Goal: Task Accomplishment & Management: Manage account settings

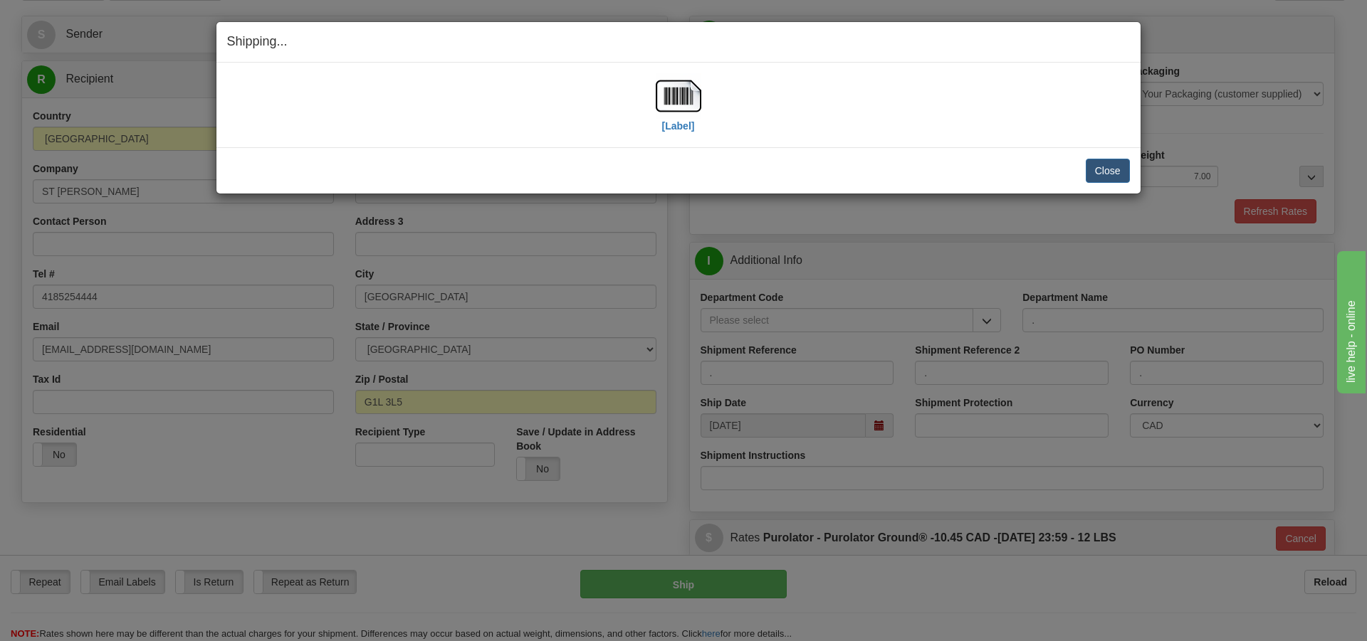
scroll to position [85, 0]
click at [1104, 168] on button "Close" at bounding box center [1108, 171] width 44 height 24
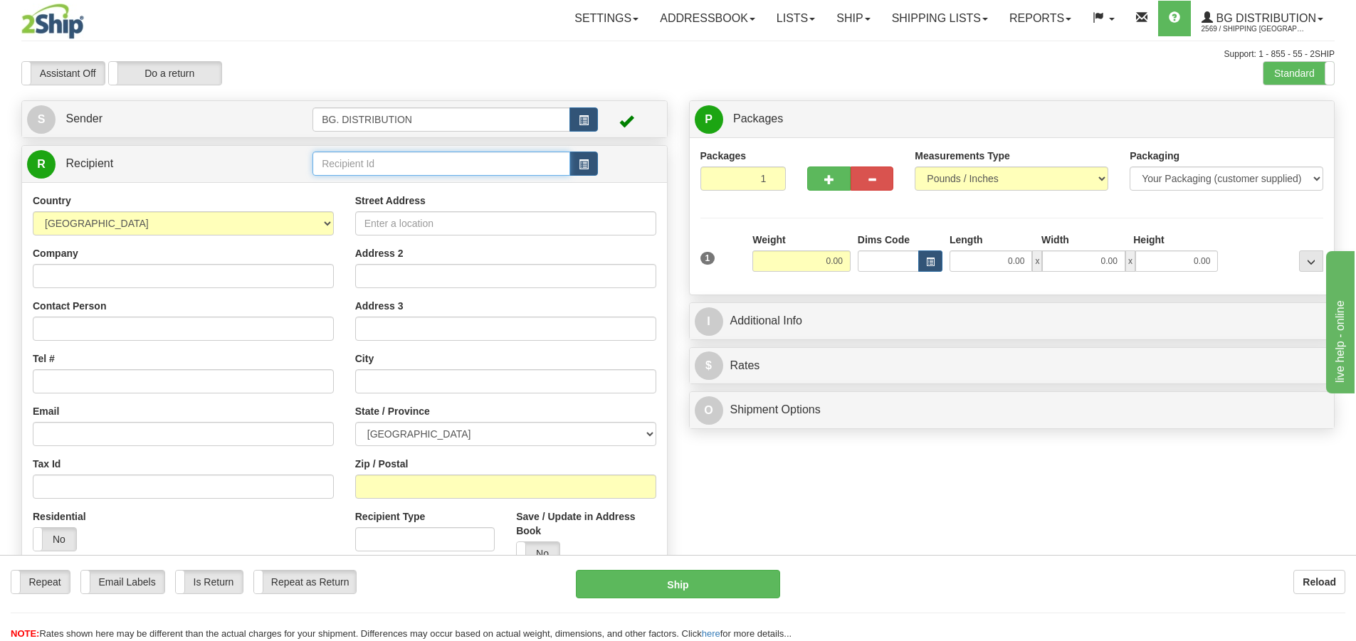
click at [410, 167] on input "text" at bounding box center [442, 164] width 258 height 24
type input "20133"
click button "Delete" at bounding box center [0, 0] width 0 height 0
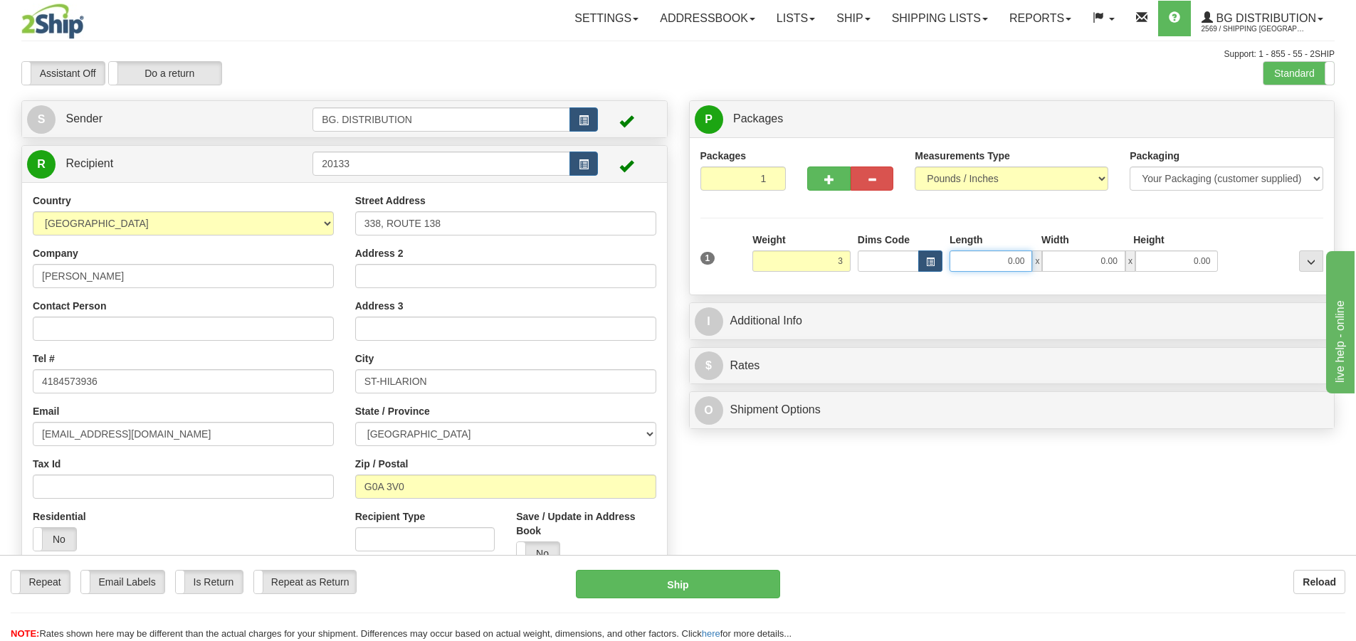
type input "3.00"
click at [990, 251] on input "0.00" at bounding box center [991, 261] width 83 height 21
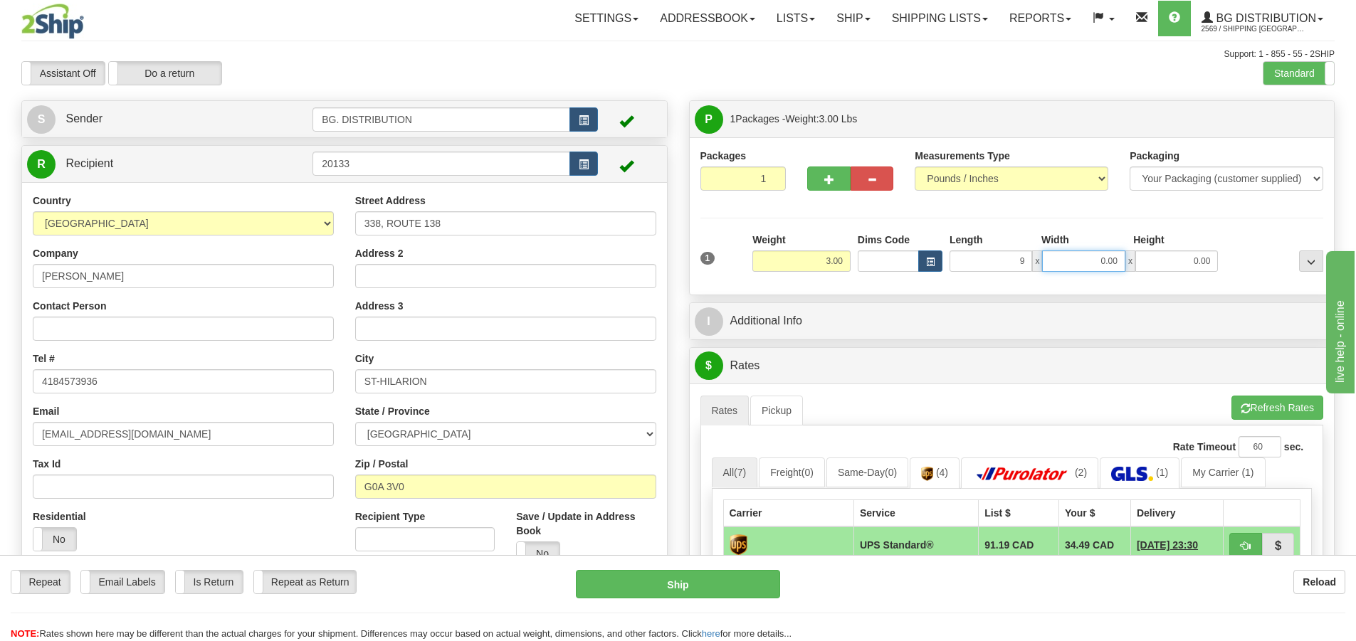
type input "9.00"
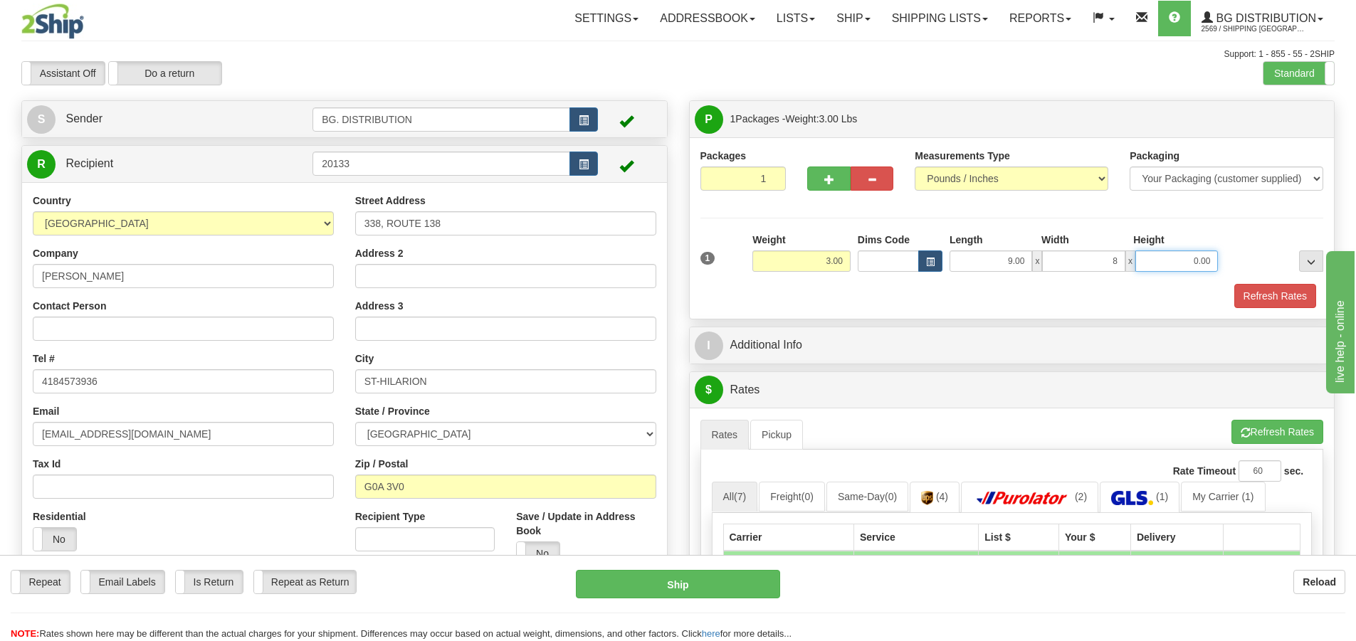
type input "8.00"
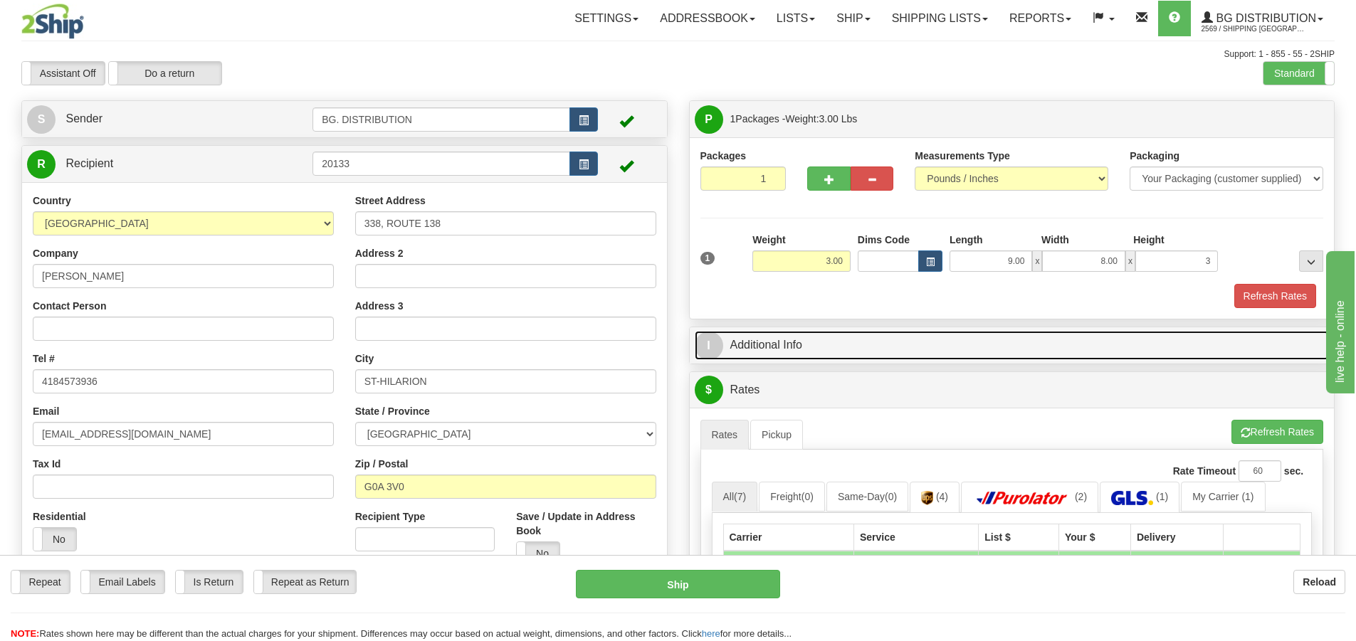
type input "3.00"
click at [706, 343] on span "I" at bounding box center [709, 346] width 28 height 28
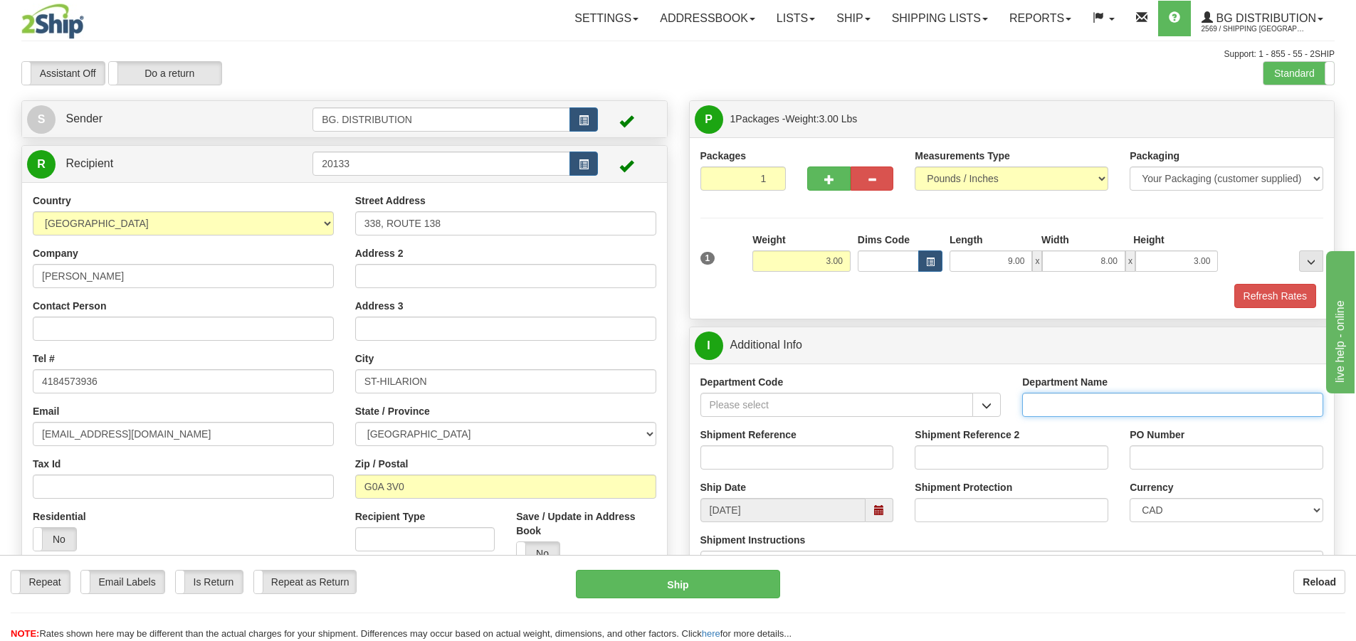
click at [1040, 395] on input "Department Name" at bounding box center [1172, 405] width 301 height 24
type input "."
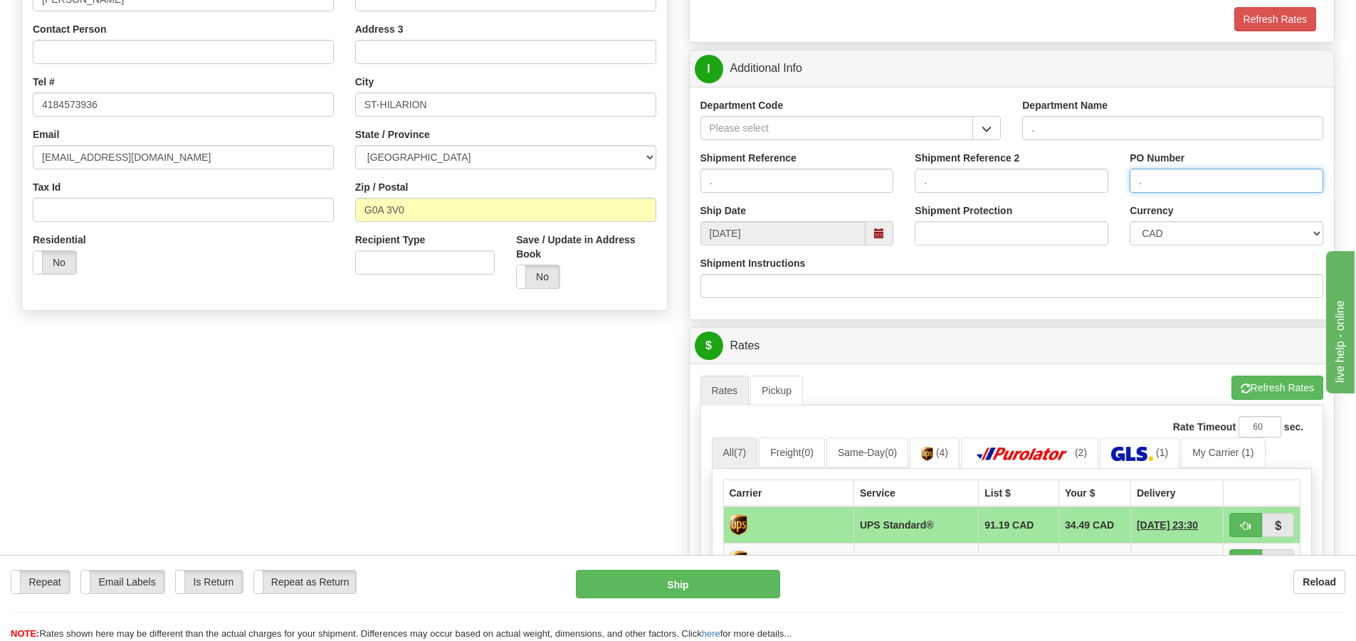
scroll to position [285, 0]
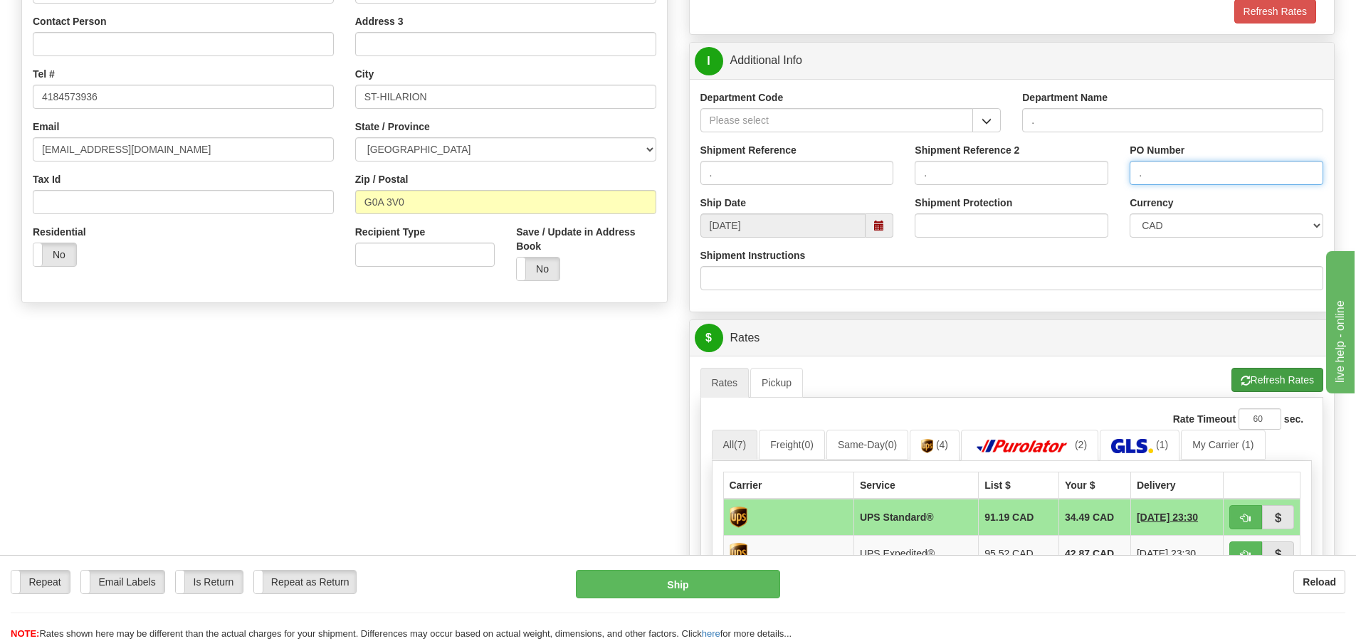
type input "."
click at [1278, 385] on button "Refresh Rates" at bounding box center [1278, 380] width 92 height 24
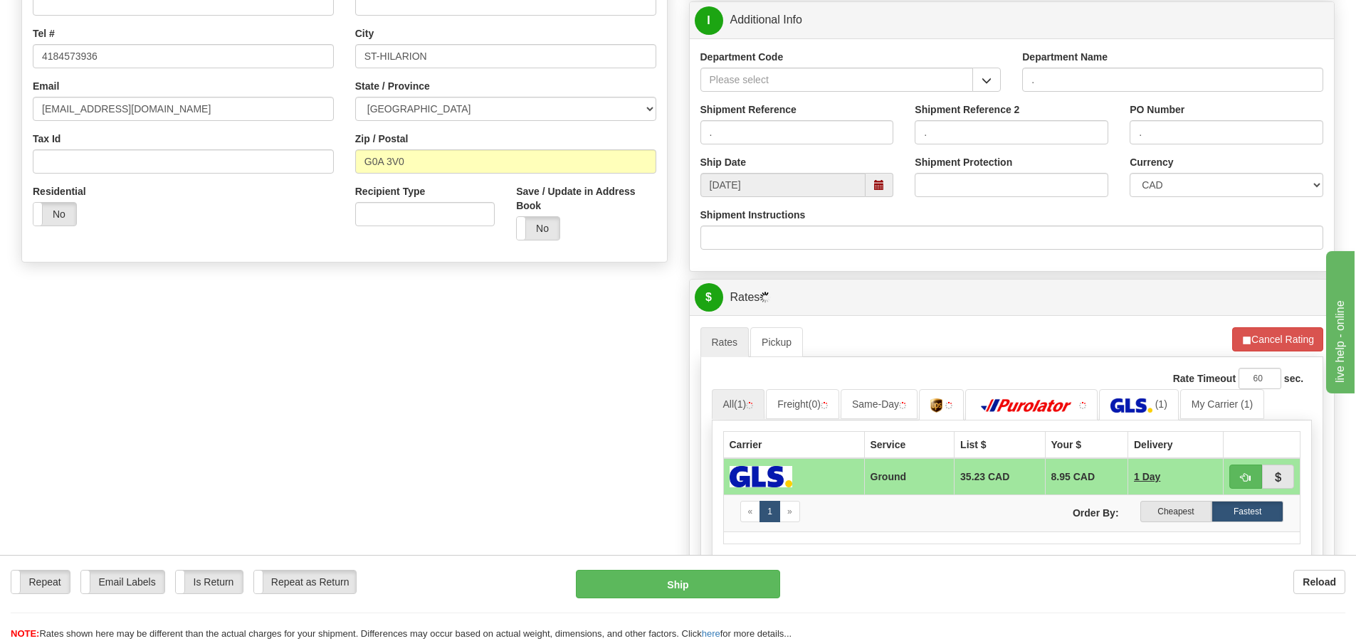
scroll to position [570, 0]
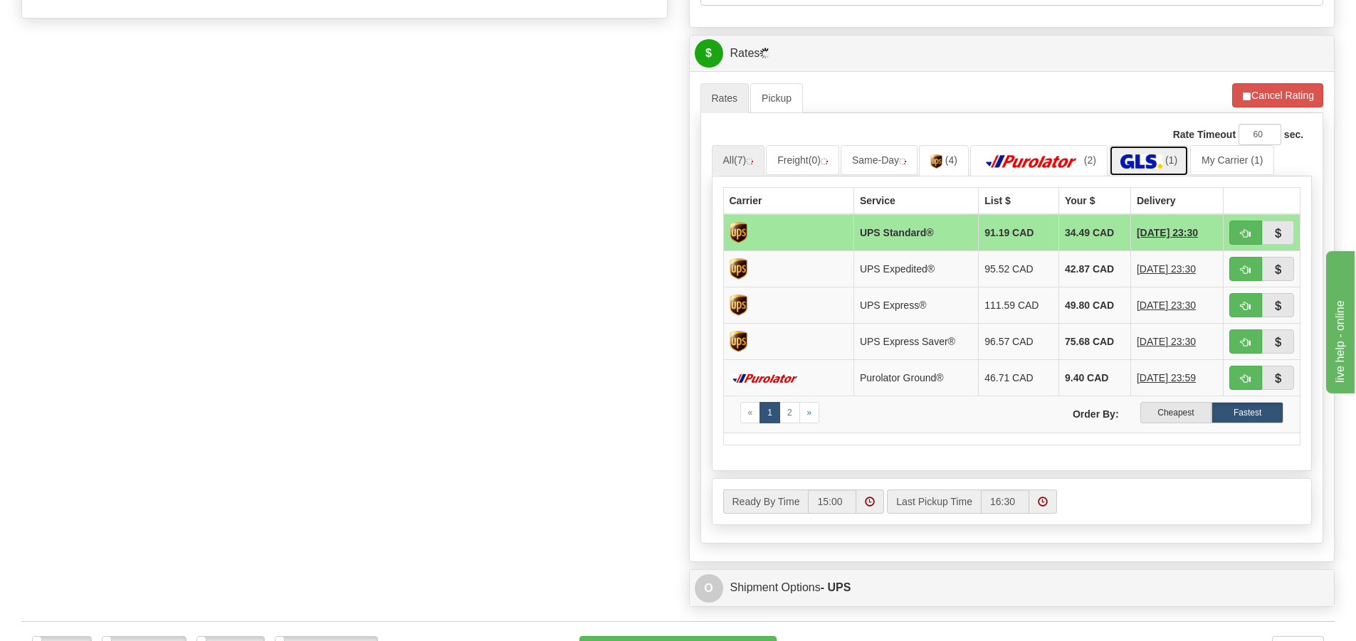
click at [1141, 169] on img at bounding box center [1142, 161] width 42 height 14
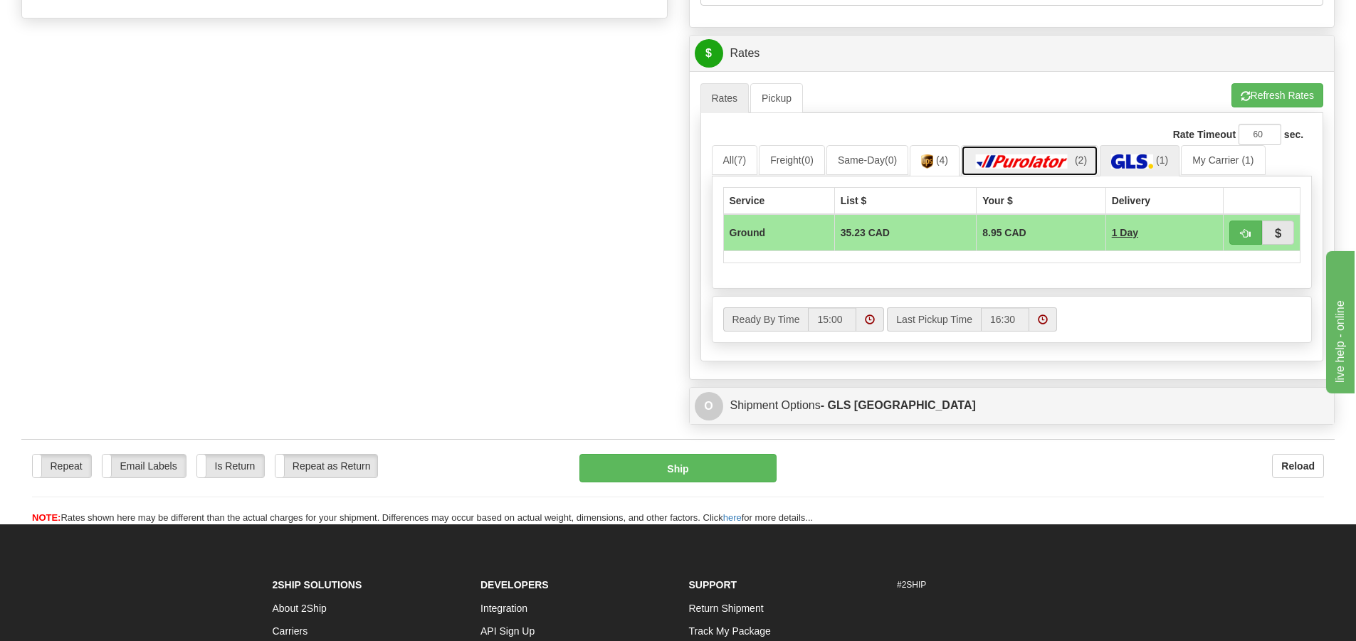
click at [1050, 154] on link "(2)" at bounding box center [1029, 160] width 137 height 31
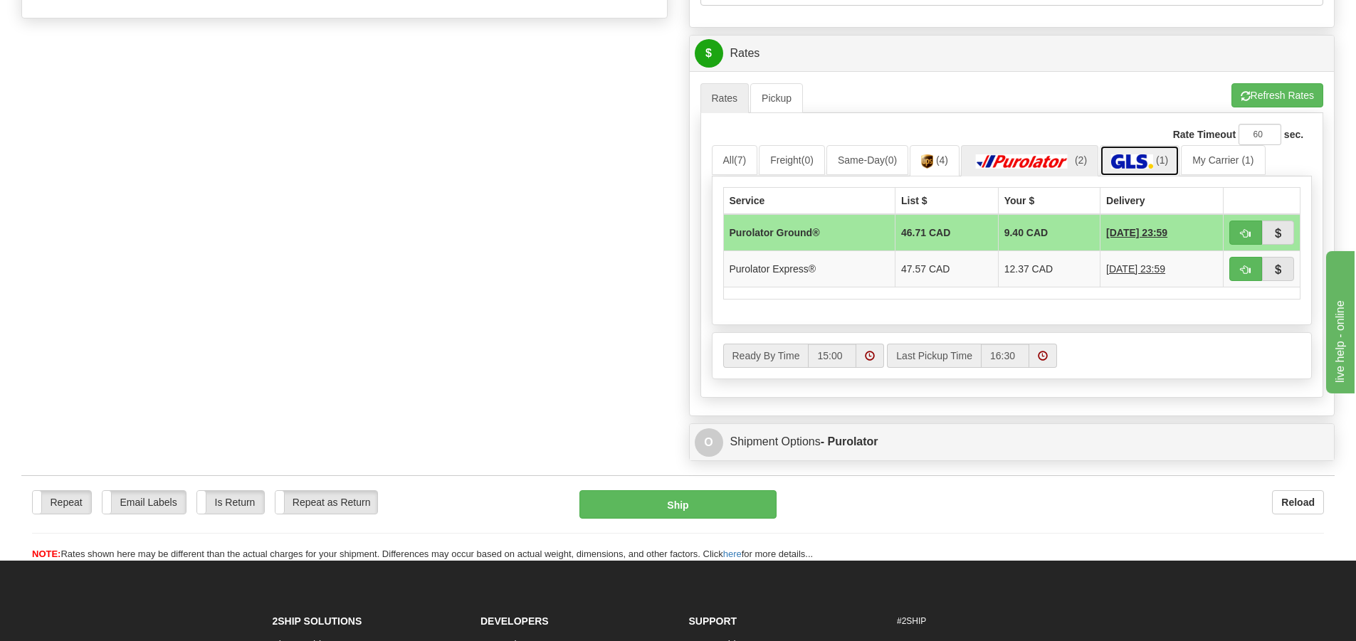
click at [1126, 160] on img at bounding box center [1132, 161] width 42 height 14
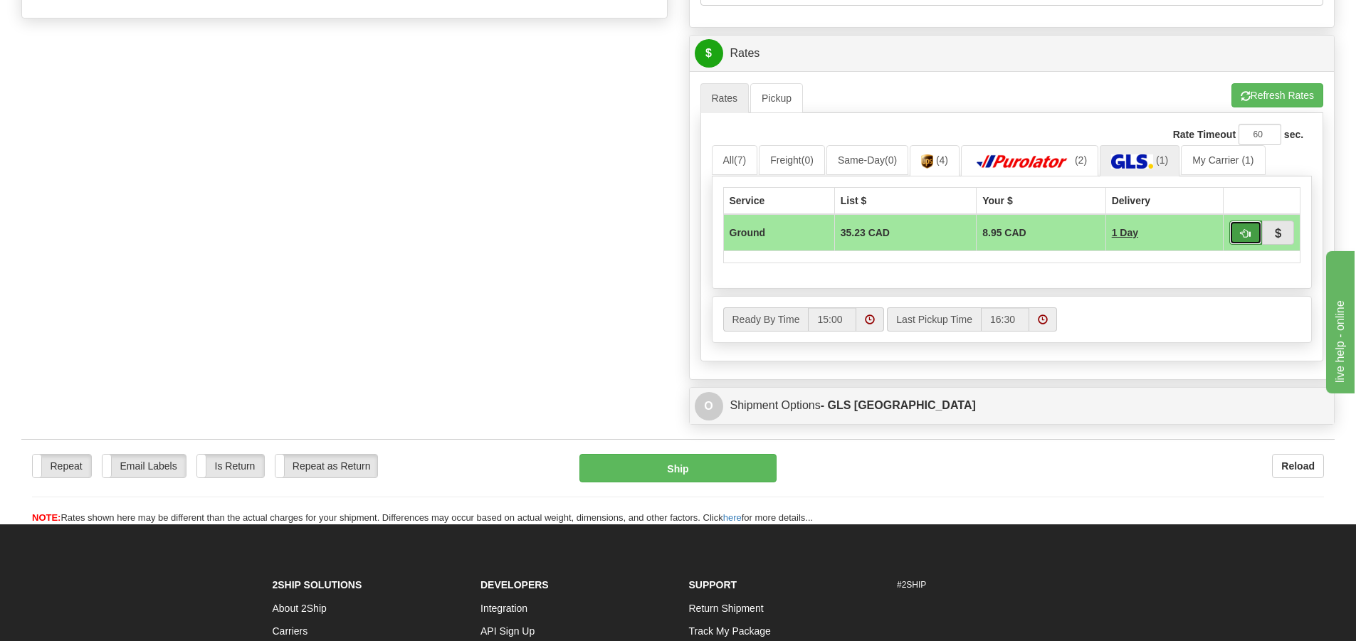
click at [1247, 229] on span "button" at bounding box center [1246, 233] width 10 height 9
type input "1"
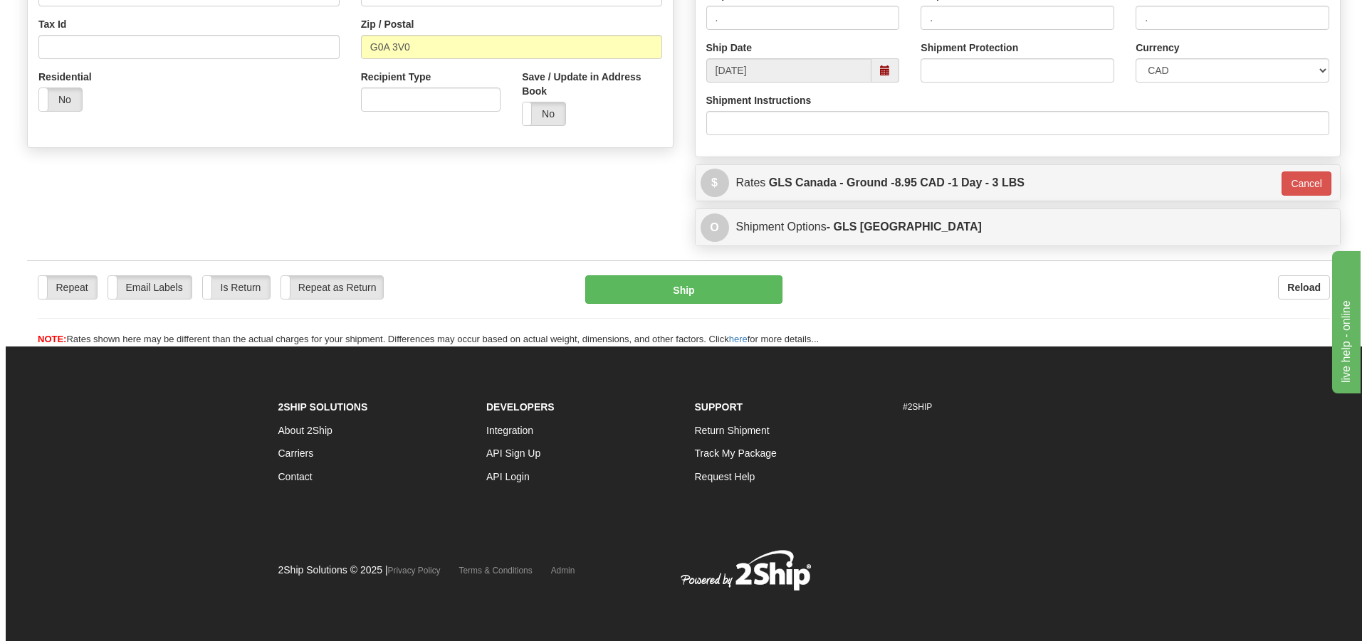
scroll to position [441, 0]
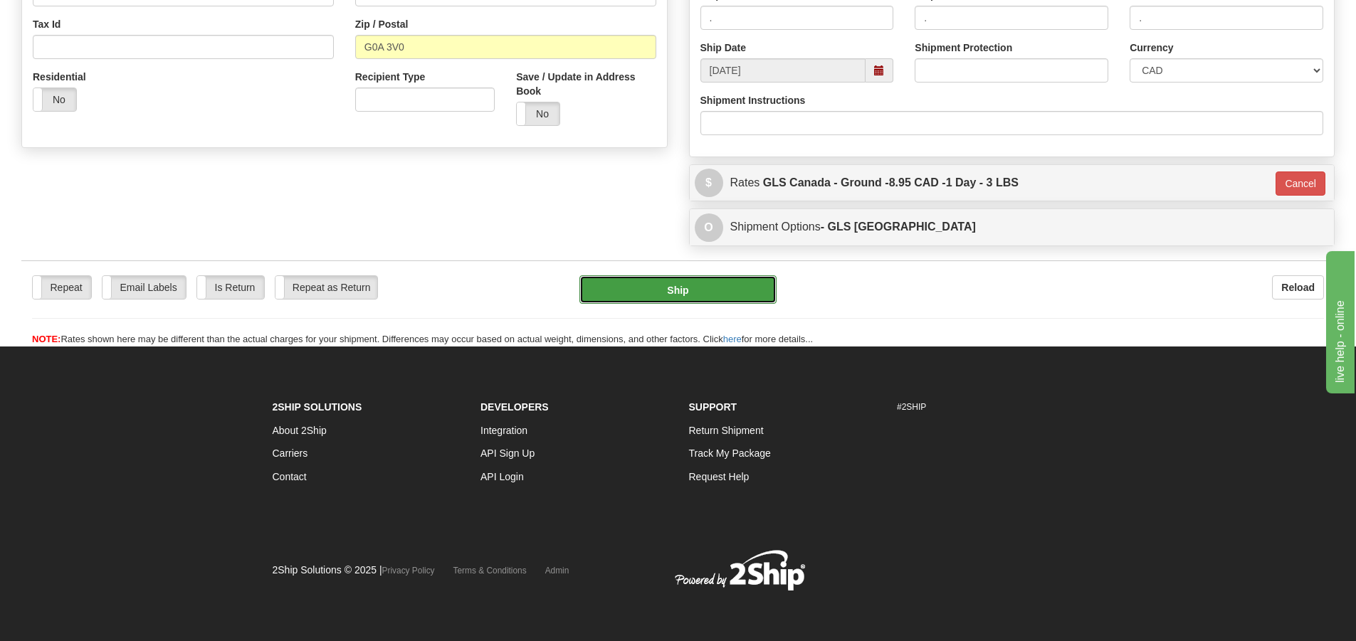
click at [704, 283] on button "Ship" at bounding box center [678, 290] width 197 height 28
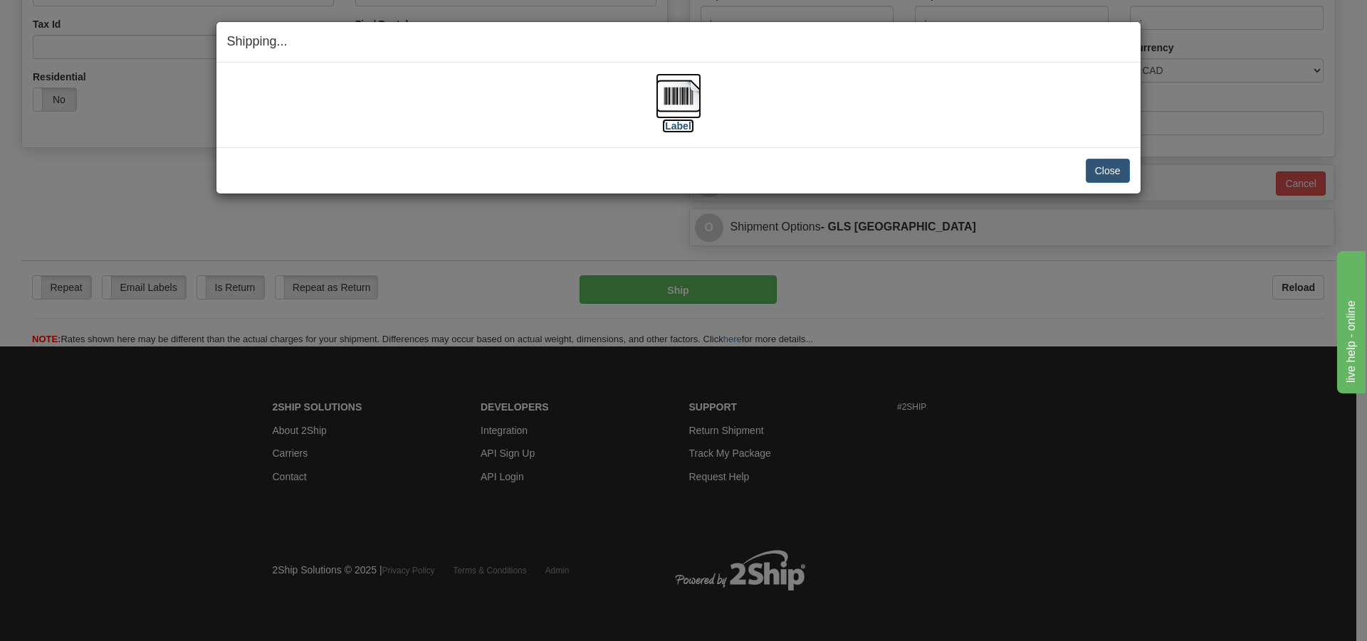
click at [688, 125] on label "[Label]" at bounding box center [678, 126] width 33 height 14
click at [1119, 167] on button "Close" at bounding box center [1108, 171] width 44 height 24
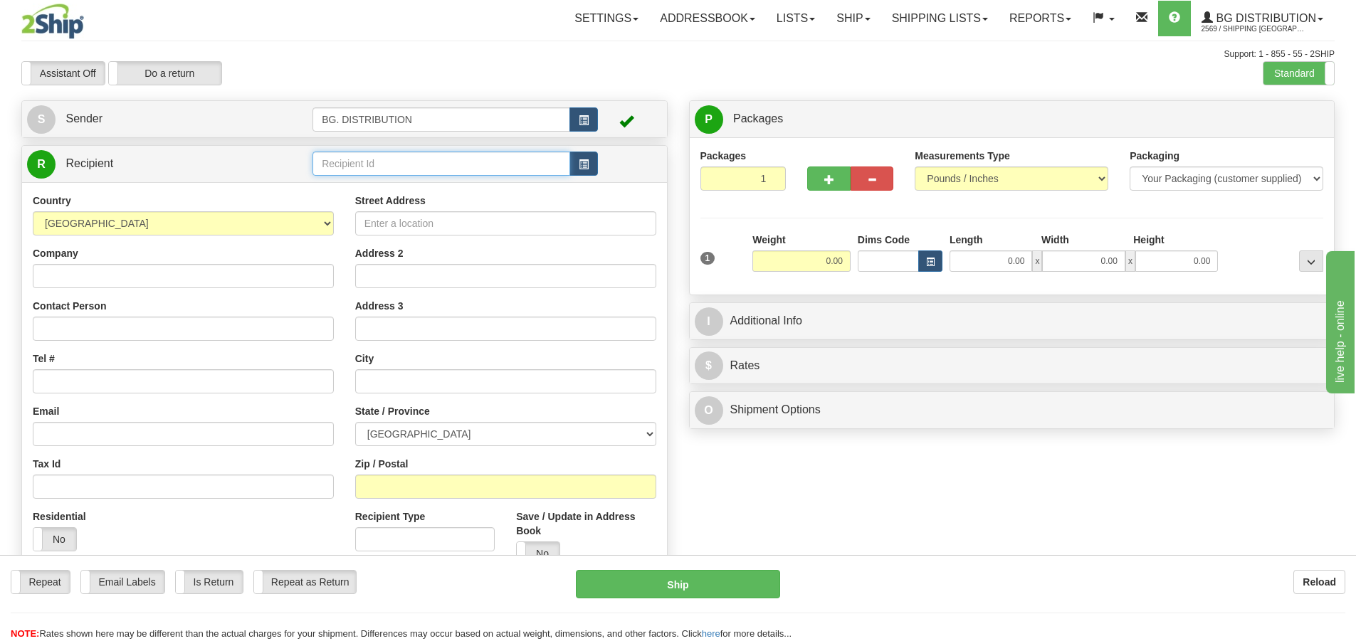
click at [464, 161] on input "text" at bounding box center [442, 164] width 258 height 24
type input "20370"
click button "Delete" at bounding box center [0, 0] width 0 height 0
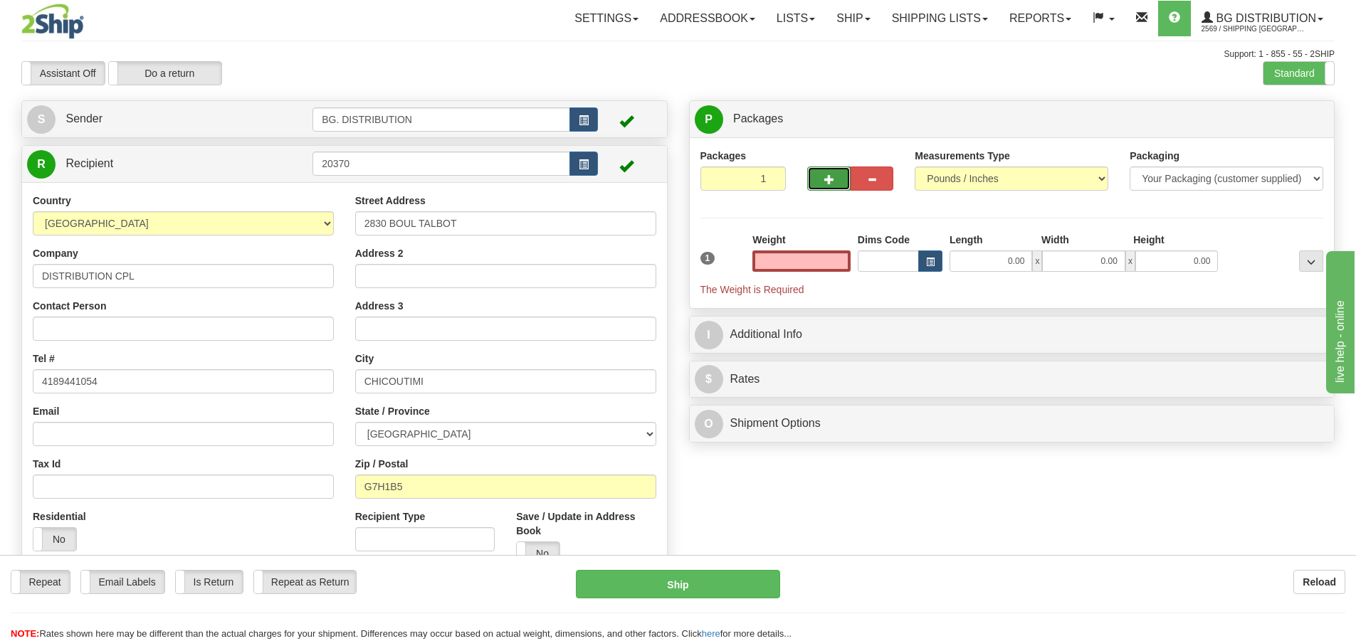
type input "0.00"
click at [831, 182] on span "button" at bounding box center [829, 179] width 10 height 9
type input "4"
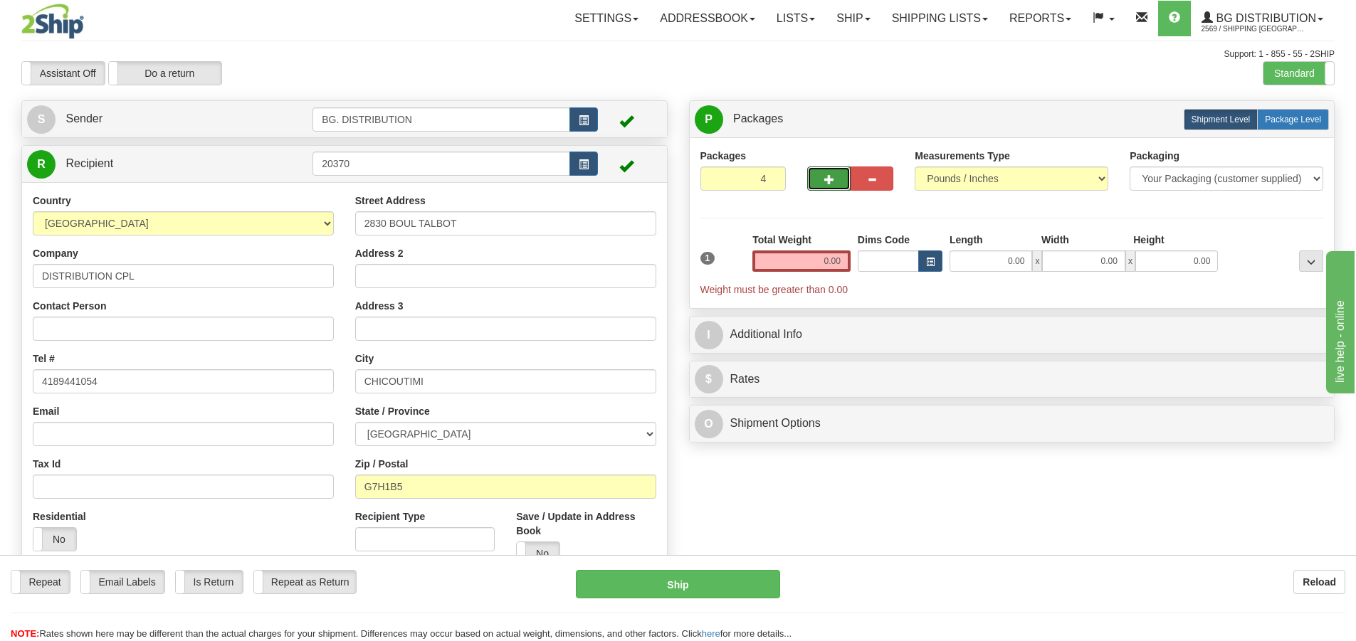
click at [1264, 117] on label "Package Level Pack.." at bounding box center [1293, 119] width 72 height 21
radio input "true"
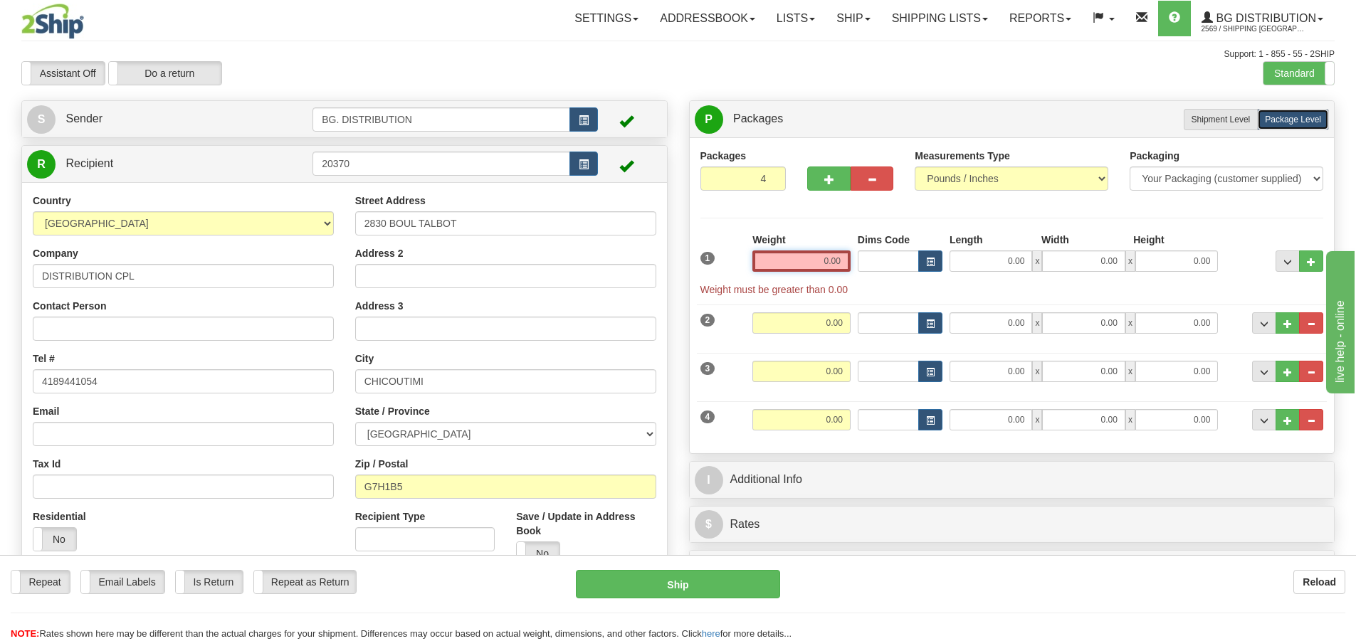
click at [837, 264] on input "0.00" at bounding box center [802, 261] width 98 height 21
type input "0.00"
click at [1006, 268] on input "0.00" at bounding box center [991, 261] width 83 height 21
type input "35.00"
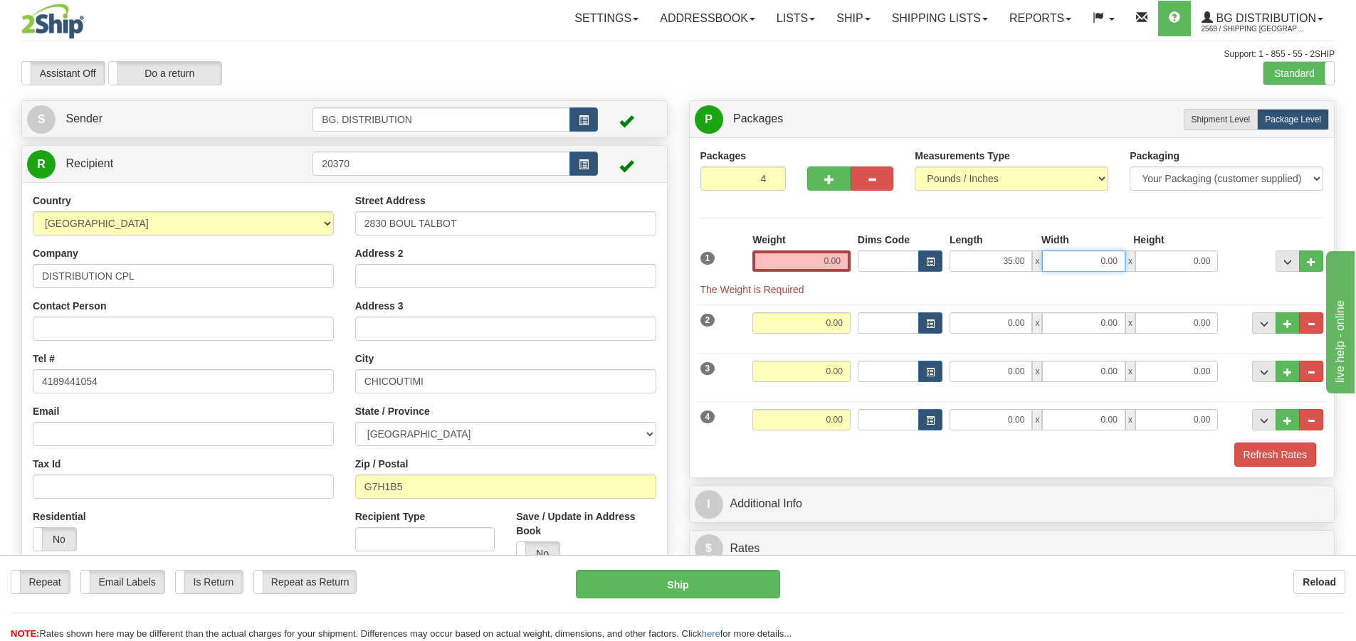
click at [1069, 268] on input "0.00" at bounding box center [1083, 261] width 83 height 21
type input "11.00"
type input "2.00"
drag, startPoint x: 822, startPoint y: 266, endPoint x: 829, endPoint y: 261, distance: 9.1
click at [822, 266] on input "0.00" at bounding box center [802, 261] width 98 height 21
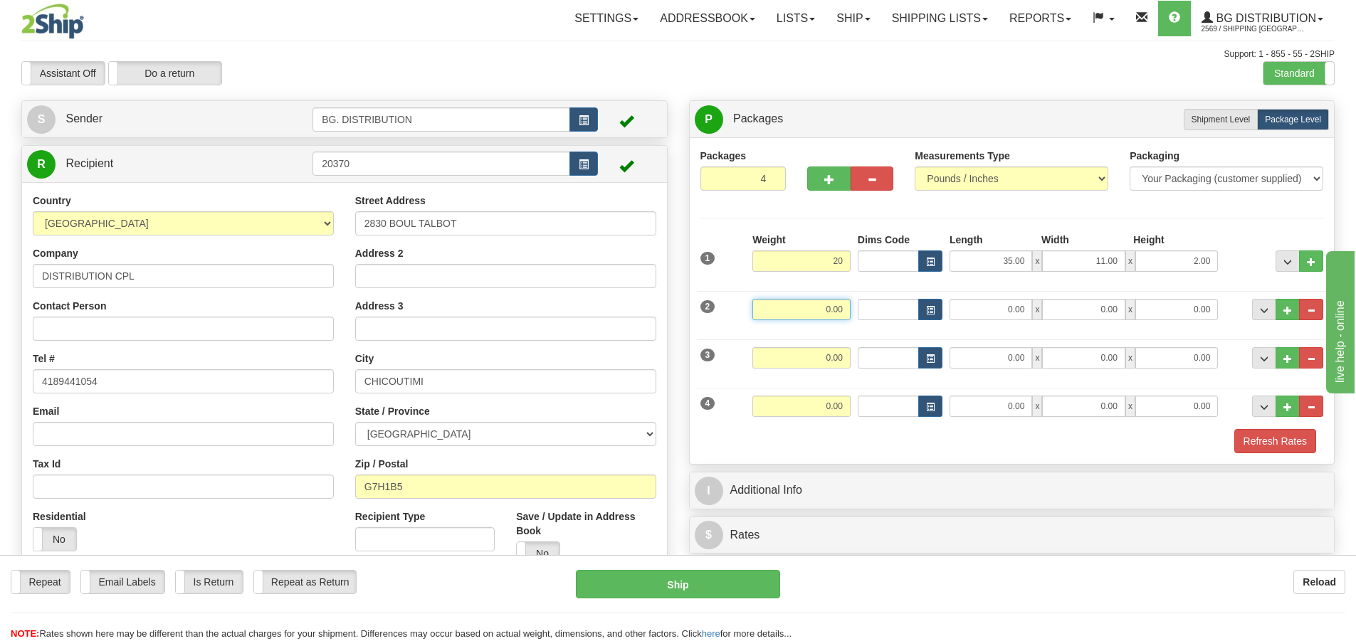
type input "20.00"
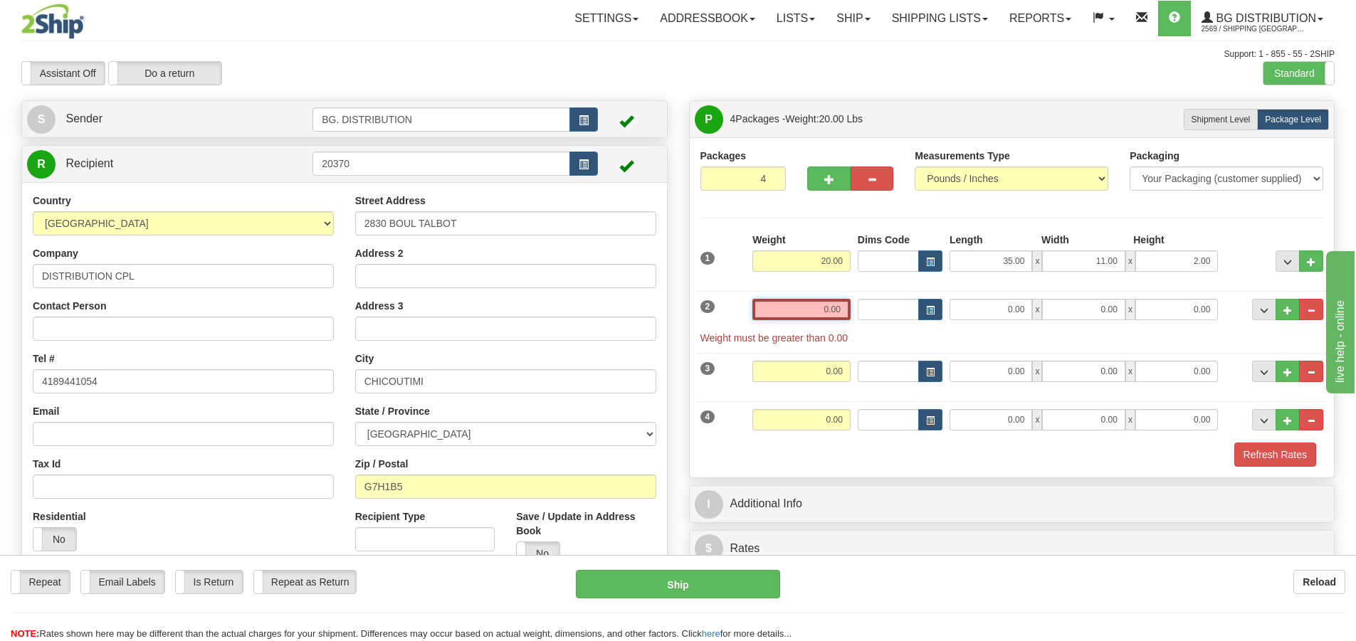
click at [836, 303] on input "0.00" at bounding box center [802, 309] width 98 height 21
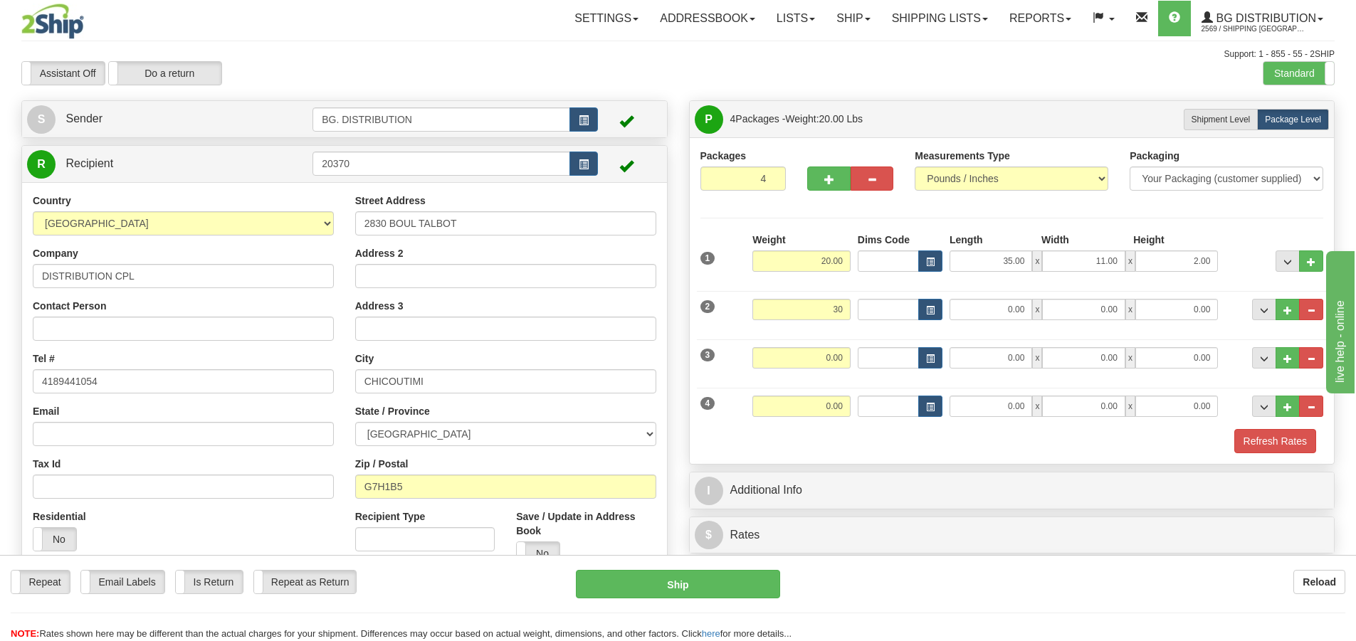
type input "30.00"
click at [1004, 293] on div "2 Weight 30.00 Dims Code Length Width Height" at bounding box center [1012, 308] width 631 height 48
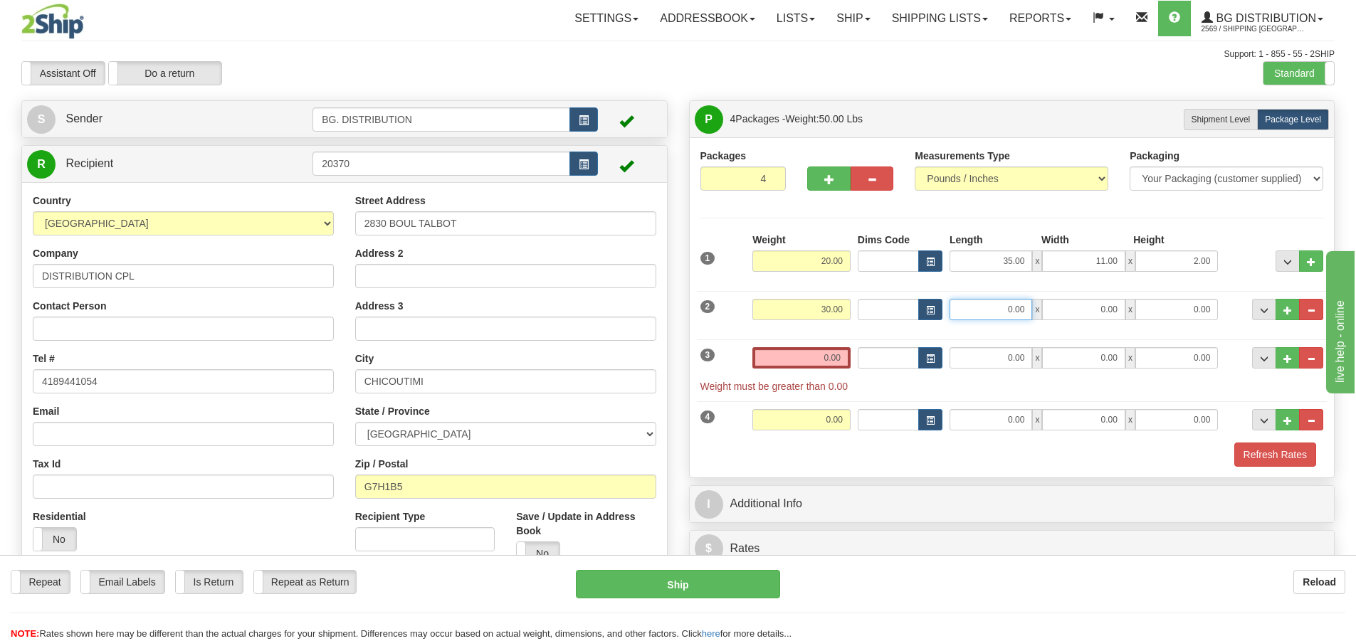
click at [1001, 302] on input "0.00" at bounding box center [991, 309] width 83 height 21
type input "16.00"
type input "9.00"
type input "7.00"
click at [799, 365] on input "0.00" at bounding box center [802, 357] width 98 height 21
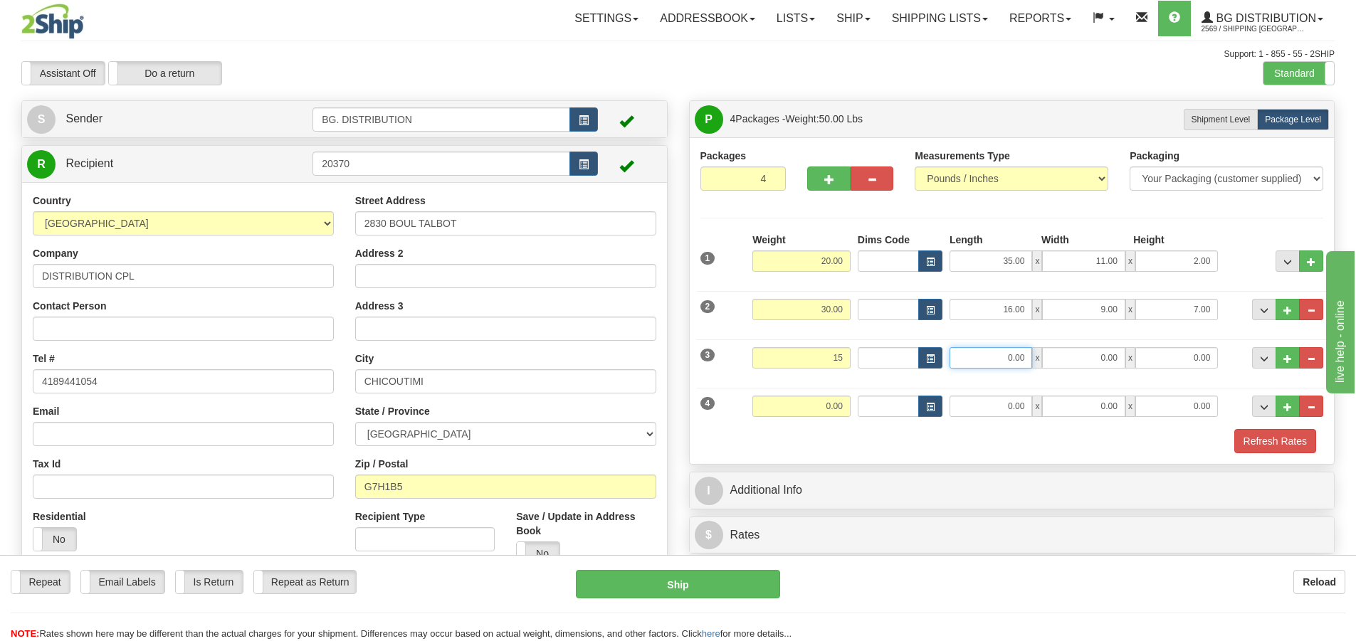
type input "15.00"
click at [992, 368] on input "0.00" at bounding box center [991, 357] width 83 height 21
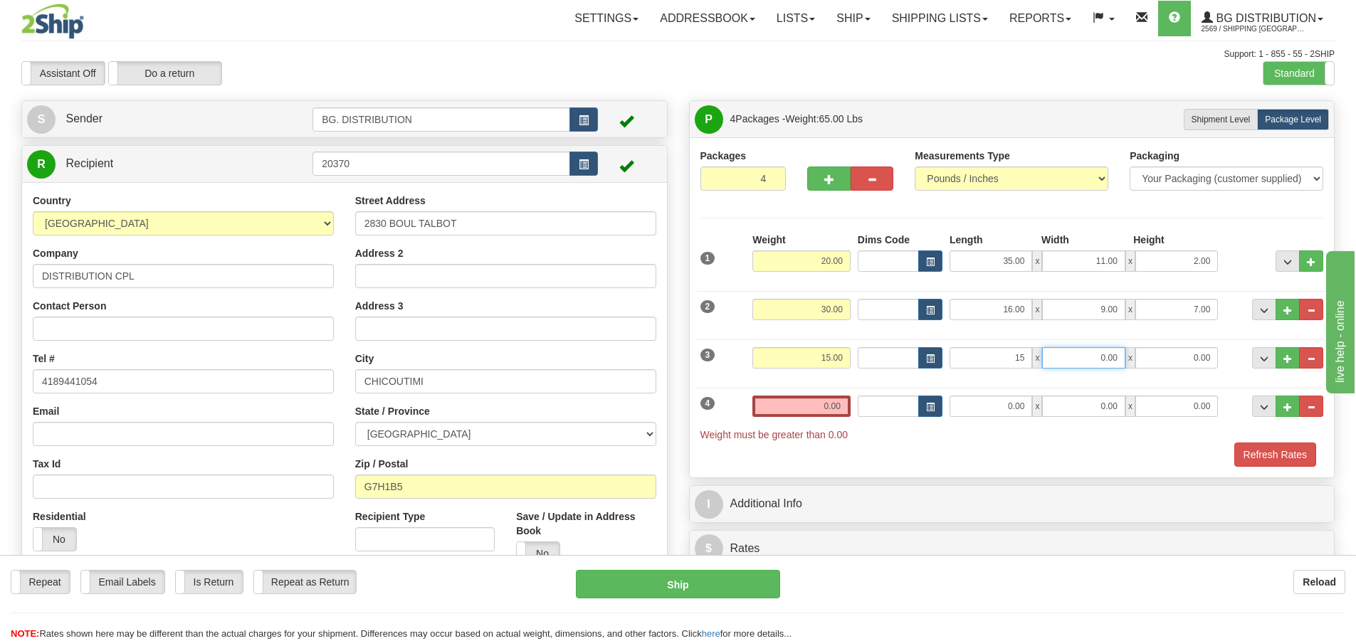
type input "15.00"
type input "5.00"
click at [831, 407] on input "0.00" at bounding box center [802, 406] width 98 height 21
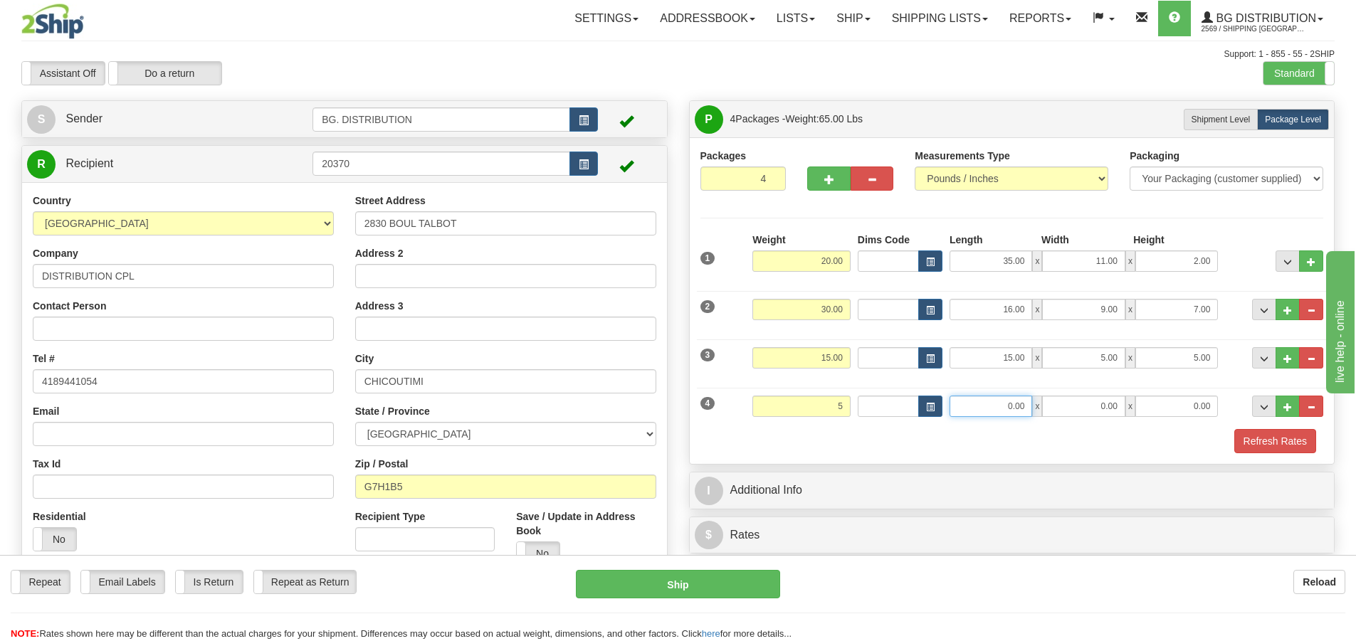
type input "5.00"
click at [1000, 408] on input "0.00" at bounding box center [991, 406] width 83 height 21
type input "8.00"
type input "6.00"
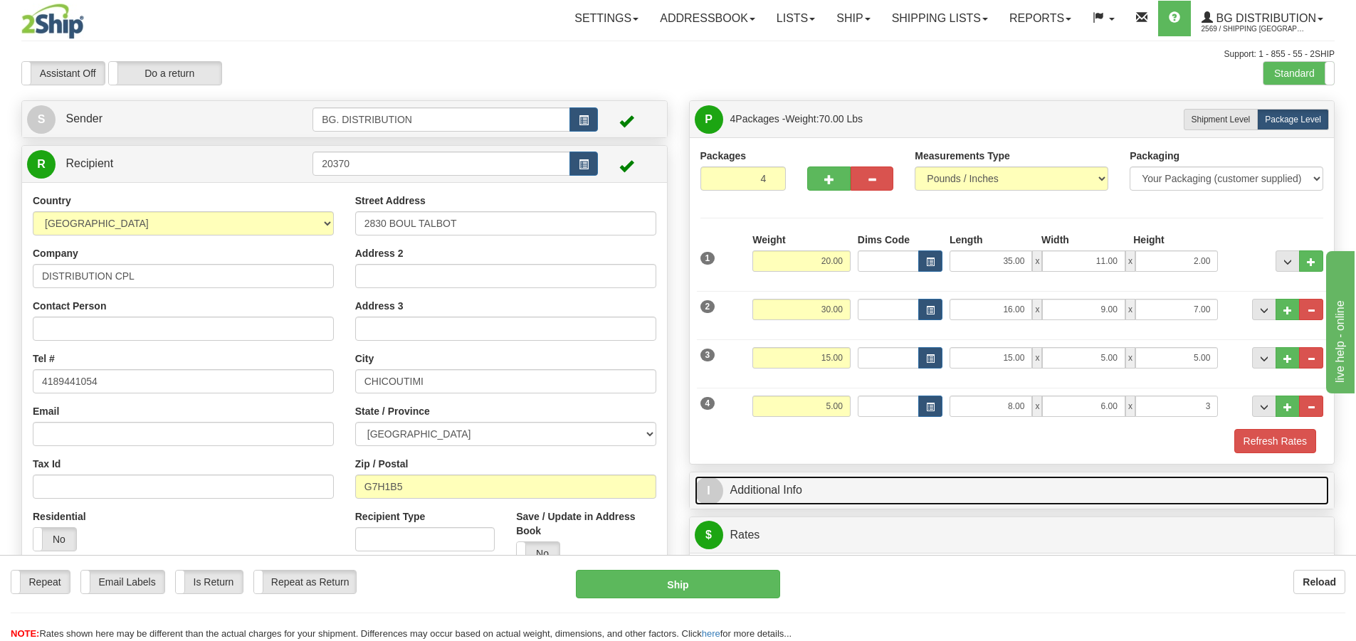
type input "3.00"
click at [696, 491] on span "I" at bounding box center [709, 491] width 28 height 28
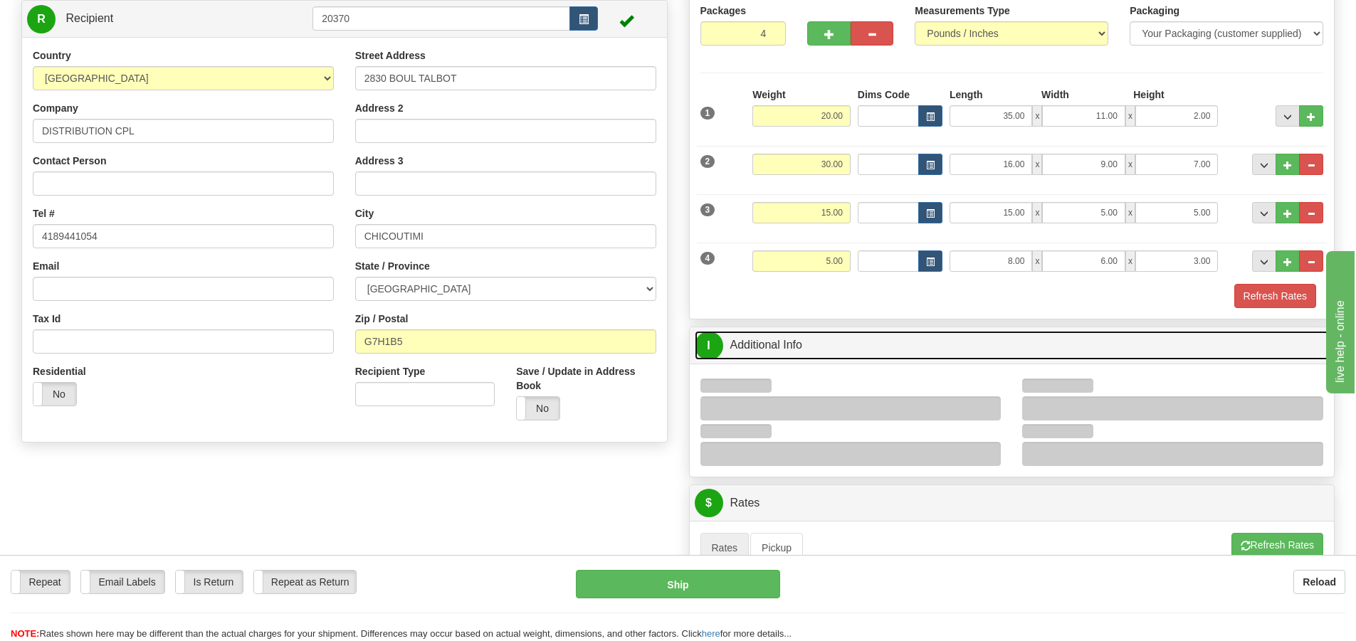
scroll to position [285, 0]
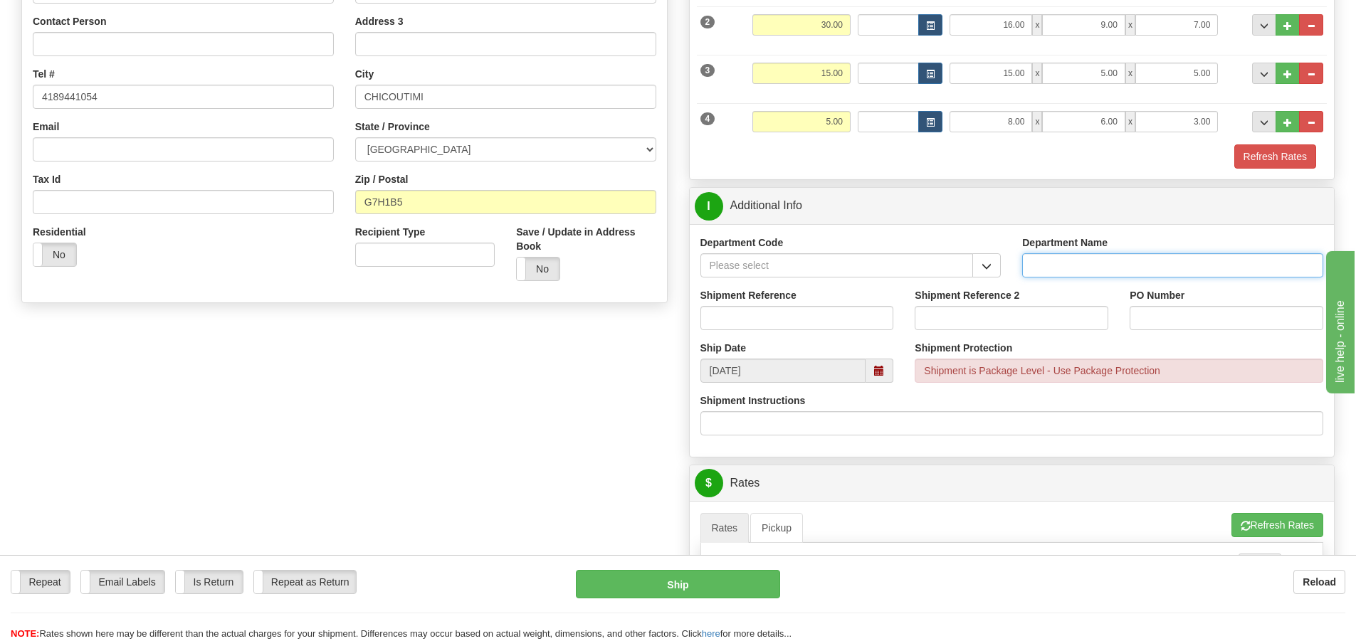
click at [1114, 262] on input "Department Name" at bounding box center [1172, 265] width 301 height 24
type input "."
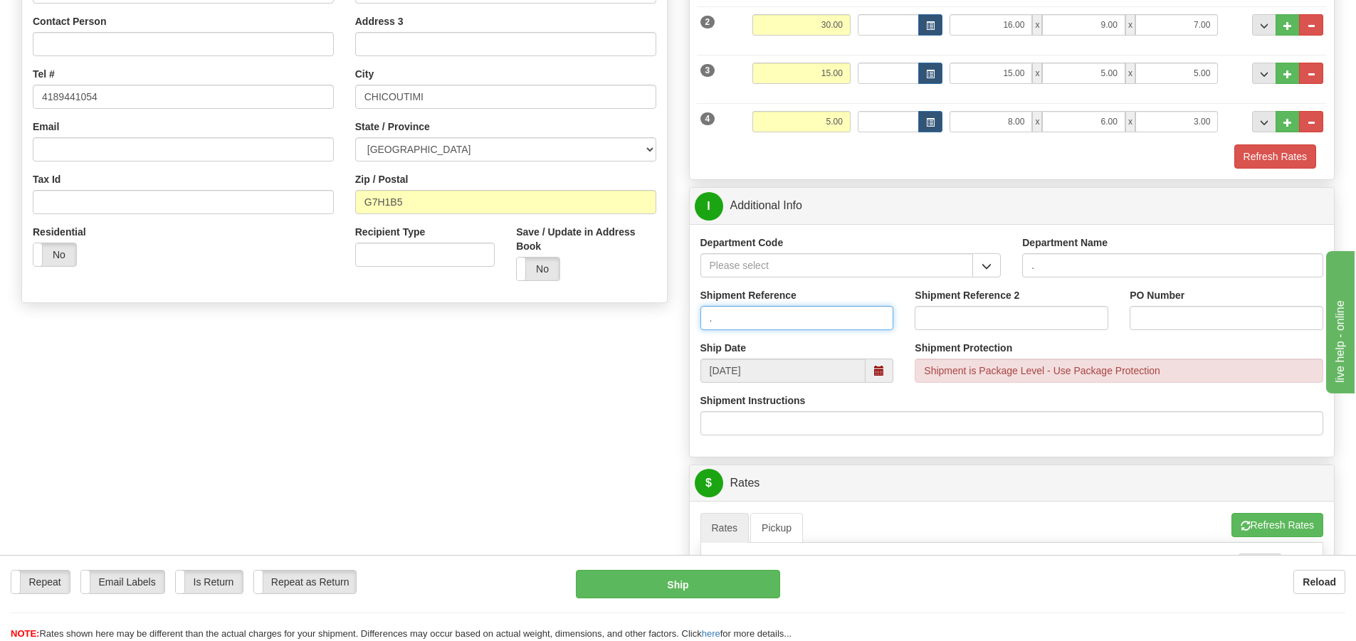
type input "."
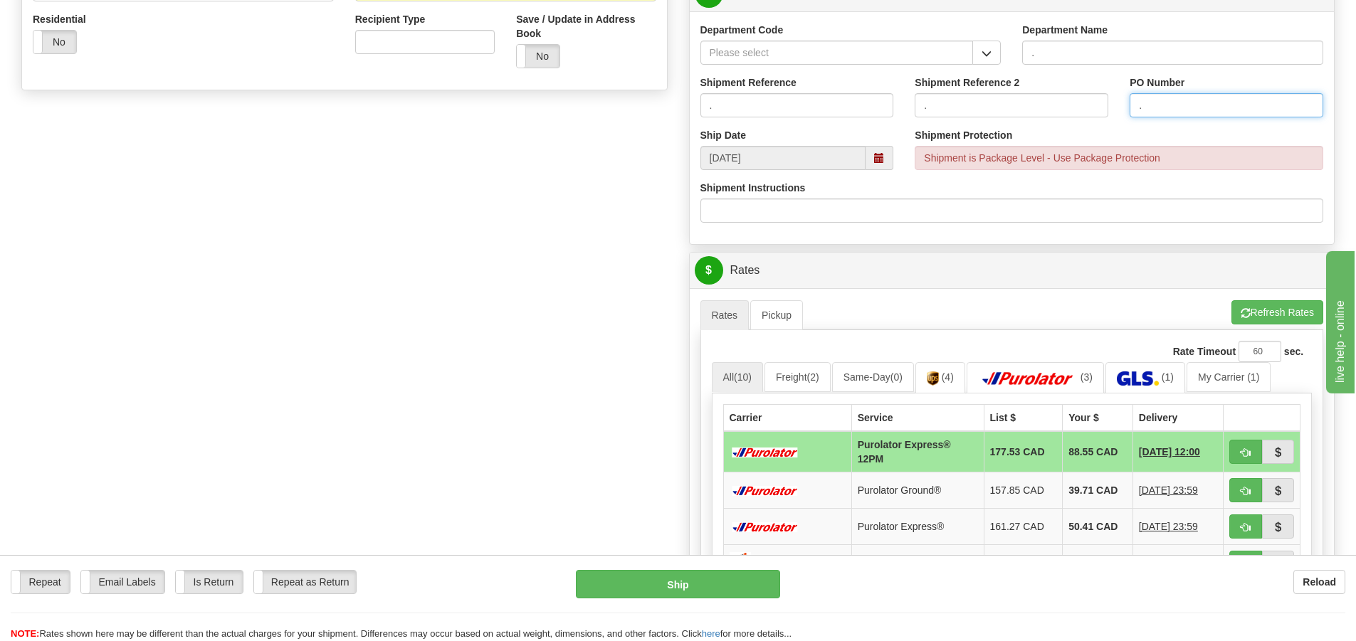
scroll to position [498, 0]
type input "."
click at [1304, 308] on button "Refresh Rates" at bounding box center [1278, 312] width 92 height 24
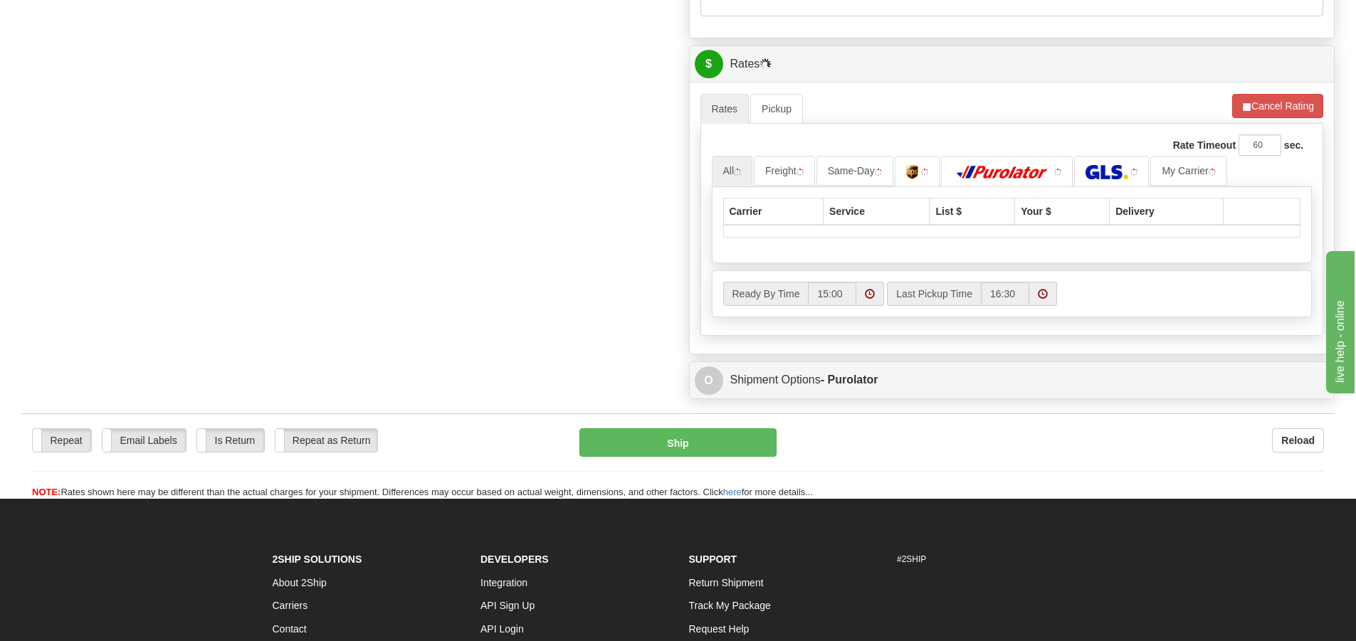
scroll to position [712, 0]
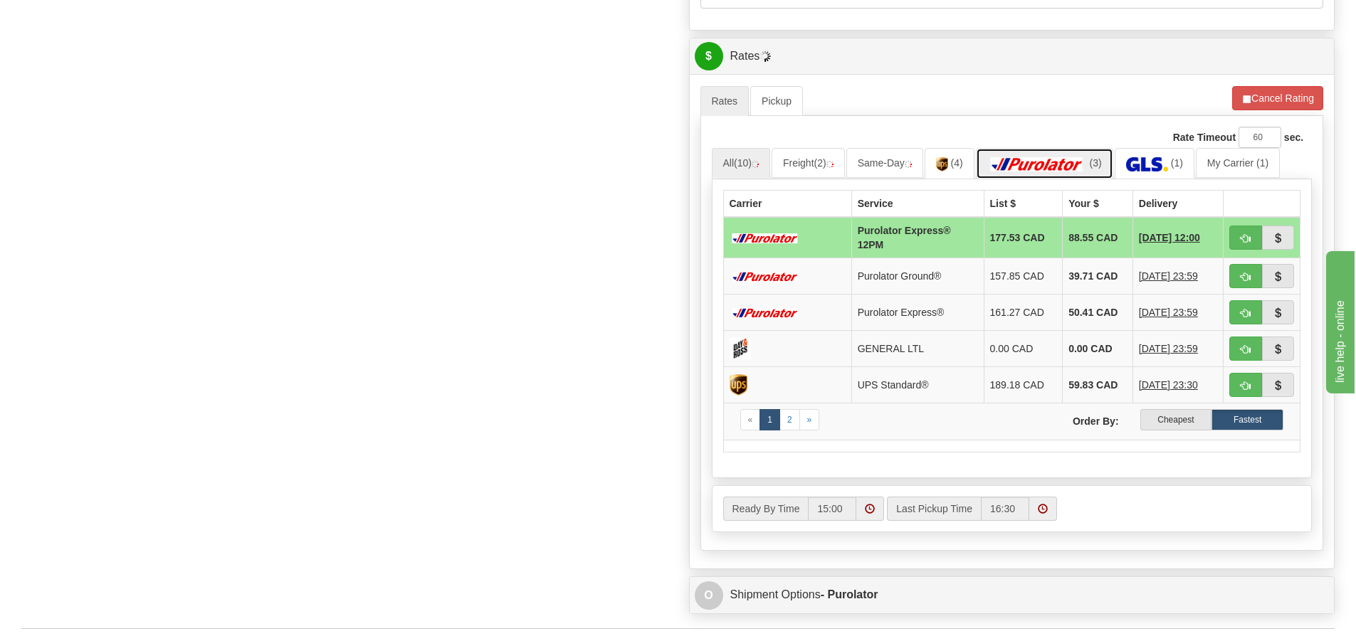
click at [1057, 162] on img at bounding box center [1037, 164] width 100 height 14
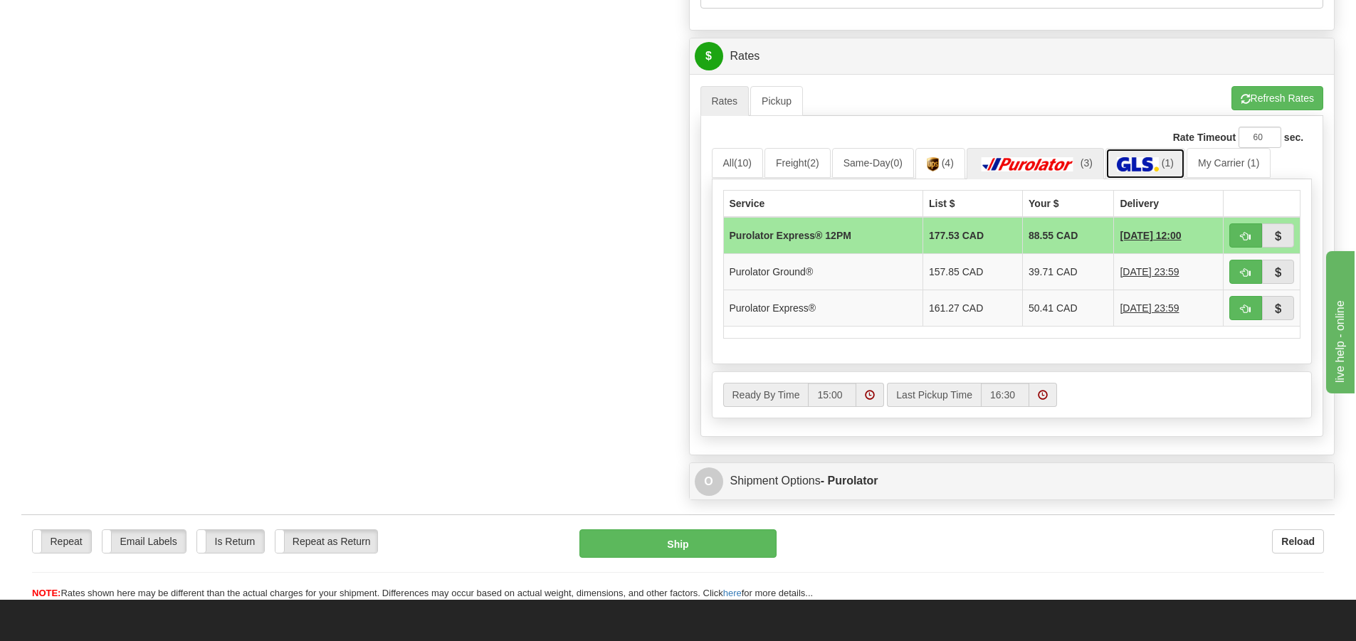
click at [1140, 162] on img at bounding box center [1138, 164] width 42 height 14
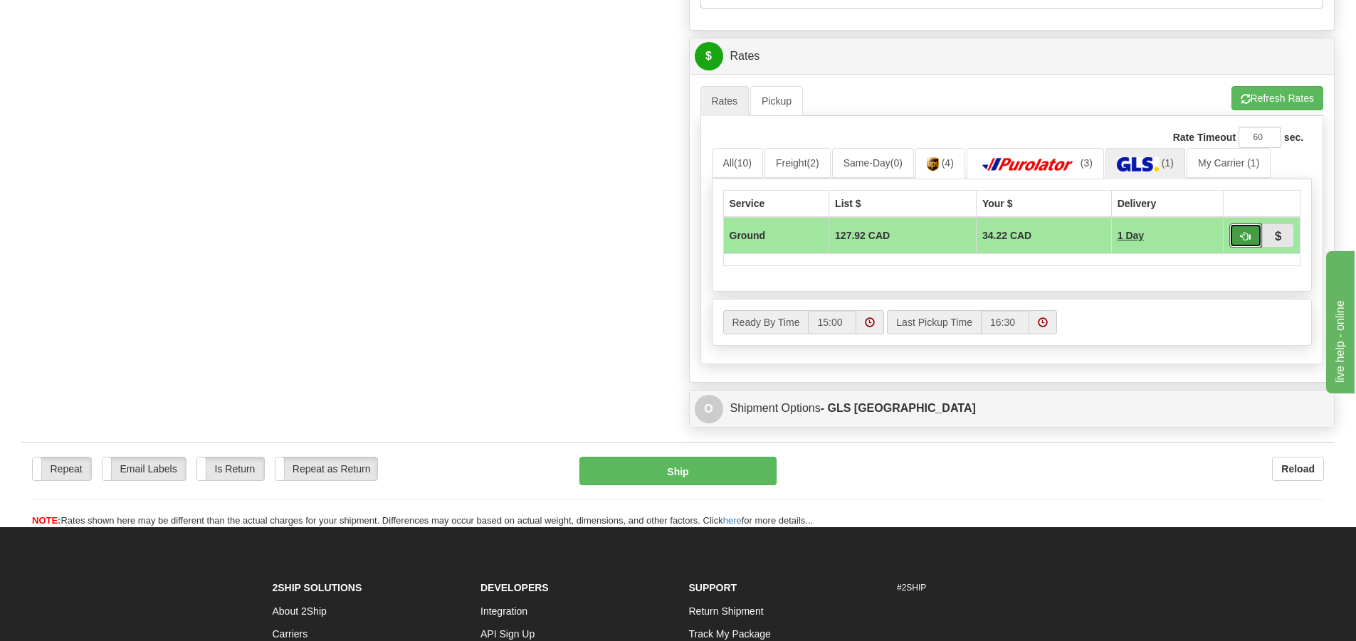
drag, startPoint x: 1244, startPoint y: 235, endPoint x: 1237, endPoint y: 226, distance: 10.7
click at [1239, 227] on button "button" at bounding box center [1246, 236] width 33 height 24
type input "1"
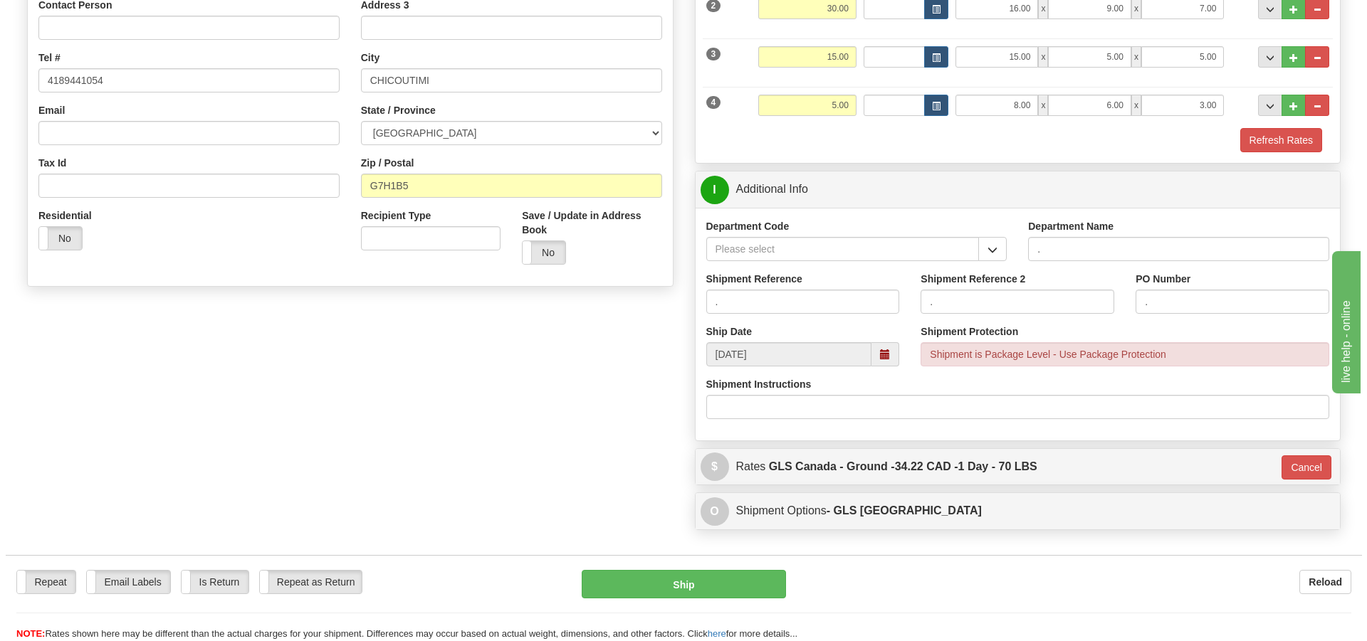
scroll to position [230, 0]
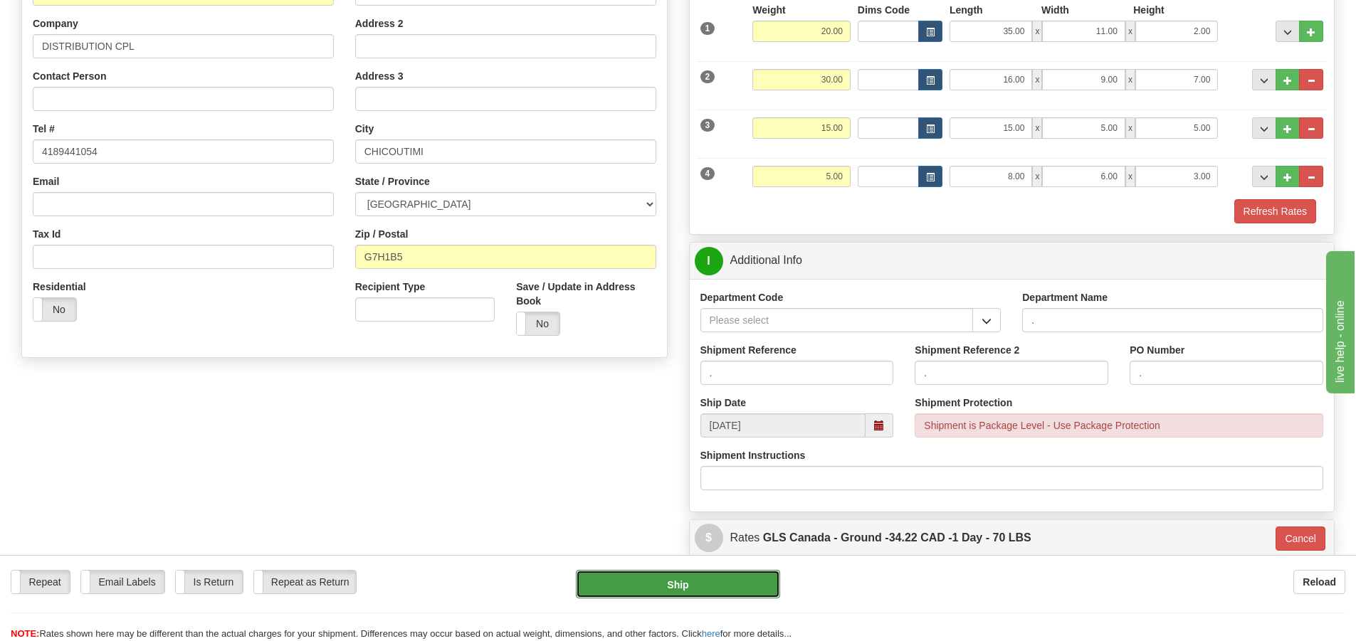
click at [740, 577] on button "Ship" at bounding box center [678, 584] width 204 height 28
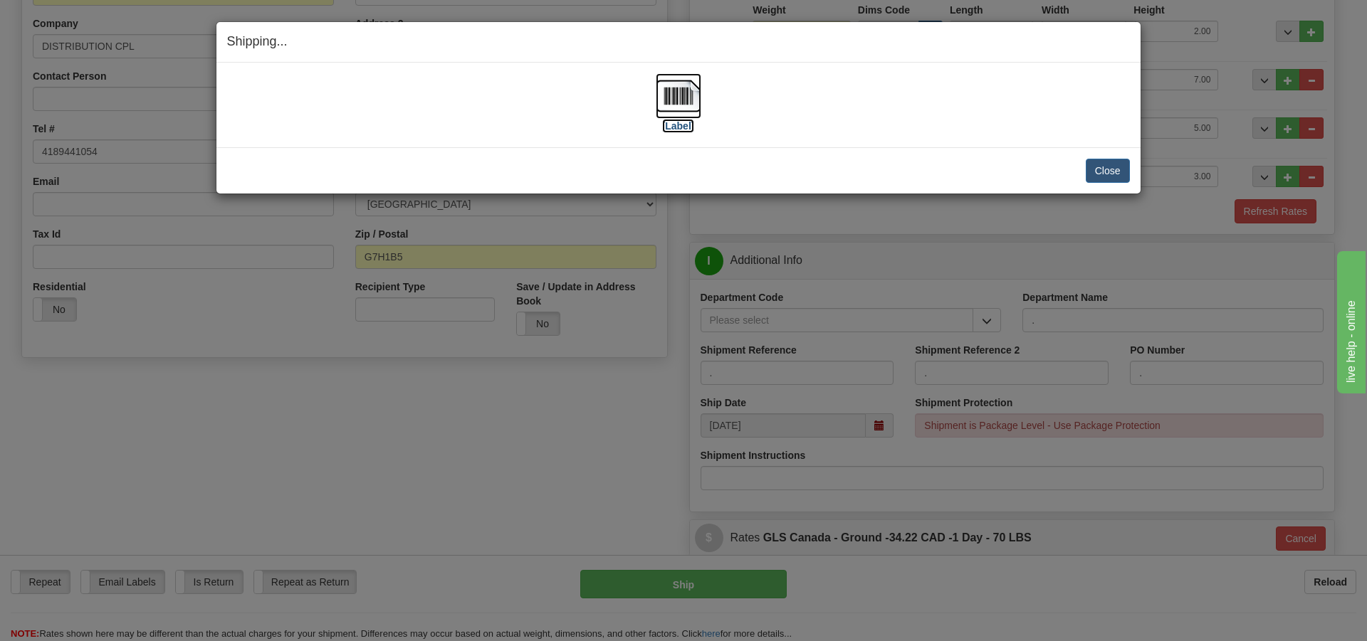
click at [686, 129] on label "[Label]" at bounding box center [678, 126] width 33 height 14
click at [1116, 169] on button "Close" at bounding box center [1108, 171] width 44 height 24
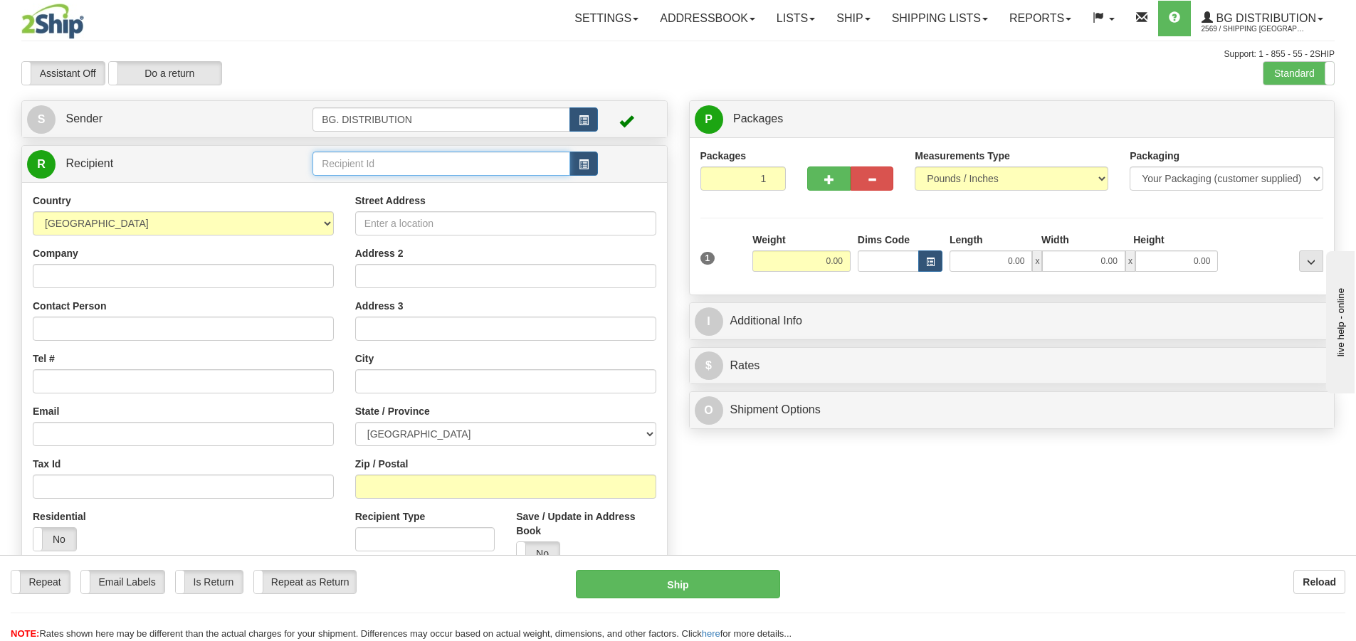
click at [483, 166] on input "text" at bounding box center [442, 164] width 258 height 24
type input "20158"
click button "Delete" at bounding box center [0, 0] width 0 height 0
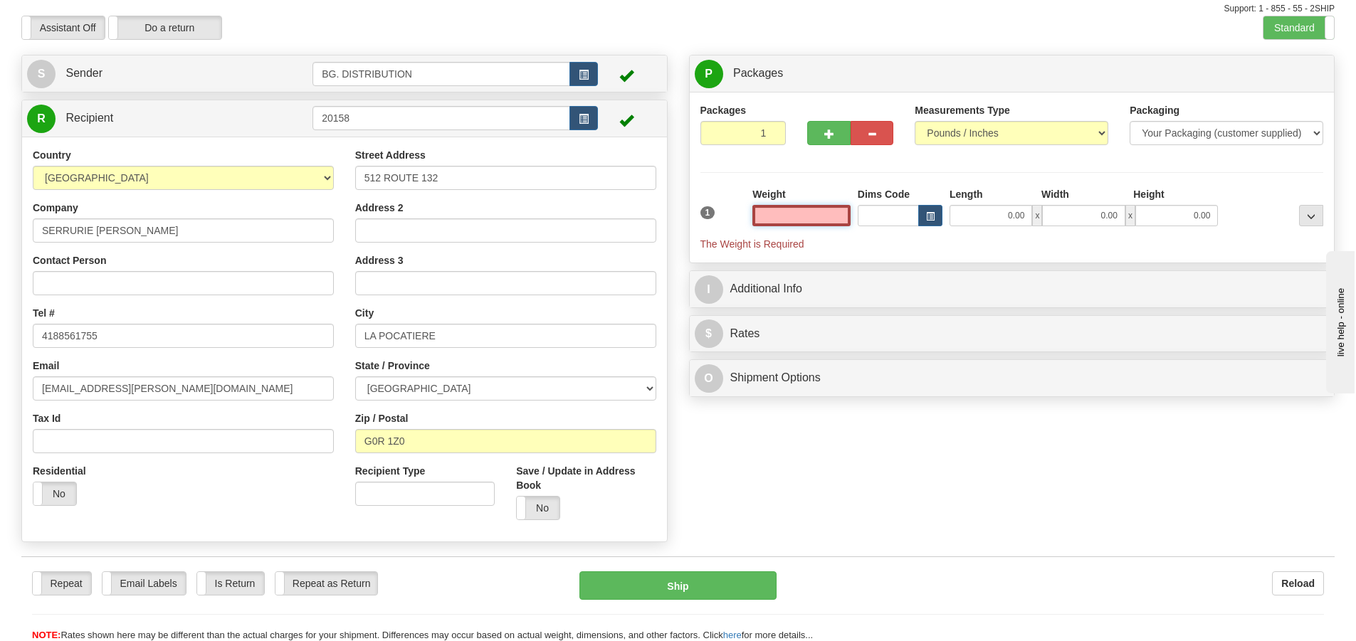
scroll to position [71, 0]
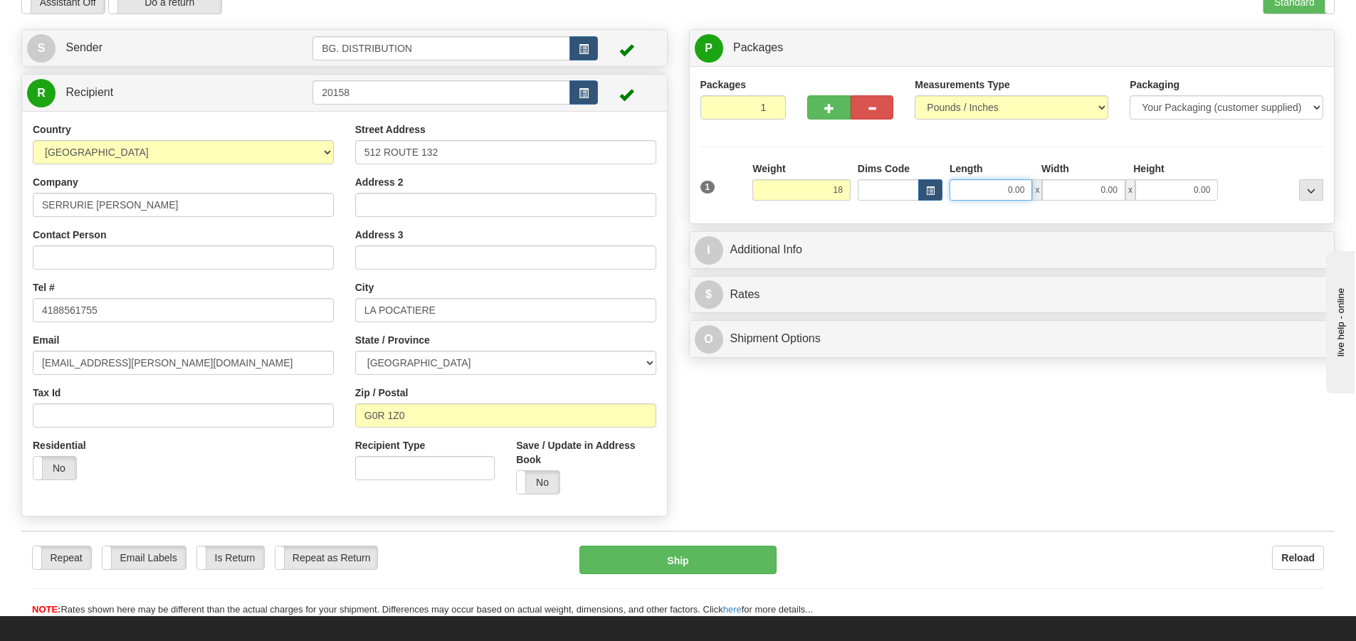
type input "18.00"
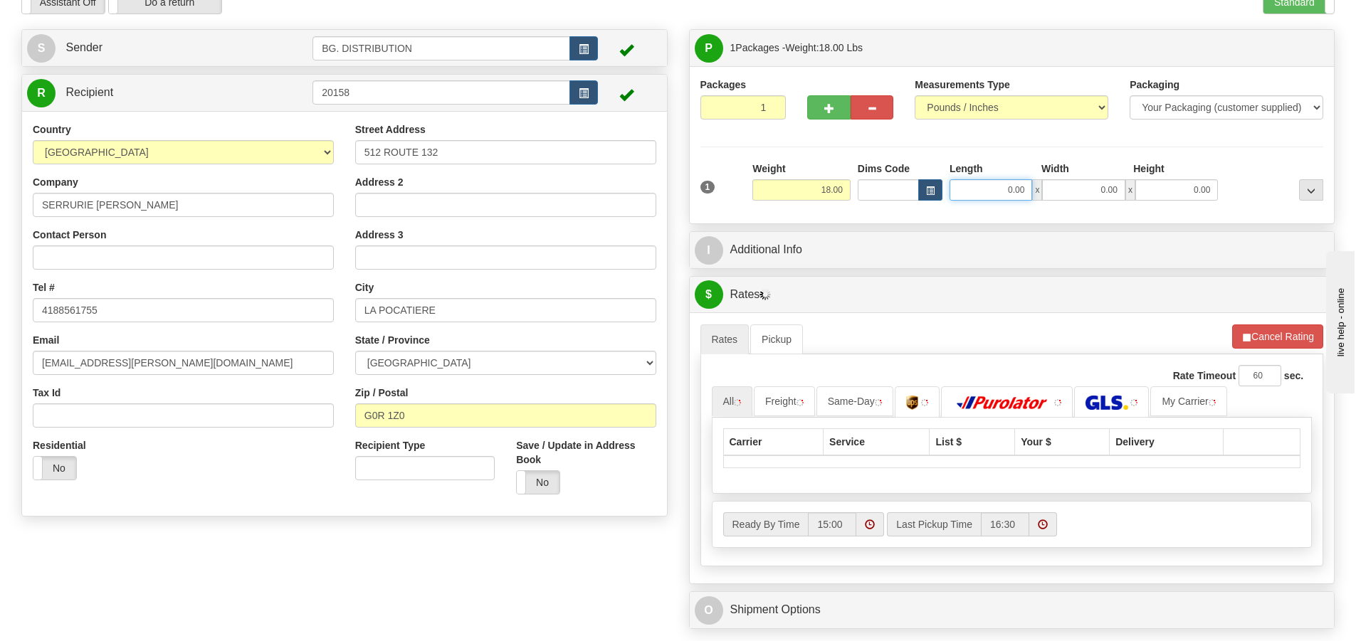
click at [992, 180] on input "0.00" at bounding box center [991, 189] width 83 height 21
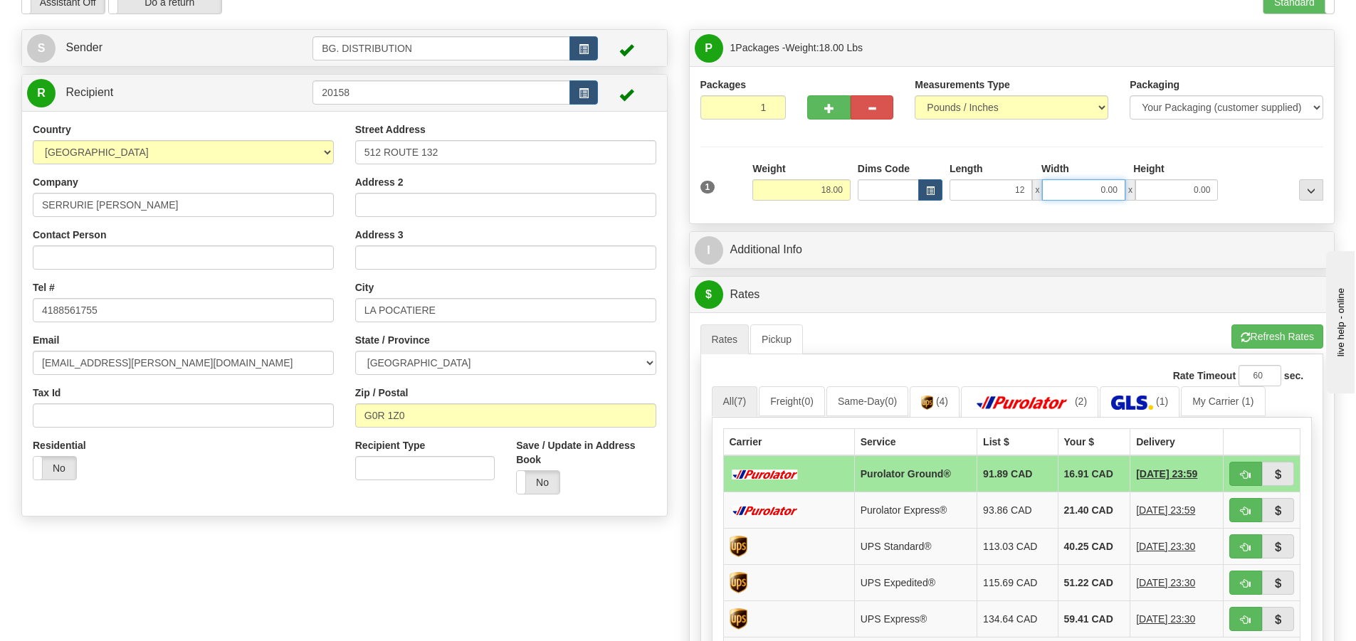
type input "12.00"
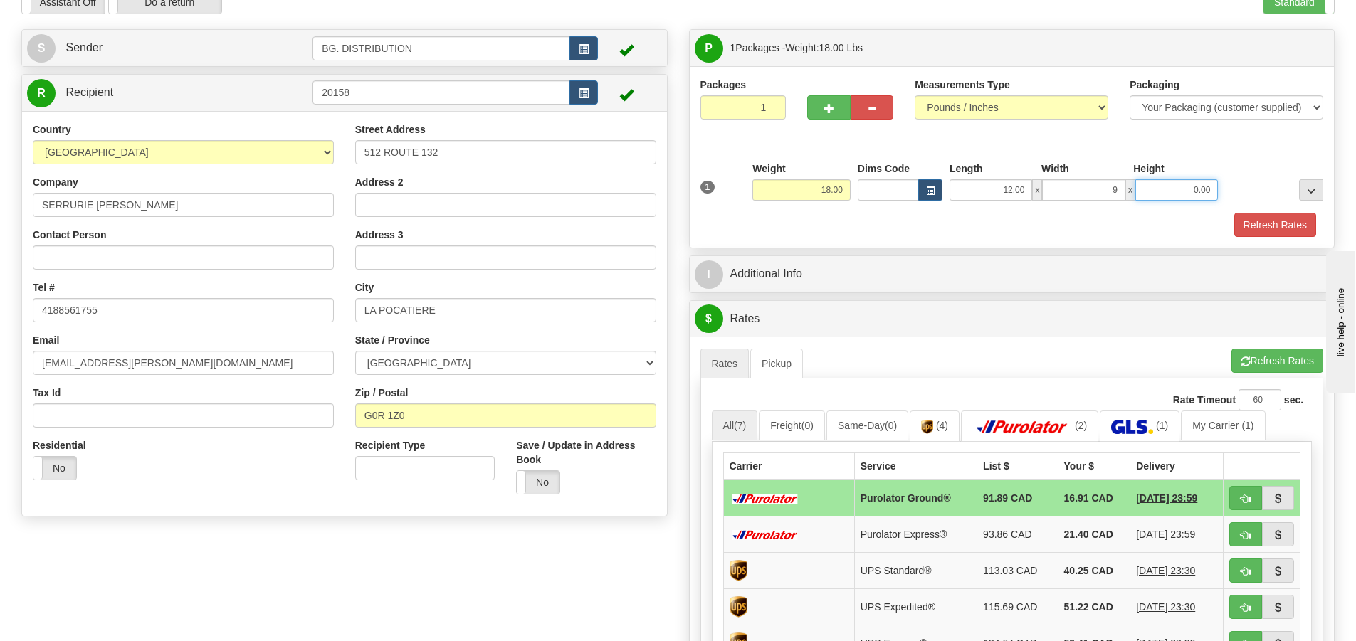
type input "9.00"
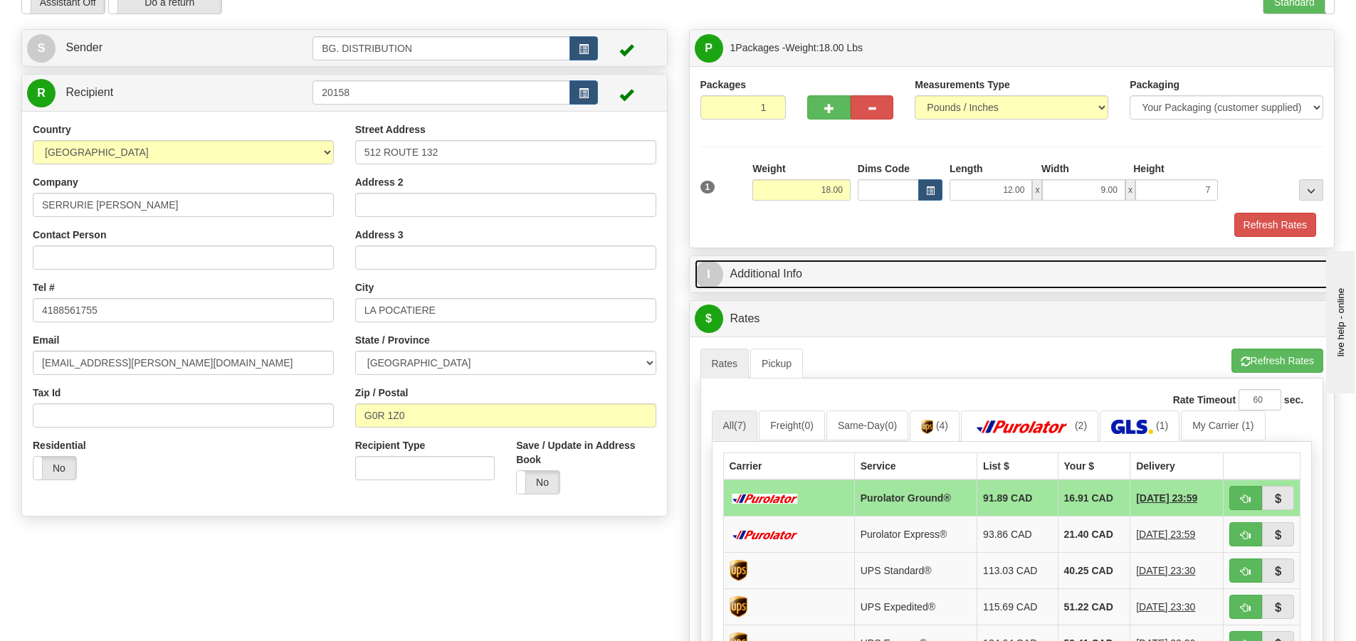
type input "7.00"
click at [720, 280] on span "I" at bounding box center [709, 275] width 28 height 28
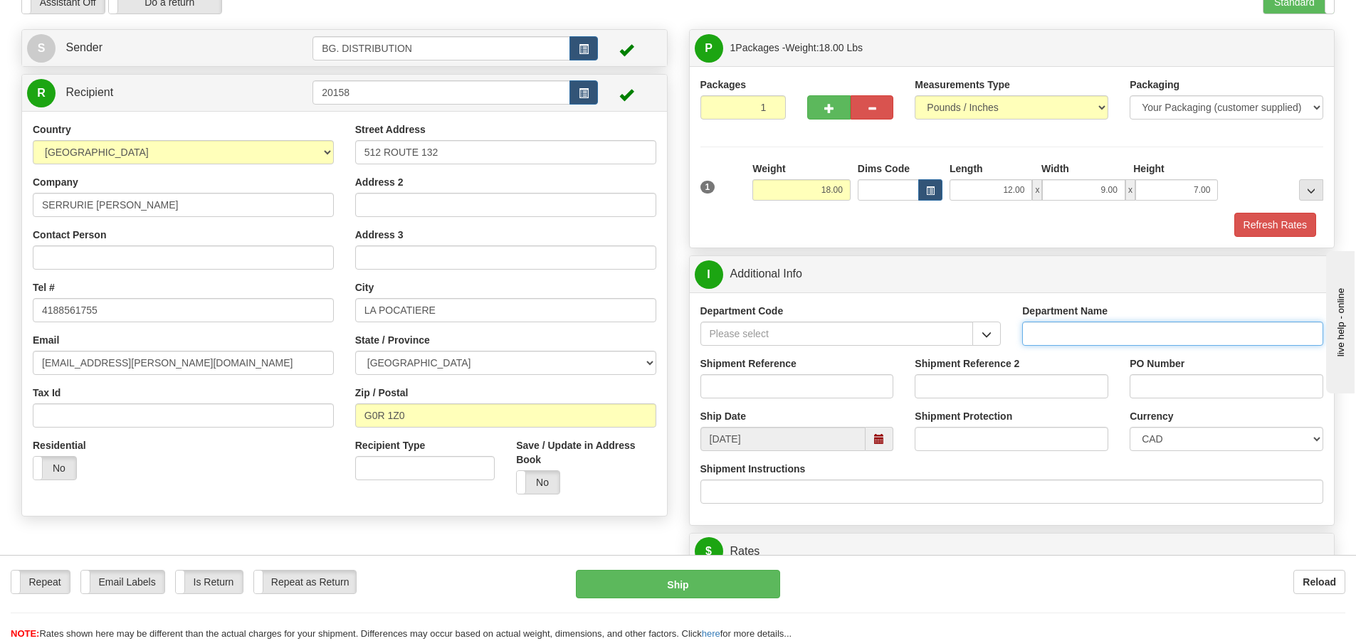
click at [1131, 336] on input "Department Name" at bounding box center [1172, 334] width 301 height 24
type input "."
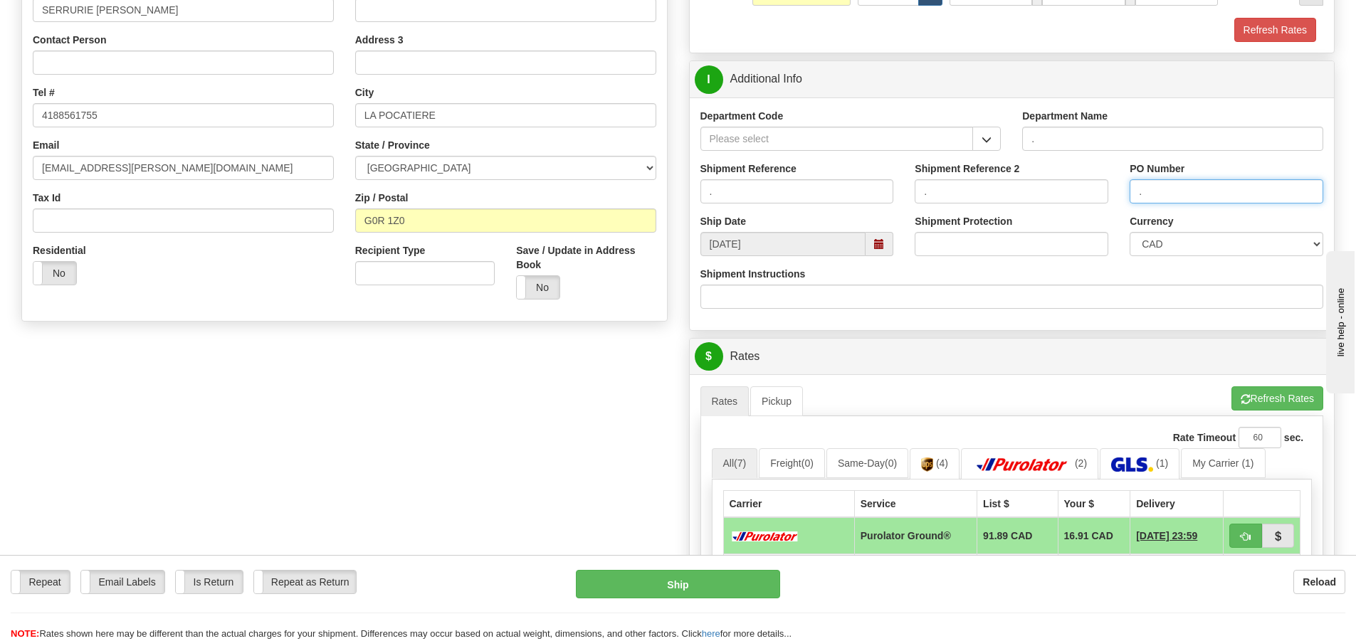
scroll to position [285, 0]
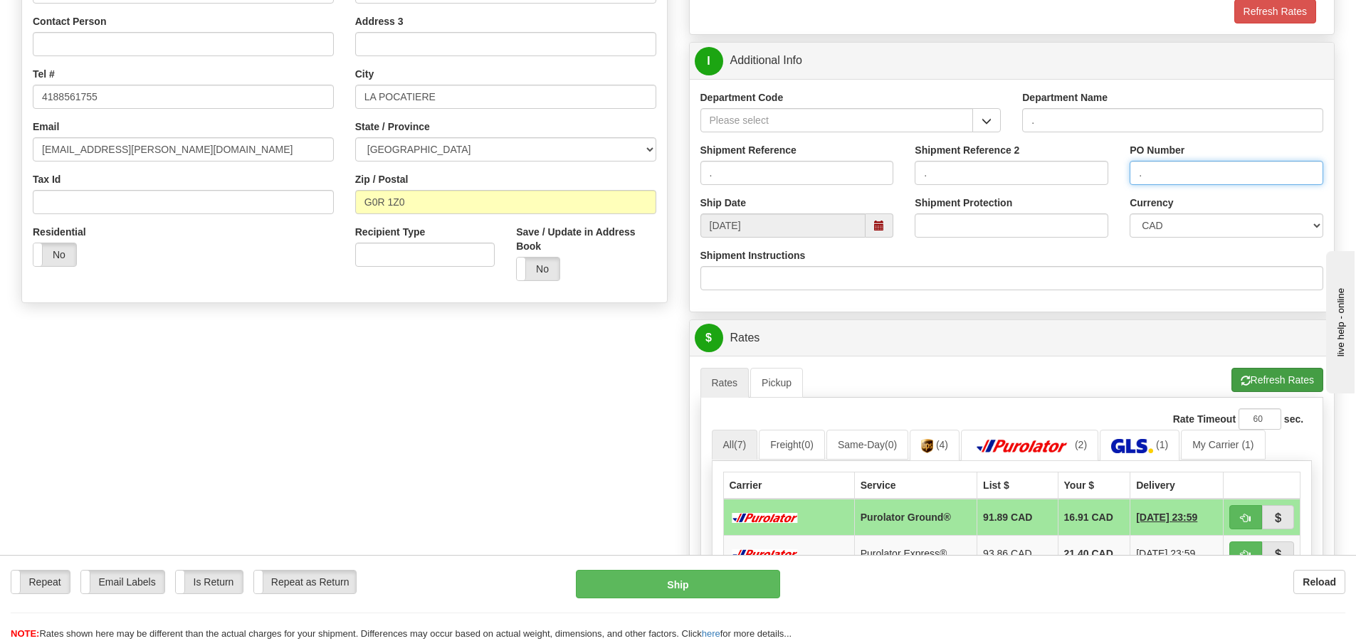
type input "."
click at [1267, 383] on button "Refresh Rates" at bounding box center [1278, 380] width 92 height 24
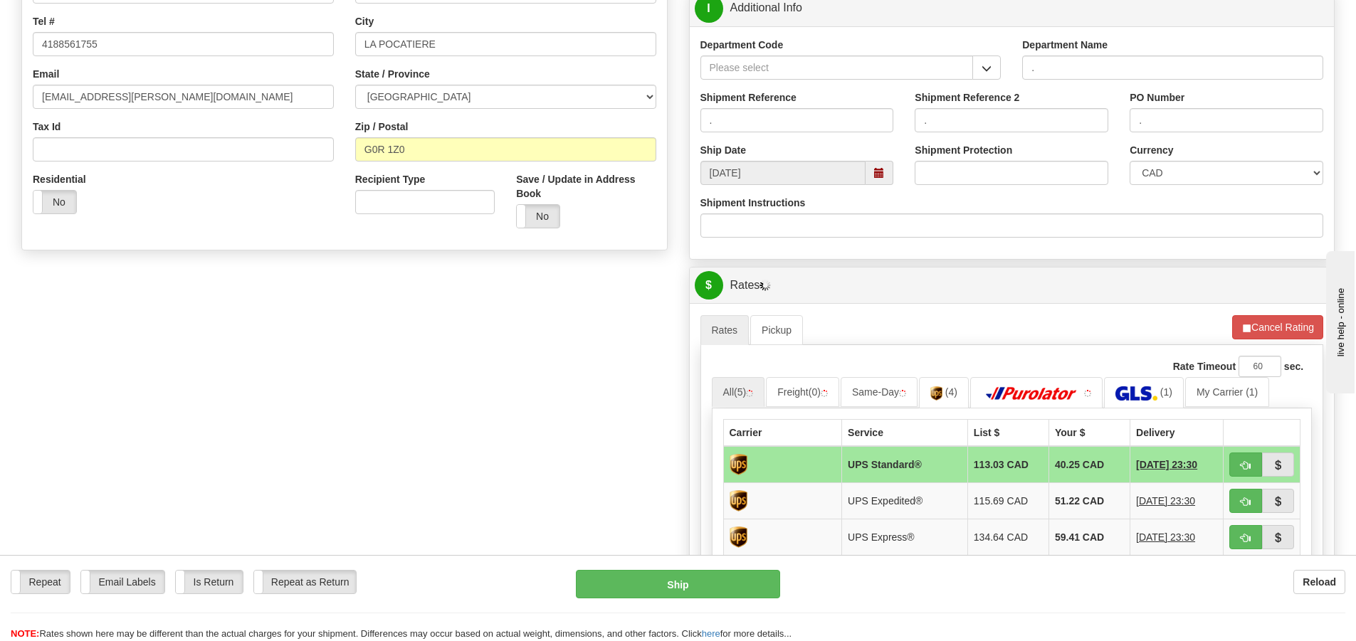
scroll to position [427, 0]
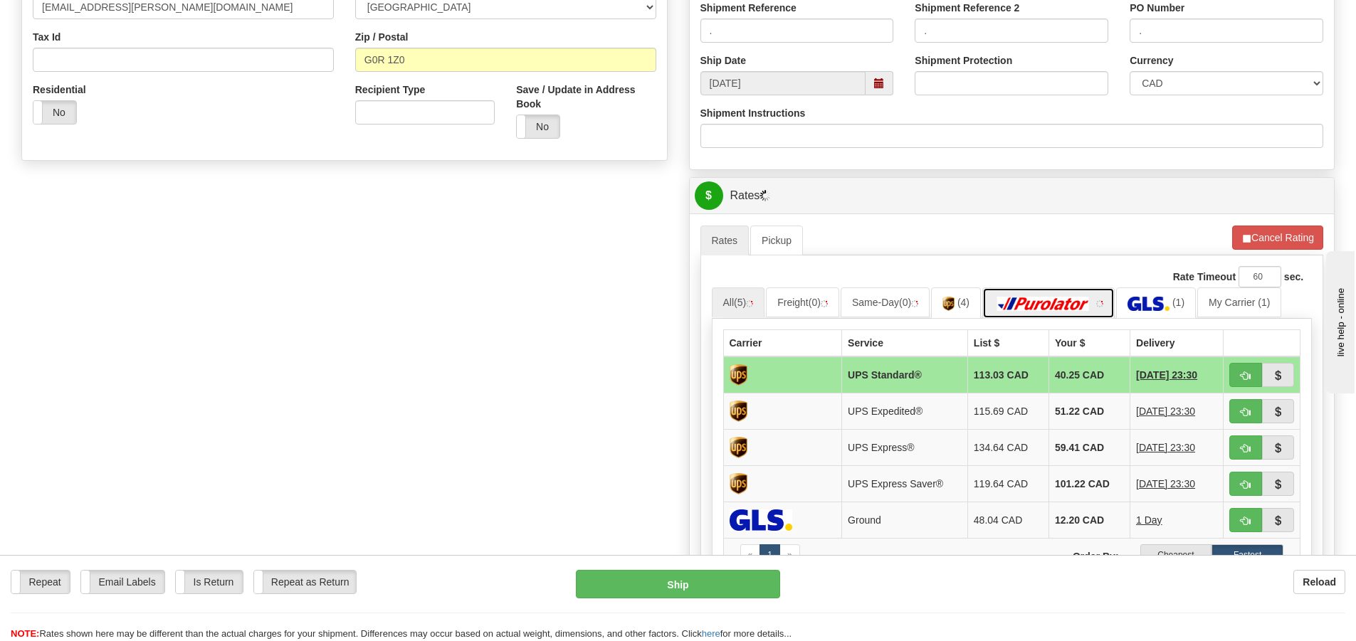
click at [1070, 308] on img at bounding box center [1044, 304] width 100 height 14
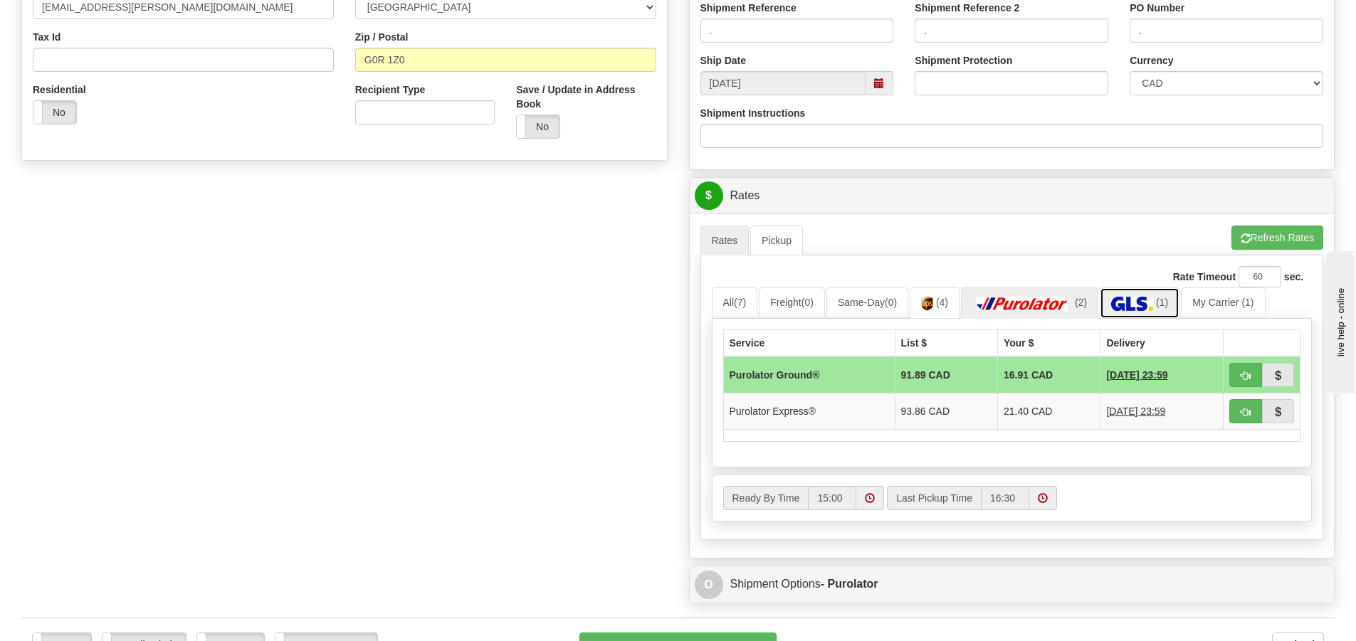
click at [1148, 304] on img at bounding box center [1132, 304] width 42 height 14
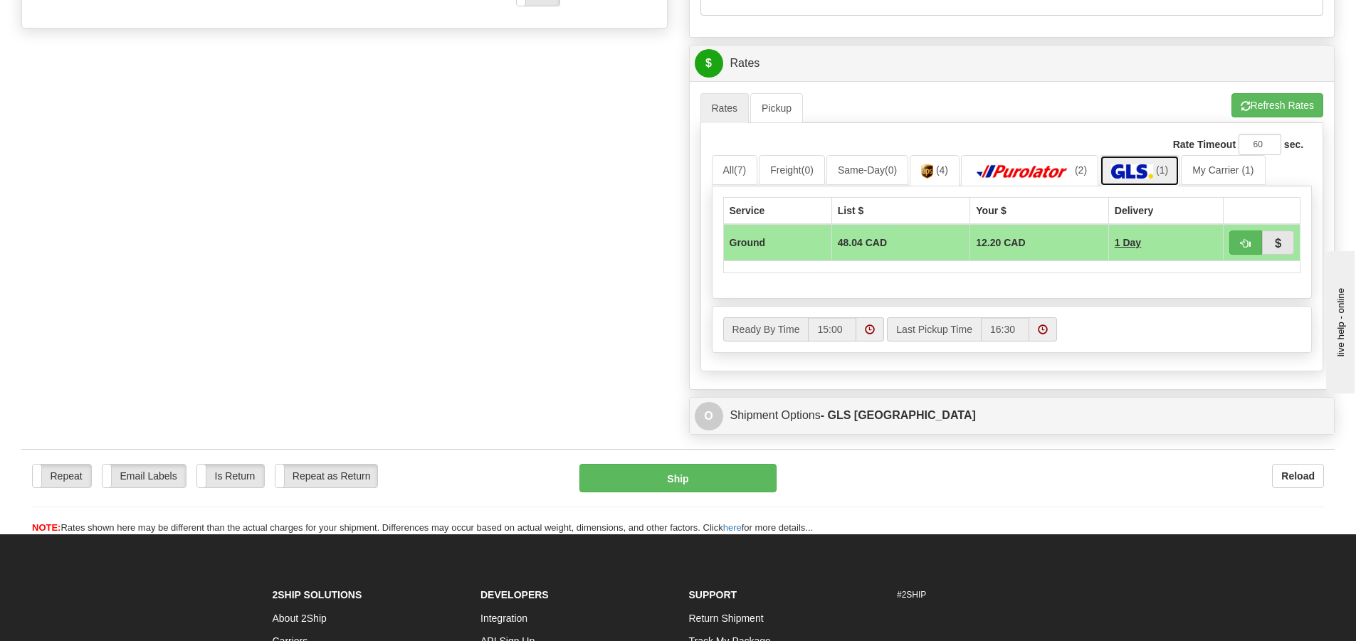
scroll to position [570, 0]
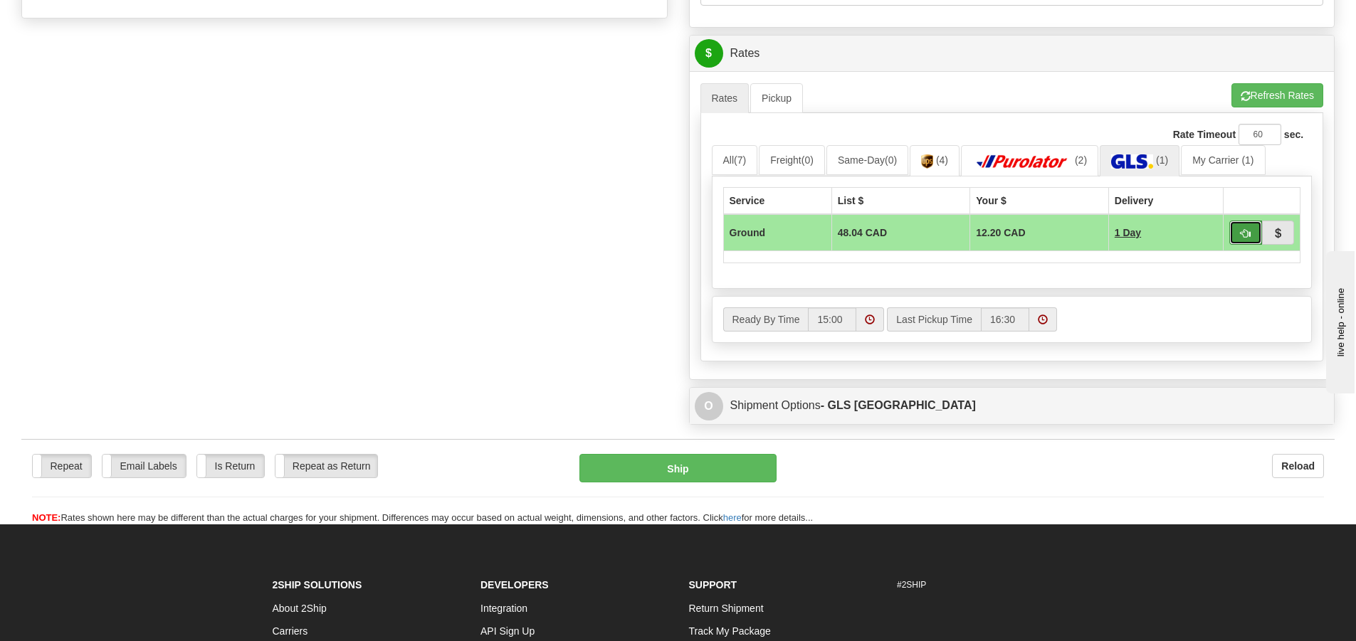
click at [1235, 225] on button "button" at bounding box center [1246, 233] width 33 height 24
type input "1"
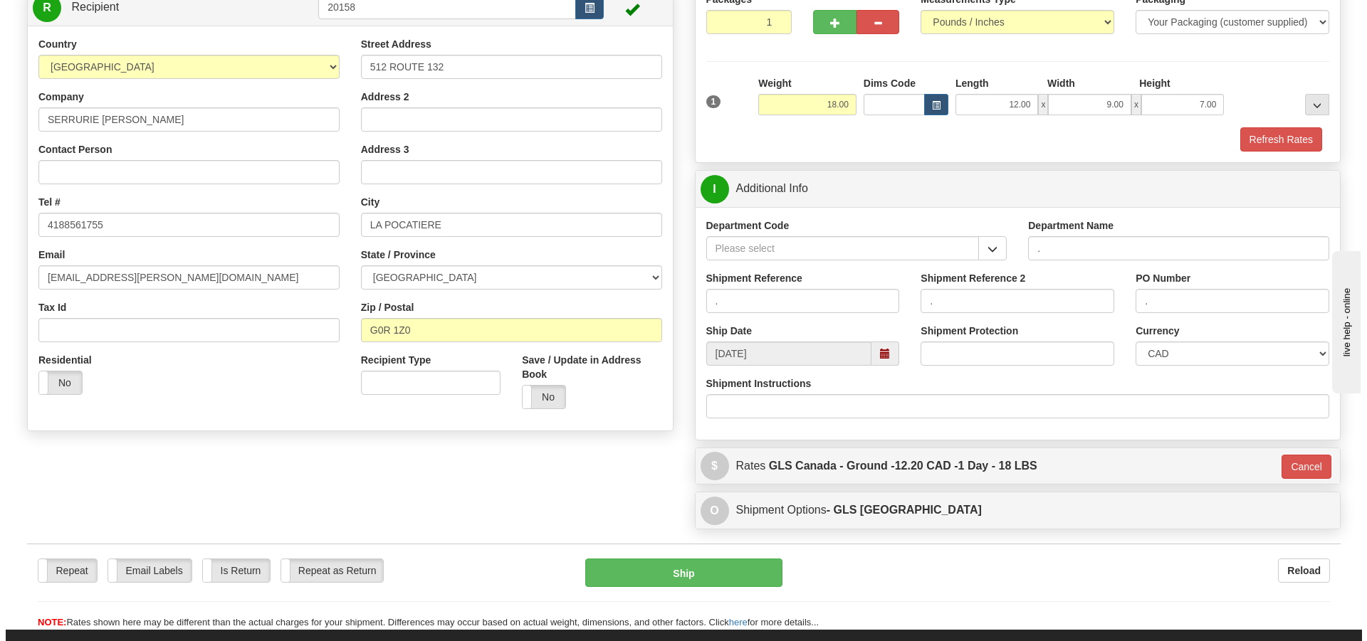
scroll to position [156, 0]
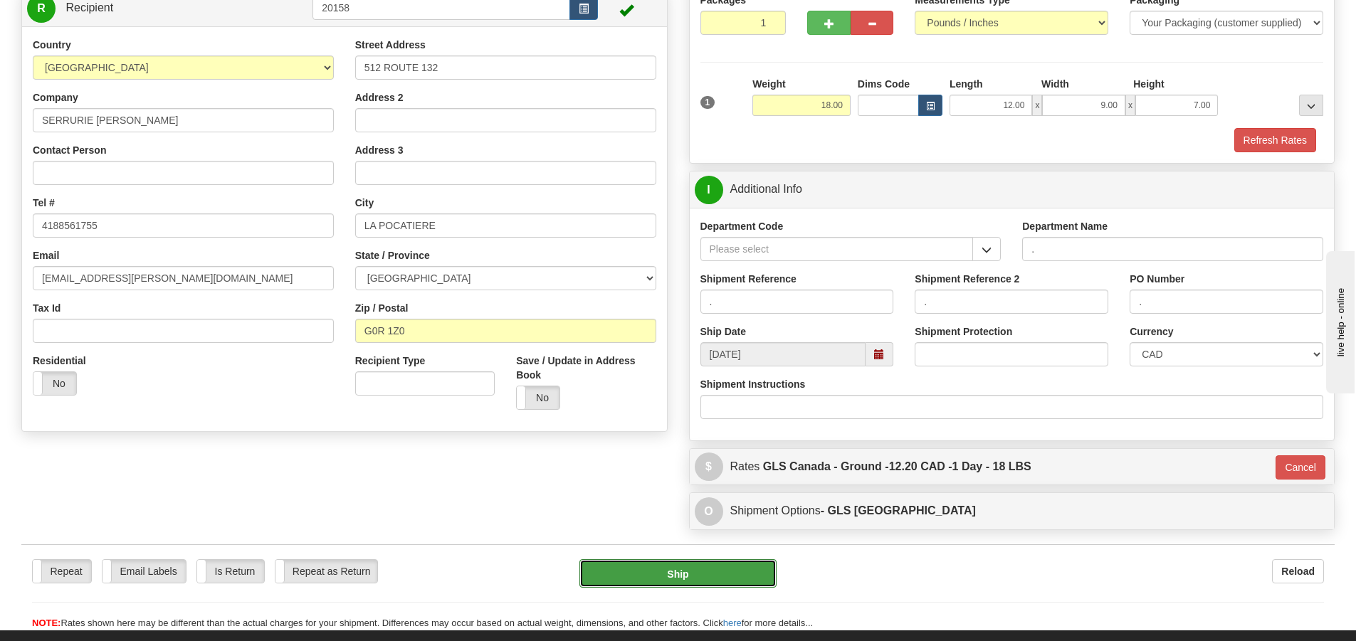
click at [708, 586] on button "Ship" at bounding box center [678, 574] width 197 height 28
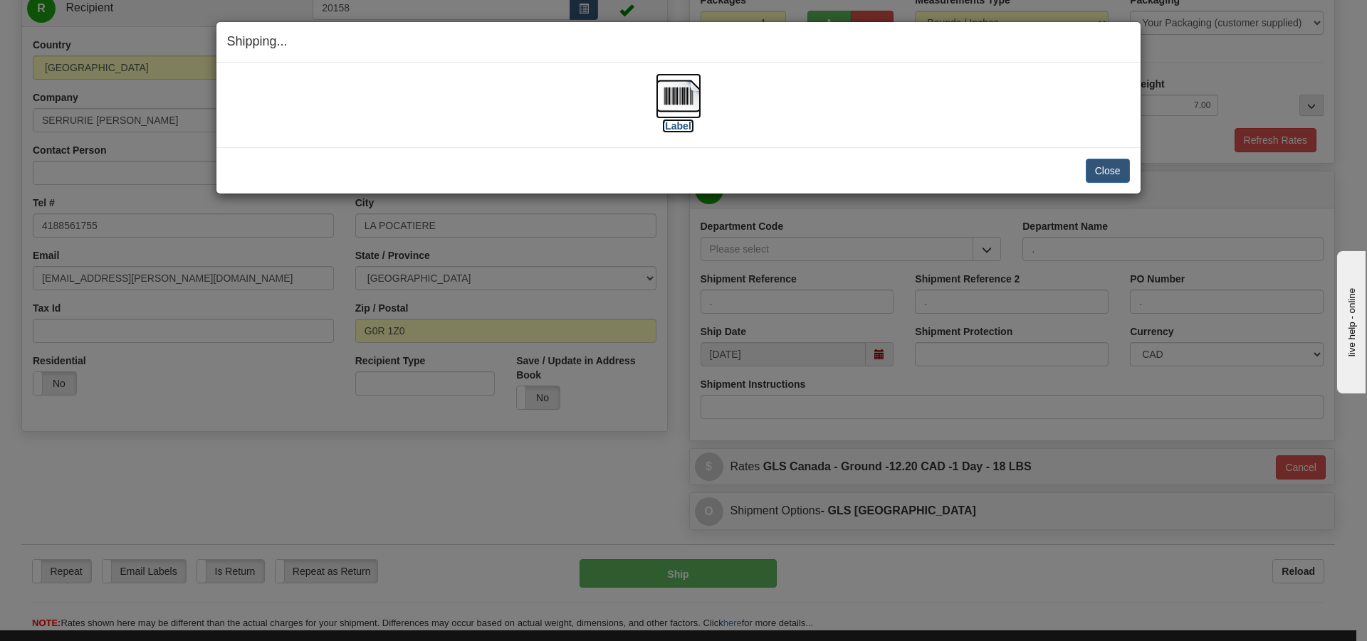
click at [674, 128] on label "[Label]" at bounding box center [678, 126] width 33 height 14
click at [1122, 171] on button "Close" at bounding box center [1108, 171] width 44 height 24
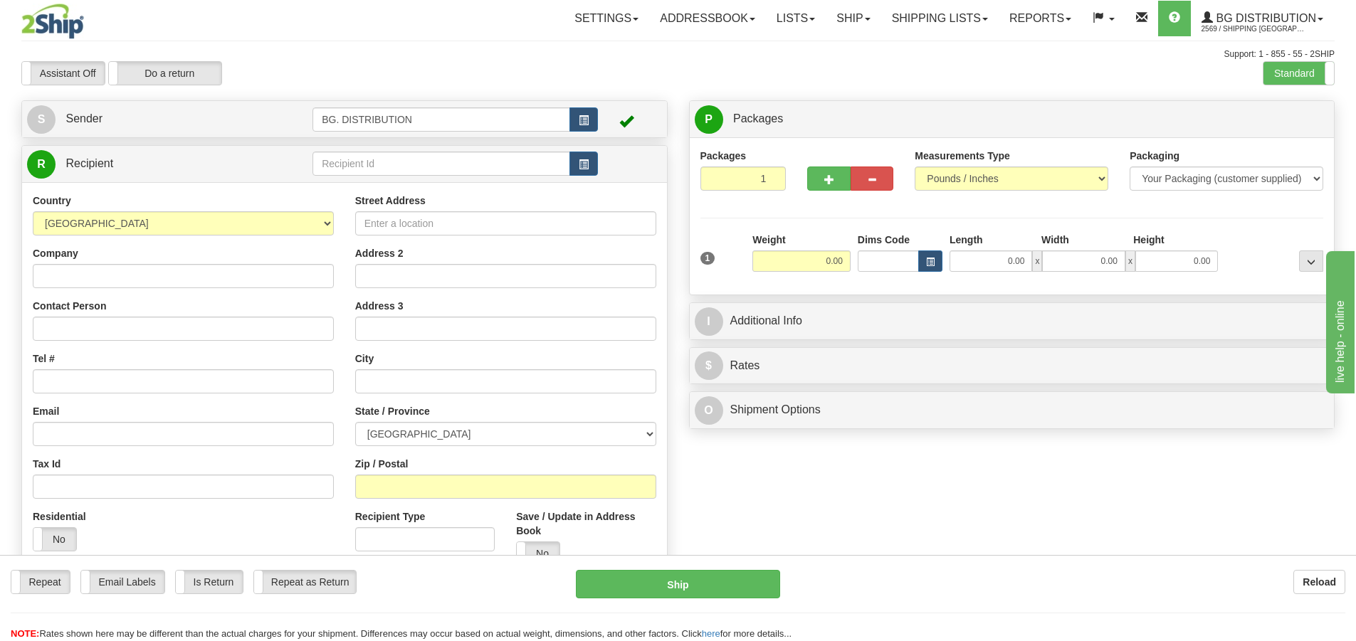
click at [461, 165] on div "Toggle navigation Settings Shipping Preferences Fields Preferences New" at bounding box center [678, 360] width 1356 height 721
click at [466, 164] on input "text" at bounding box center [442, 164] width 258 height 24
type input "20165"
click button "Delete" at bounding box center [0, 0] width 0 height 0
type input "10.00"
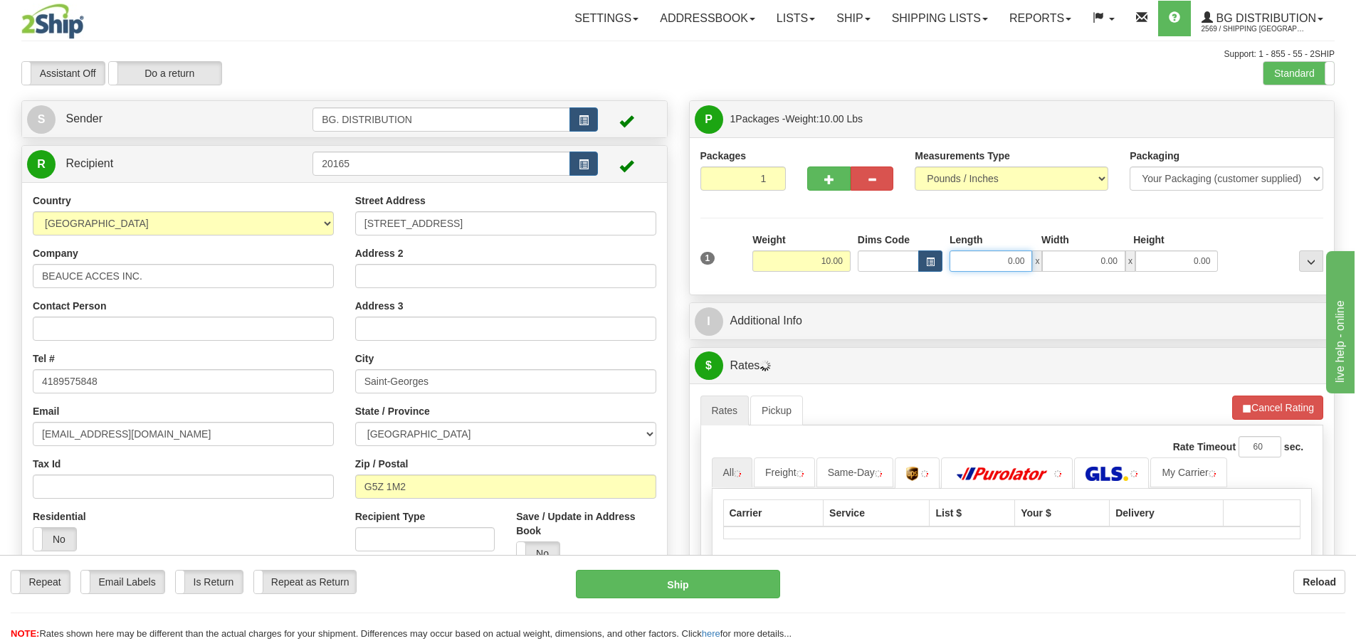
click at [1002, 266] on input "0.00" at bounding box center [991, 261] width 83 height 21
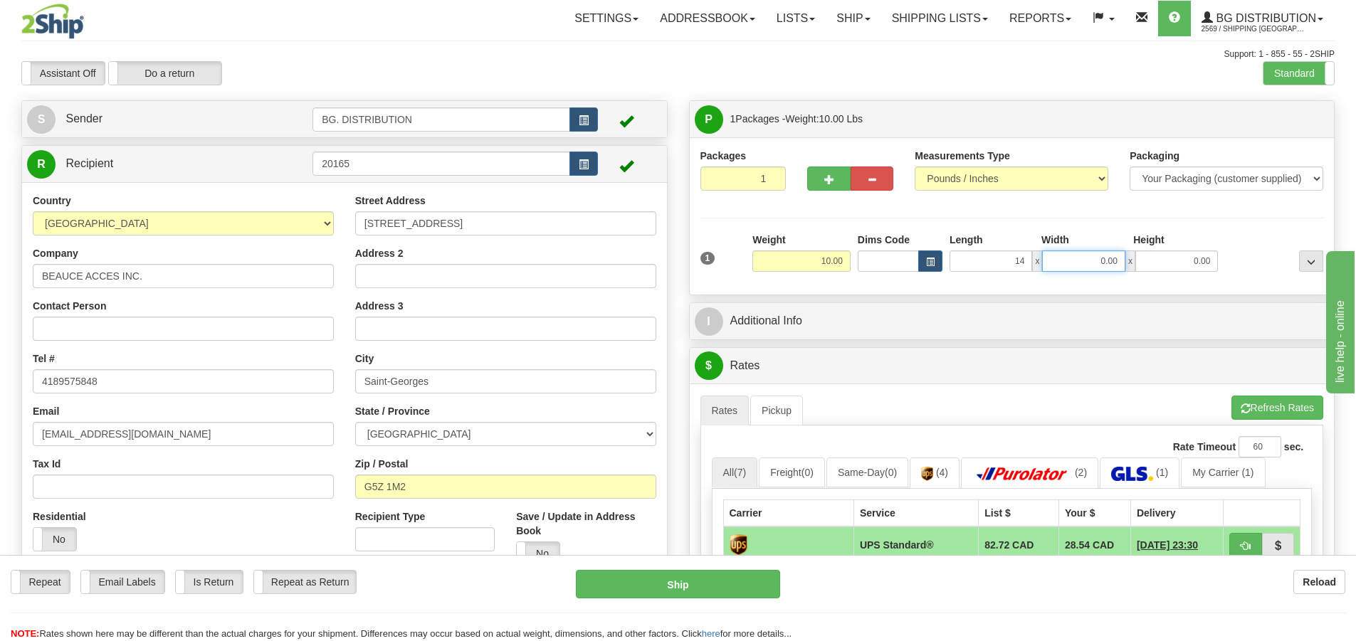
type input "14.00"
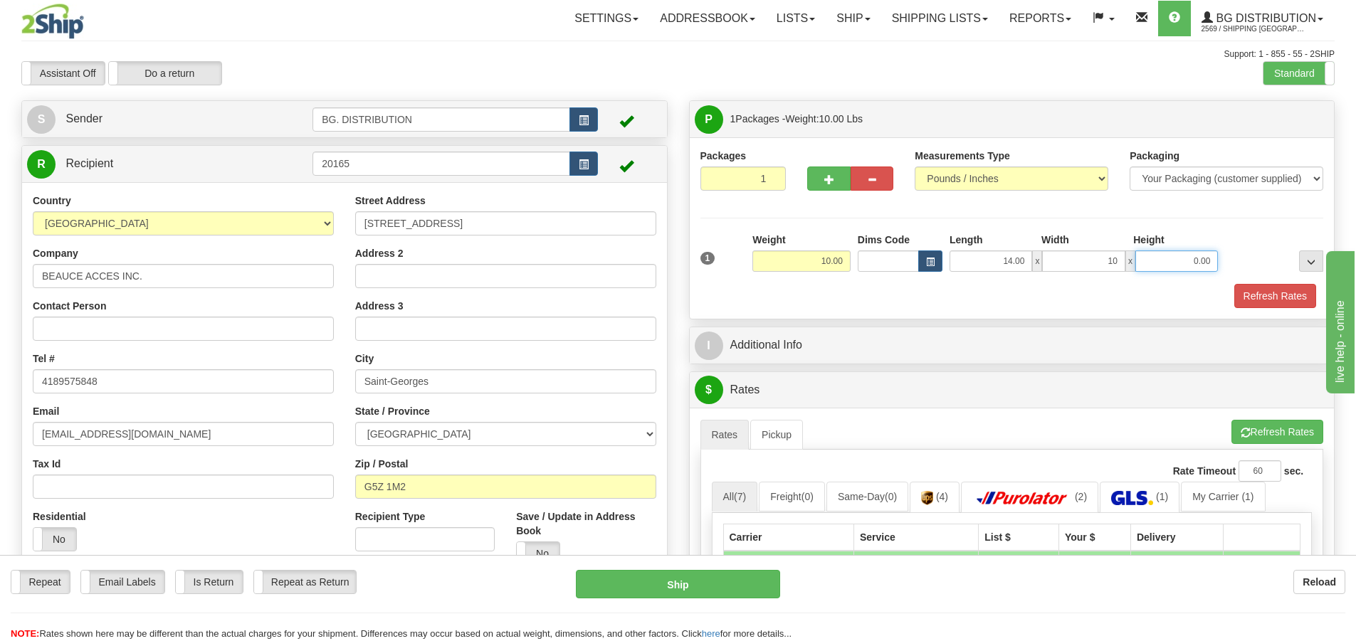
type input "10.00"
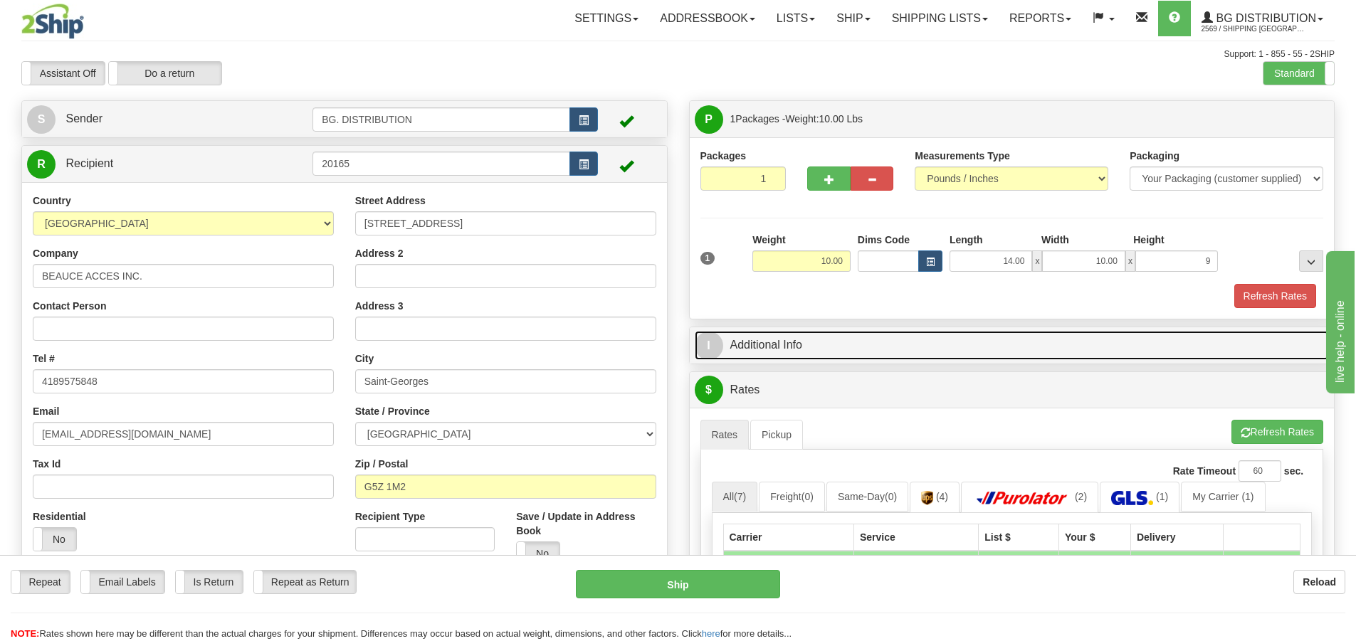
type input "9.00"
click at [716, 344] on span "I" at bounding box center [709, 346] width 28 height 28
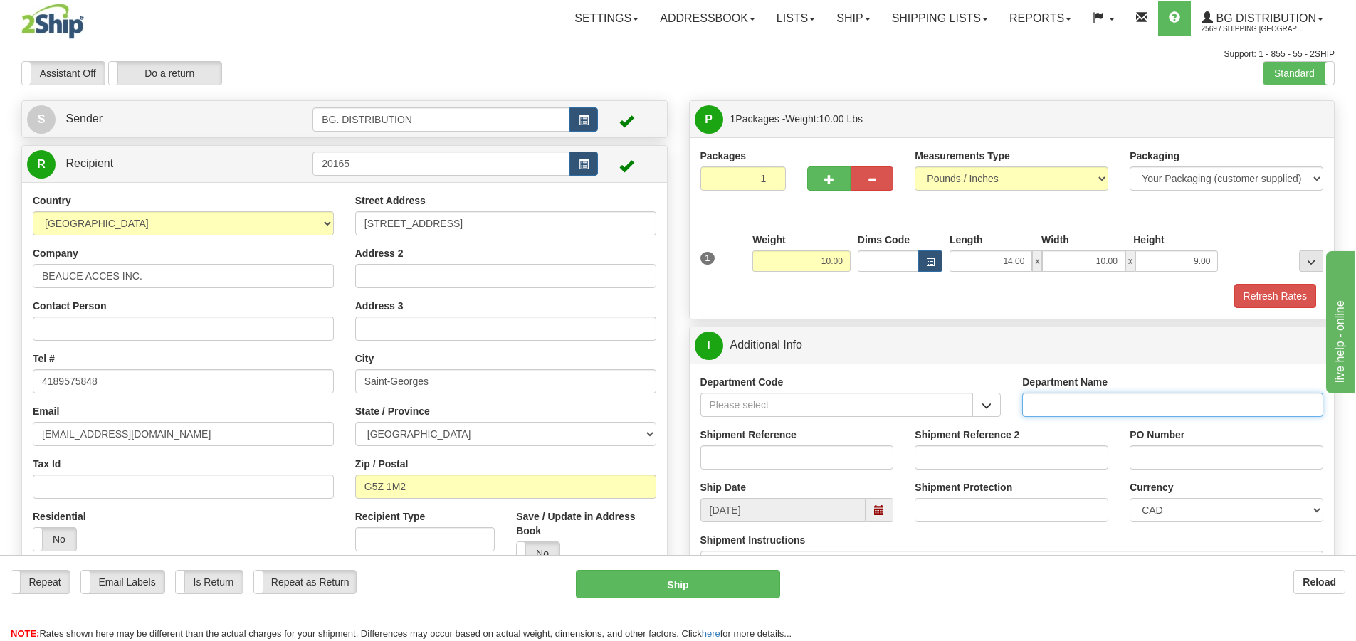
drag, startPoint x: 1082, startPoint y: 404, endPoint x: 1034, endPoint y: 394, distance: 48.6
click at [1082, 402] on input "Department Name" at bounding box center [1172, 405] width 301 height 24
type input "."
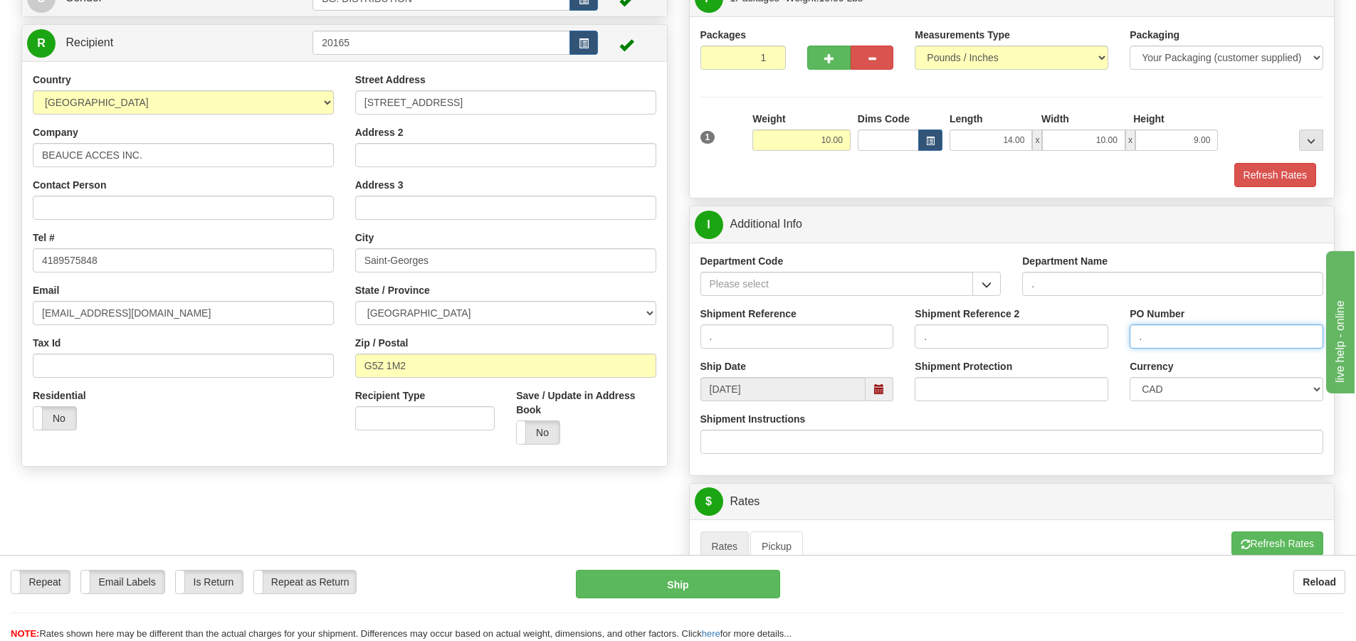
scroll to position [356, 0]
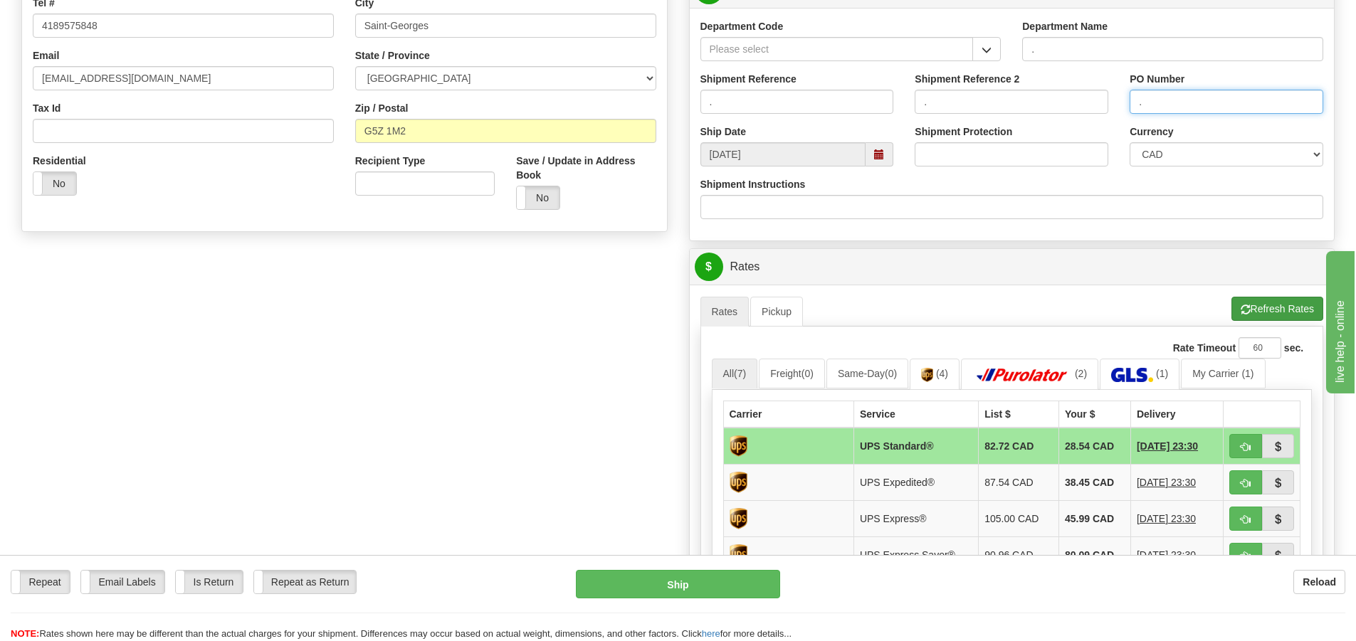
type input "."
click at [1247, 301] on button "Refresh Rates" at bounding box center [1278, 309] width 92 height 24
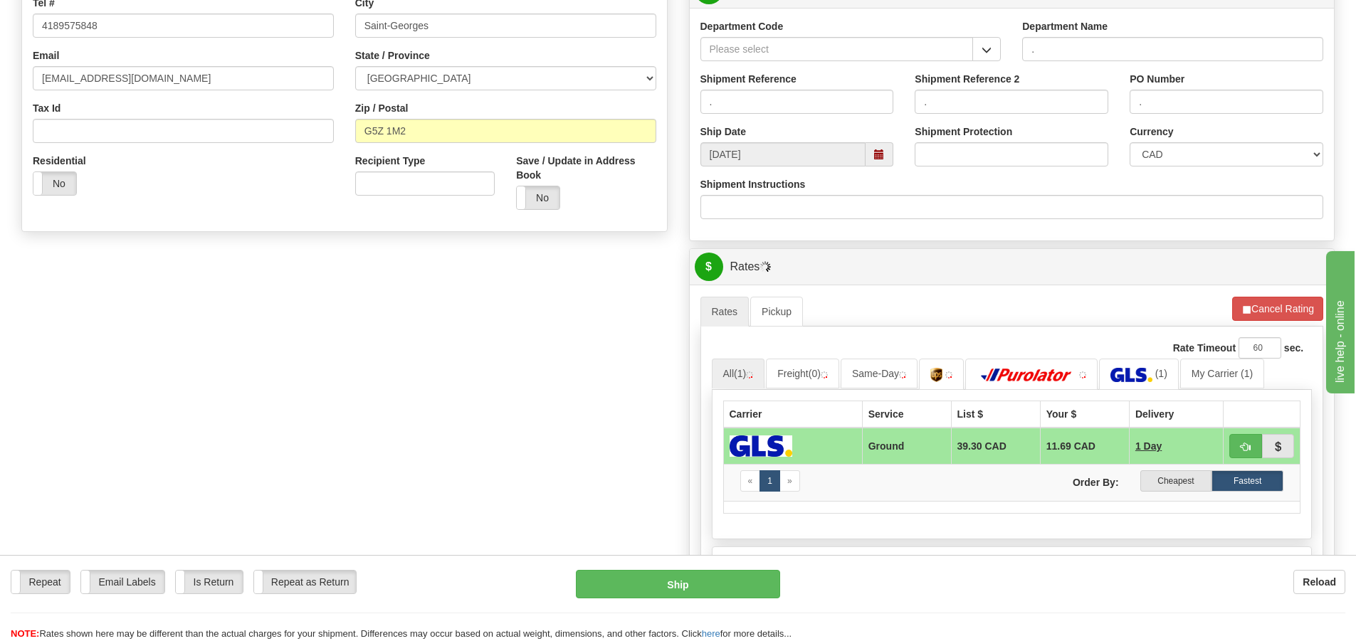
scroll to position [570, 0]
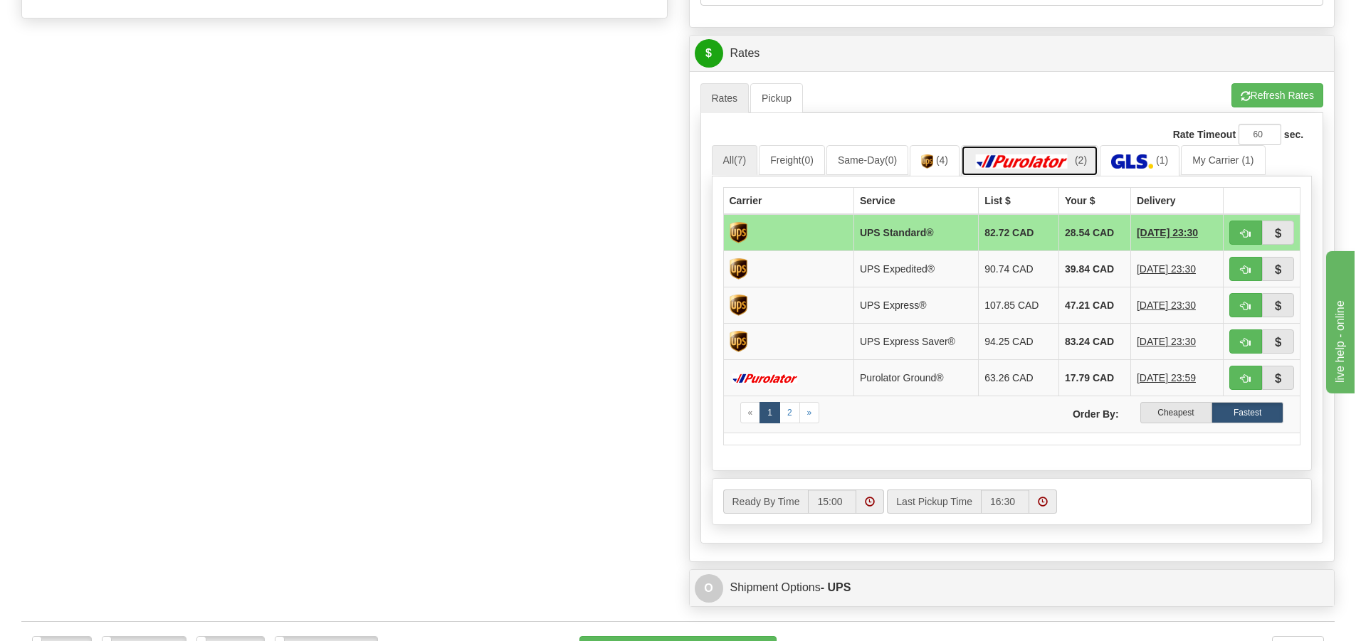
click at [1072, 160] on img at bounding box center [1023, 161] width 100 height 14
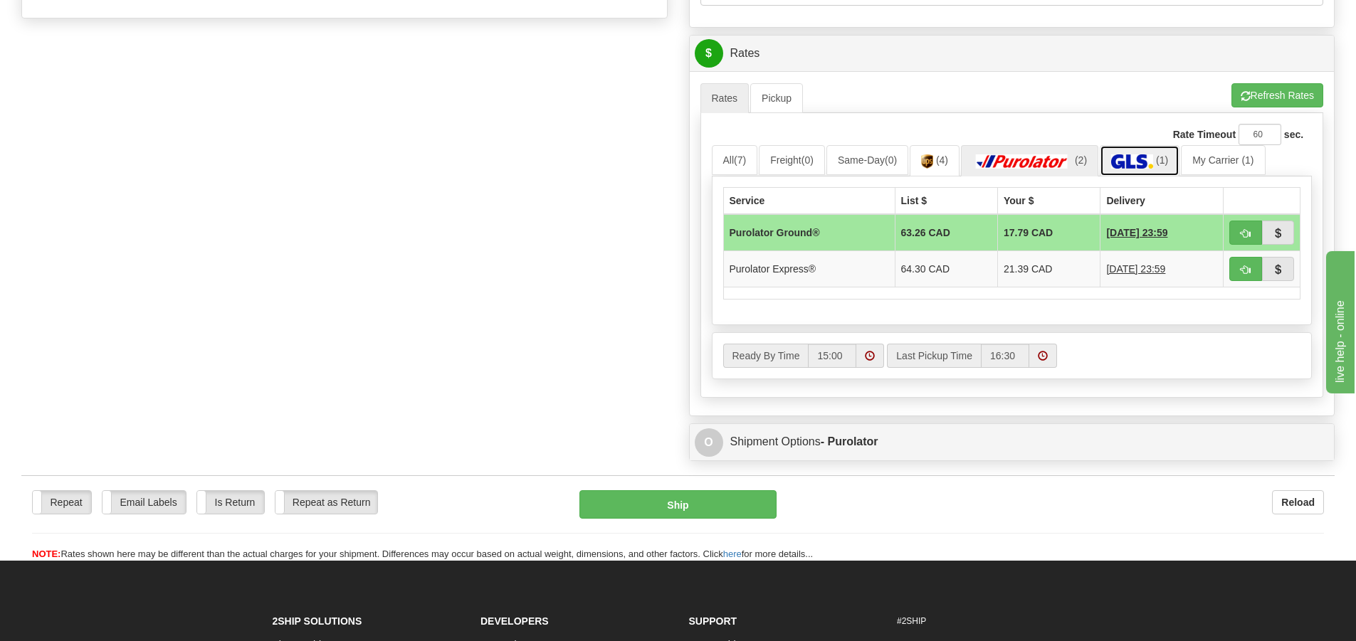
click at [1150, 164] on img at bounding box center [1132, 161] width 42 height 14
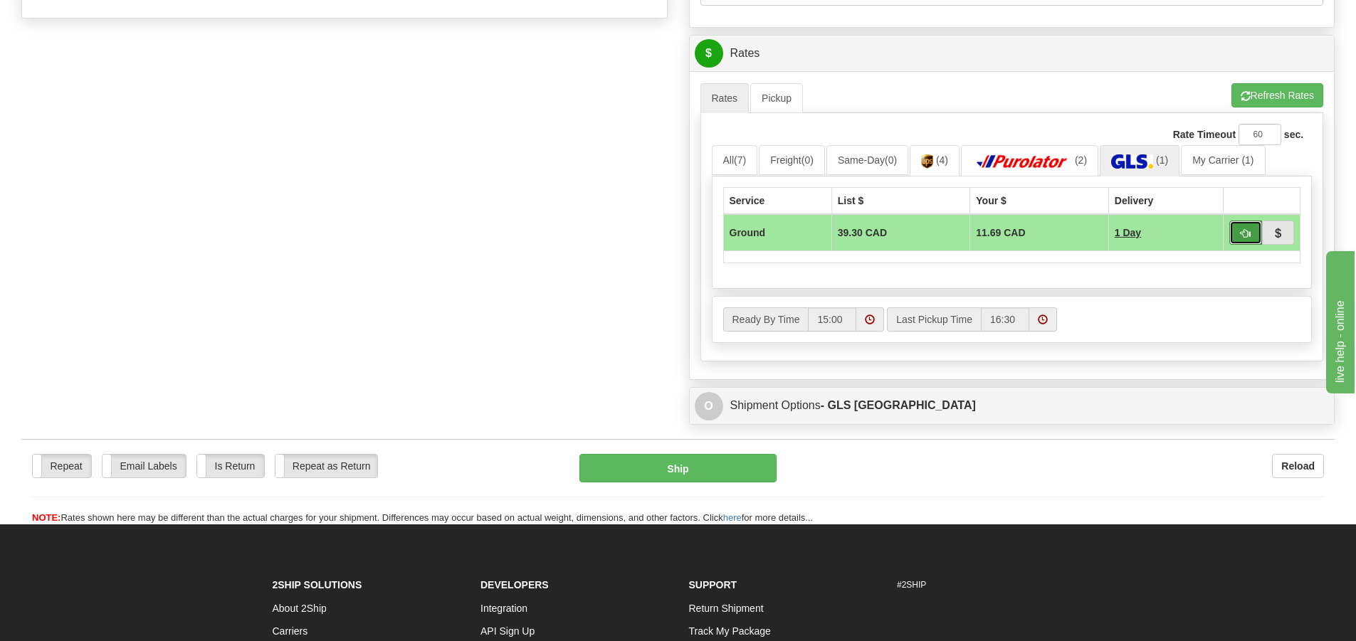
click at [1237, 234] on button "button" at bounding box center [1246, 233] width 33 height 24
type input "1"
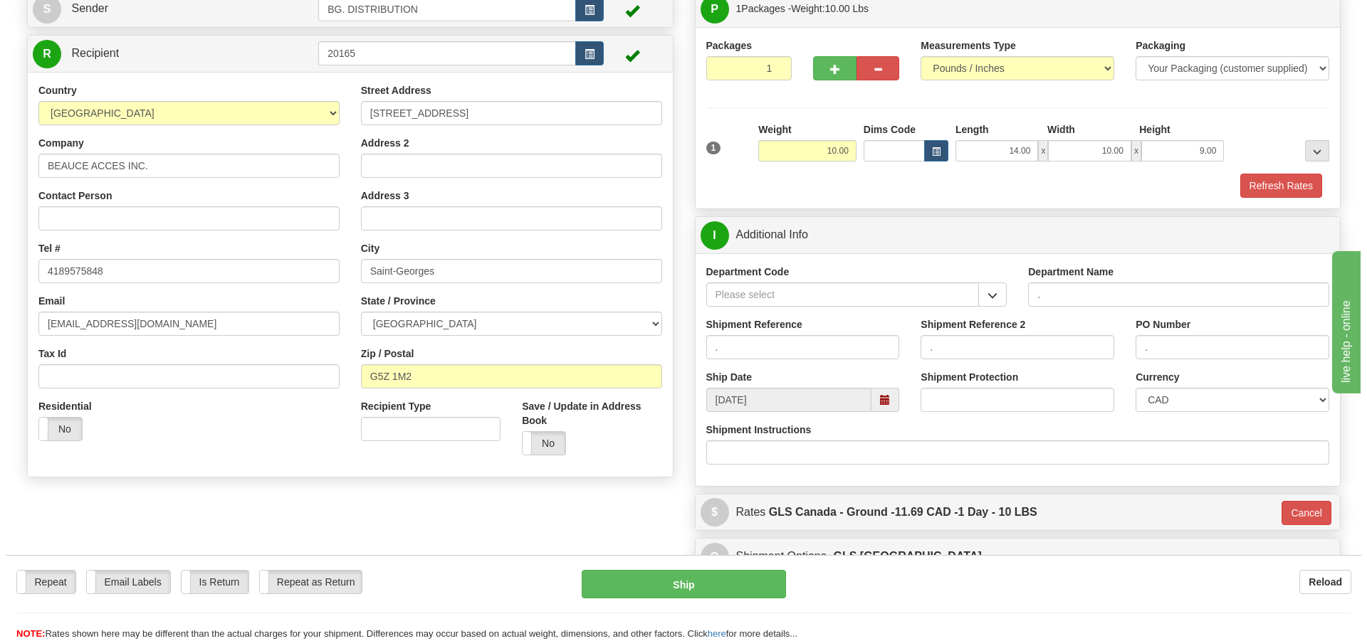
scroll to position [85, 0]
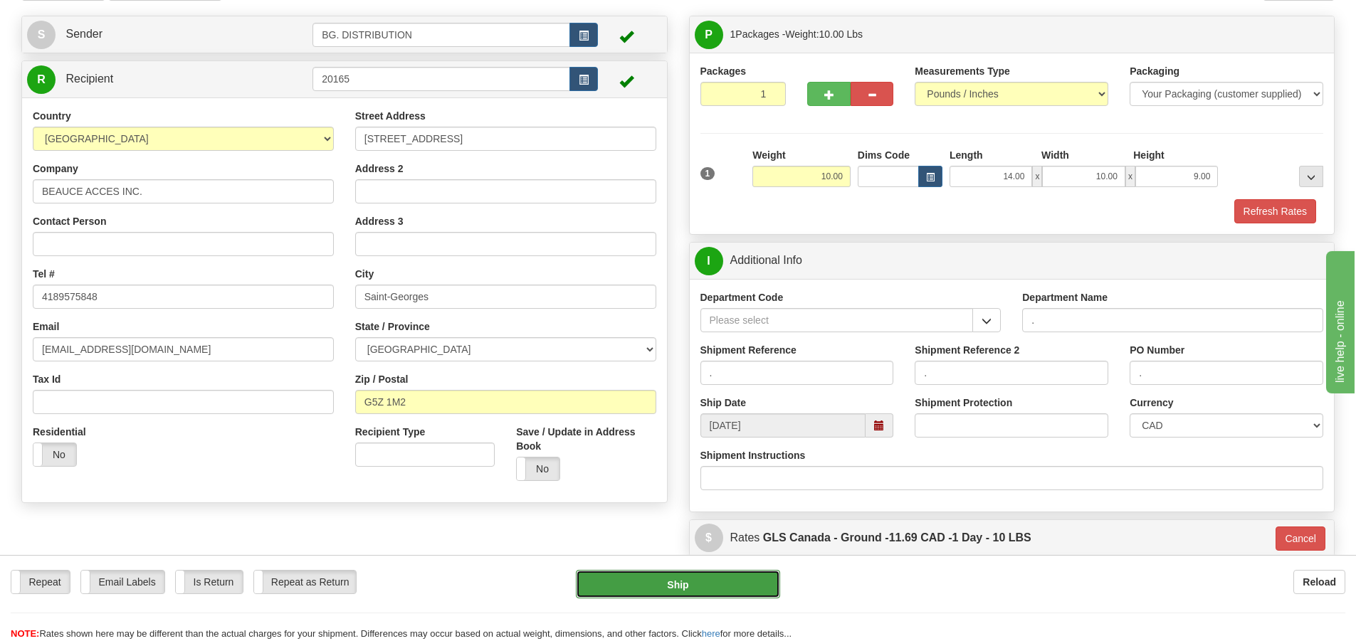
click at [631, 577] on button "Ship" at bounding box center [678, 584] width 204 height 28
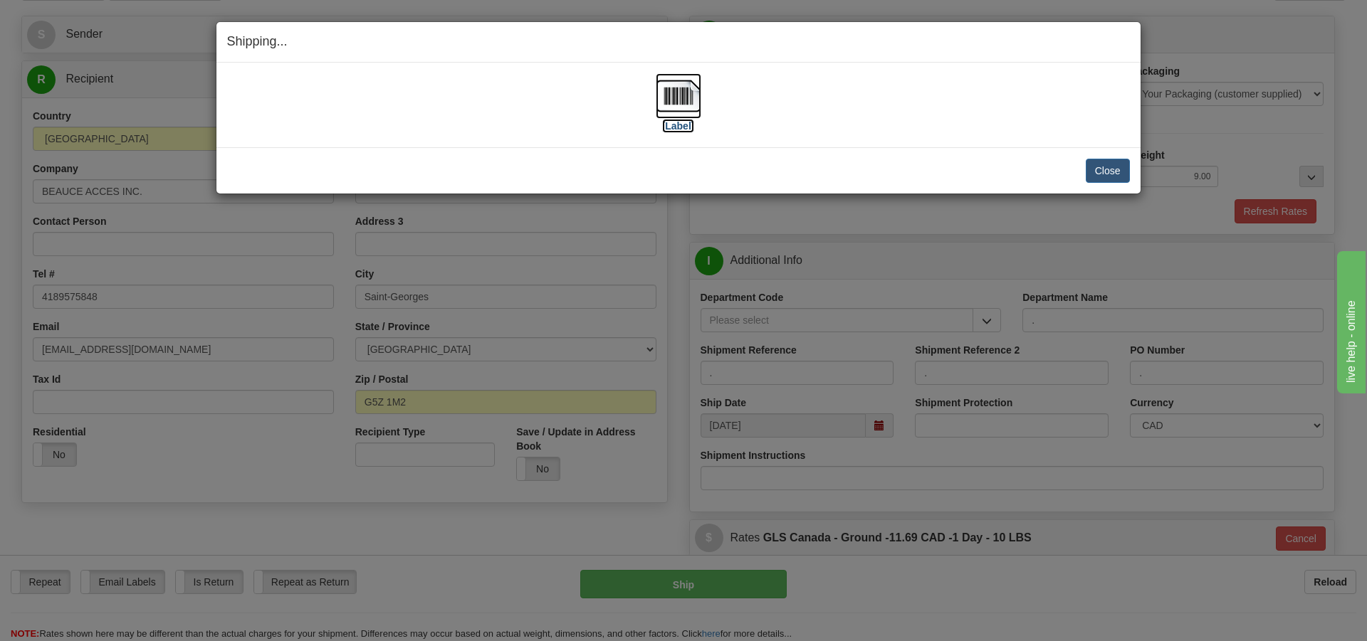
click at [680, 127] on label "[Label]" at bounding box center [678, 126] width 33 height 14
click at [1096, 187] on div "Close Cancel Cancel Shipment and Quit Pickup Quit Pickup ONLY" at bounding box center [678, 170] width 924 height 46
click at [1096, 181] on button "Close" at bounding box center [1108, 171] width 44 height 24
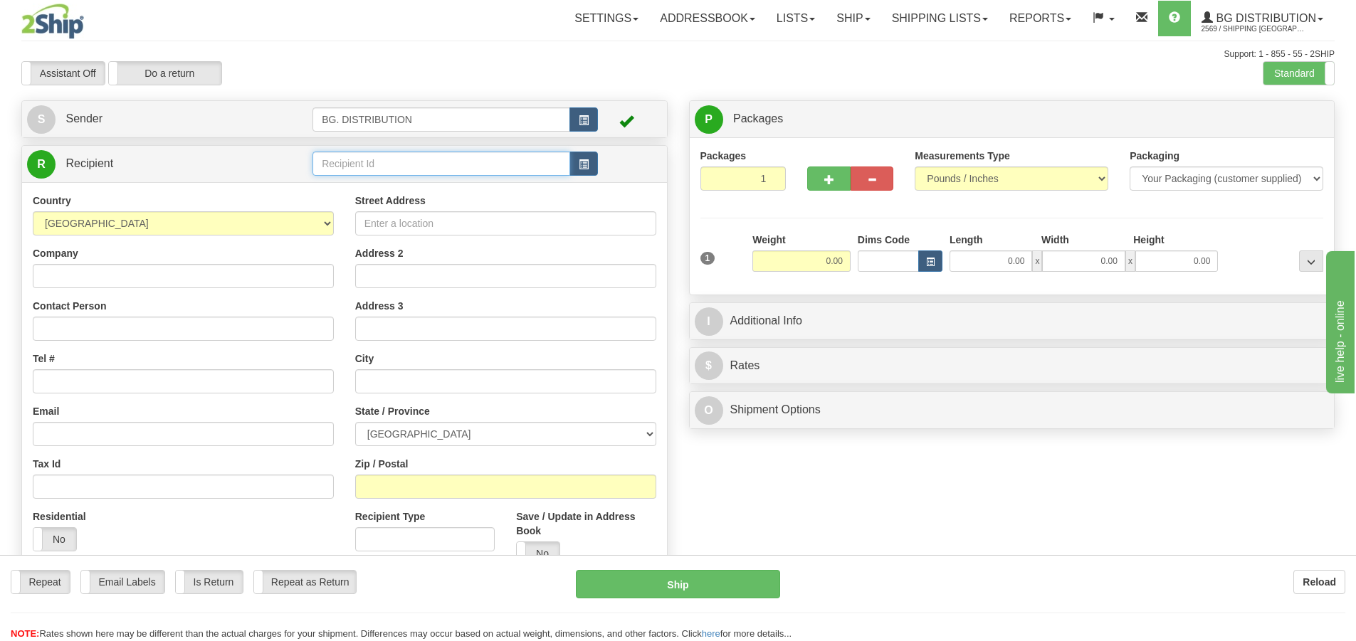
click at [473, 158] on input "text" at bounding box center [442, 164] width 258 height 24
type input "20044"
click button "Delete" at bounding box center [0, 0] width 0 height 0
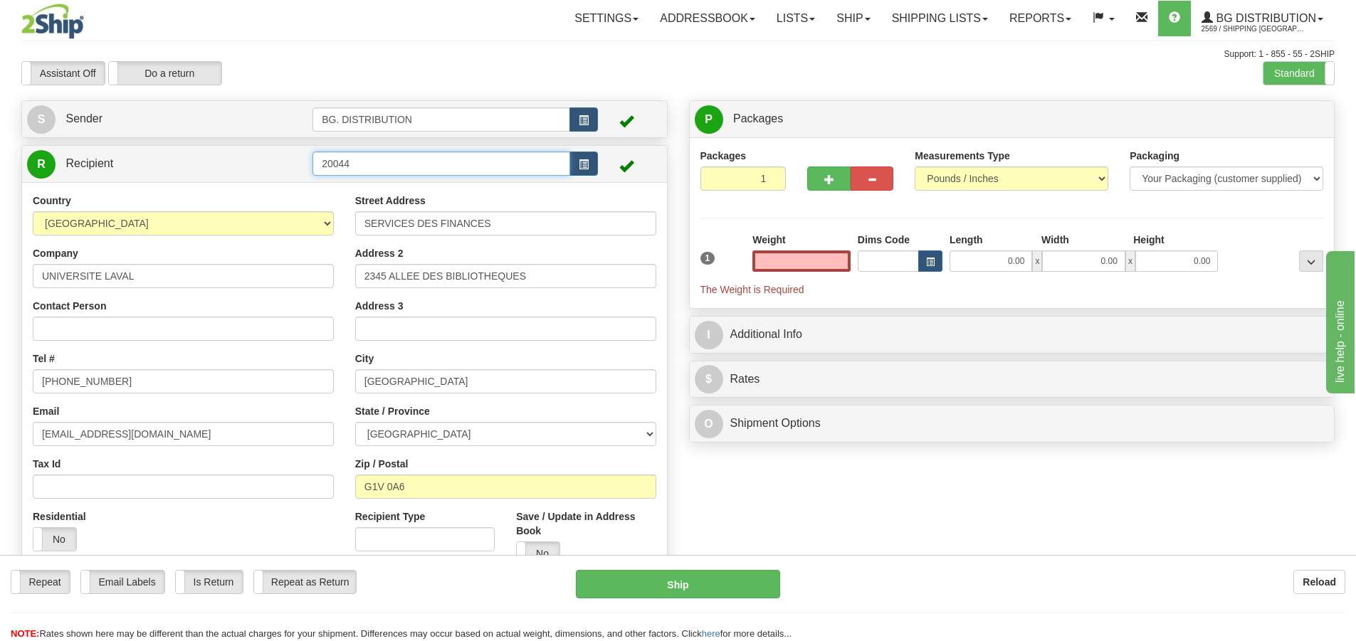
type input "0.00"
click at [434, 159] on input "20044" at bounding box center [442, 164] width 258 height 24
type input "20044."
click button "Delete" at bounding box center [0, 0] width 0 height 0
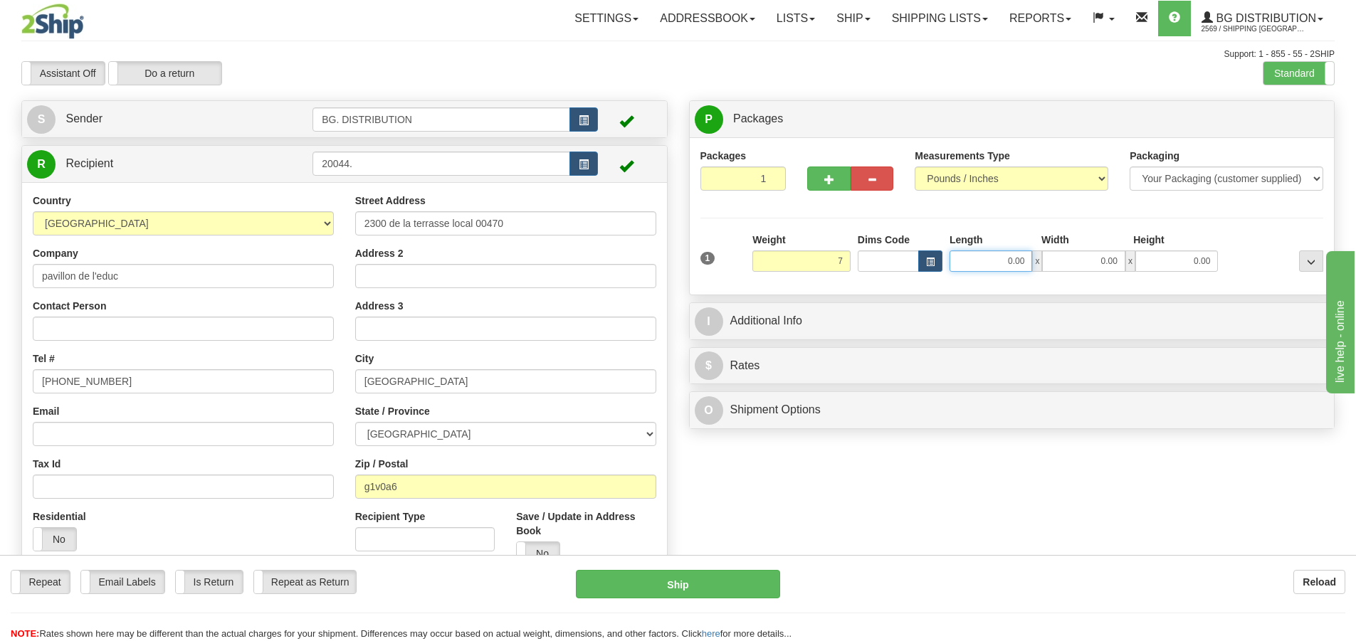
type input "7.00"
click at [1015, 268] on input "0.00" at bounding box center [991, 261] width 83 height 21
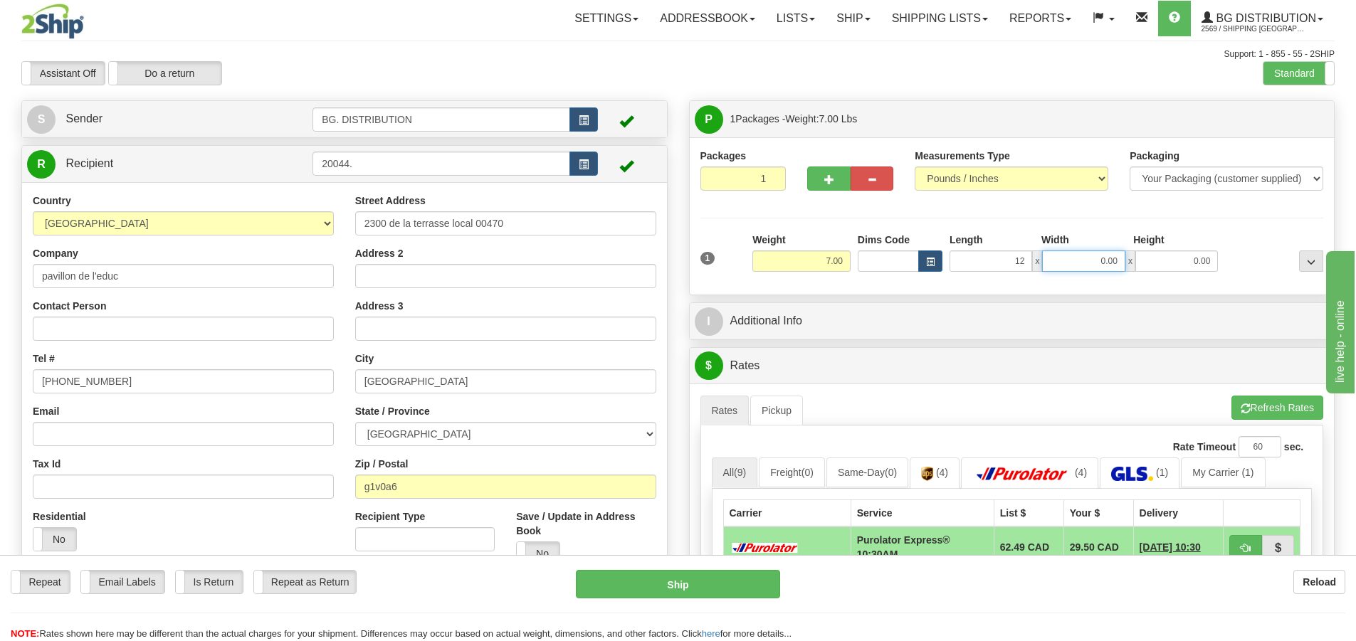
type input "12.00"
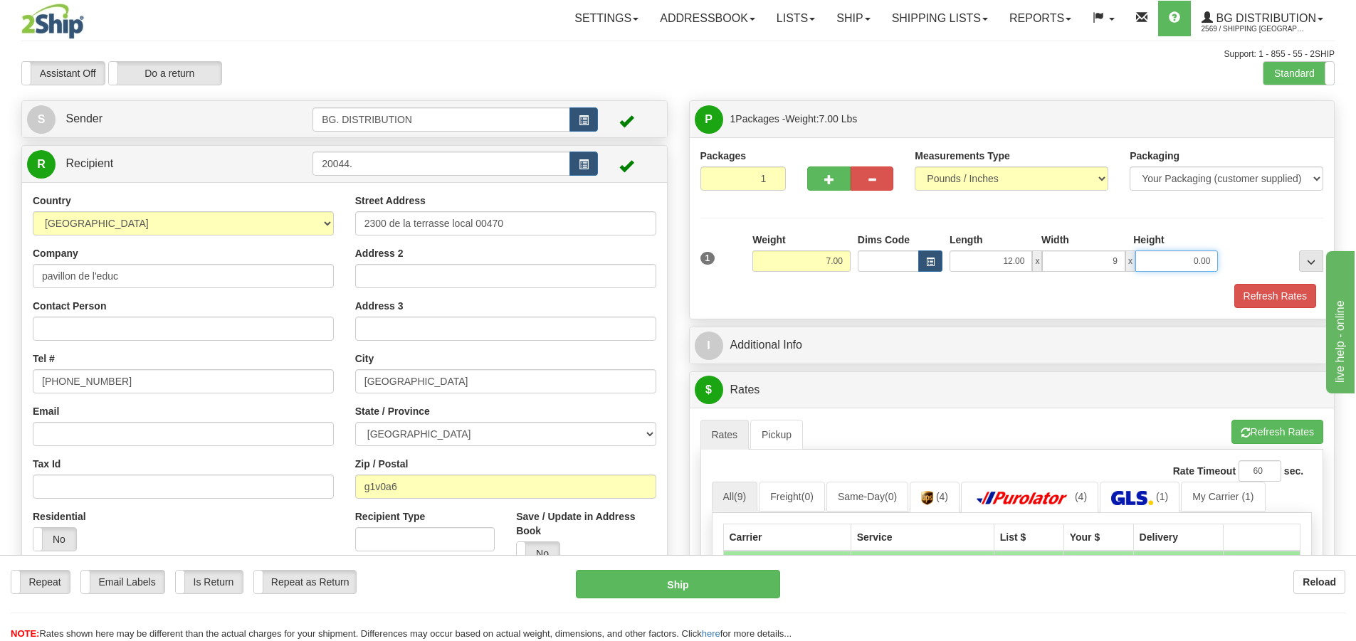
type input "9.00"
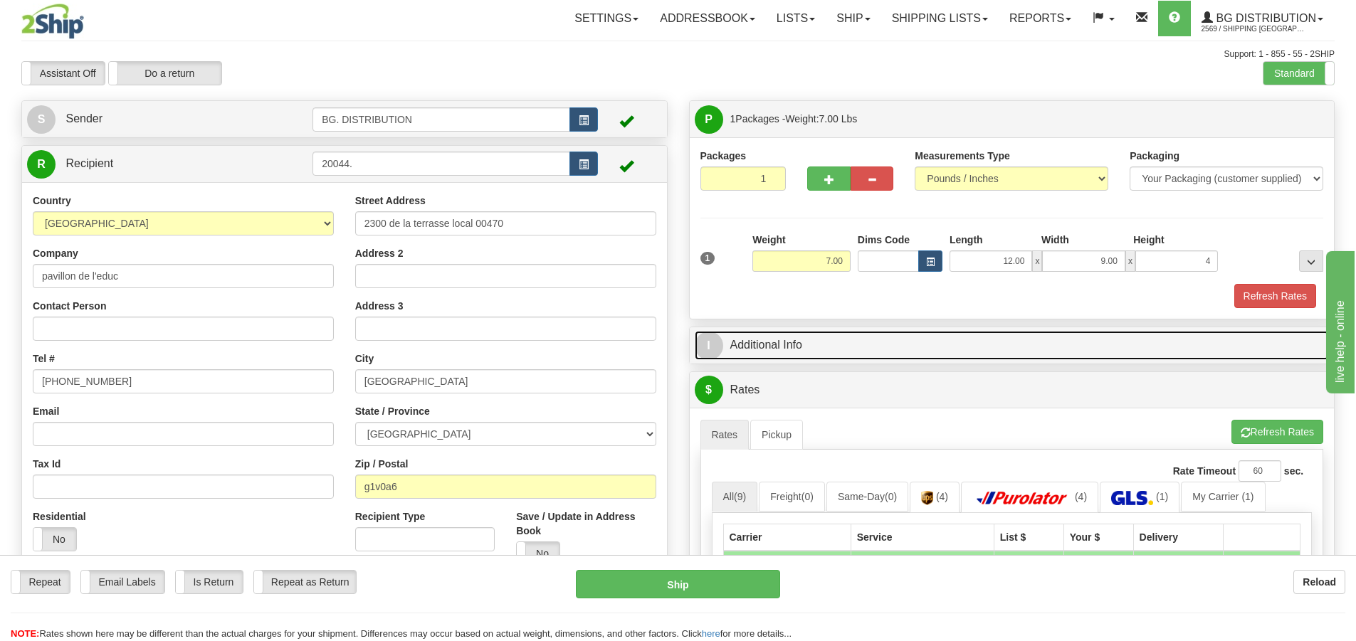
type input "4.00"
drag, startPoint x: 711, startPoint y: 342, endPoint x: 733, endPoint y: 349, distance: 23.2
click at [713, 341] on span "I" at bounding box center [709, 346] width 28 height 28
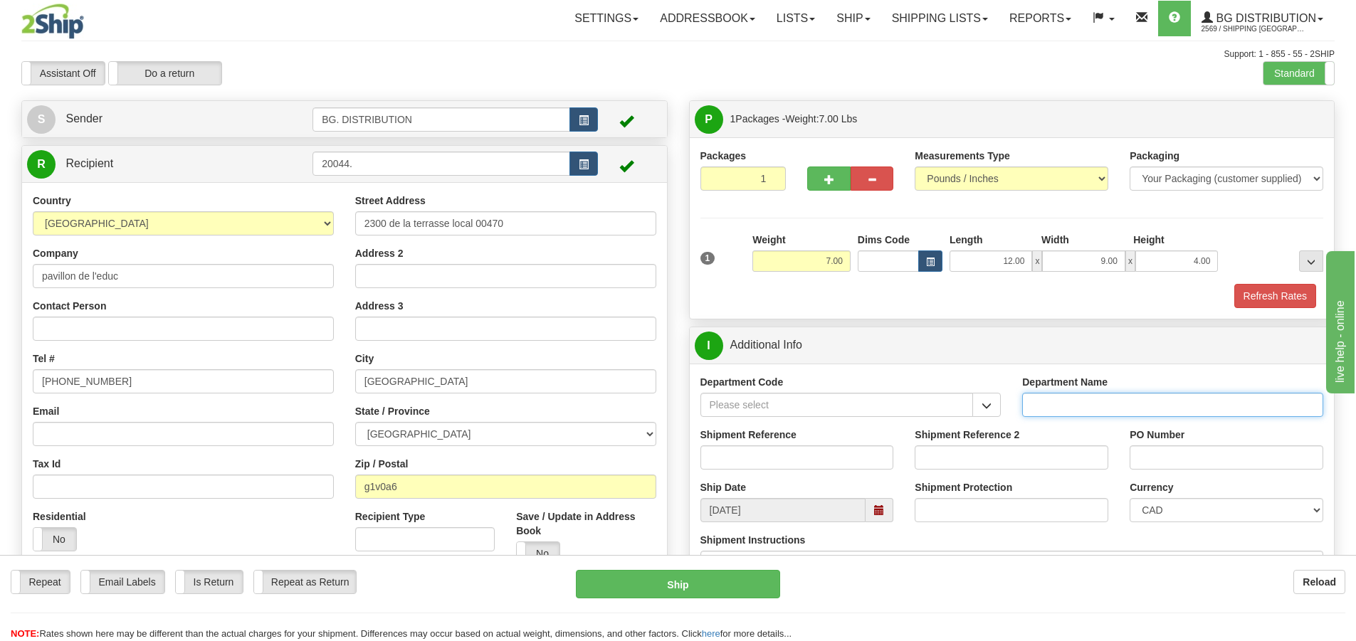
drag, startPoint x: 1053, startPoint y: 404, endPoint x: 1057, endPoint y: 422, distance: 18.3
click at [1054, 404] on input "Department Name" at bounding box center [1172, 405] width 301 height 24
type input "."
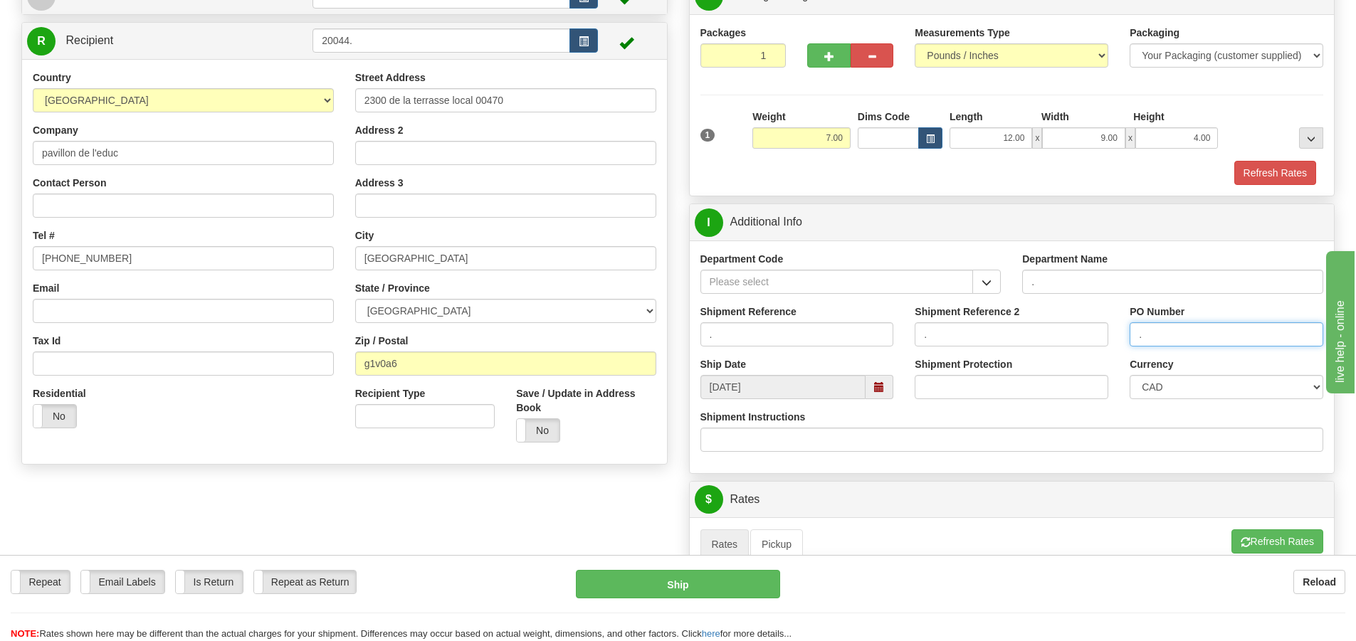
scroll to position [285, 0]
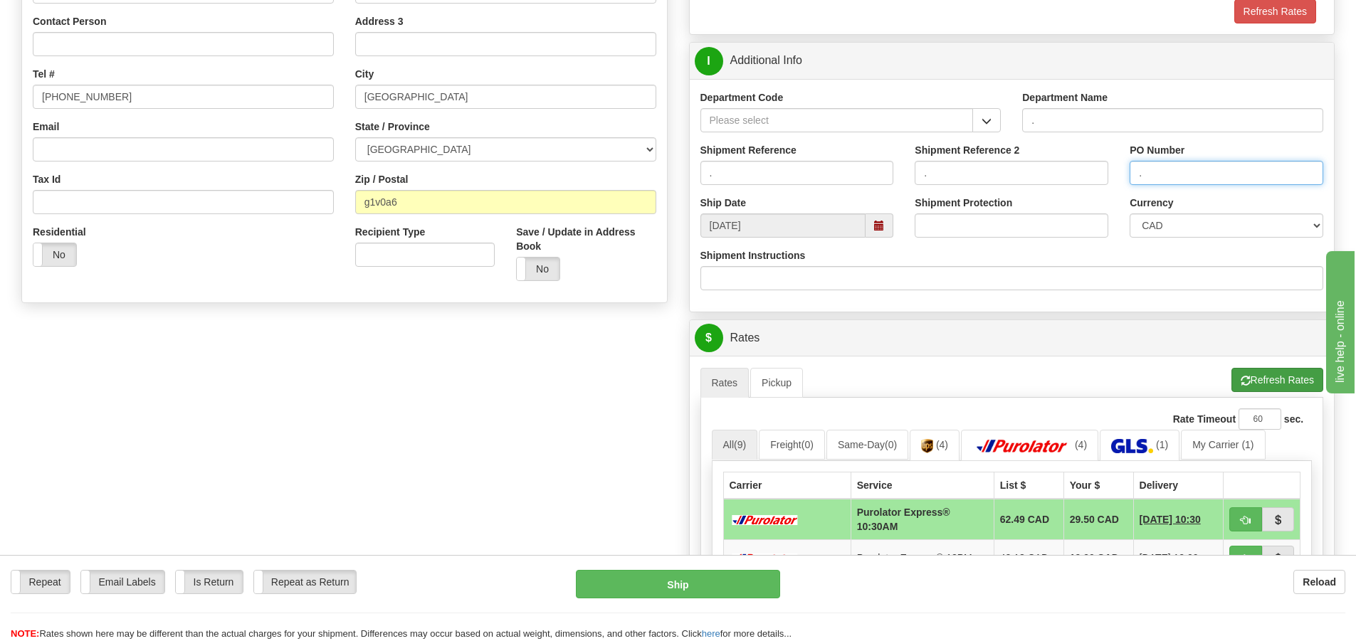
type input "."
click at [1271, 378] on button "Refresh Rates" at bounding box center [1278, 380] width 92 height 24
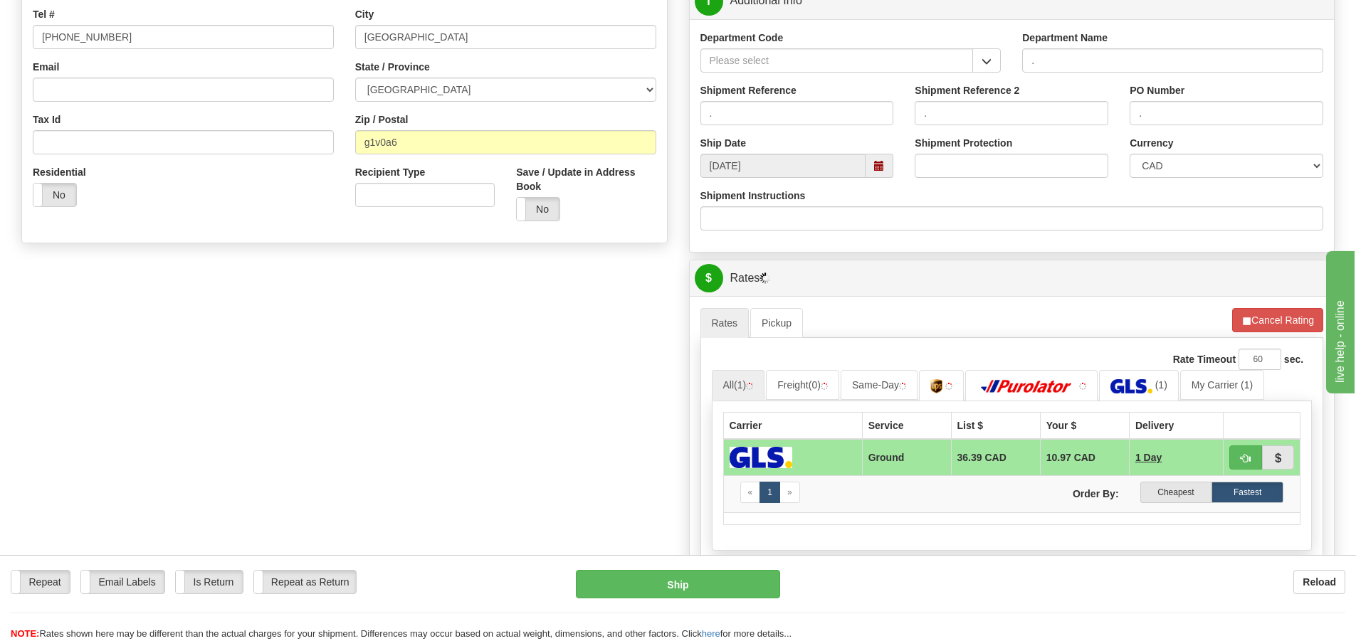
scroll to position [498, 0]
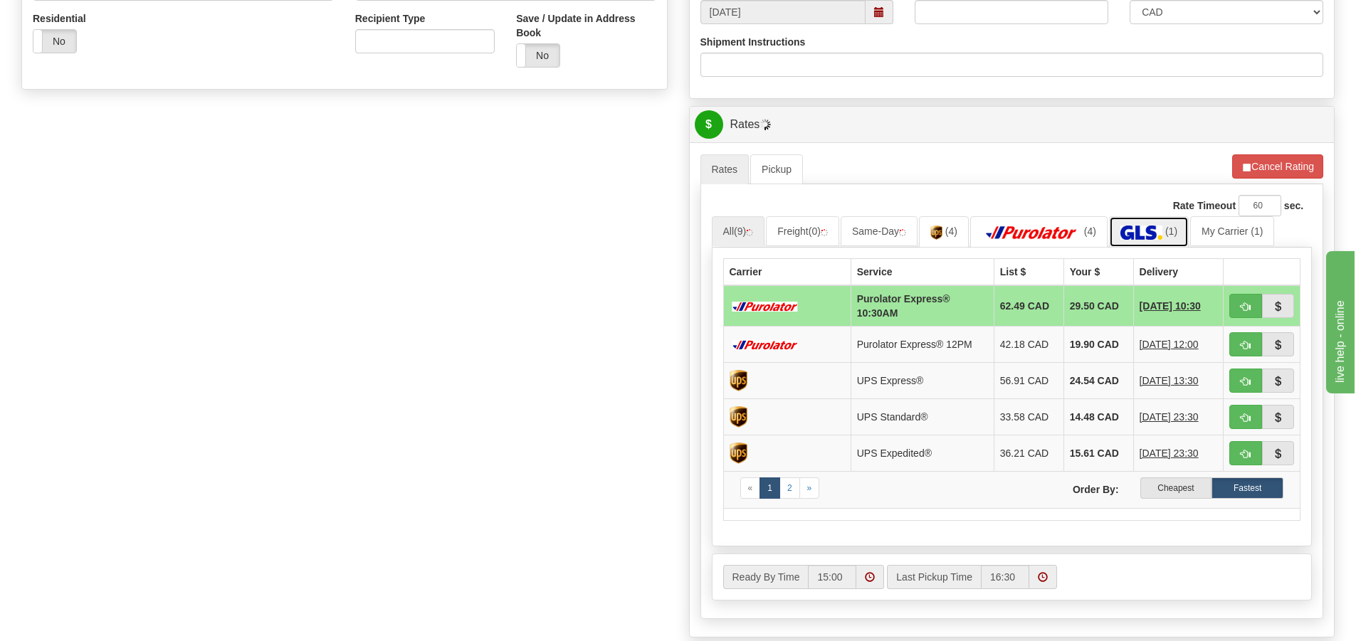
click at [1151, 234] on img at bounding box center [1142, 233] width 42 height 14
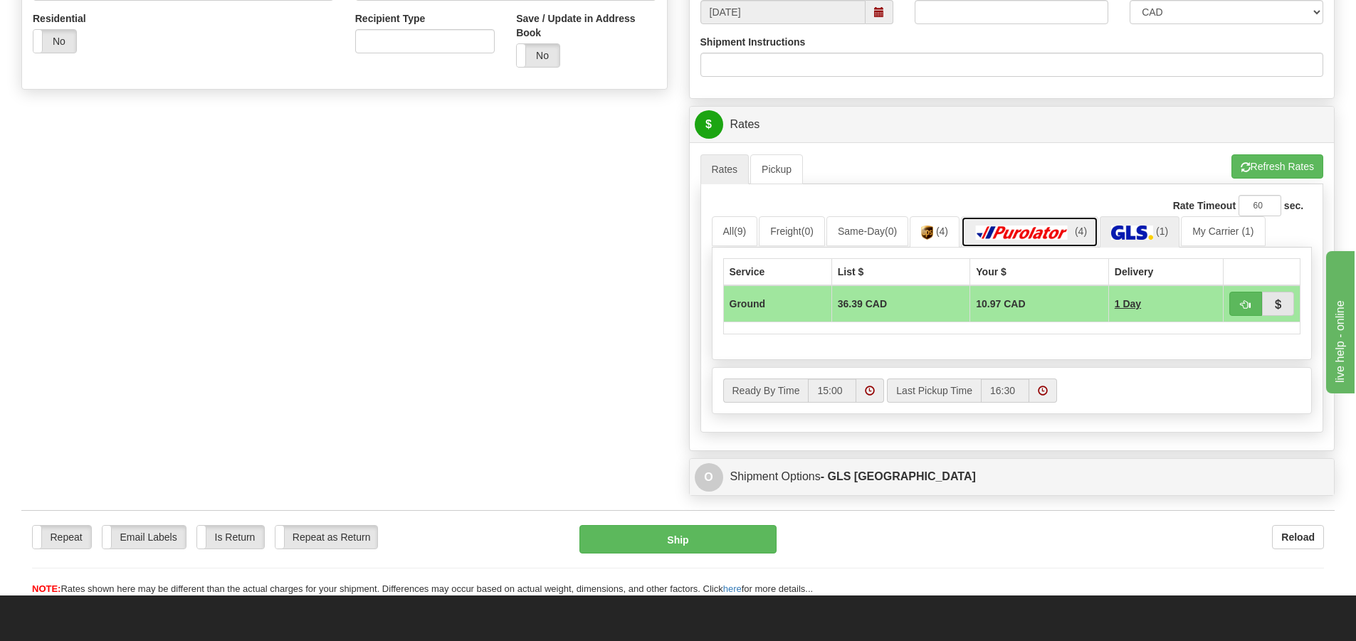
click at [1067, 229] on img at bounding box center [1023, 233] width 100 height 14
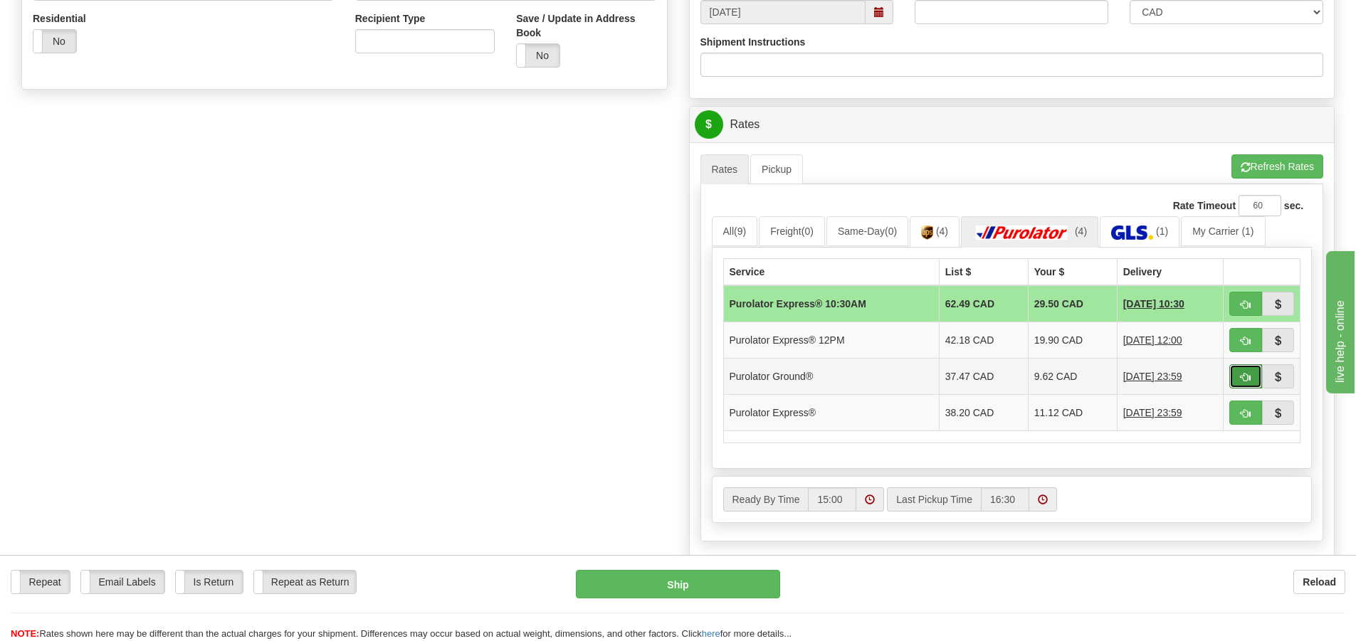
click at [1231, 382] on button "button" at bounding box center [1246, 377] width 33 height 24
type input "260"
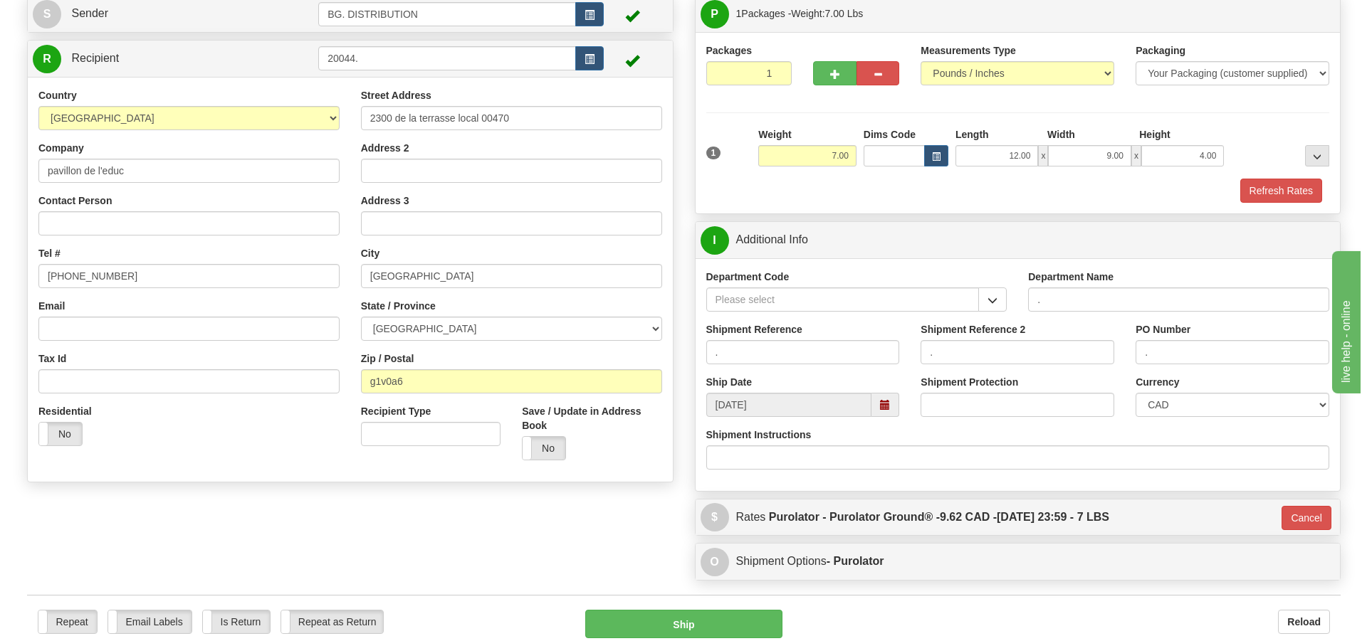
scroll to position [85, 0]
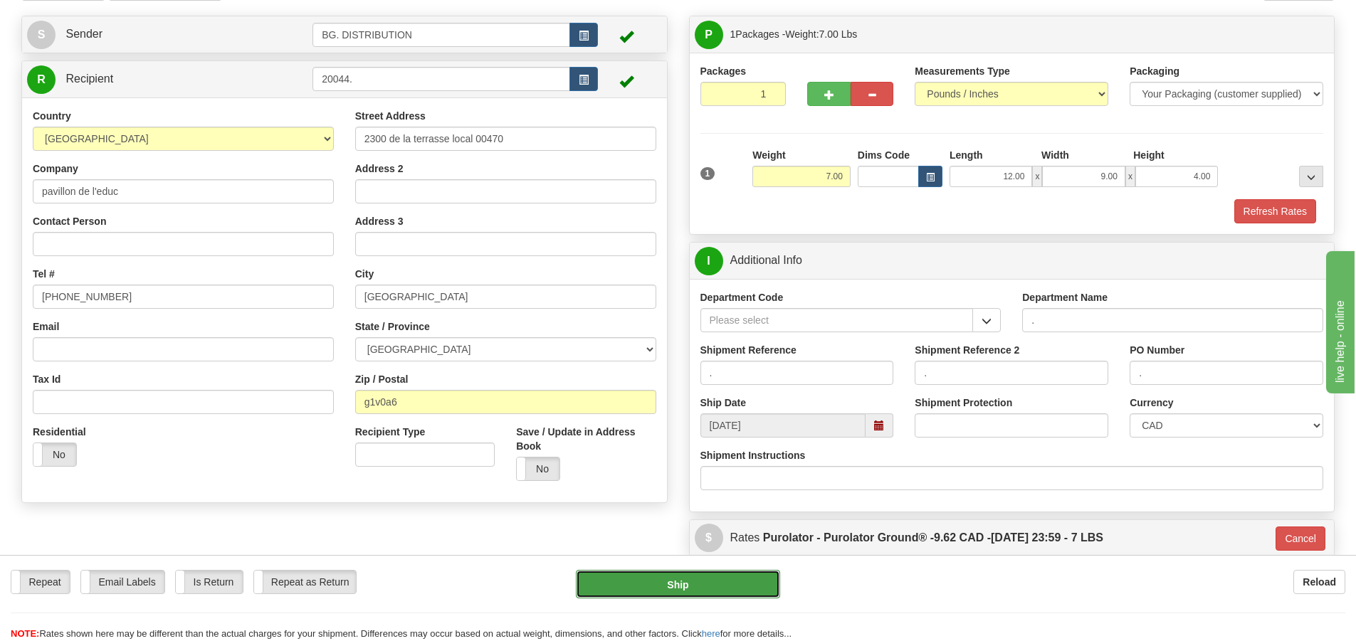
click at [666, 577] on button "Ship" at bounding box center [678, 584] width 204 height 28
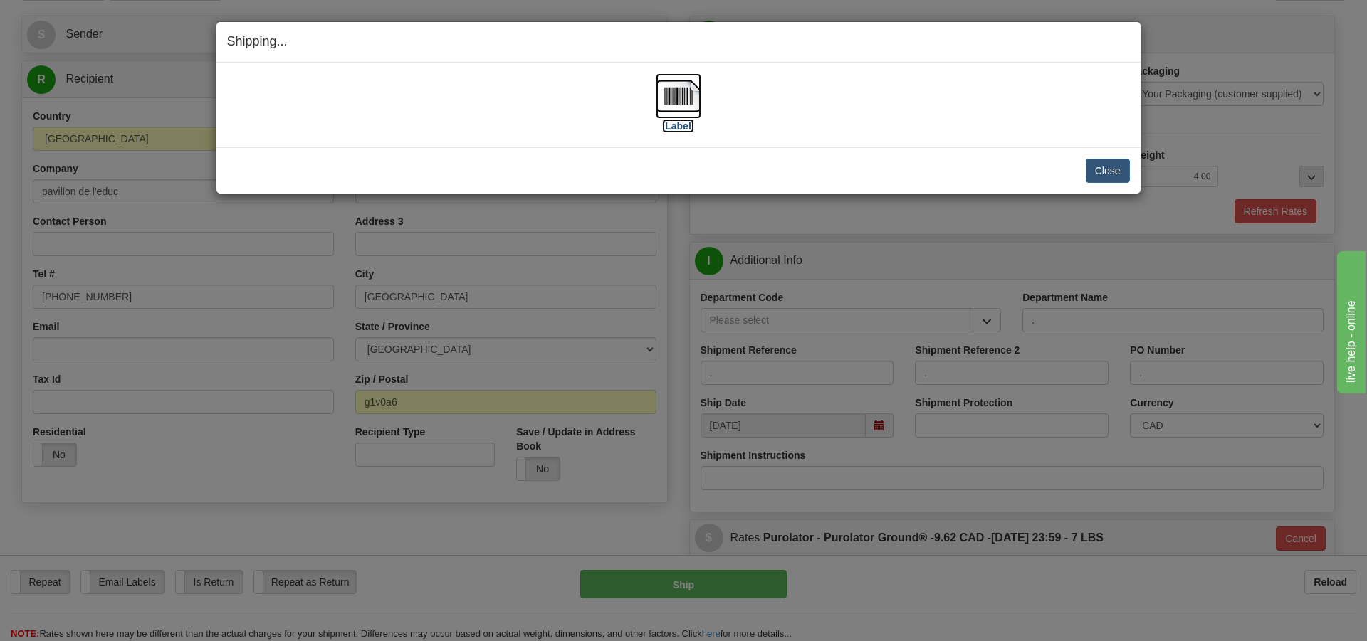
click at [687, 132] on label "[Label]" at bounding box center [678, 126] width 33 height 14
click at [1092, 174] on button "Close" at bounding box center [1108, 171] width 44 height 24
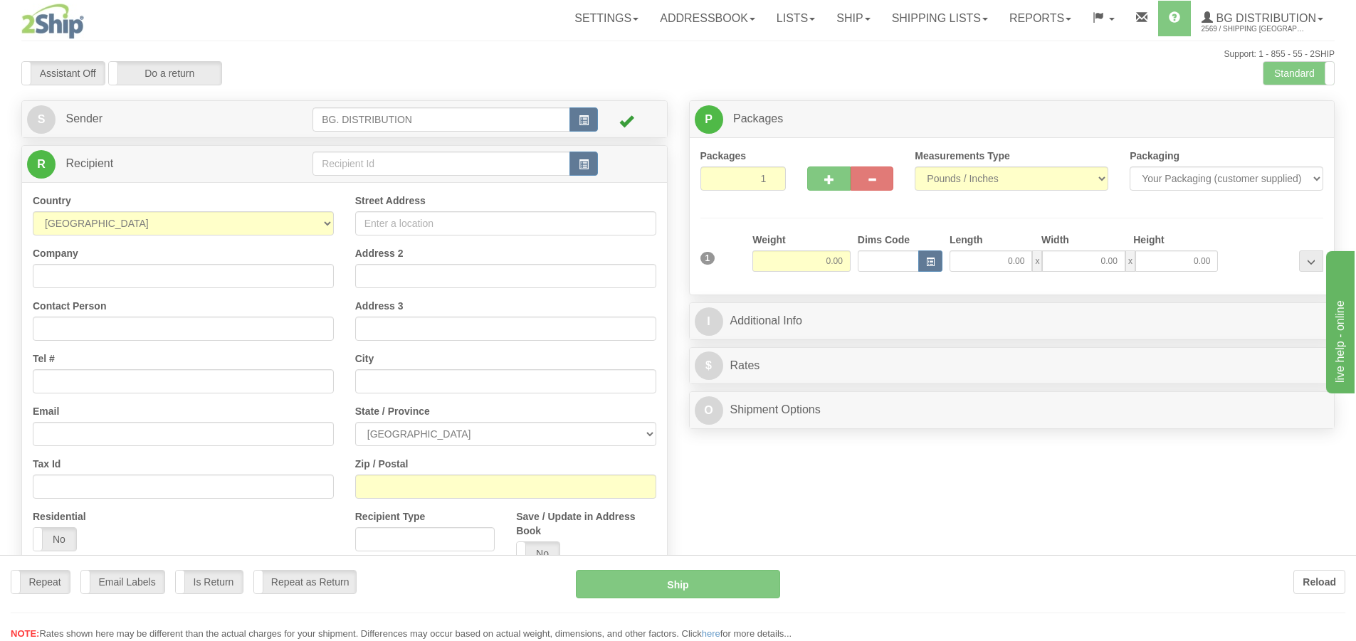
click at [382, 158] on div "Toggle navigation Settings Shipping Preferences Fields Preferences New" at bounding box center [678, 360] width 1356 height 721
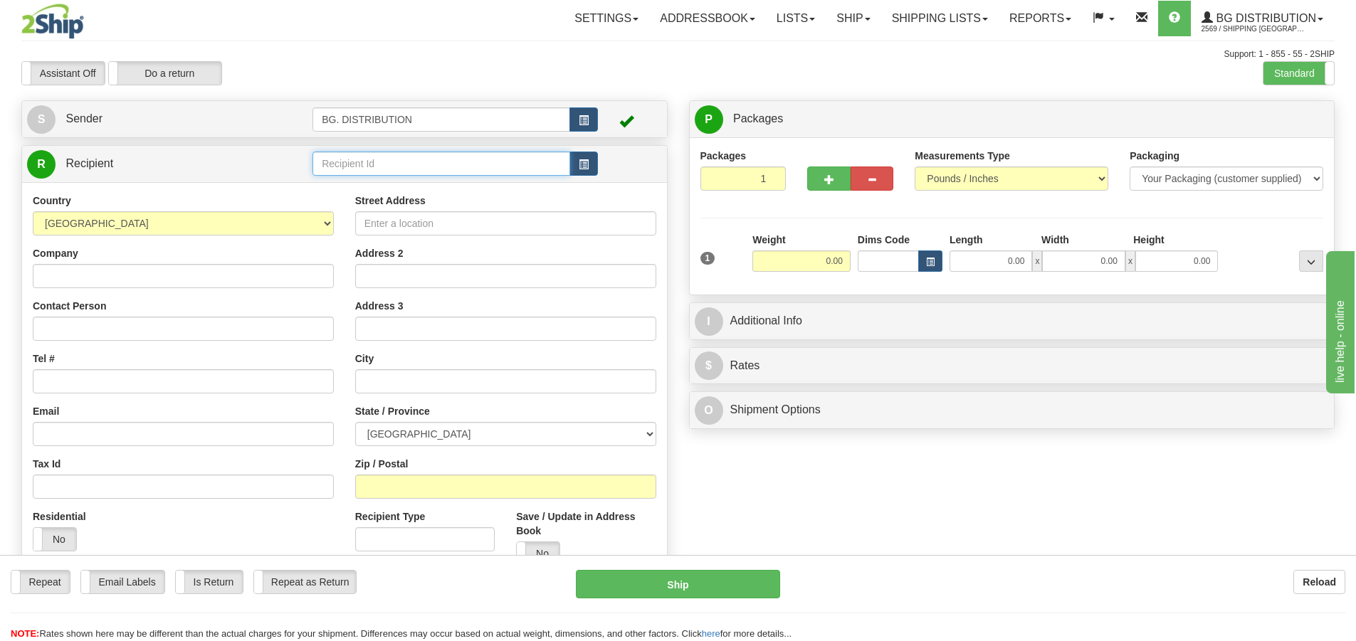
click at [382, 158] on input "text" at bounding box center [442, 164] width 258 height 24
type input "20010"
click button "Delete" at bounding box center [0, 0] width 0 height 0
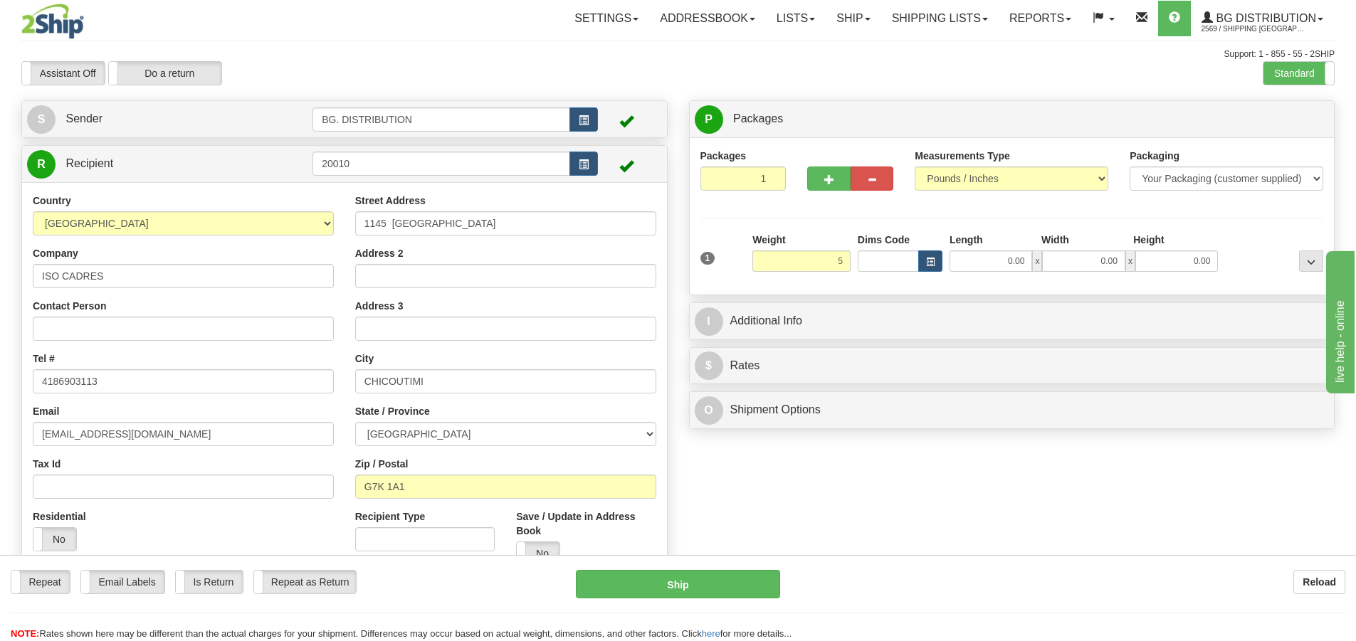
type input "5.00"
click at [1002, 246] on div "Length" at bounding box center [992, 242] width 92 height 18
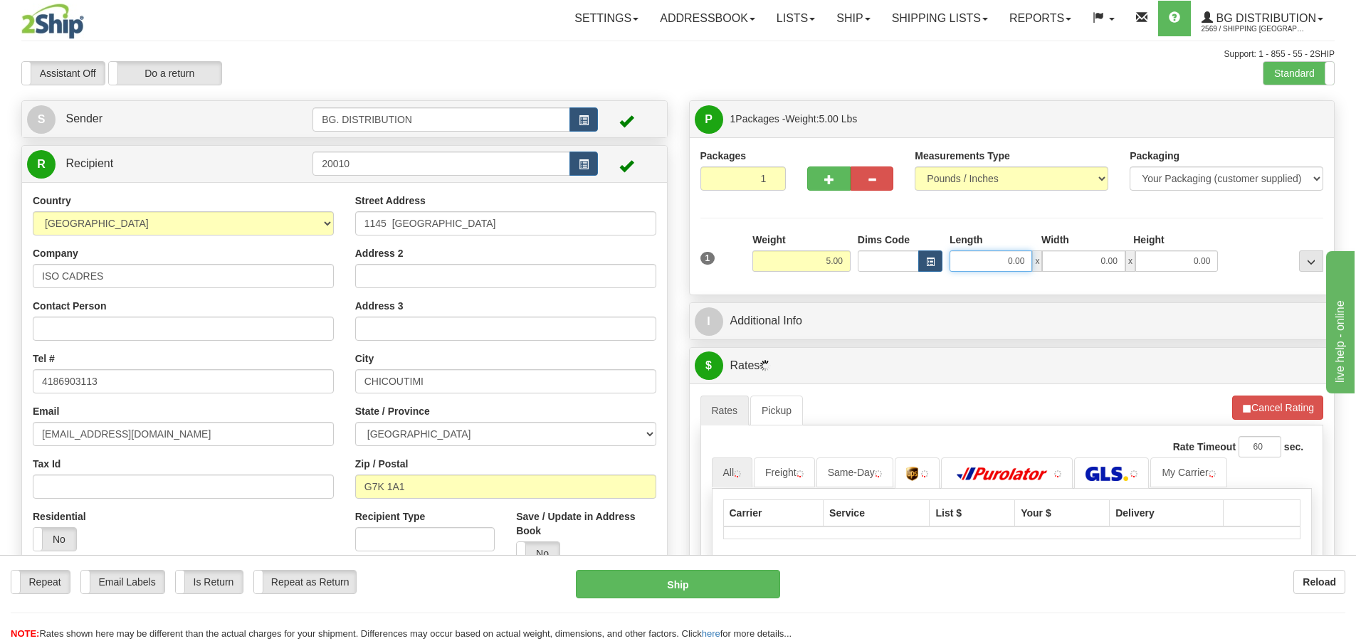
click at [1007, 261] on input "0.00" at bounding box center [991, 261] width 83 height 21
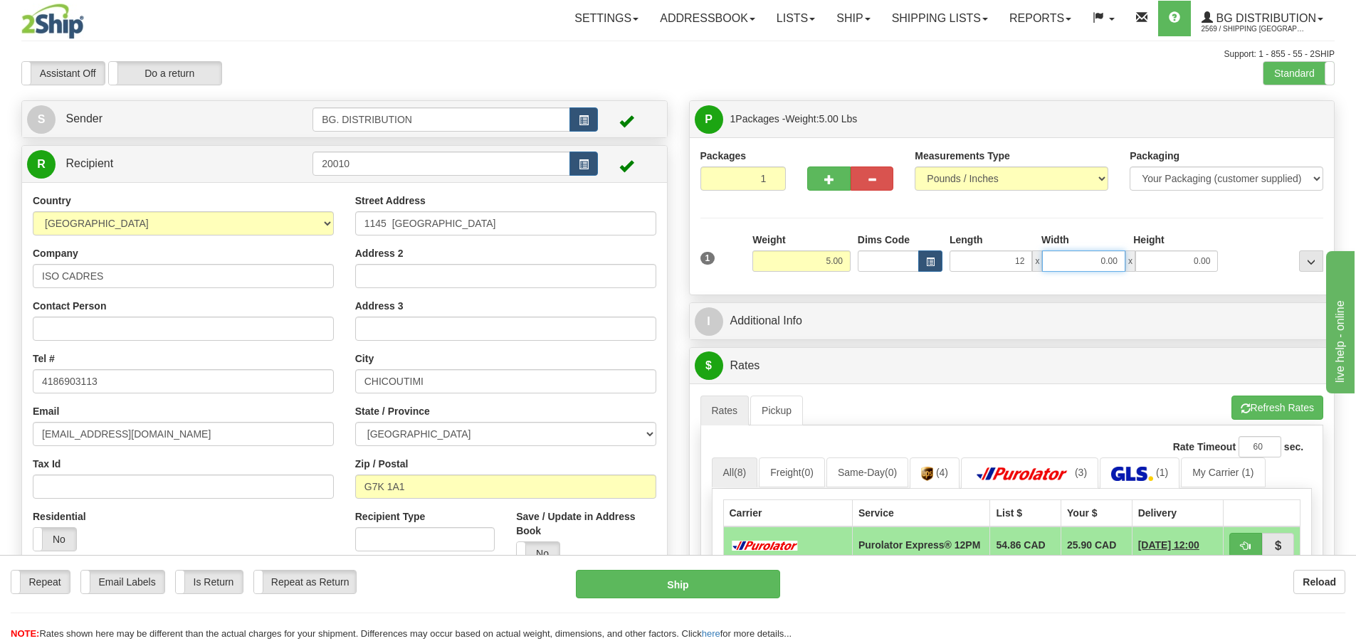
type input "12.00"
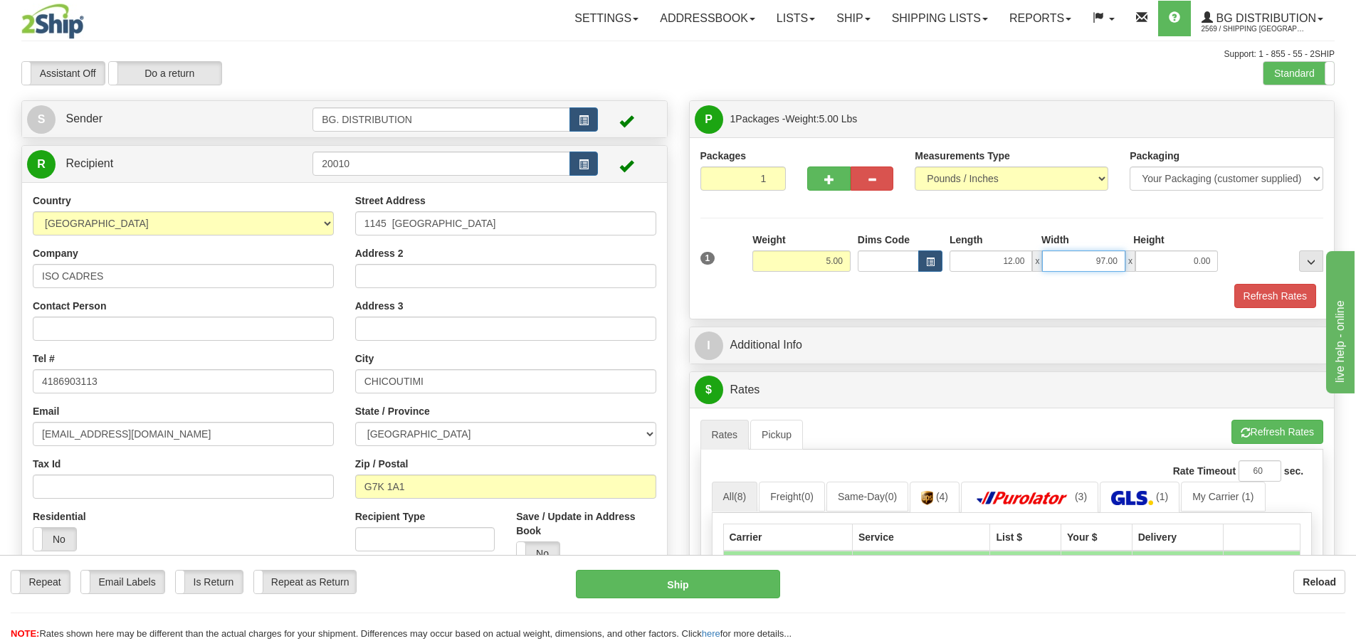
click at [1104, 258] on input "97.00" at bounding box center [1083, 261] width 83 height 21
type input "9.00"
type input "7.00"
click at [1043, 285] on div "Refresh Rates" at bounding box center [1012, 296] width 631 height 24
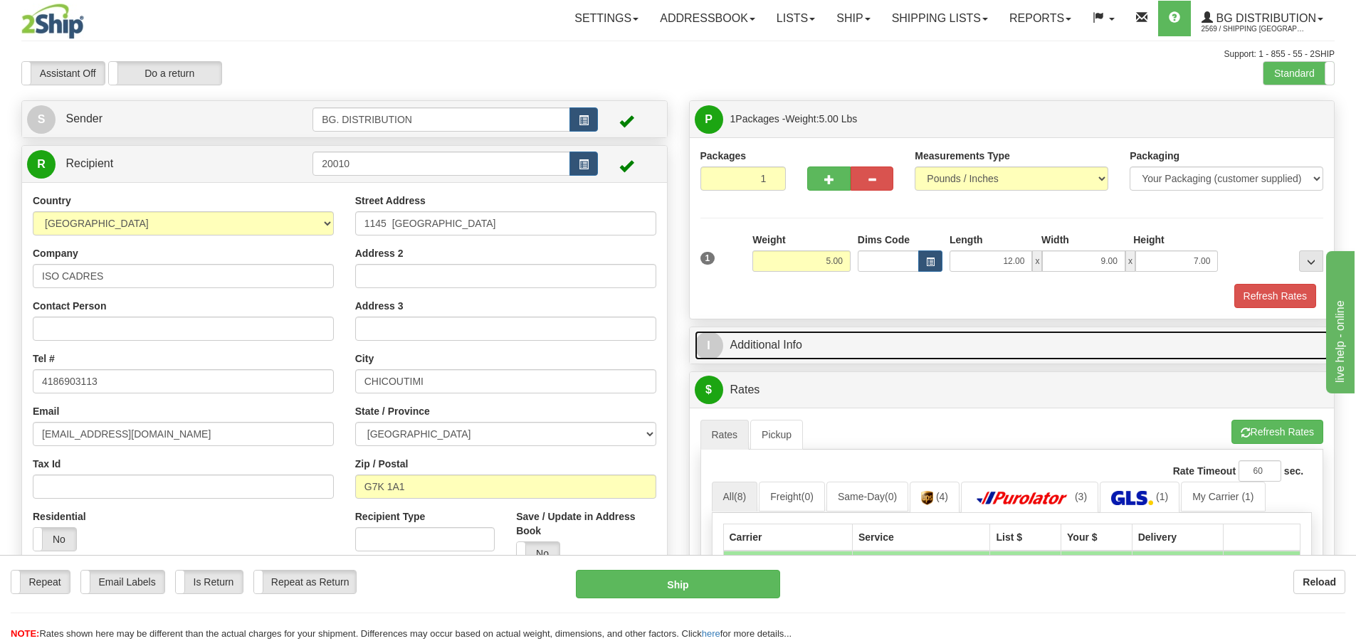
click at [698, 352] on span "I" at bounding box center [709, 346] width 28 height 28
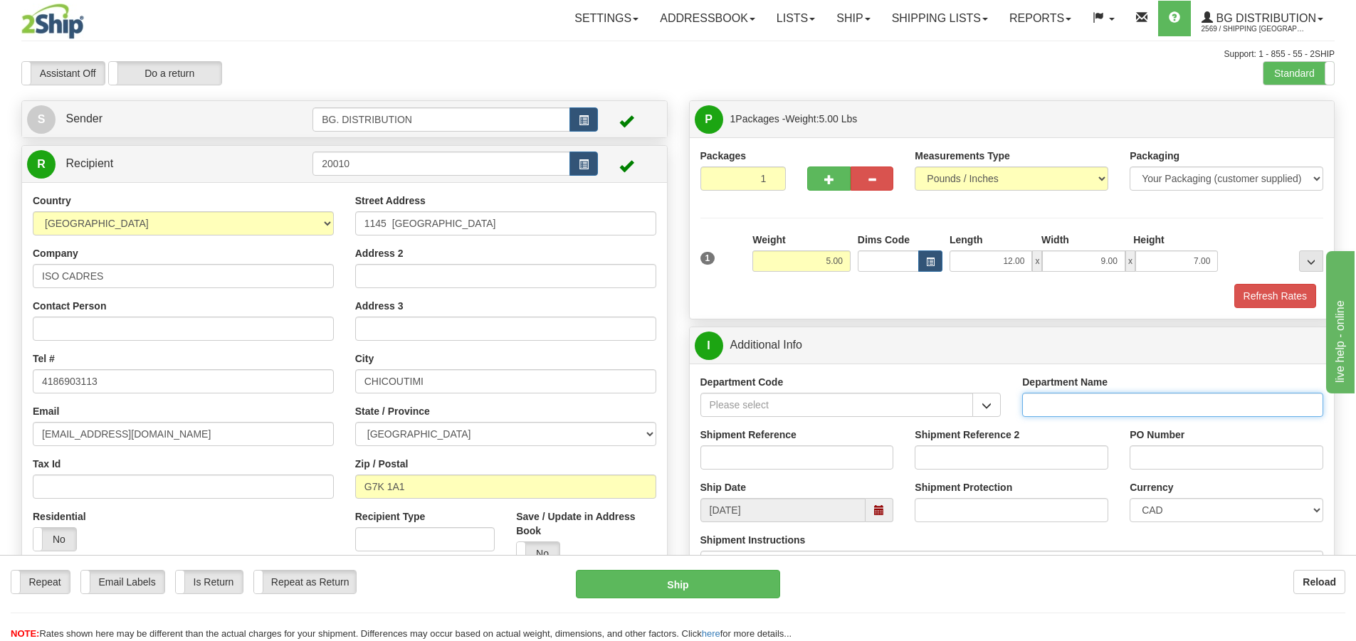
click at [1089, 404] on input "Department Name" at bounding box center [1172, 405] width 301 height 24
type input "."
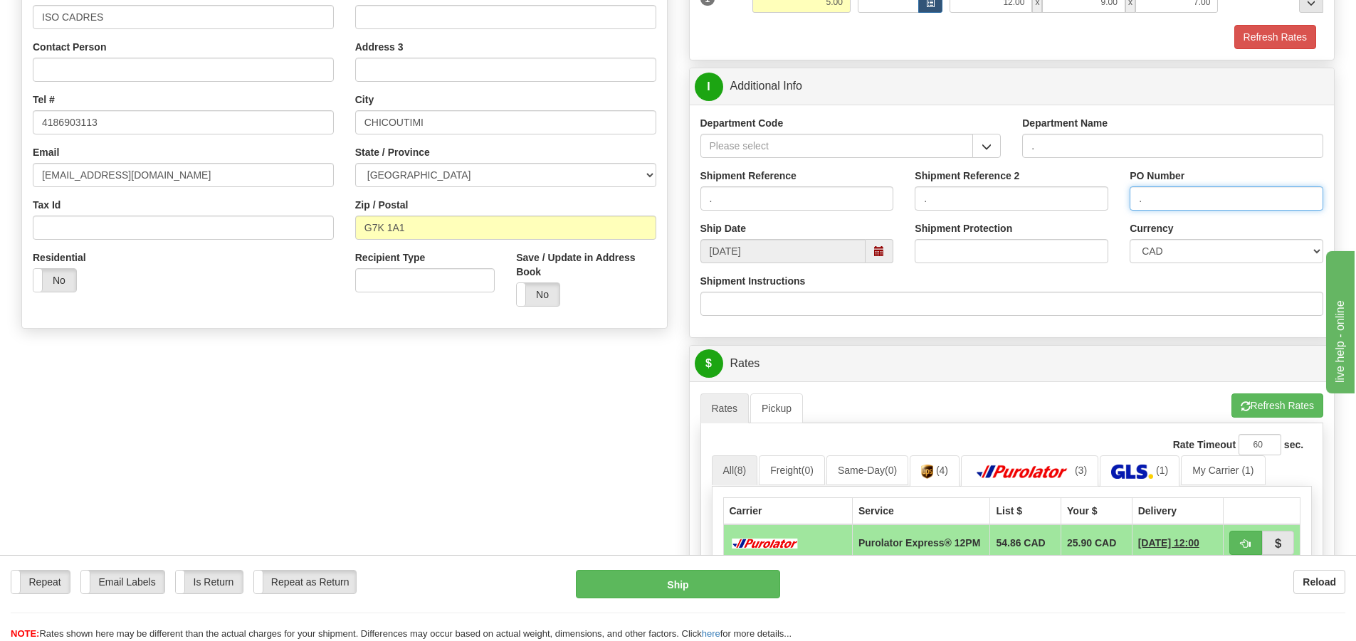
scroll to position [285, 0]
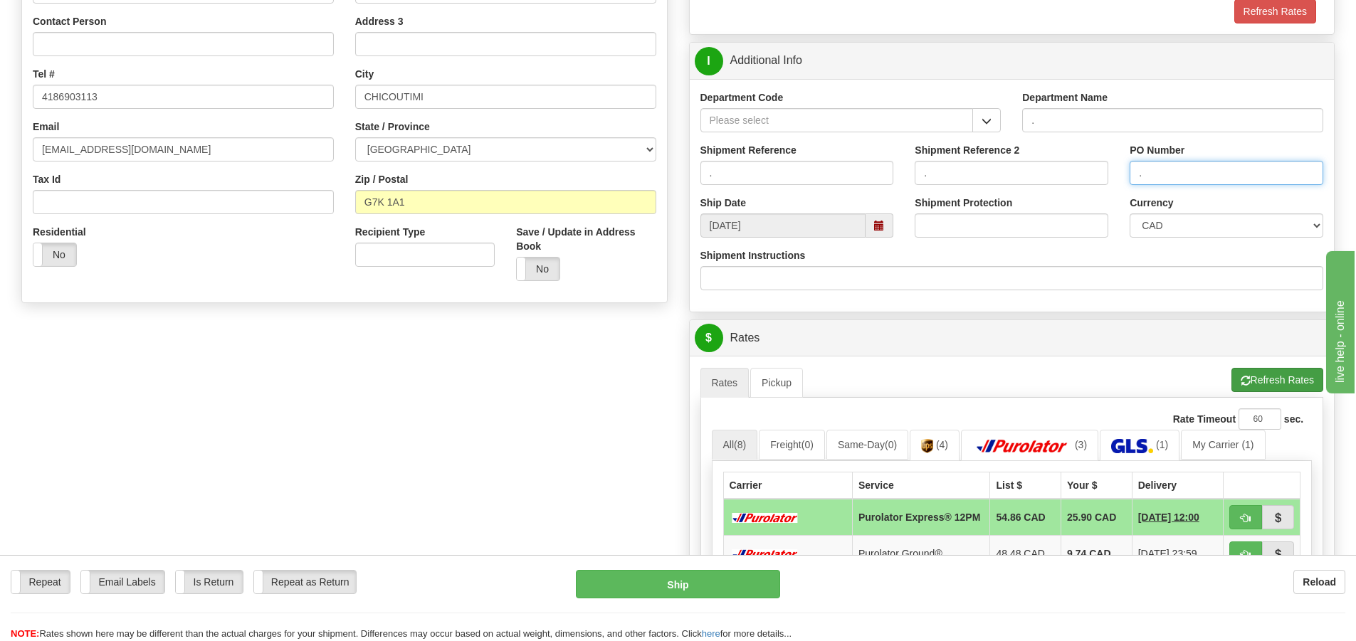
type input "."
click at [1267, 382] on button "Refresh Rates" at bounding box center [1278, 380] width 92 height 24
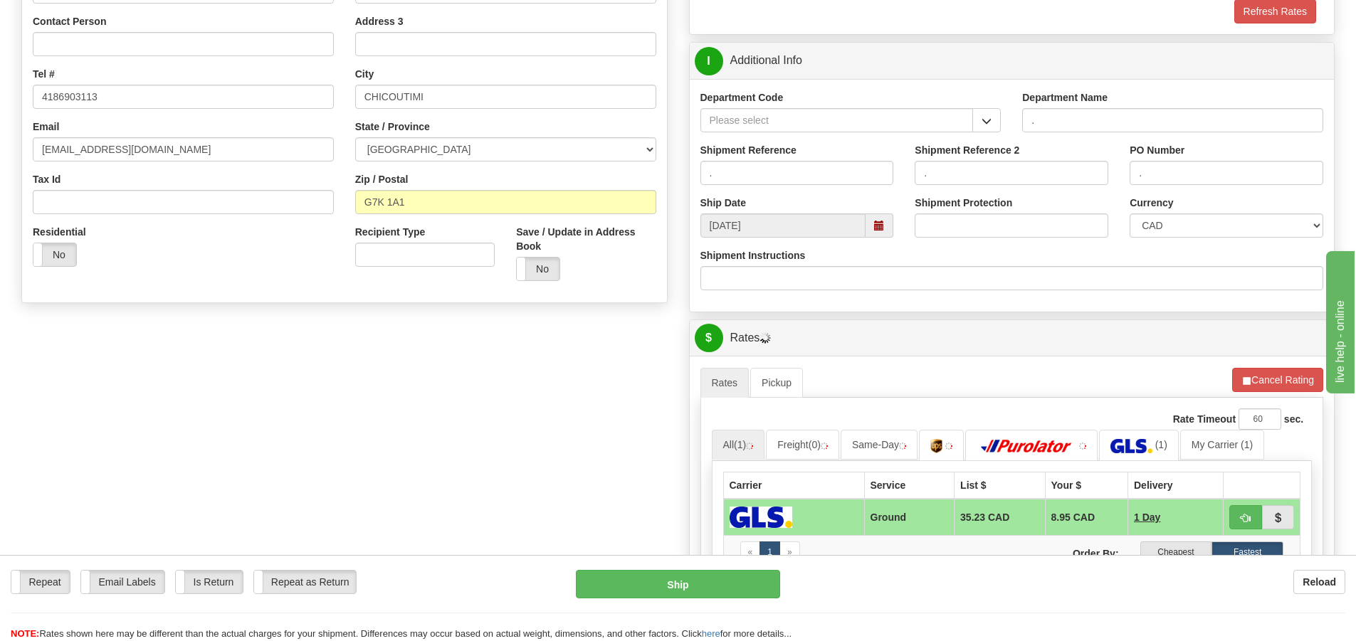
scroll to position [570, 0]
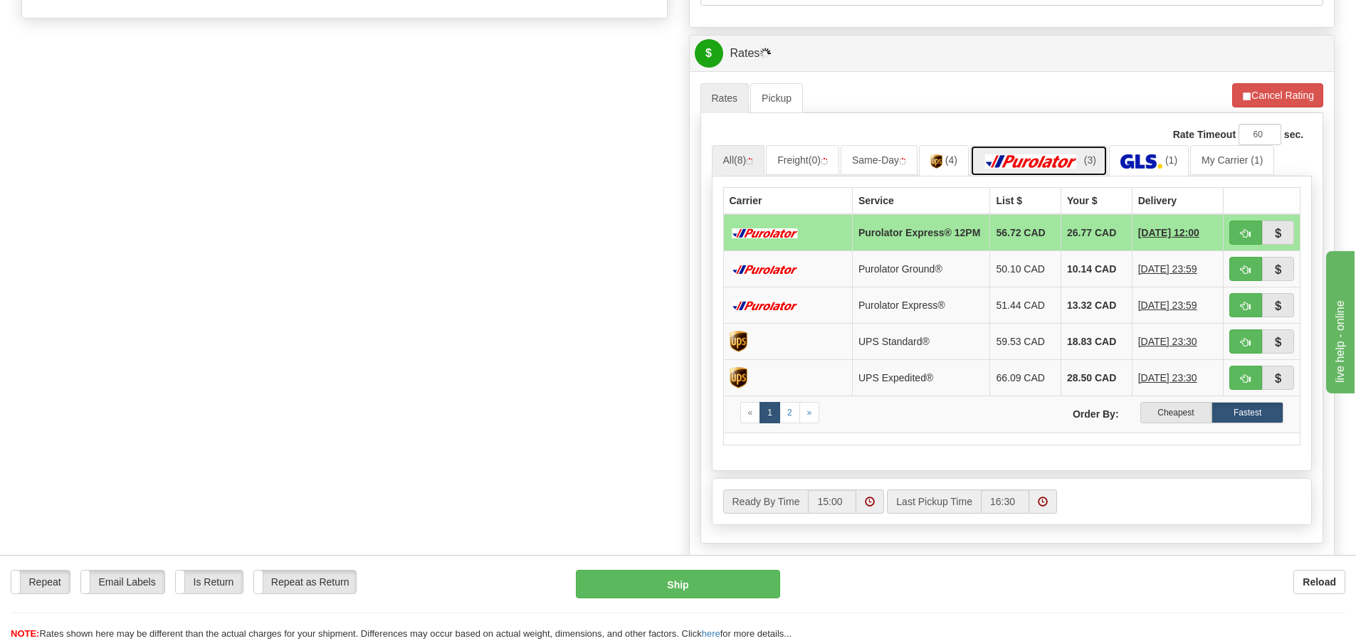
click at [1053, 162] on img at bounding box center [1032, 161] width 100 height 14
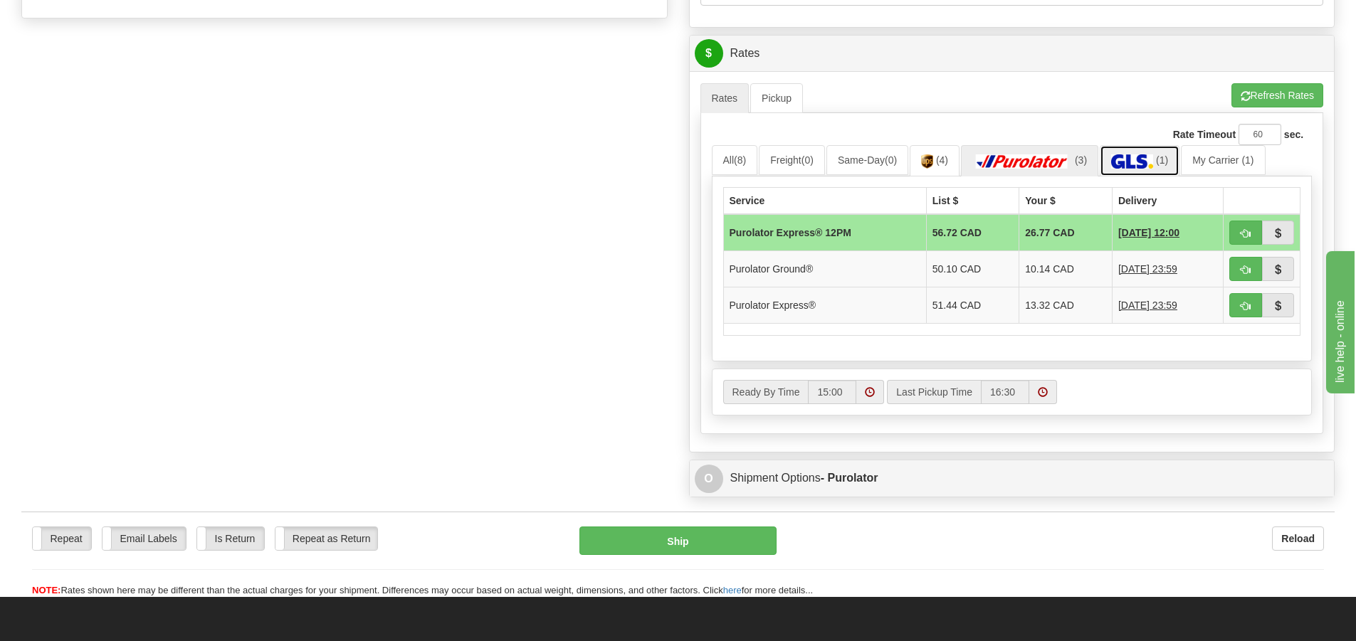
click at [1153, 162] on img at bounding box center [1132, 161] width 42 height 14
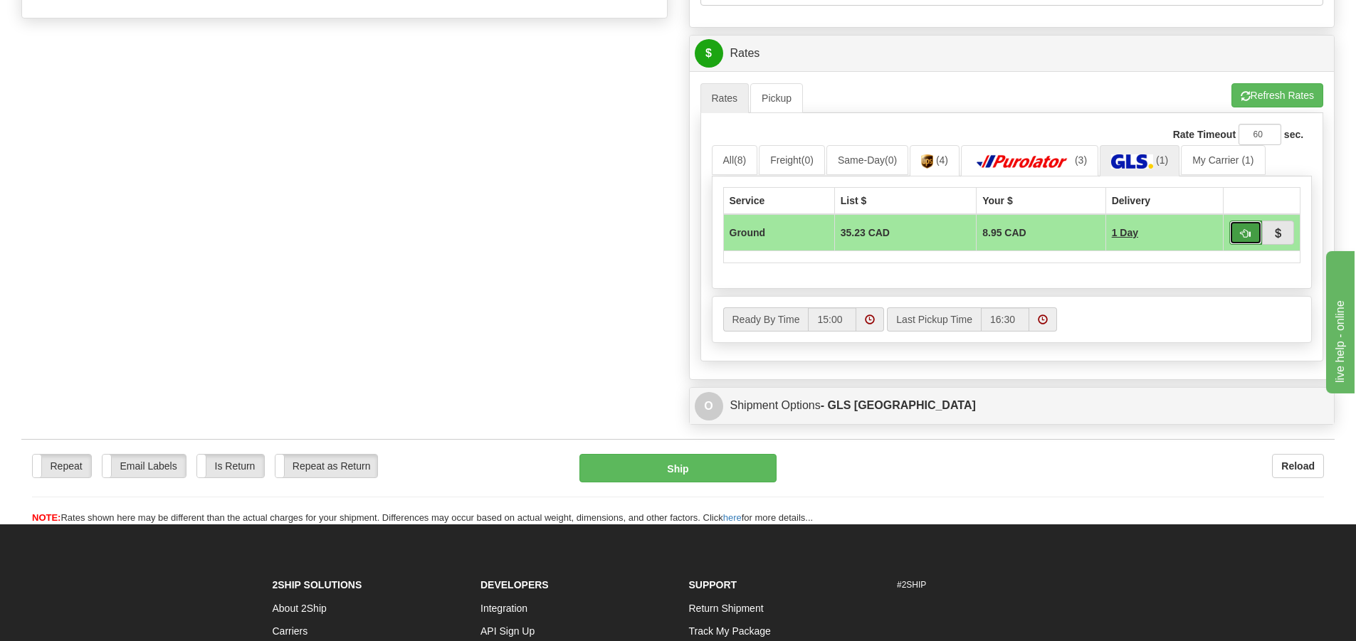
click at [1235, 230] on button "button" at bounding box center [1246, 233] width 33 height 24
type input "1"
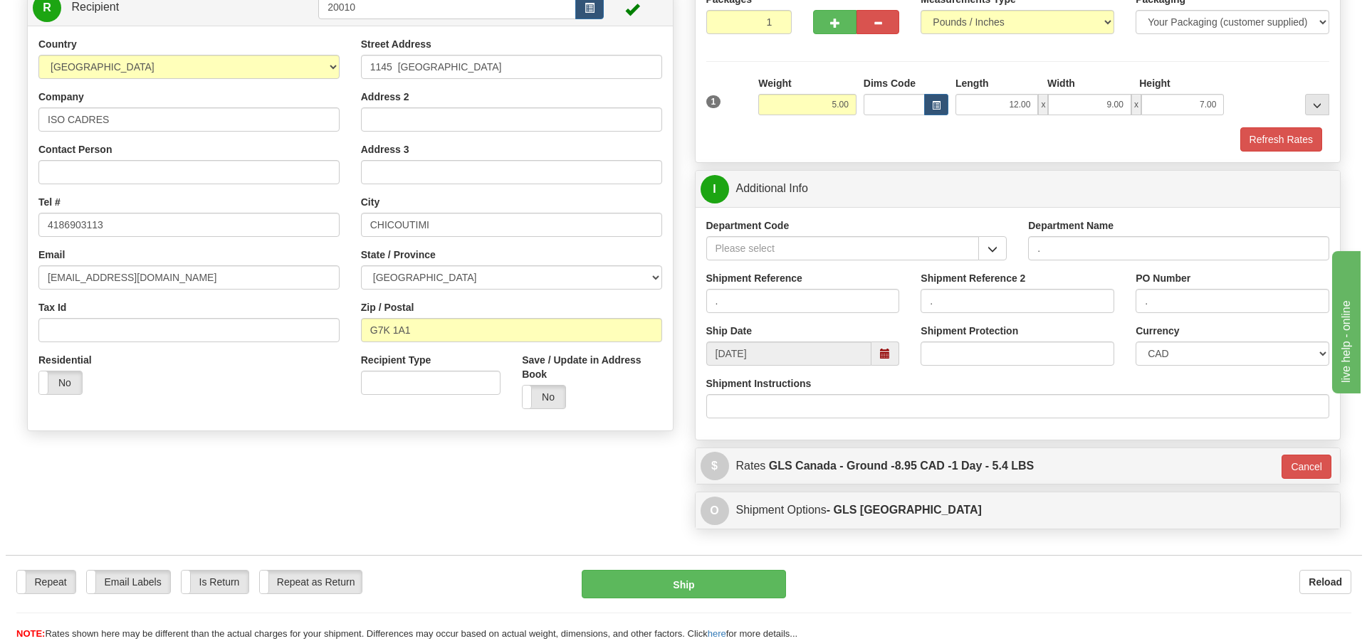
scroll to position [85, 0]
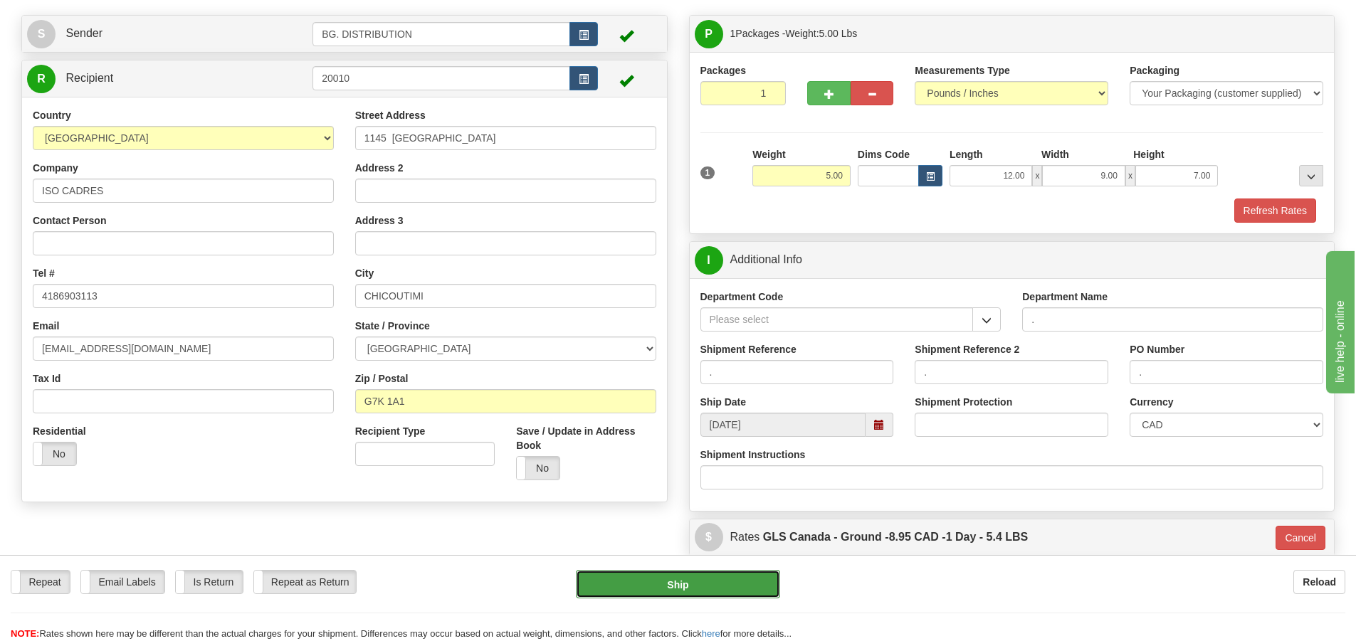
click at [630, 590] on button "Ship" at bounding box center [678, 584] width 204 height 28
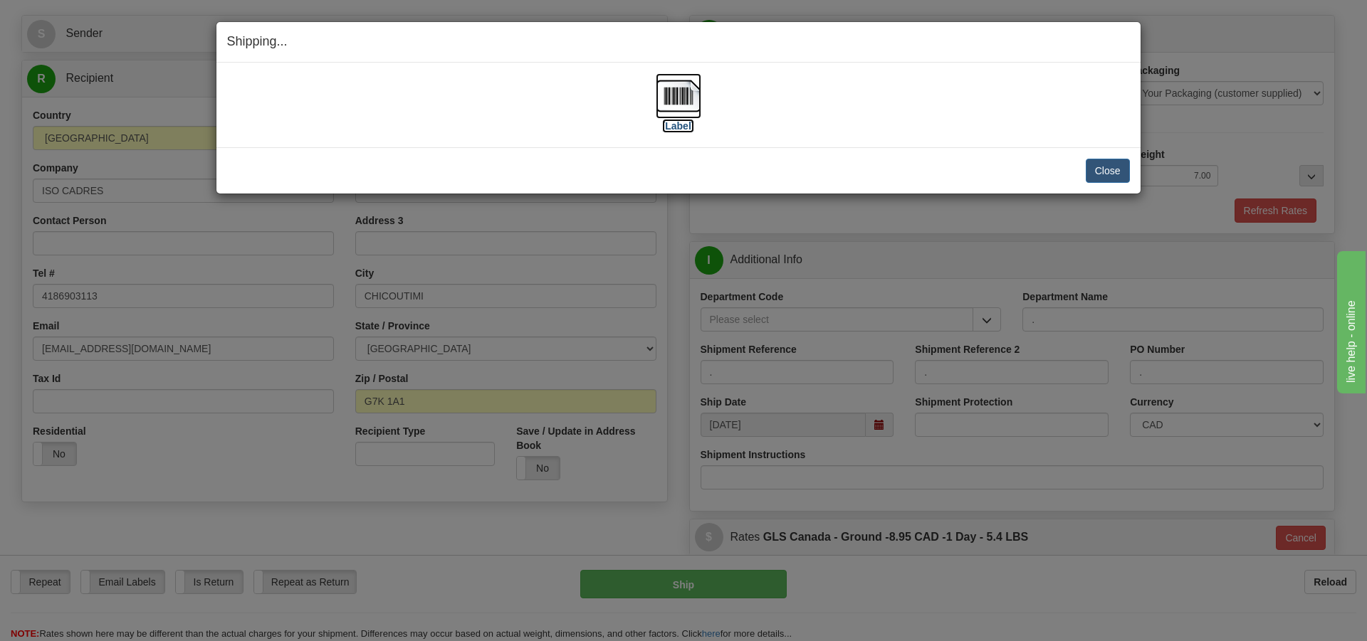
click at [681, 125] on label "[Label]" at bounding box center [678, 126] width 33 height 14
click at [1116, 169] on button "Close" at bounding box center [1108, 171] width 44 height 24
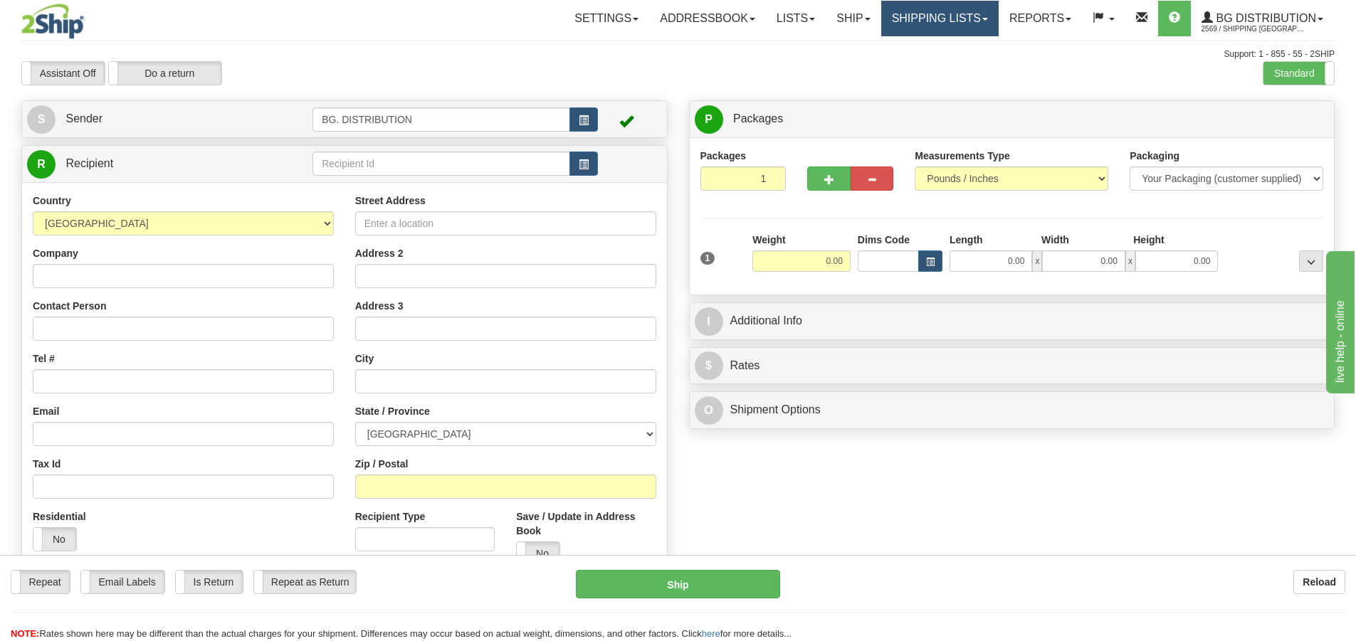
click at [980, 25] on link "Shipping lists" at bounding box center [939, 19] width 117 height 36
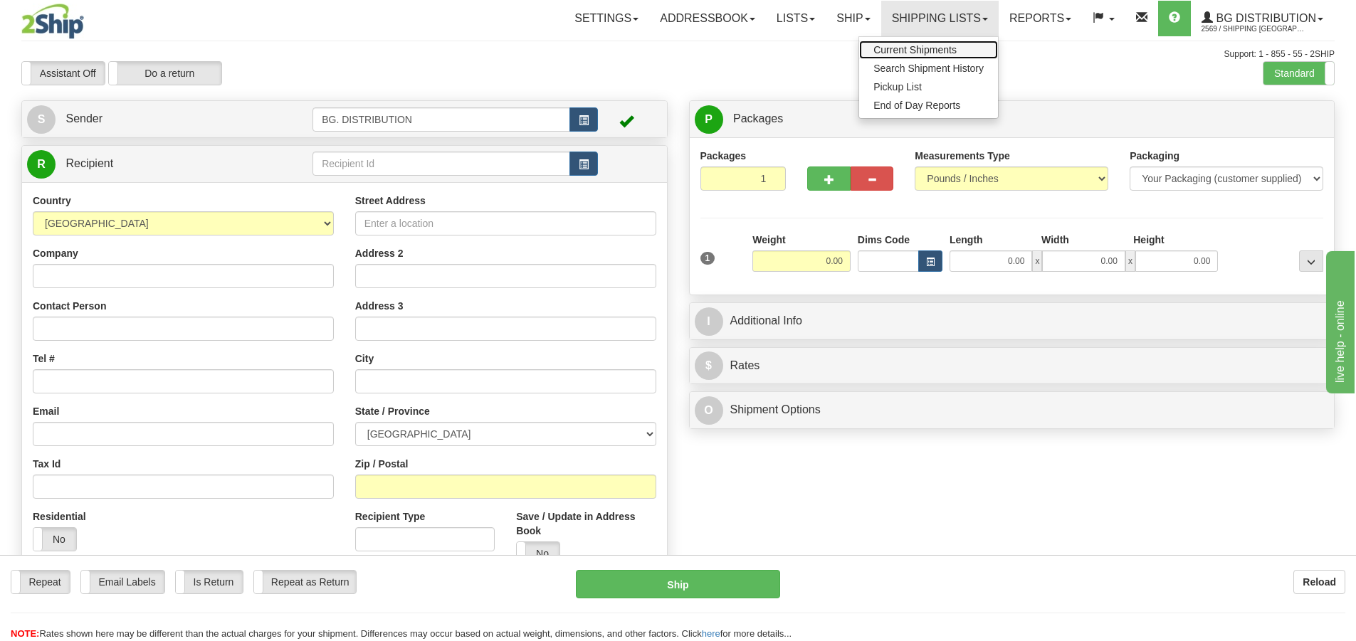
click at [948, 47] on span "Current Shipments" at bounding box center [915, 49] width 83 height 11
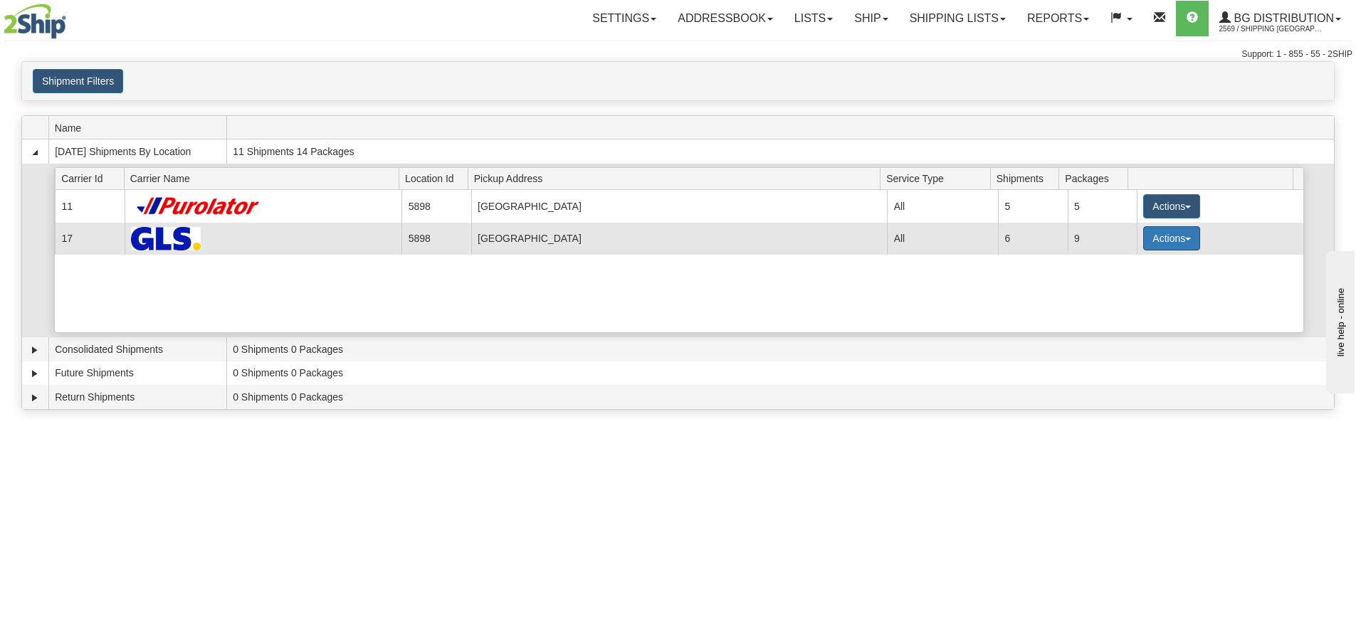
click at [1143, 236] on button "Actions" at bounding box center [1171, 238] width 57 height 24
click at [1132, 265] on span "Details" at bounding box center [1119, 265] width 38 height 10
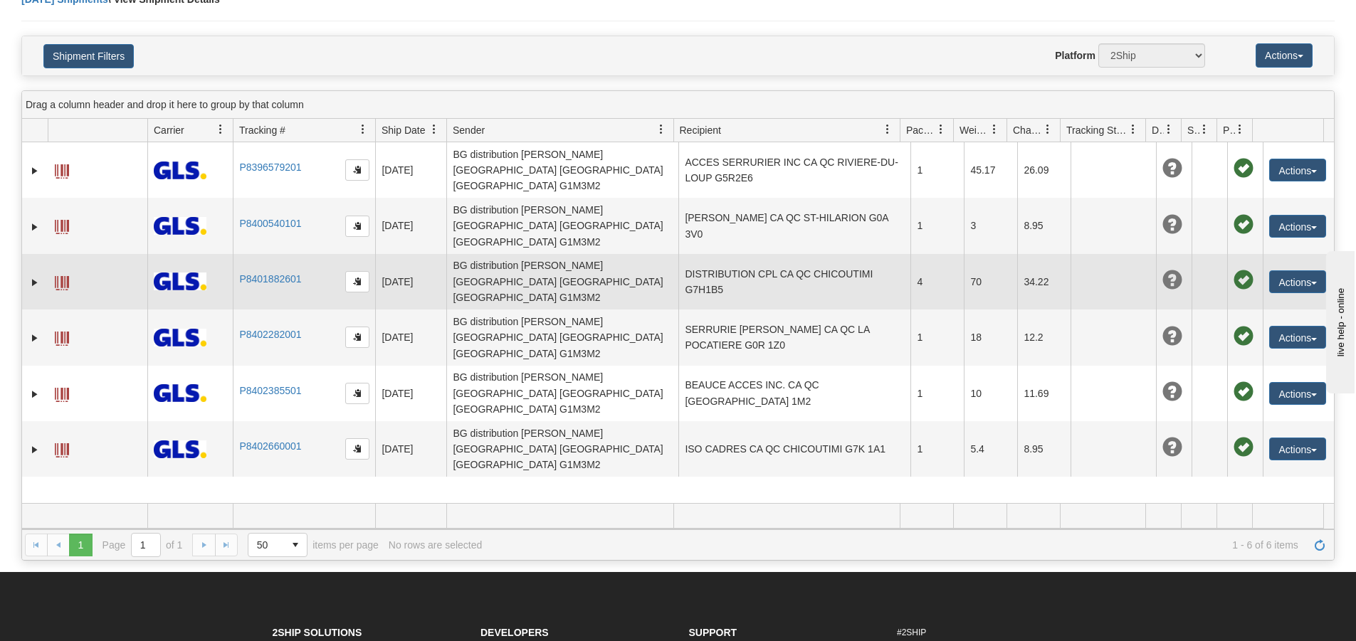
scroll to position [142, 0]
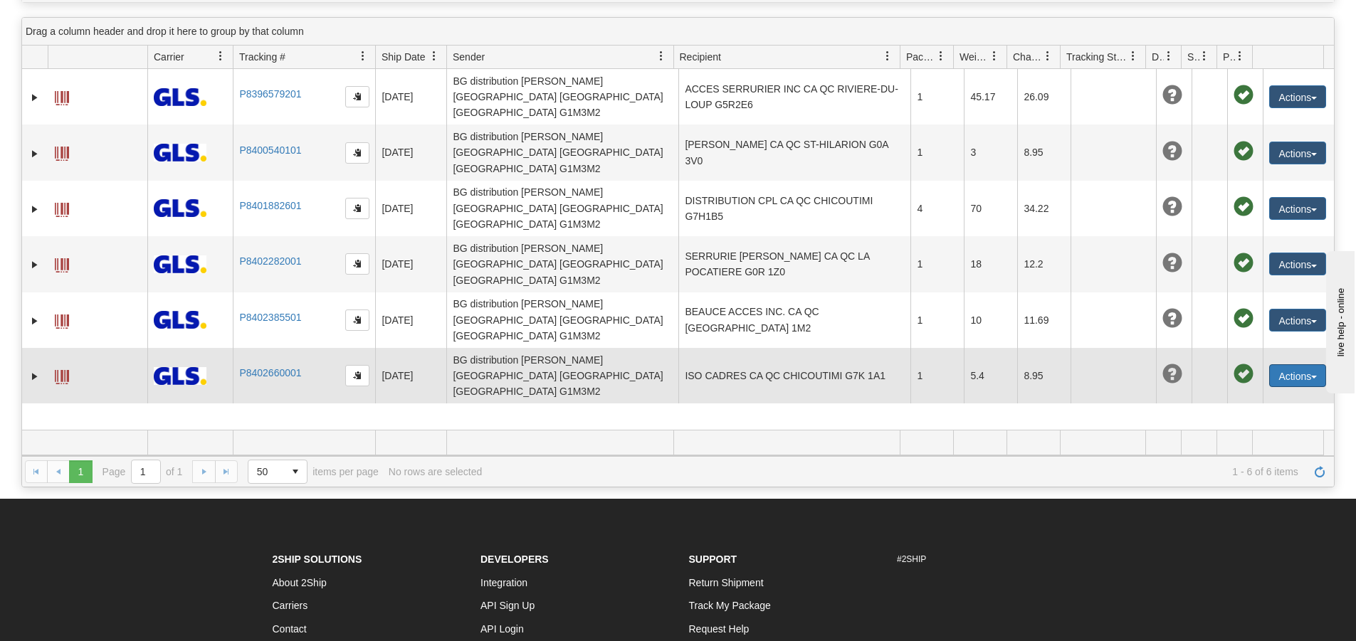
click at [1274, 365] on button "Actions" at bounding box center [1297, 376] width 57 height 23
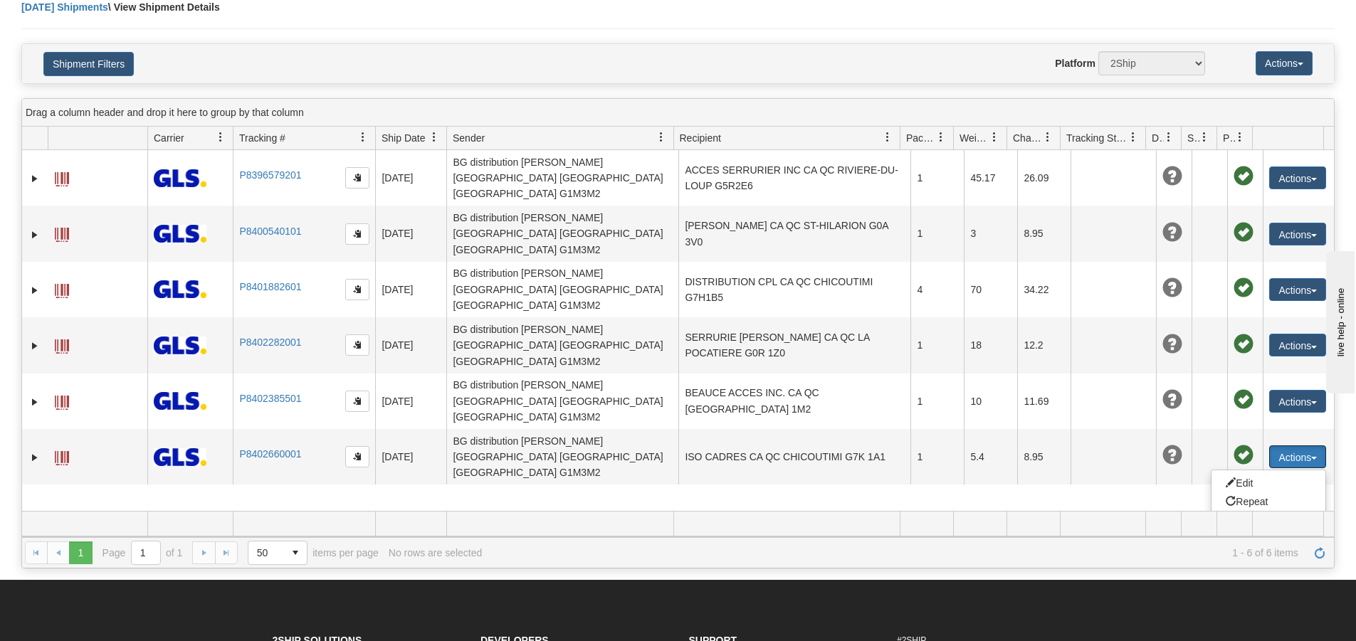
scroll to position [0, 0]
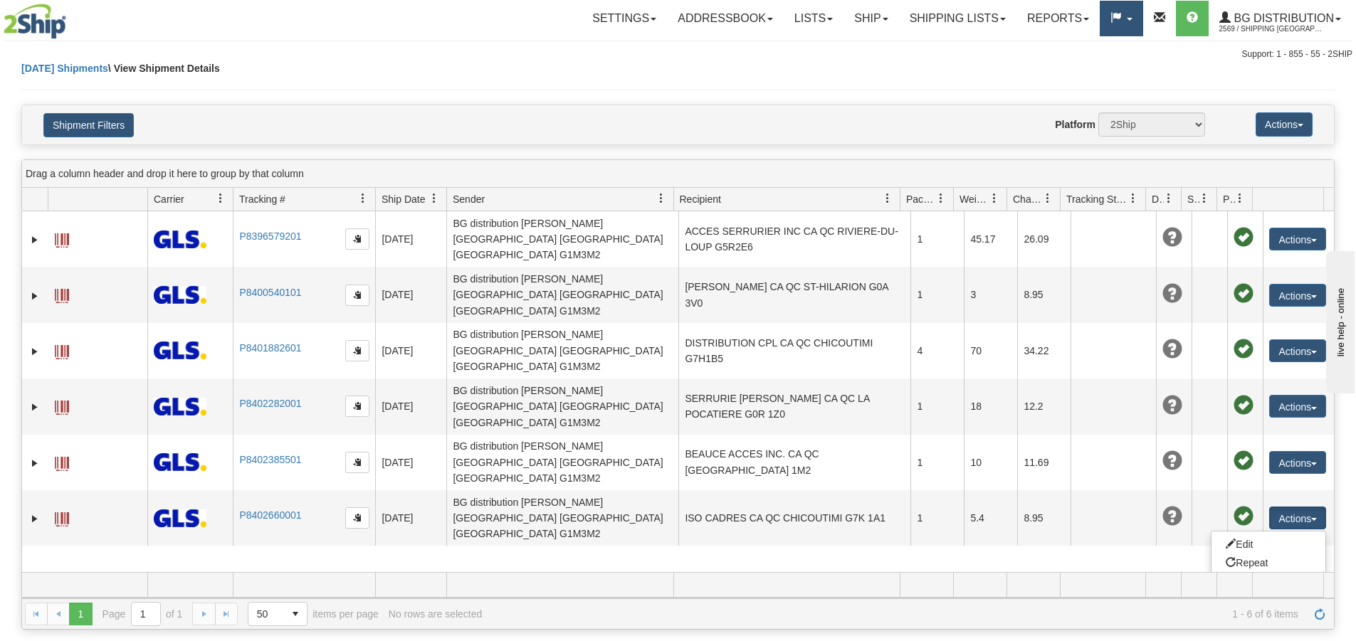
click at [1111, 15] on span at bounding box center [1116, 17] width 11 height 11
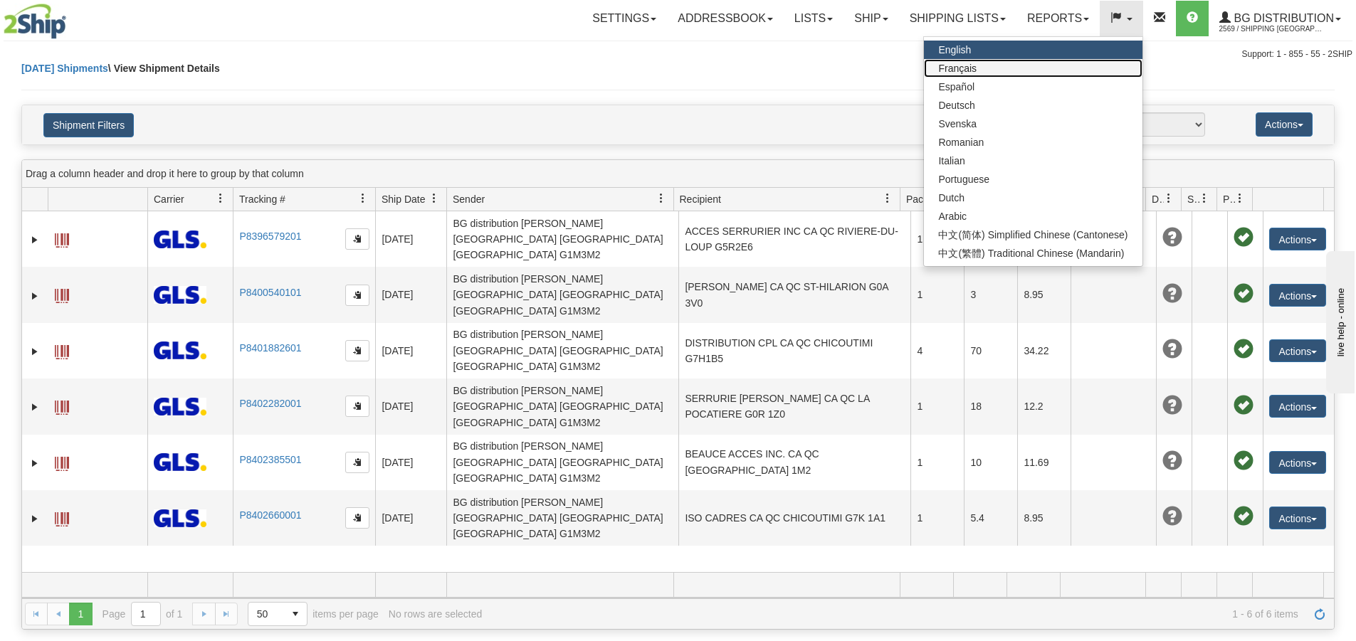
click at [1083, 68] on link "Français" at bounding box center [1033, 68] width 218 height 19
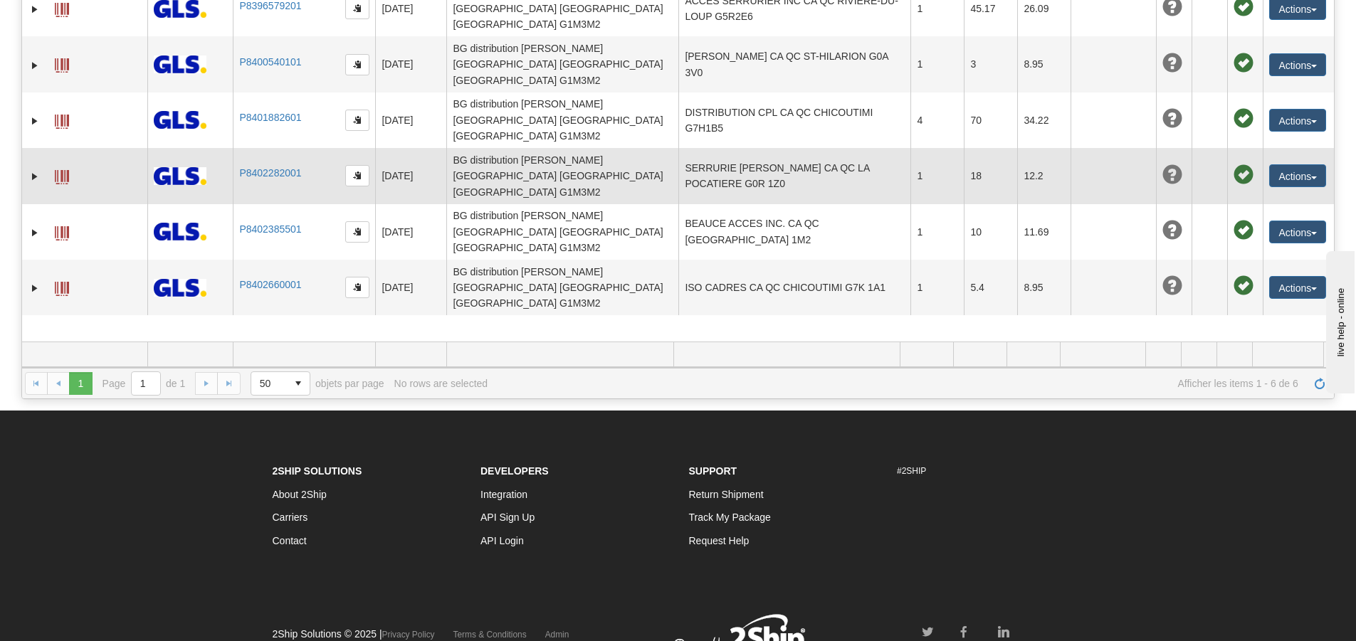
scroll to position [152, 0]
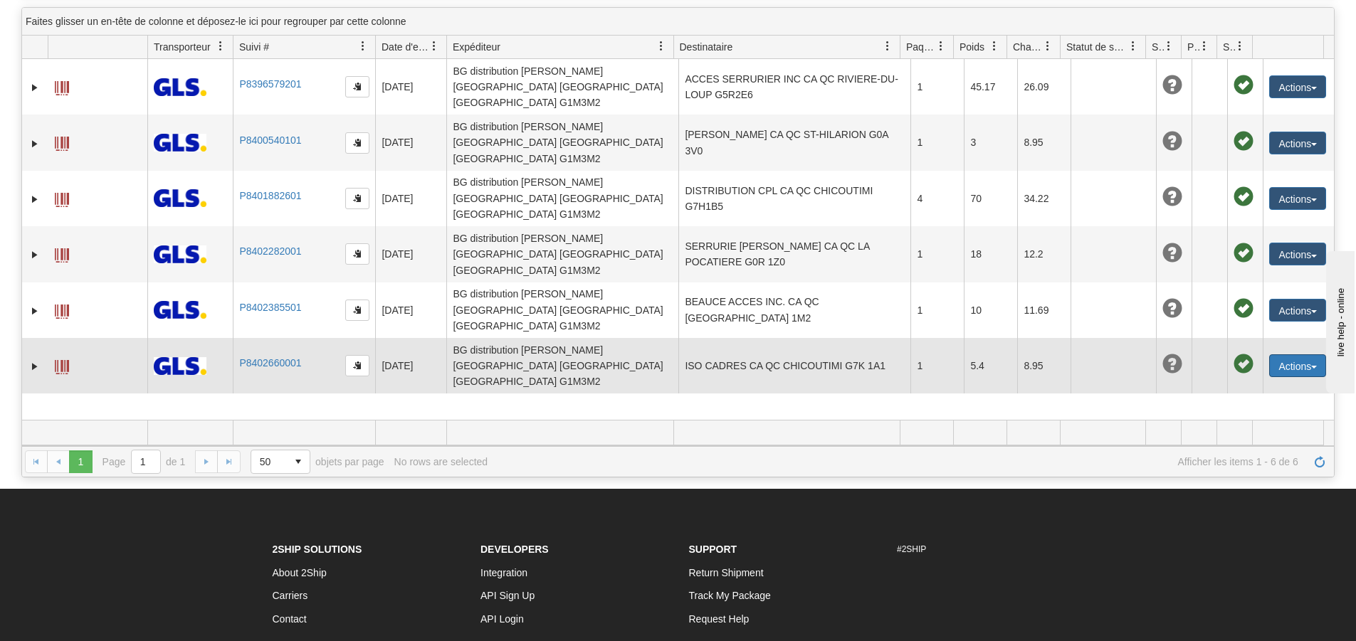
click at [1293, 355] on button "Actions" at bounding box center [1297, 366] width 57 height 23
click at [1213, 383] on link "Modifier" at bounding box center [1255, 392] width 142 height 19
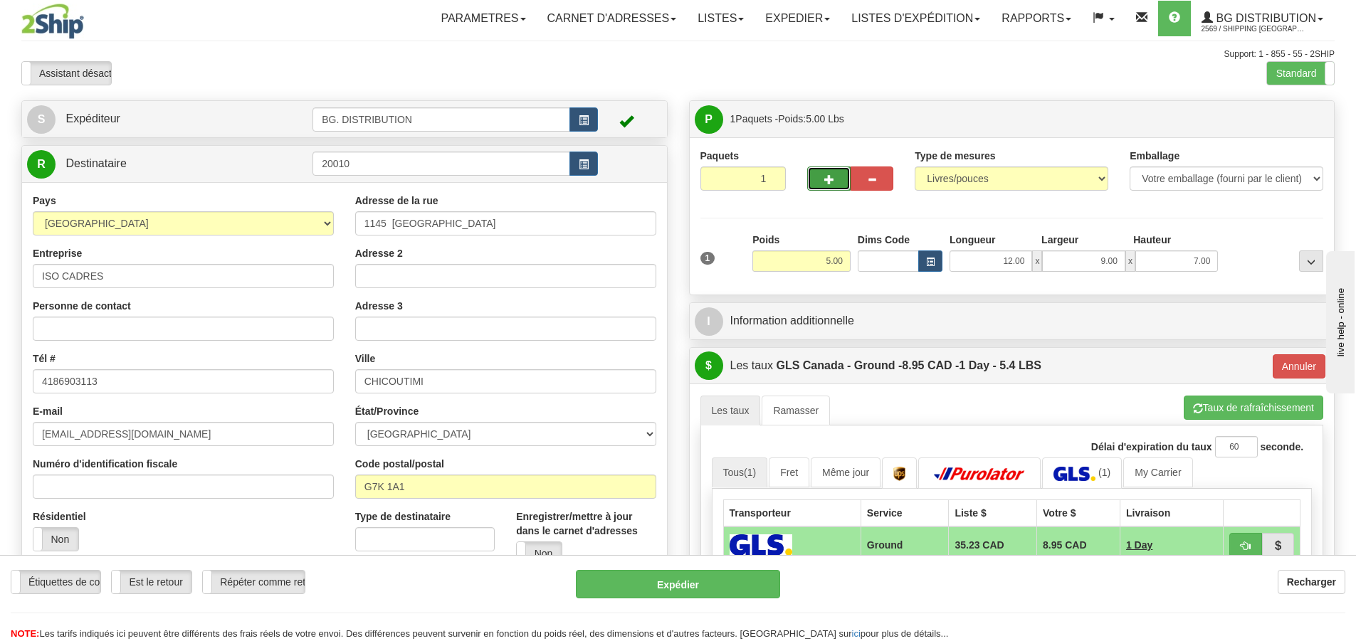
click at [824, 177] on span "button" at bounding box center [829, 179] width 10 height 9
type input "2"
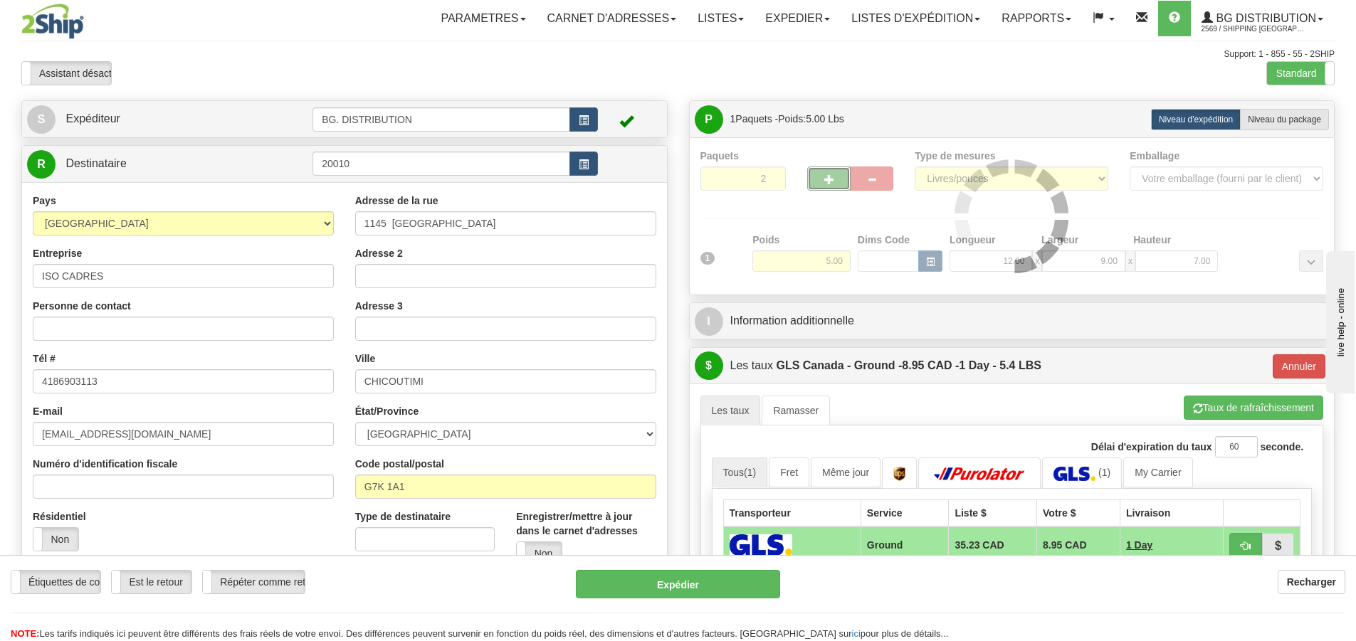
type input "1"
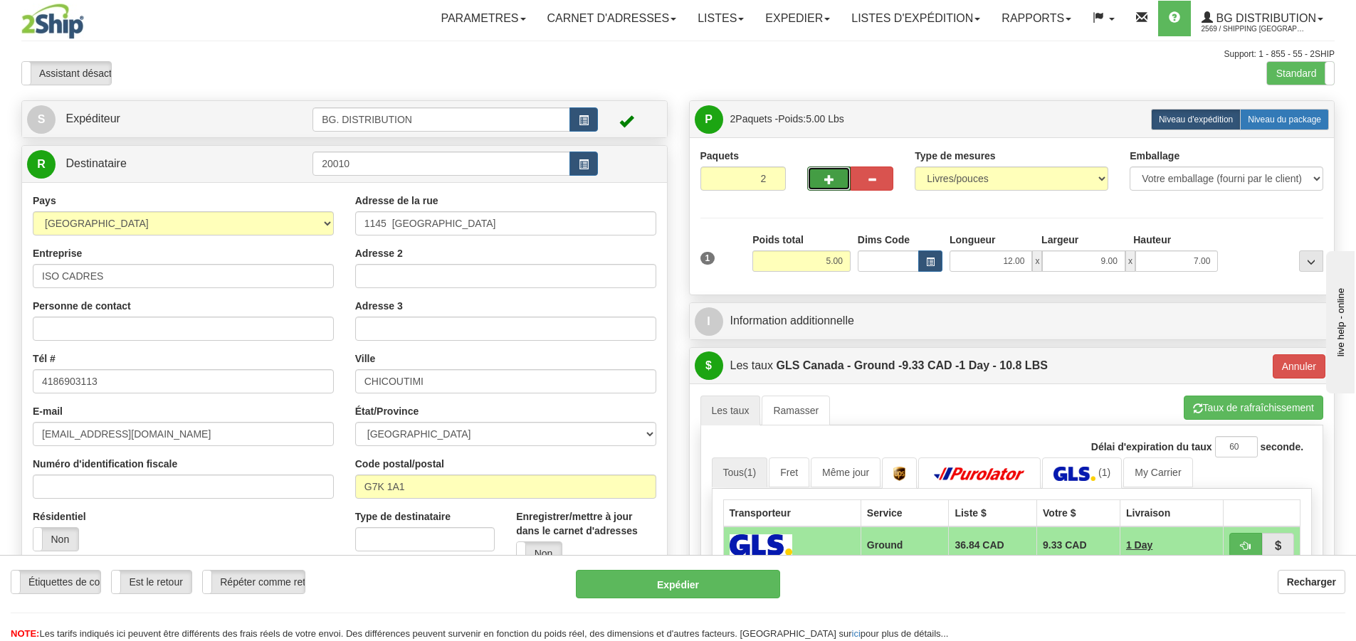
click at [1285, 117] on span "Niveau du package" at bounding box center [1284, 120] width 73 height 10
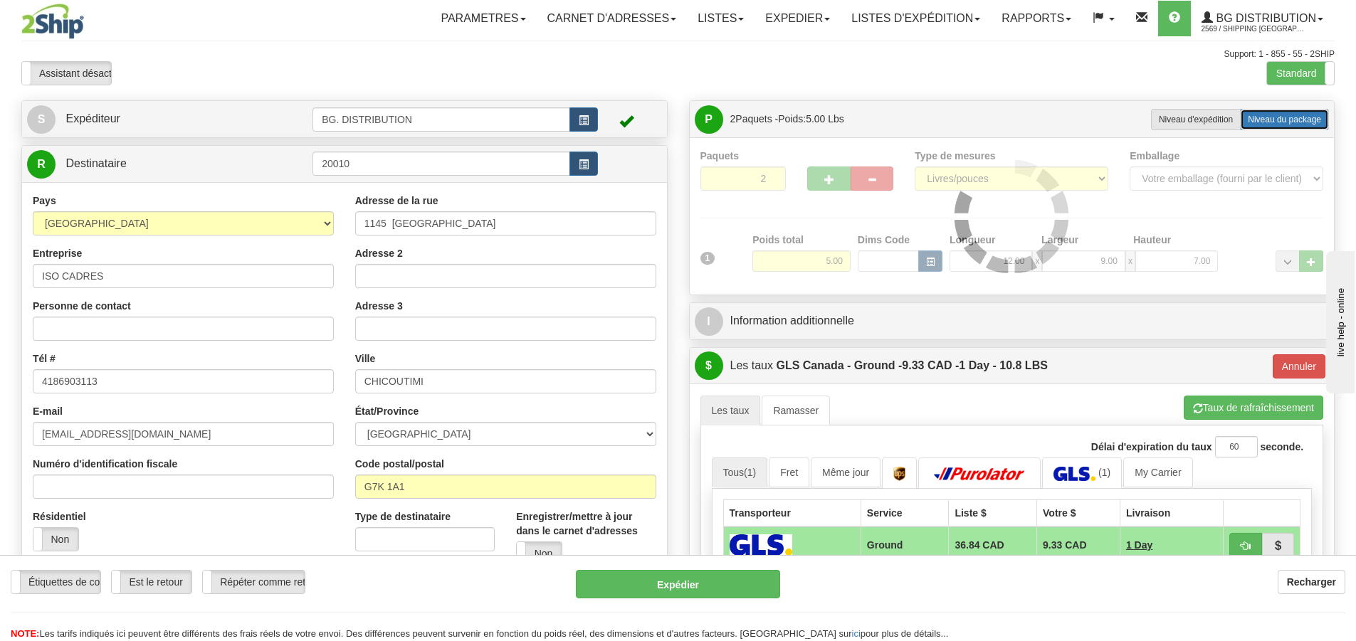
radio input "true"
type input "1"
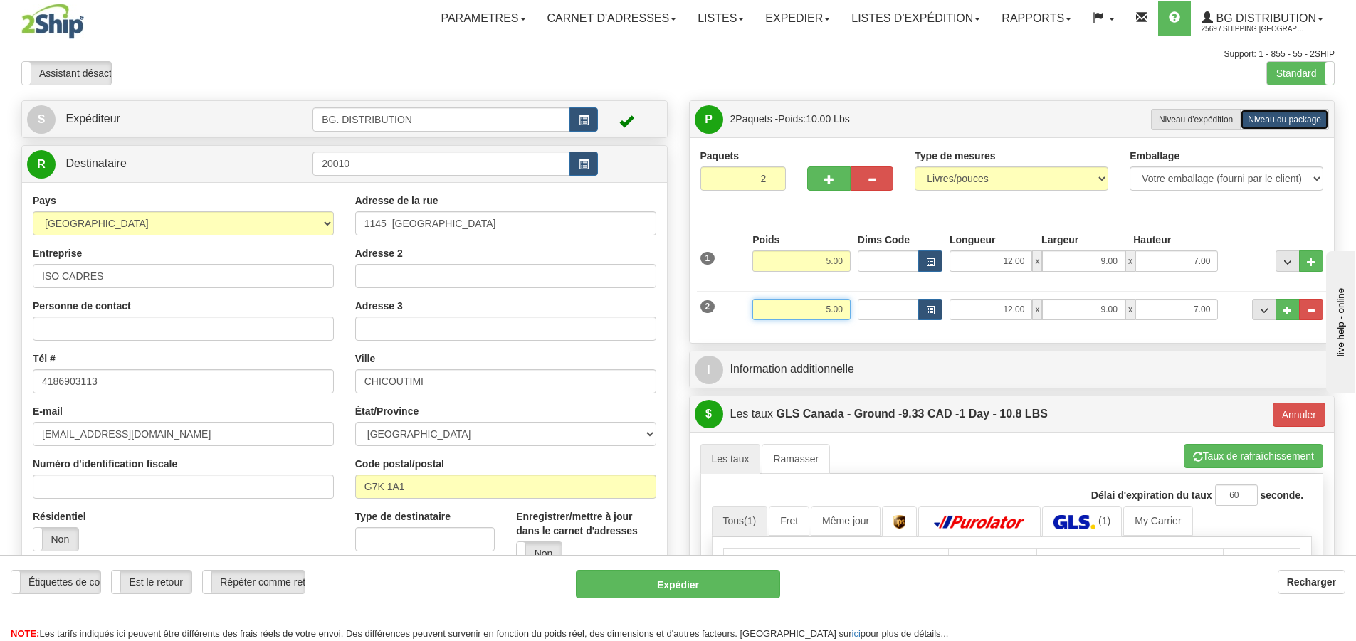
click at [829, 304] on input "5.00" at bounding box center [802, 309] width 98 height 21
type input "0.00"
click at [1005, 313] on input "12.00" at bounding box center [991, 309] width 83 height 21
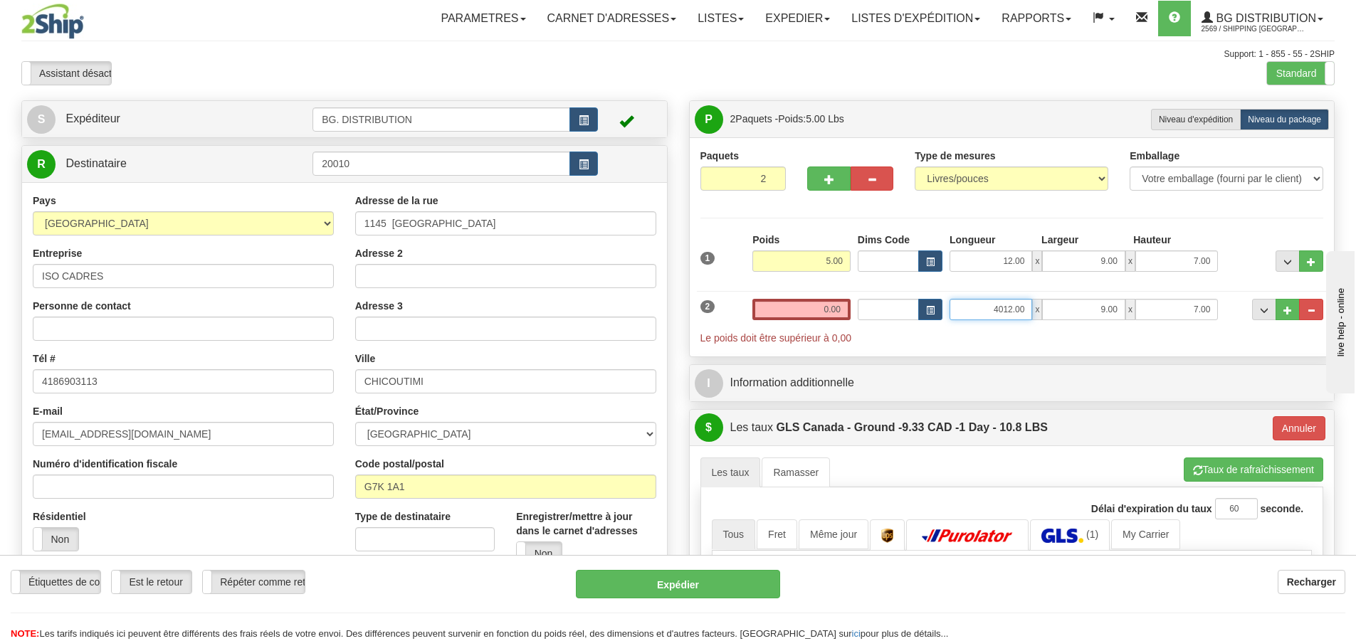
type input "4012.00"
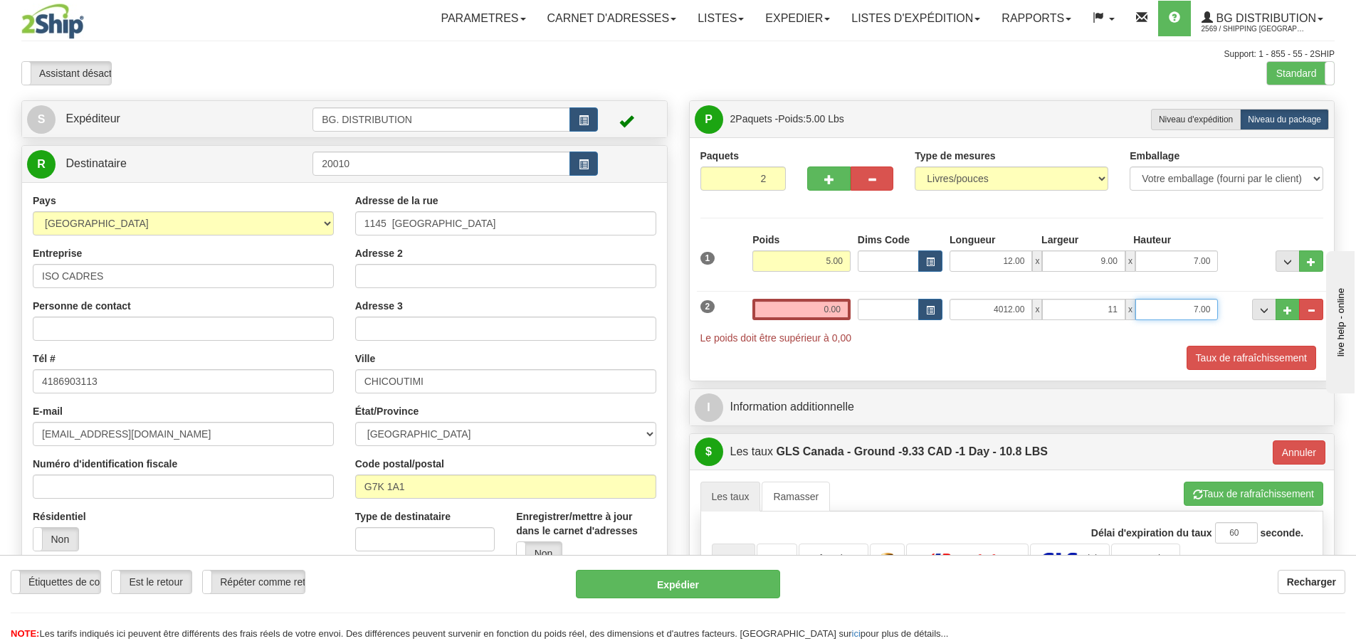
type input "11.00"
type input "6.00"
click at [1014, 308] on input "4012.00" at bounding box center [991, 309] width 83 height 21
type input "40.00"
click at [1003, 337] on span "Le poids doit être supérieur à 0,00" at bounding box center [1013, 338] width 624 height 14
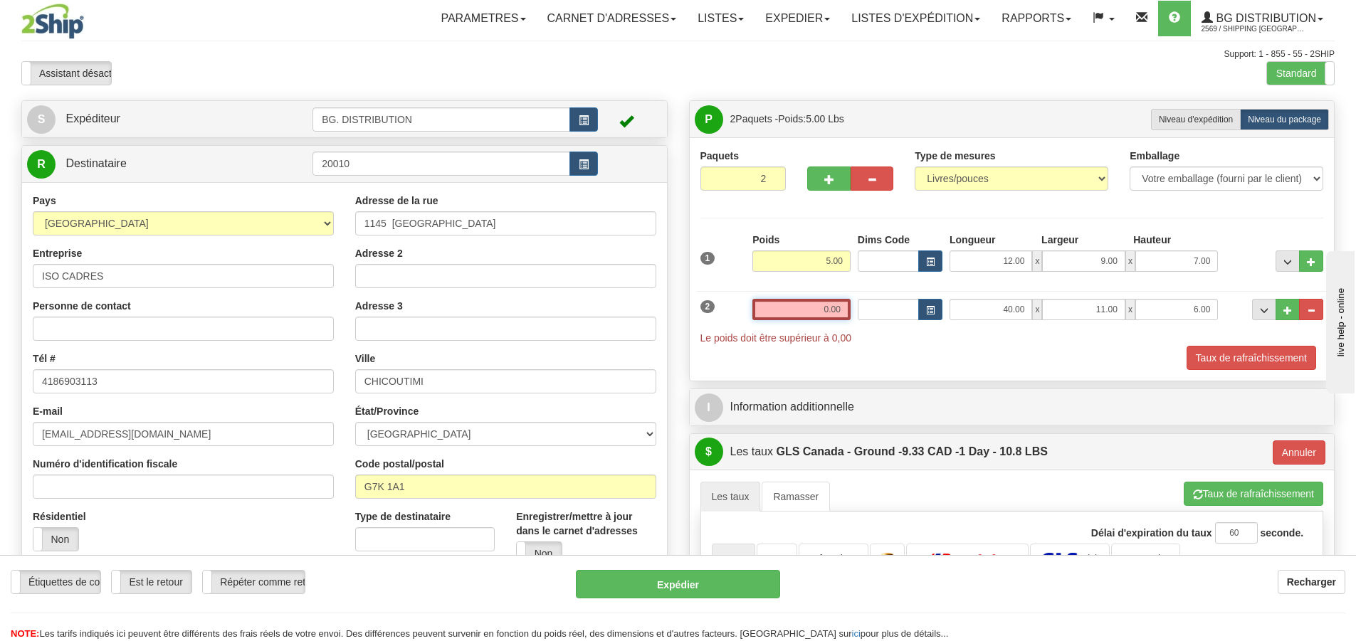
click at [831, 311] on input "0.00" at bounding box center [802, 309] width 98 height 21
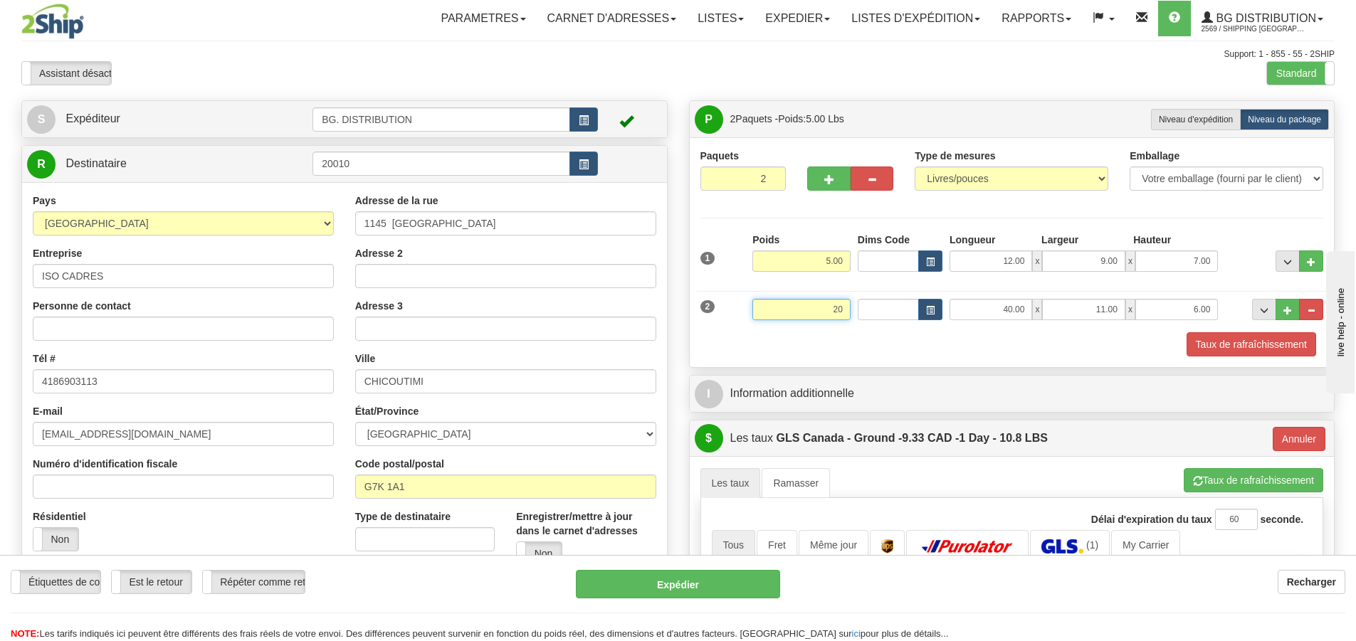
type input "20"
type input "1"
type input "20.00"
click at [861, 327] on div "2 Poids 20.00 Dims Code Longueur Largeur x x" at bounding box center [1012, 308] width 631 height 48
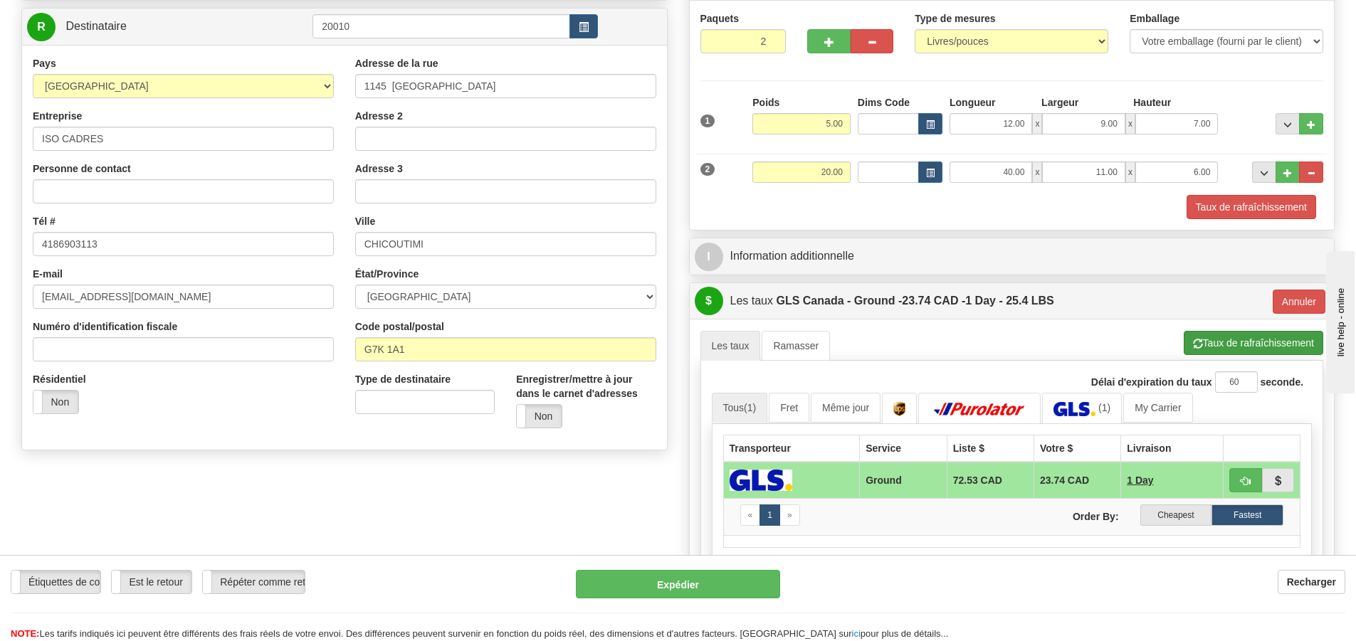
scroll to position [142, 0]
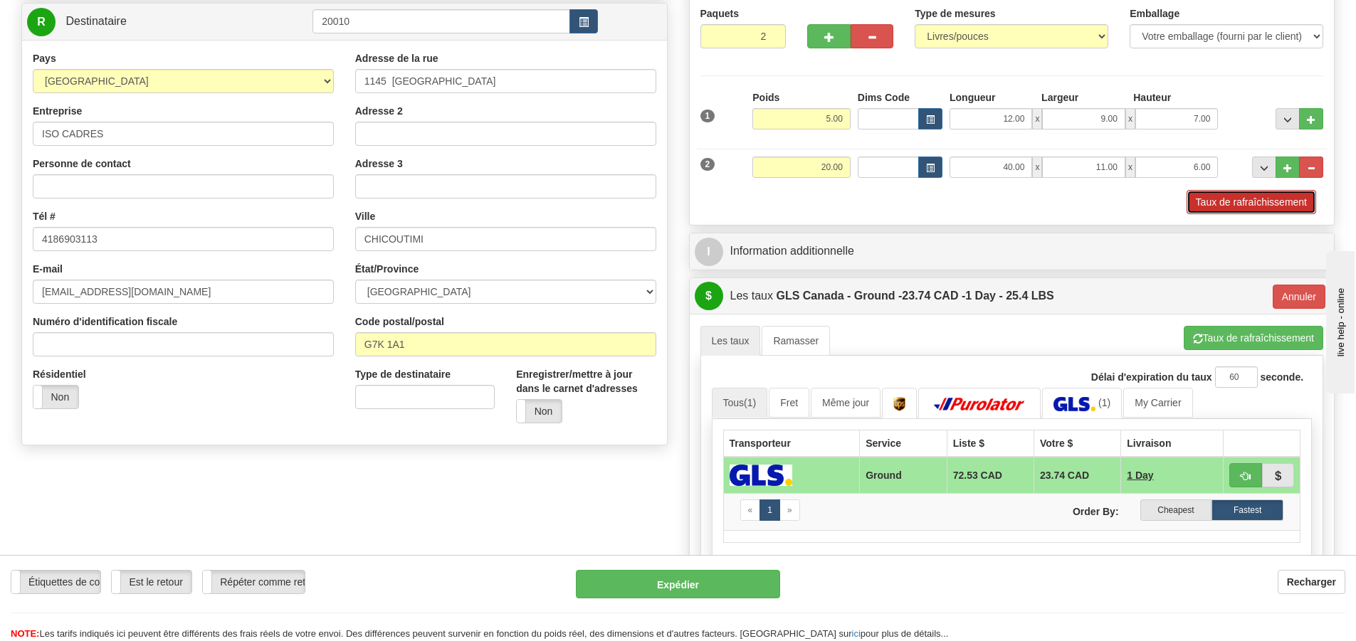
click at [1219, 199] on button "Taux de rafraîchissement" at bounding box center [1252, 202] width 130 height 24
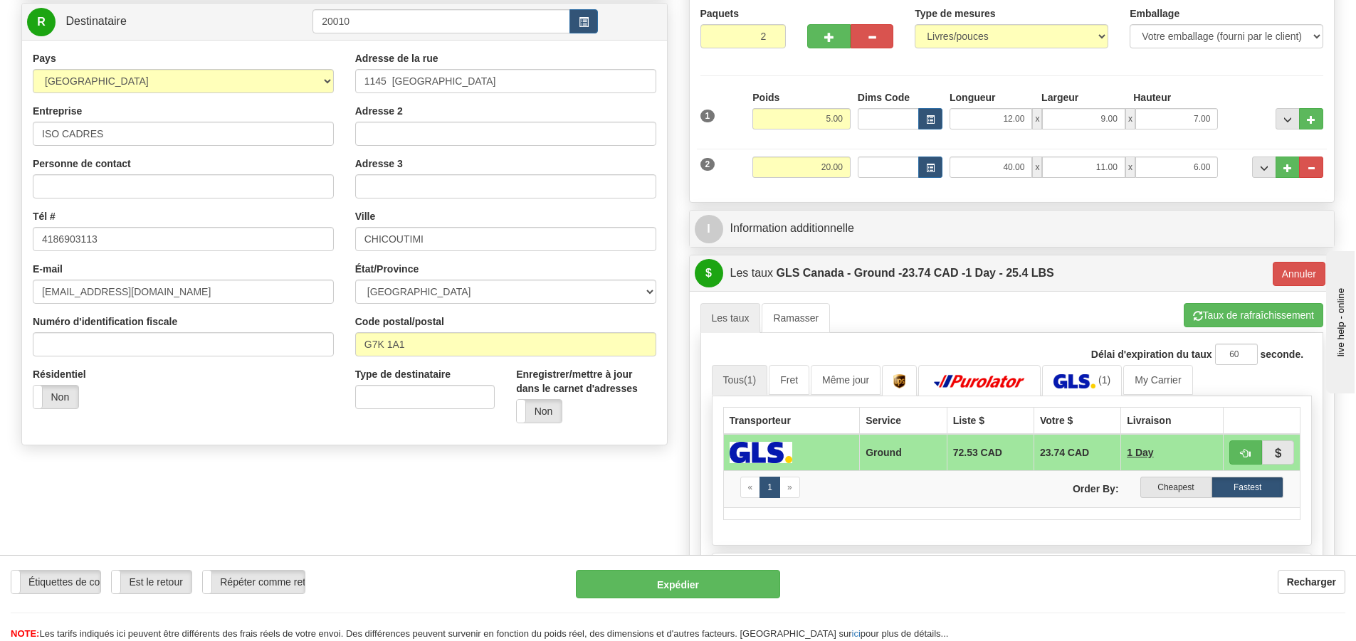
type input "1"
click at [1301, 269] on button "Annuler" at bounding box center [1299, 273] width 53 height 24
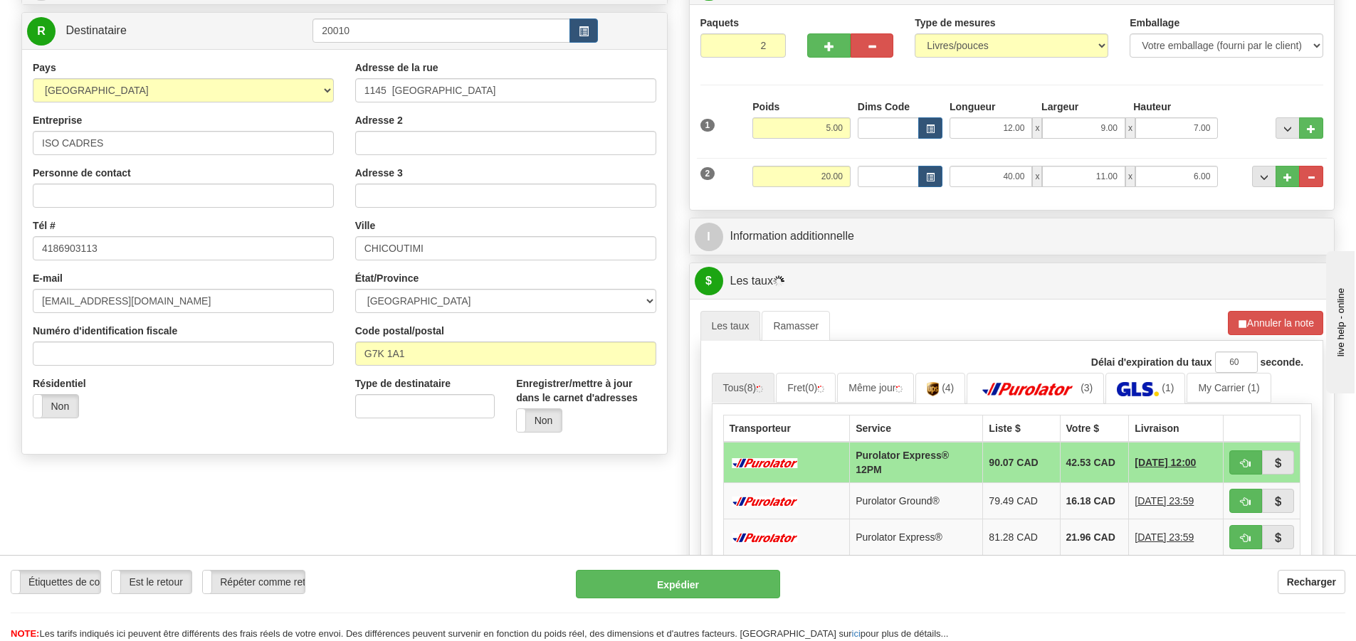
scroll to position [71, 0]
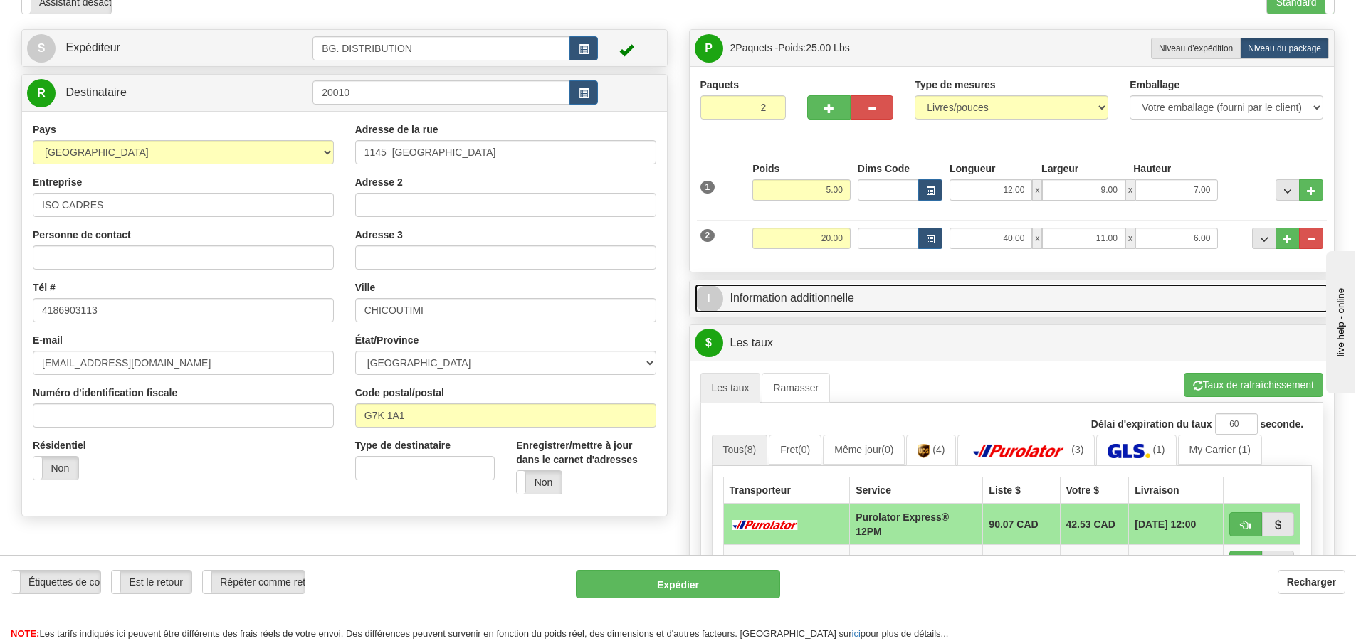
click at [702, 298] on span "I" at bounding box center [709, 299] width 28 height 28
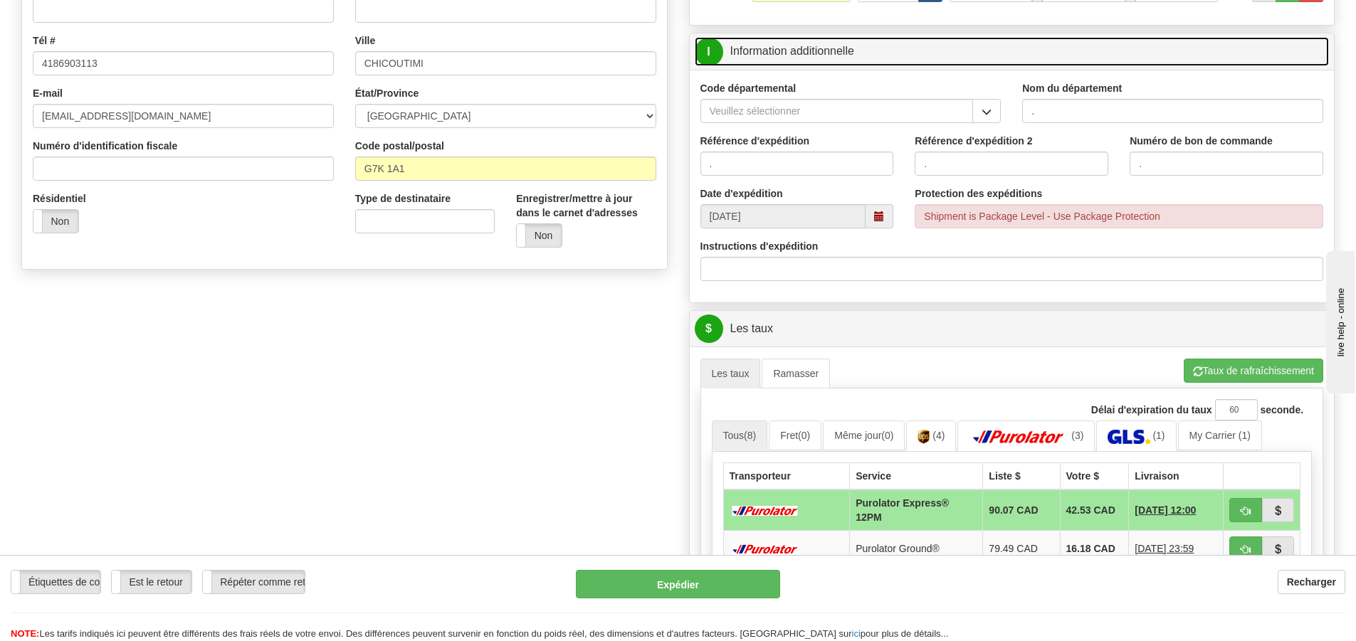
scroll to position [356, 0]
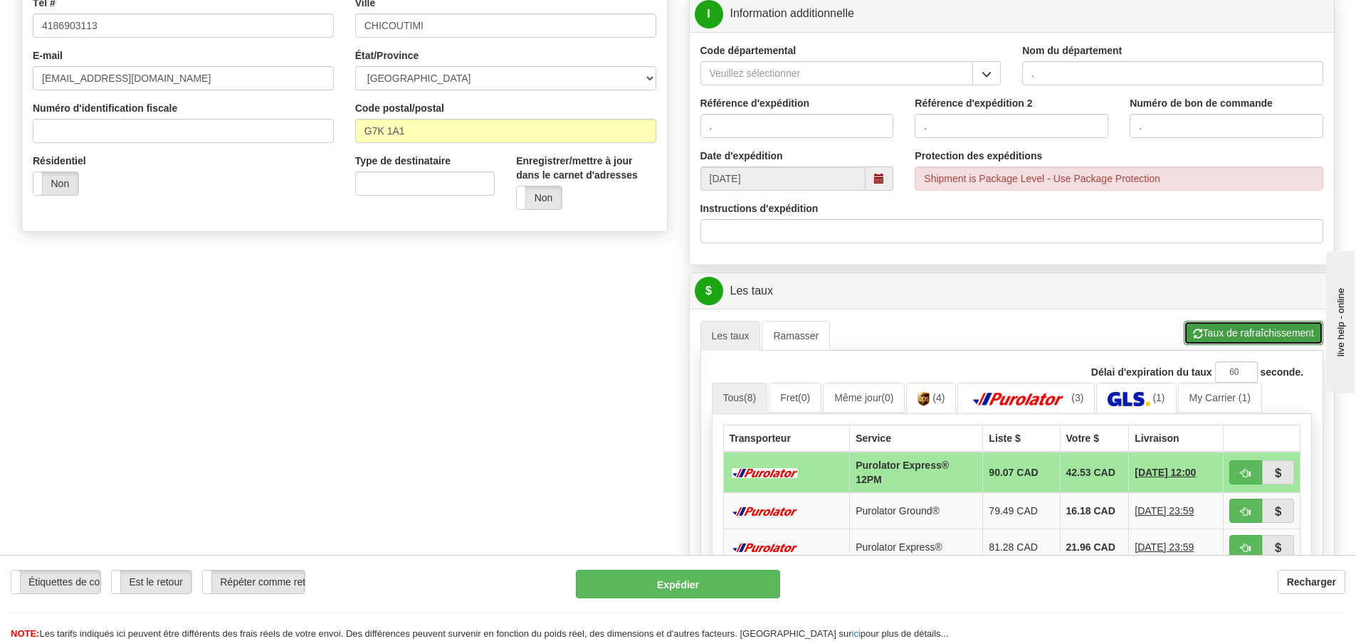
click at [1229, 332] on button "Taux de rafraîchissement" at bounding box center [1254, 333] width 140 height 24
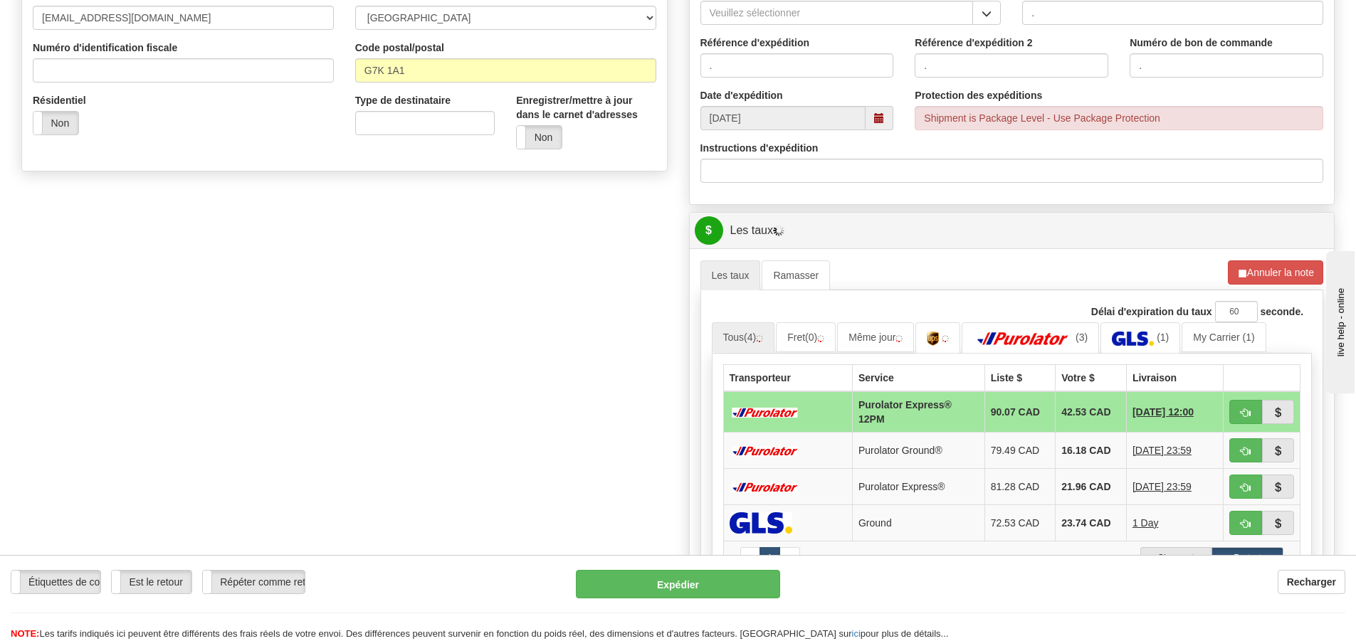
scroll to position [712, 0]
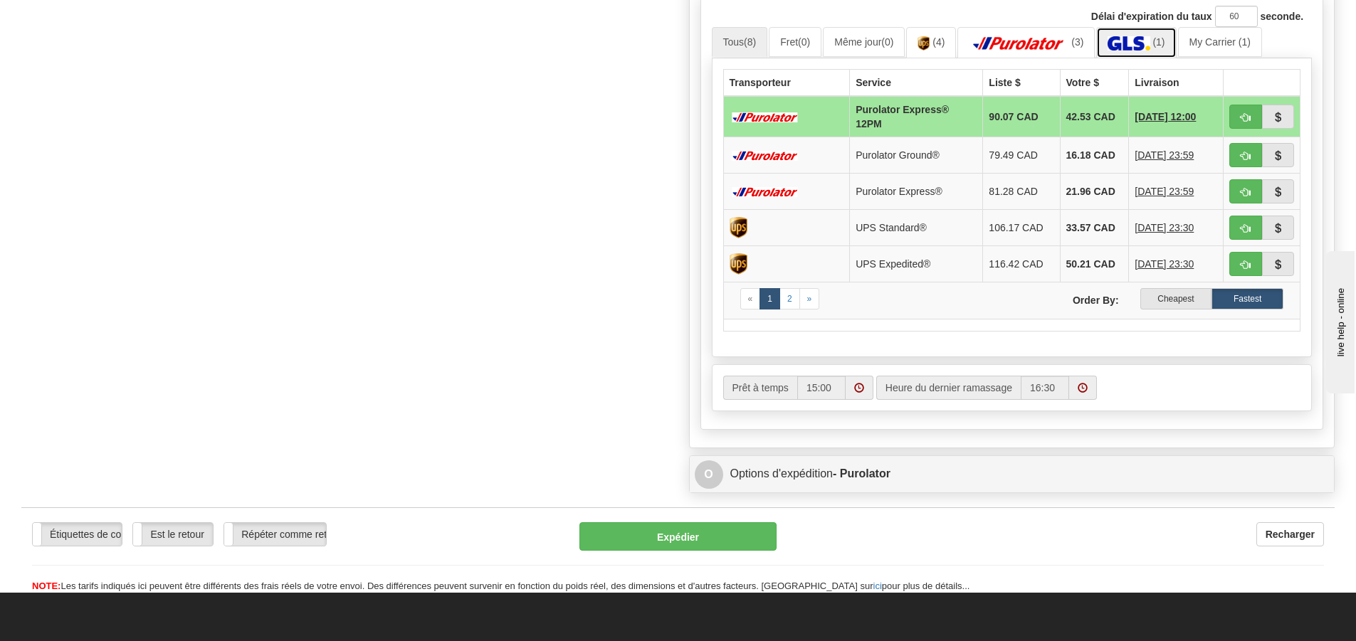
click at [1123, 44] on img at bounding box center [1129, 43] width 42 height 14
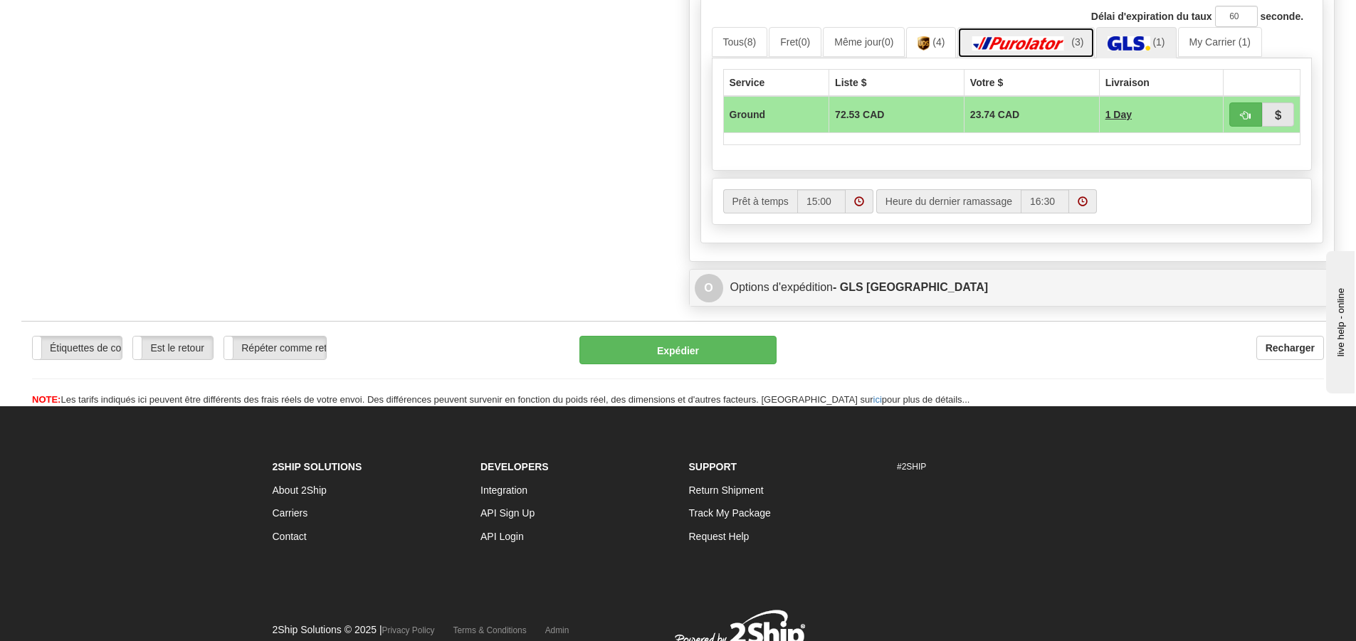
click at [1046, 36] on img at bounding box center [1019, 43] width 100 height 14
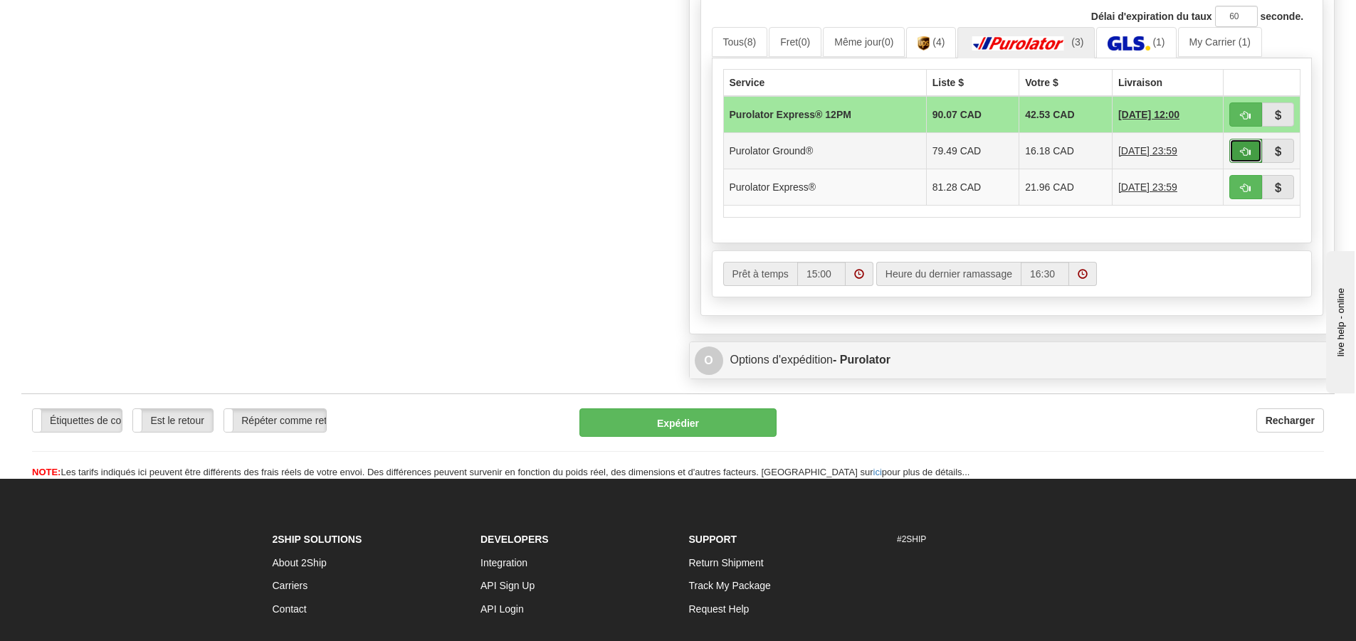
click at [1236, 149] on button "button" at bounding box center [1246, 151] width 33 height 24
type input "260"
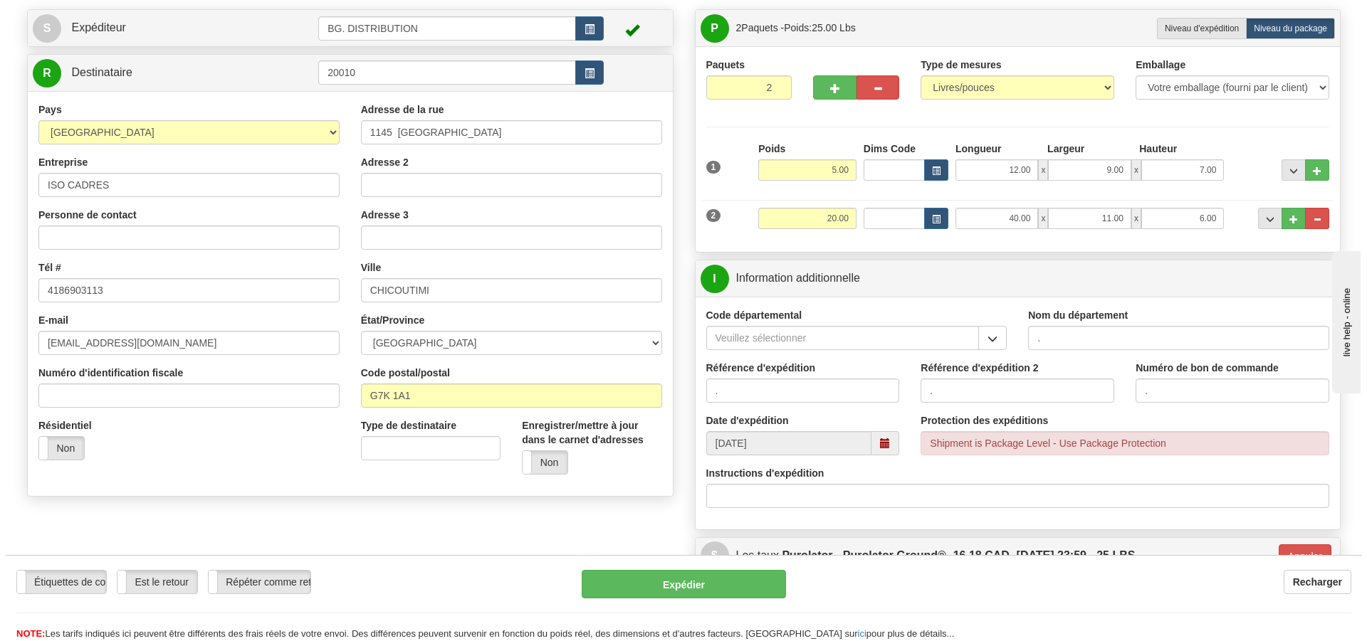
scroll to position [38, 0]
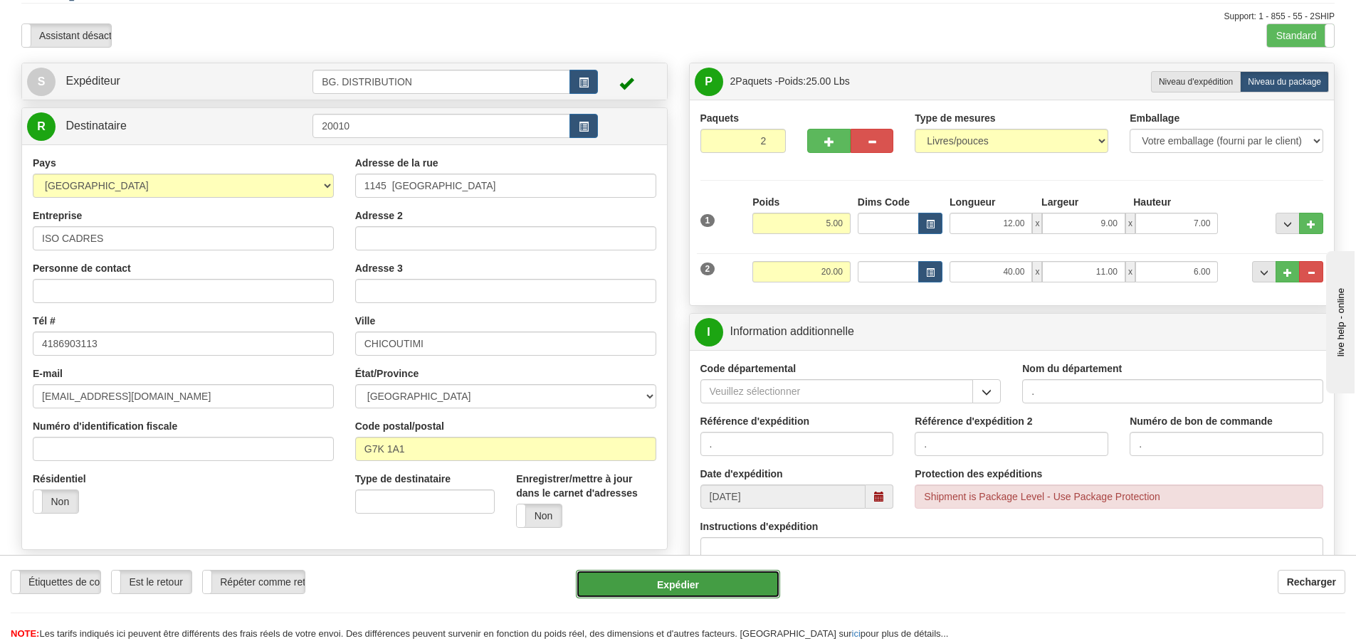
click at [669, 578] on button "Expédier" at bounding box center [678, 584] width 204 height 28
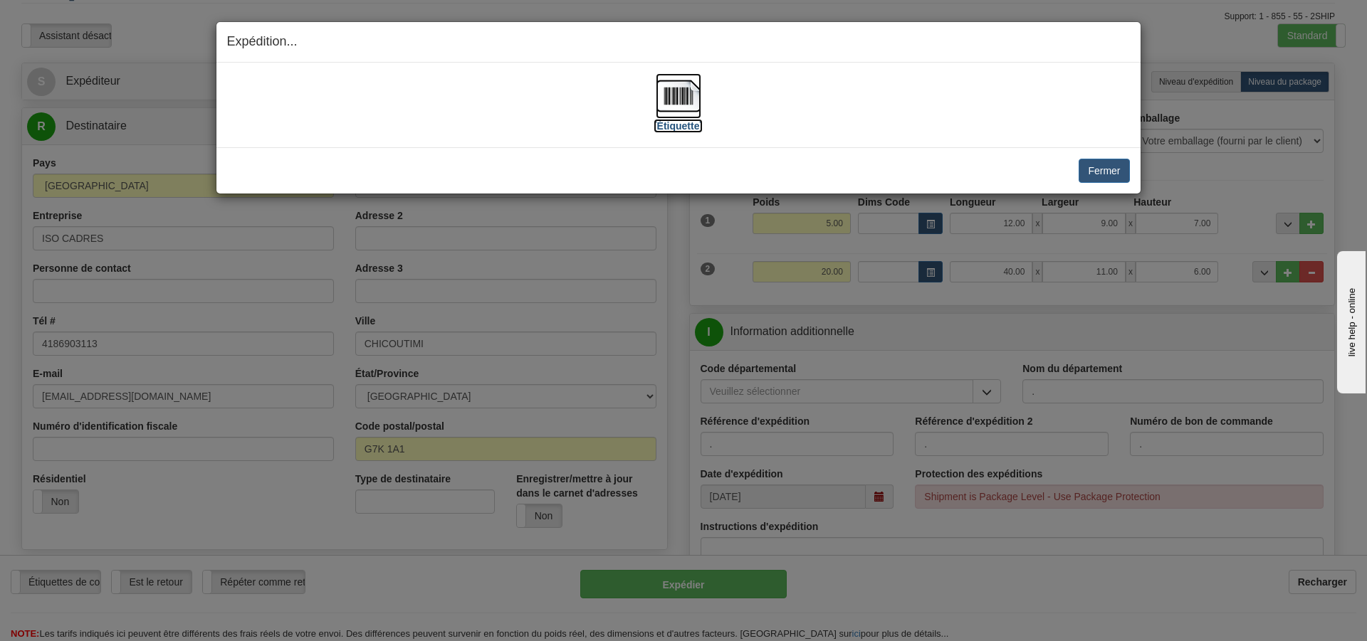
click at [682, 122] on label "[Étiquette]" at bounding box center [678, 126] width 49 height 14
click at [1096, 181] on div "Fermer Annuler Annuler l'expédition et quitter le ramassage Quitter le ramassag…" at bounding box center [678, 170] width 924 height 46
click at [1096, 172] on button "Fermer" at bounding box center [1104, 171] width 51 height 24
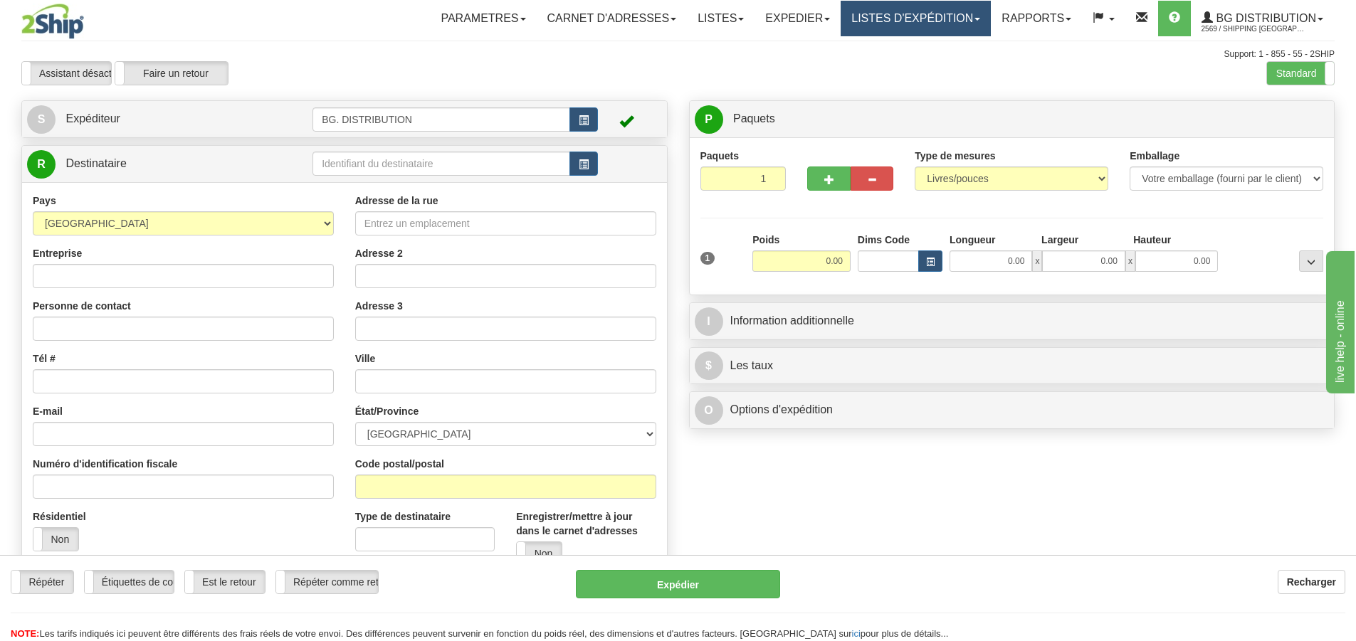
click at [949, 23] on link "LISTES D'EXPÉDITION" at bounding box center [916, 19] width 150 height 36
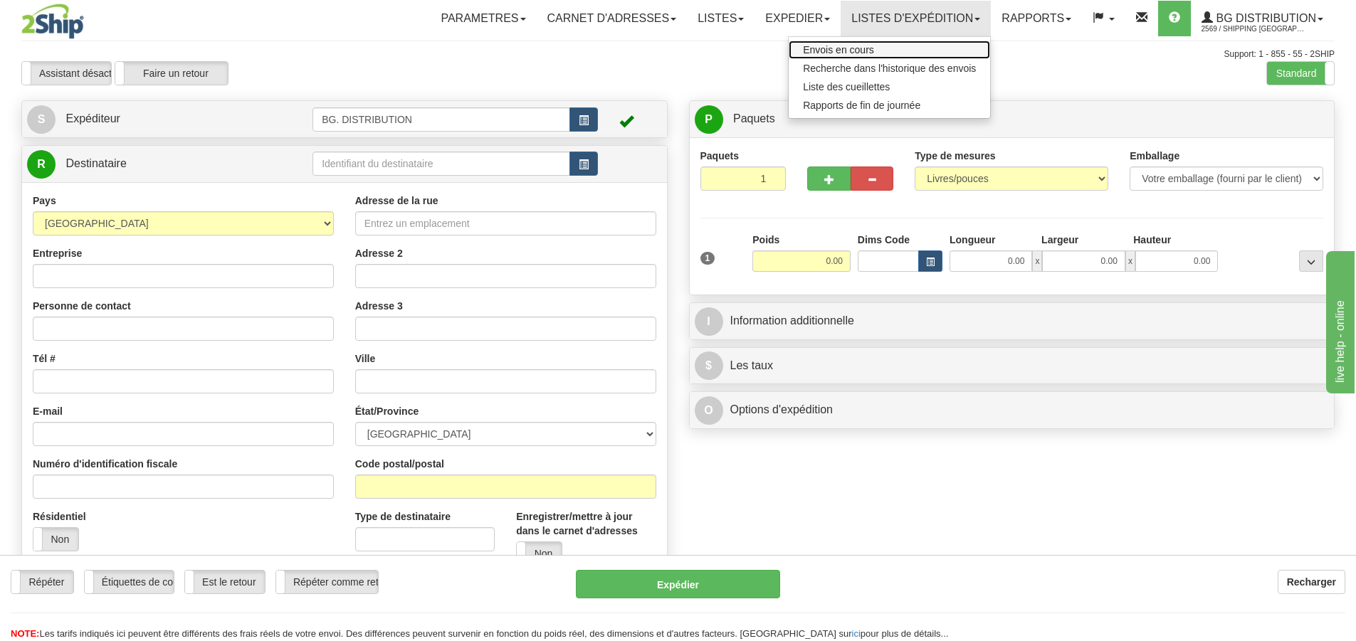
click at [891, 53] on link "Envois en cours" at bounding box center [889, 50] width 201 height 19
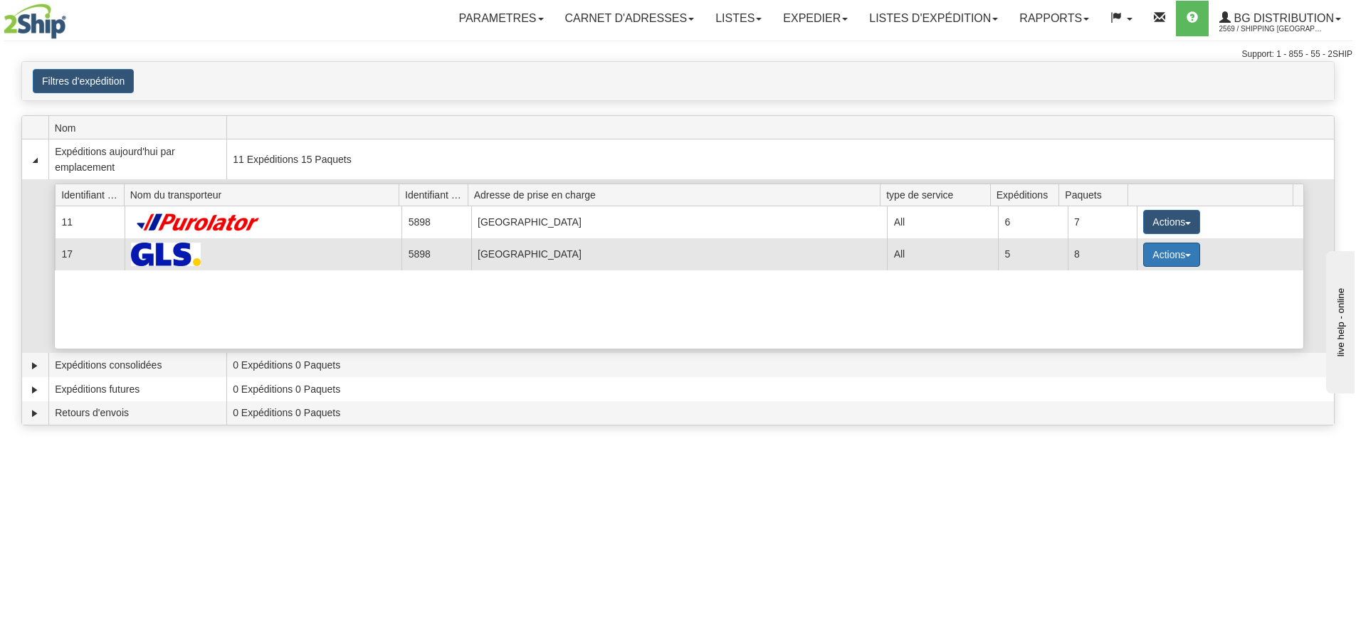
click at [1154, 252] on button "Actions" at bounding box center [1171, 255] width 57 height 24
click at [1138, 280] on link "Détails" at bounding box center [1143, 282] width 114 height 19
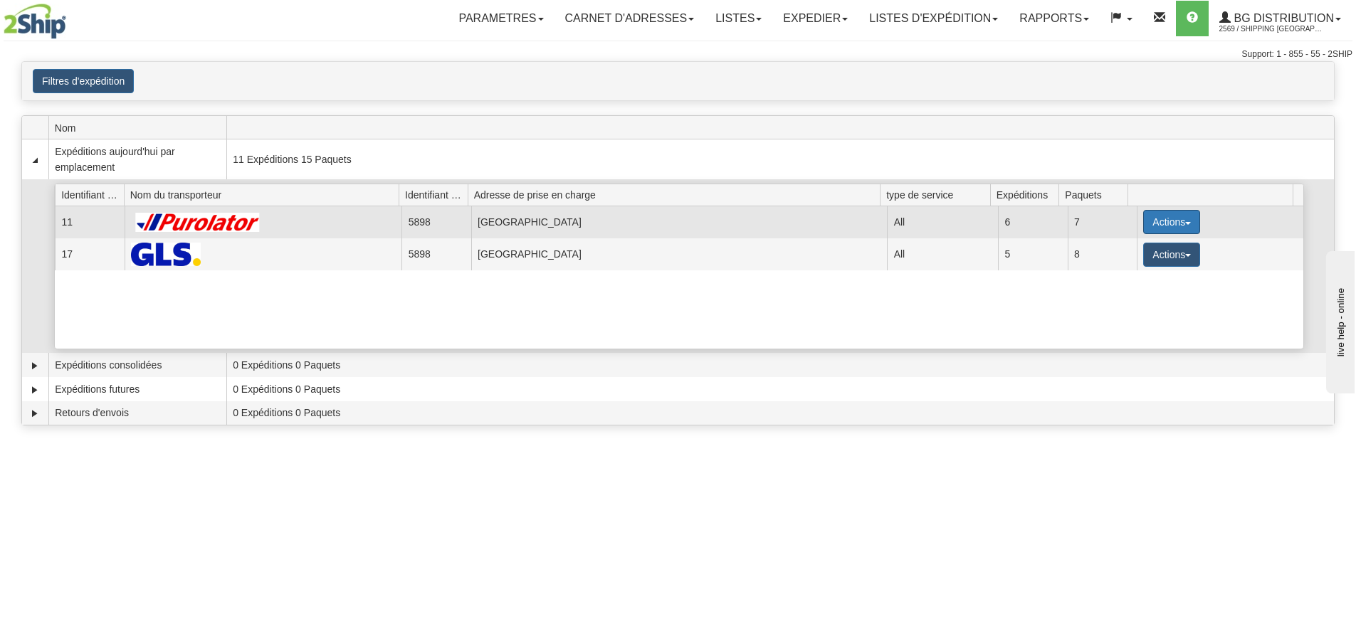
click at [1155, 226] on button "Actions" at bounding box center [1171, 222] width 57 height 24
click at [1109, 246] on span "Détails" at bounding box center [1119, 248] width 38 height 10
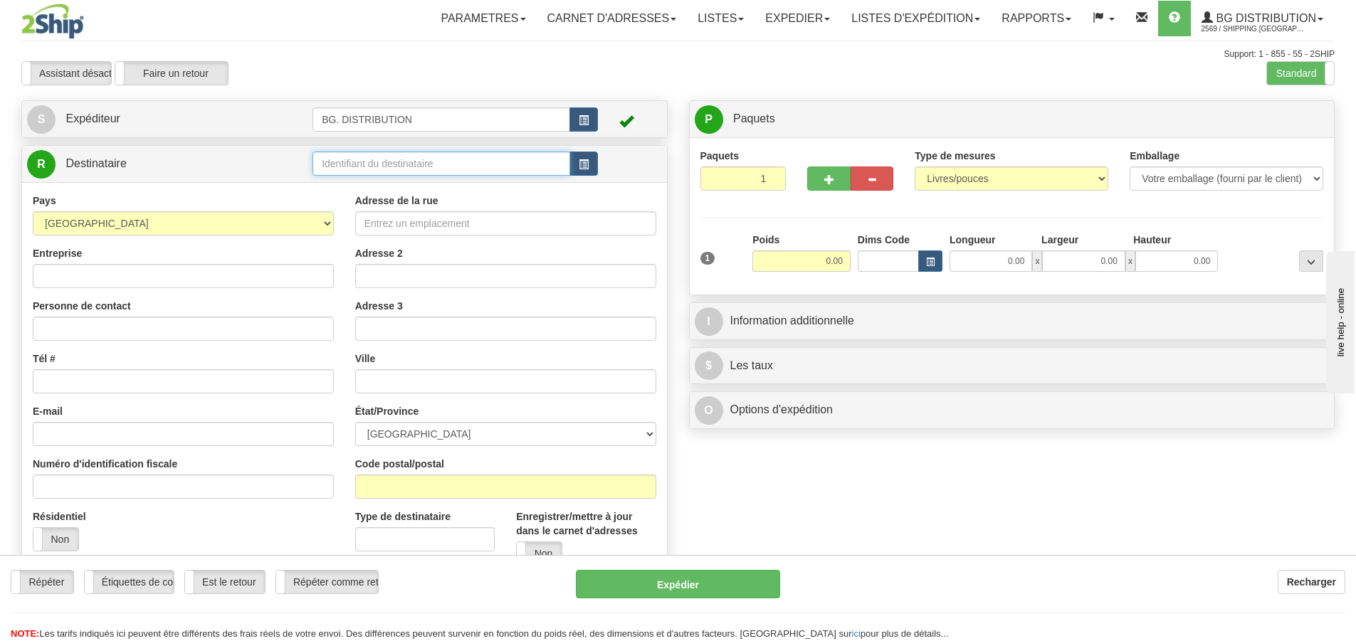
click at [379, 166] on input "text" at bounding box center [442, 164] width 258 height 24
type input "20066"
click button "Supprimer" at bounding box center [0, 0] width 0 height 0
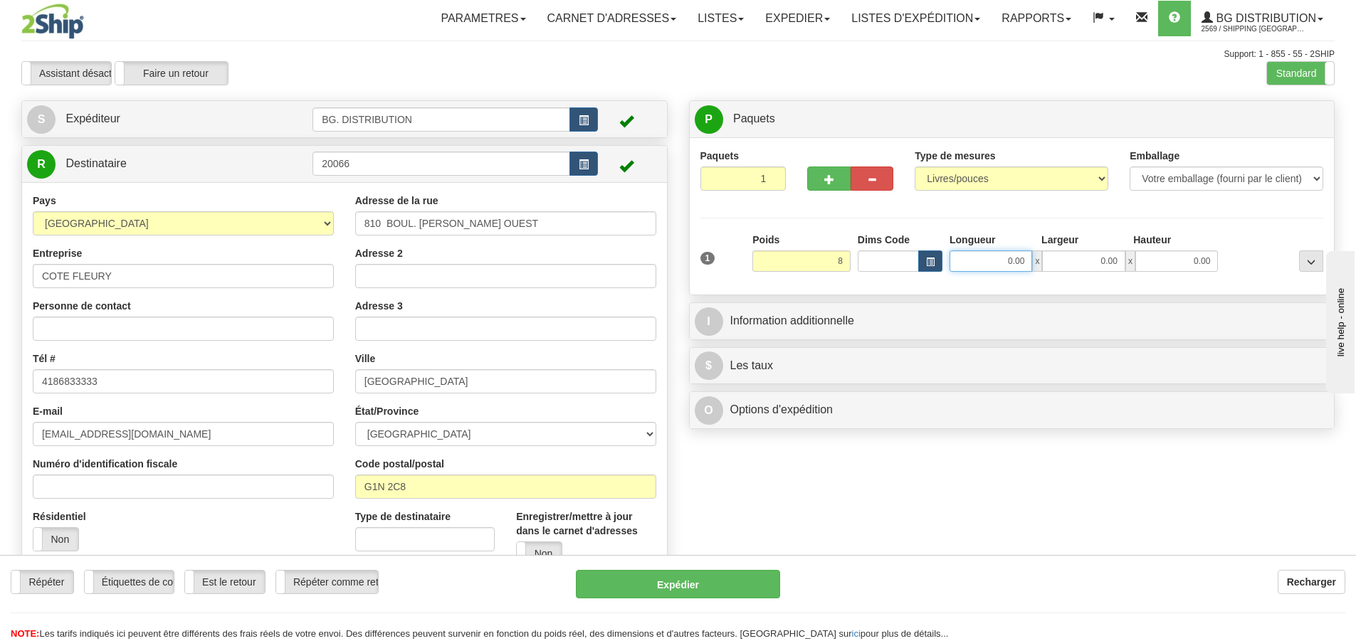
type input "8.00"
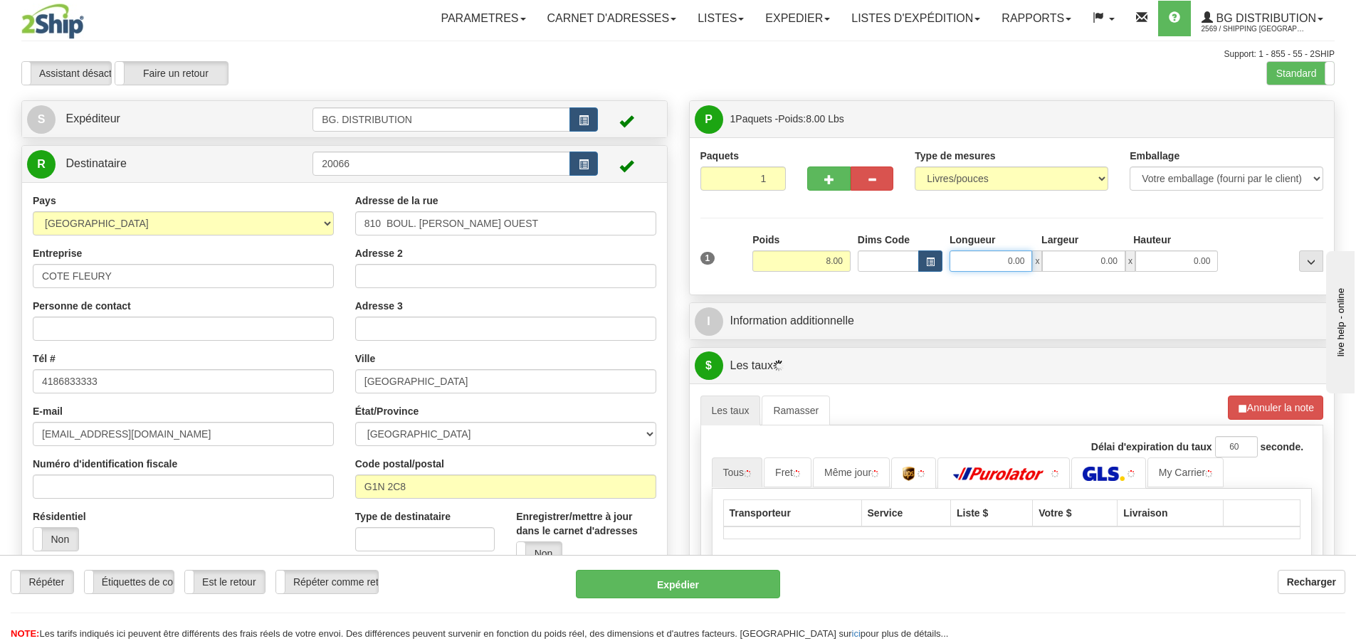
drag, startPoint x: 960, startPoint y: 251, endPoint x: 975, endPoint y: 251, distance: 15.0
click at [960, 251] on input "0.00" at bounding box center [991, 261] width 83 height 21
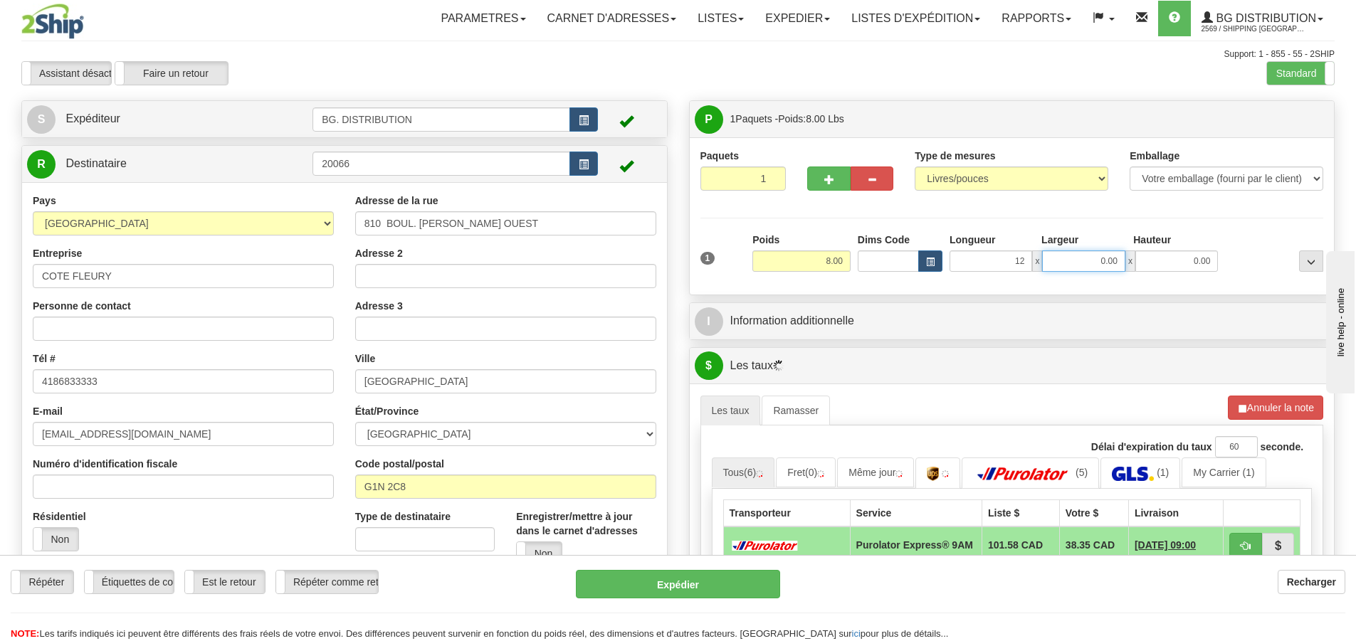
type input "12.00"
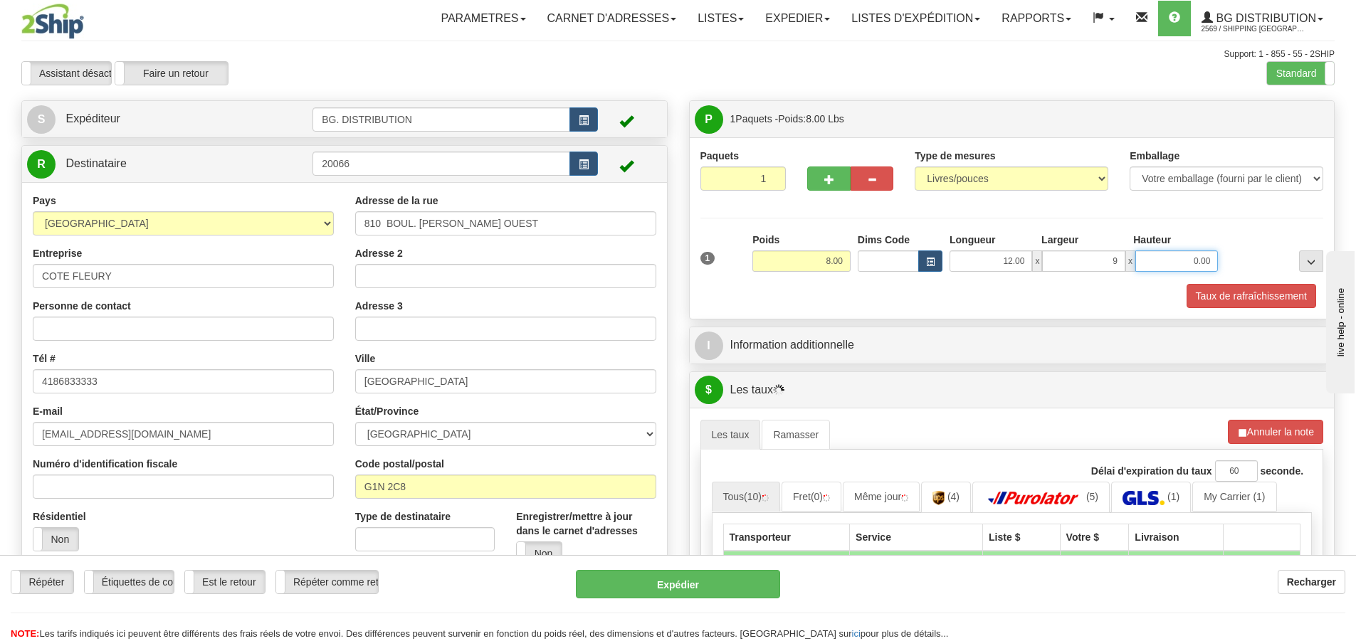
type input "9.00"
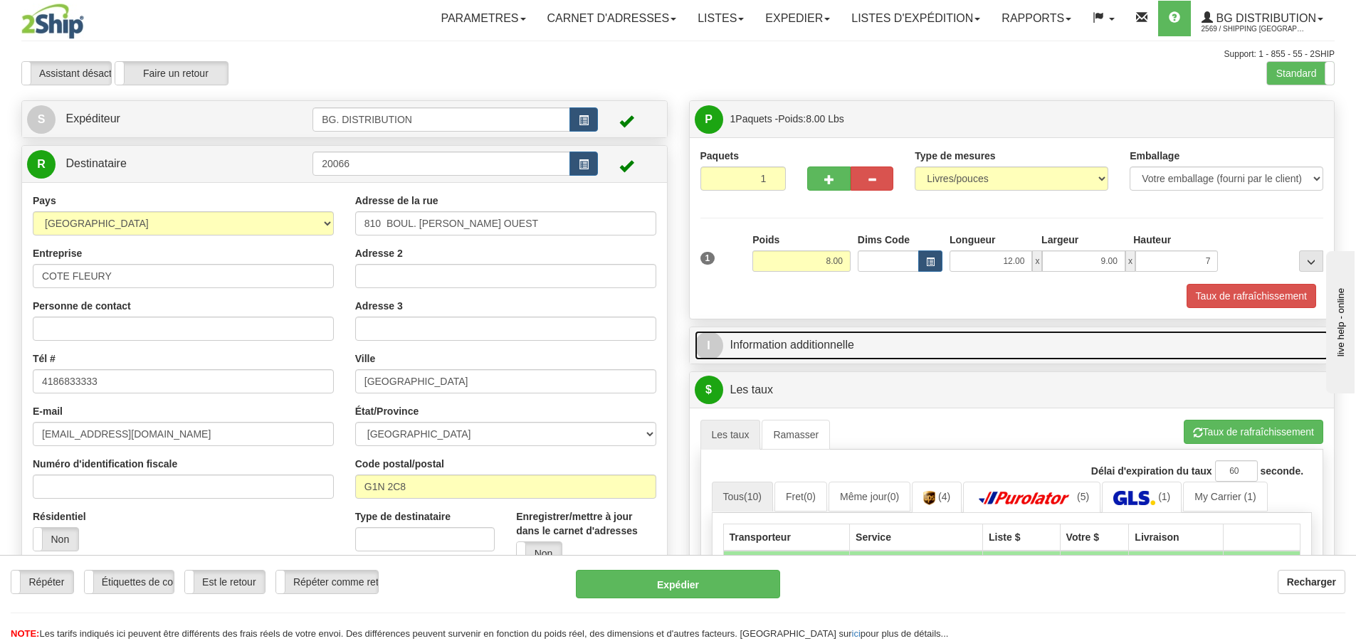
type input "7.00"
click at [718, 345] on span "I" at bounding box center [709, 346] width 28 height 28
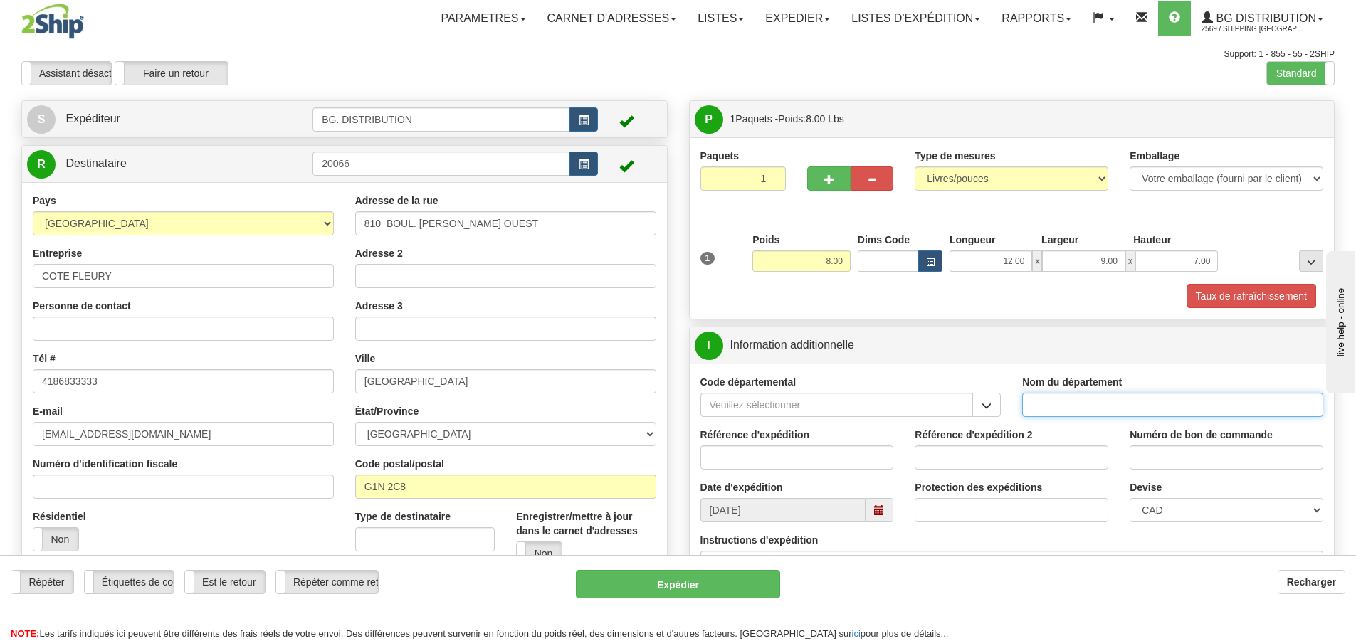
click at [1081, 396] on input "Nom du département" at bounding box center [1172, 405] width 301 height 24
type input "."
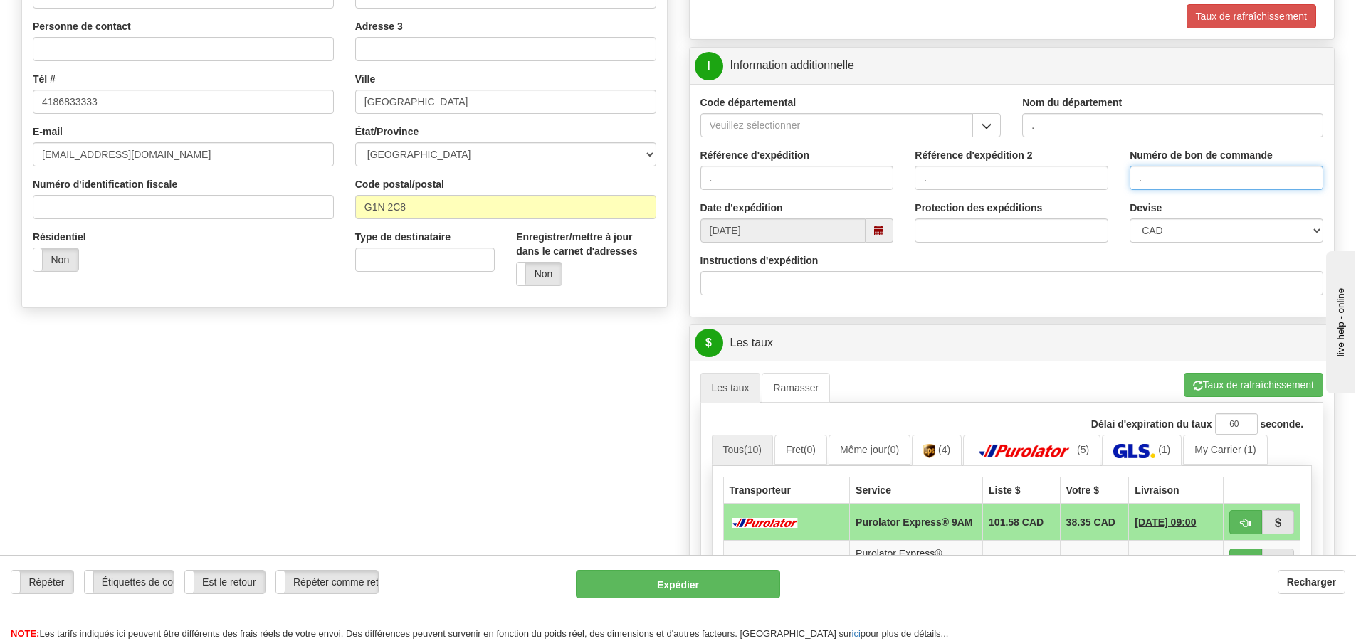
scroll to position [285, 0]
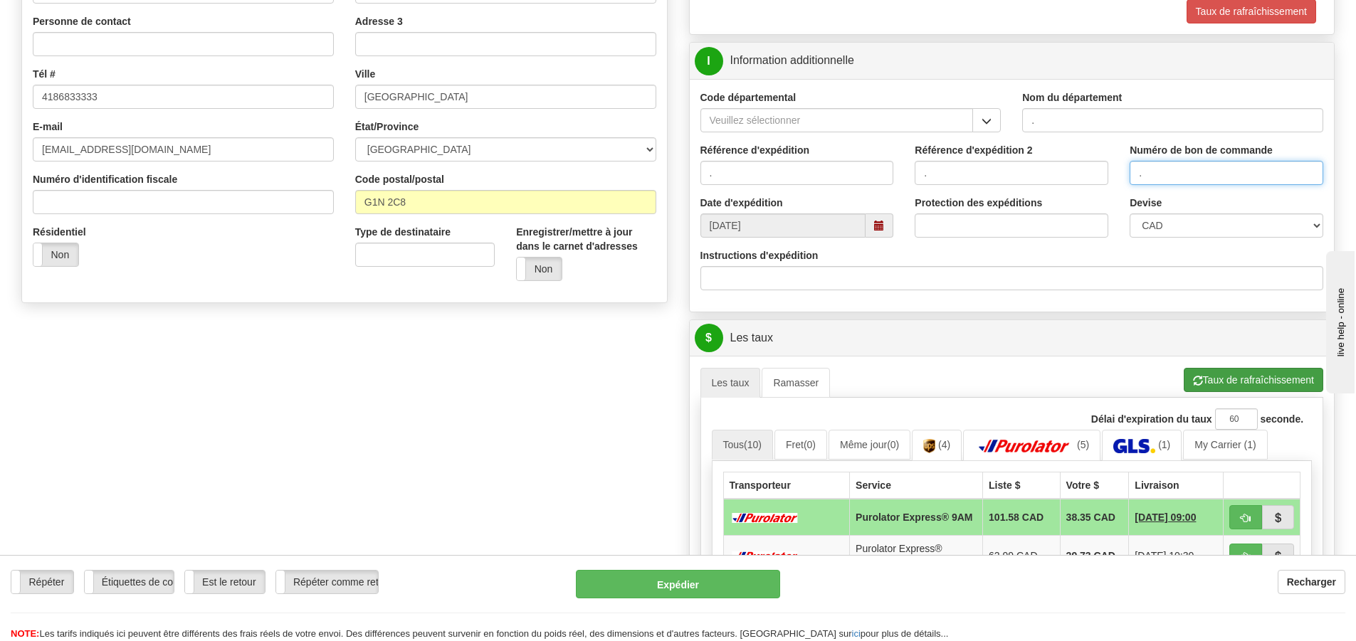
type input "."
click at [1232, 385] on button "Taux de rafraîchissement" at bounding box center [1254, 380] width 140 height 24
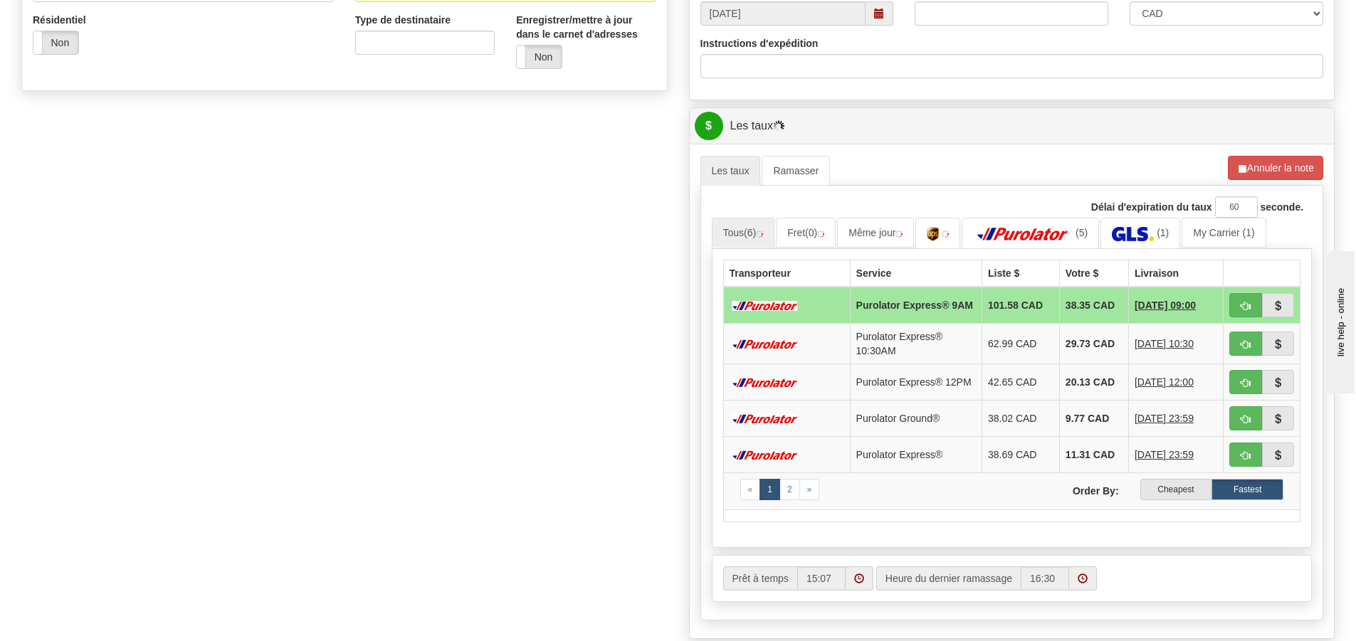
scroll to position [498, 0]
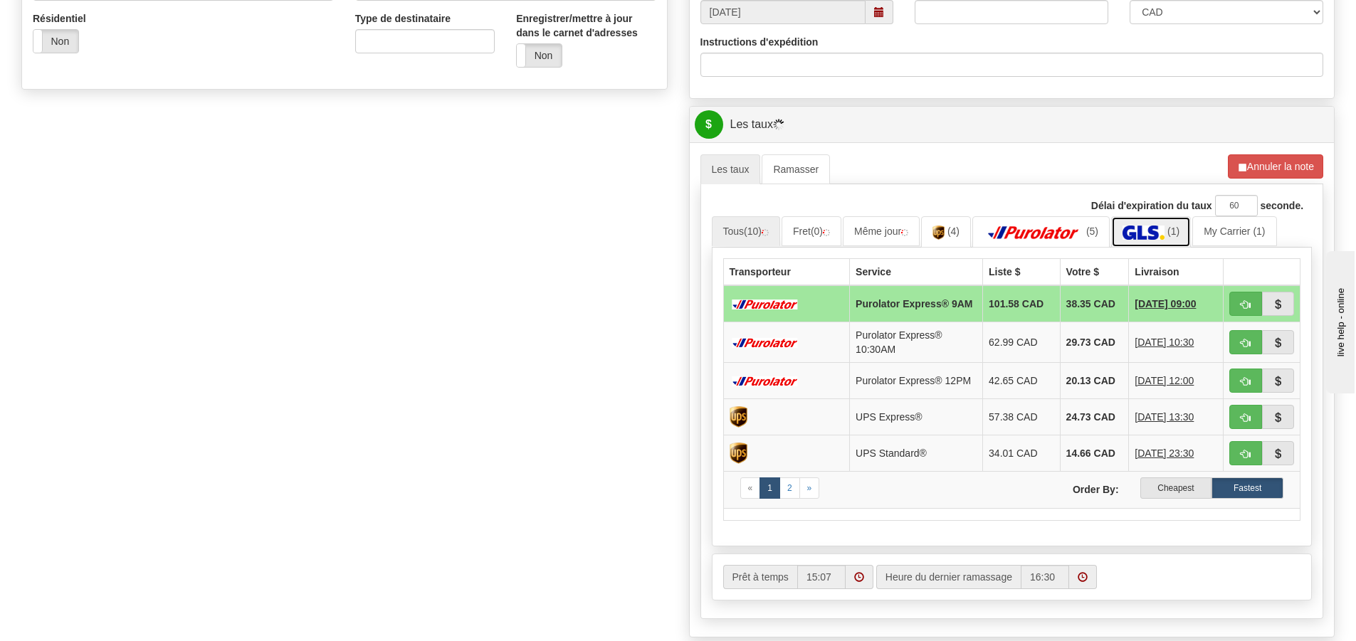
click at [1145, 227] on img at bounding box center [1144, 233] width 42 height 14
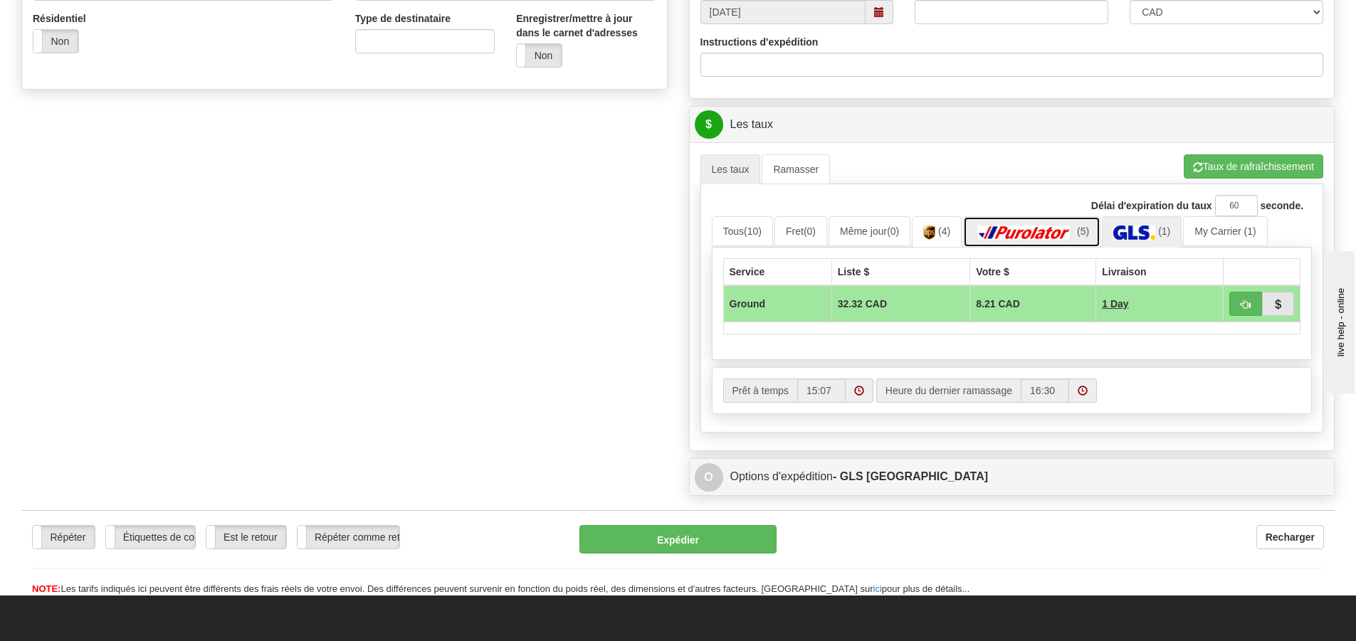
click at [1039, 229] on img at bounding box center [1025, 233] width 100 height 14
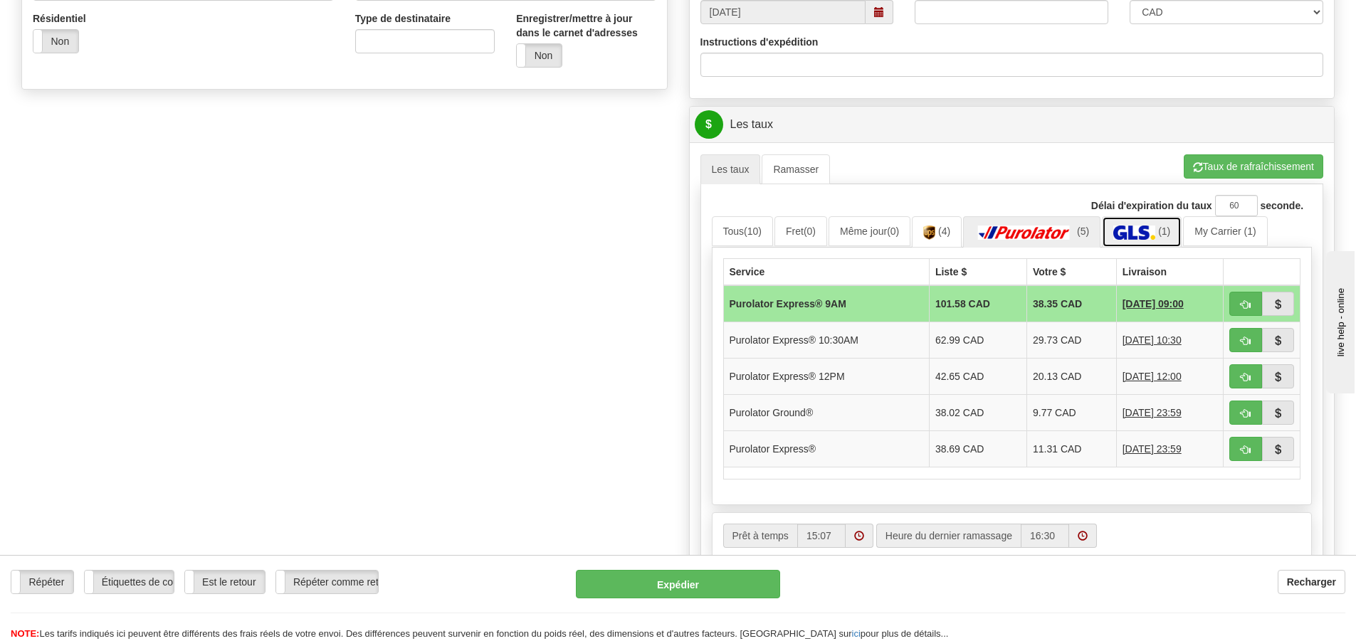
click at [1136, 232] on img at bounding box center [1135, 233] width 42 height 14
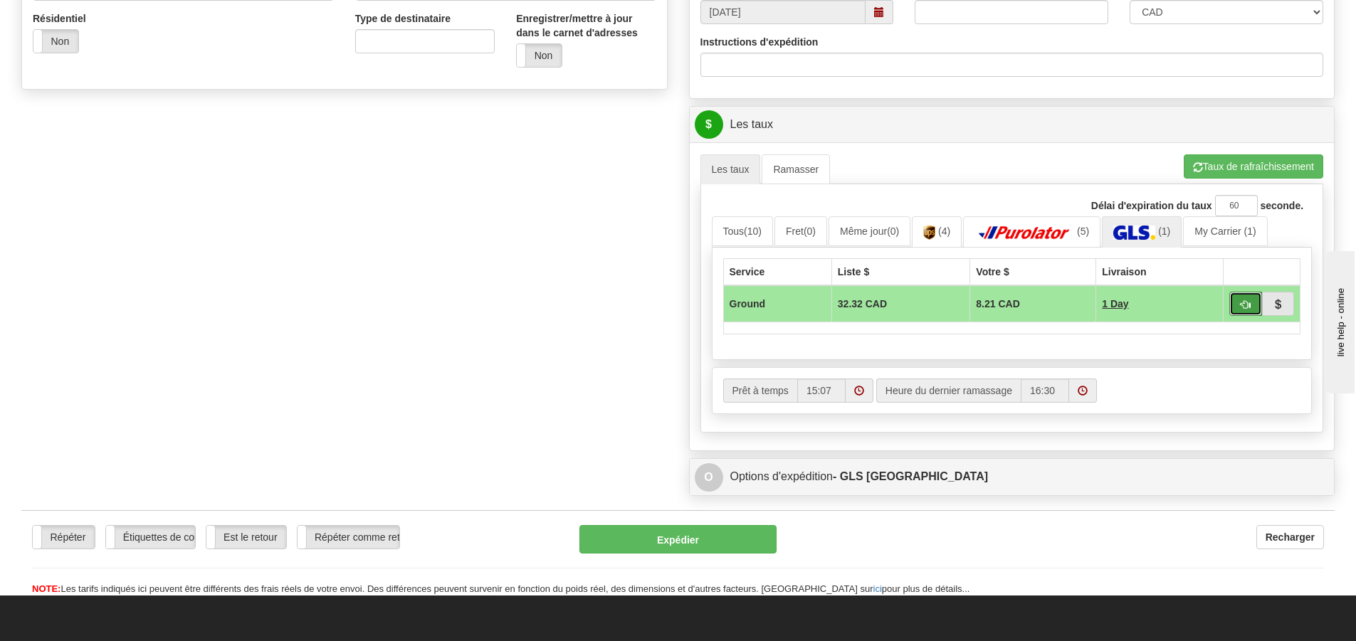
click at [1236, 306] on button "button" at bounding box center [1246, 304] width 33 height 24
type input "1"
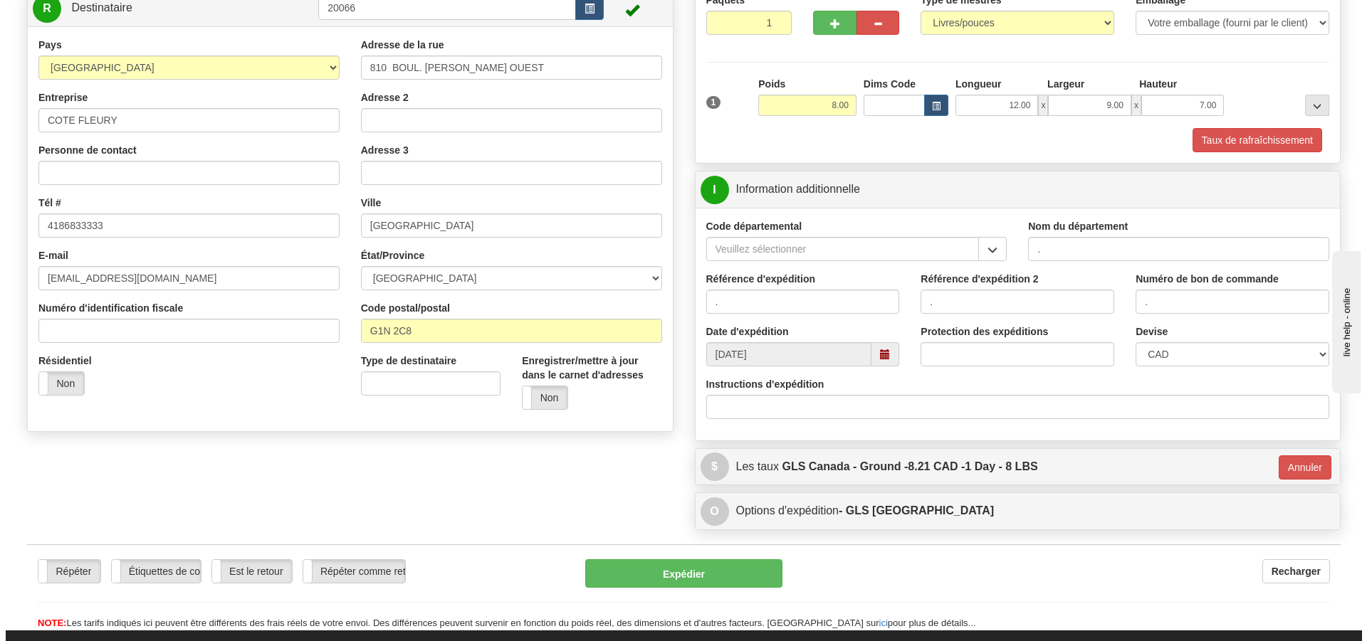
scroll to position [85, 0]
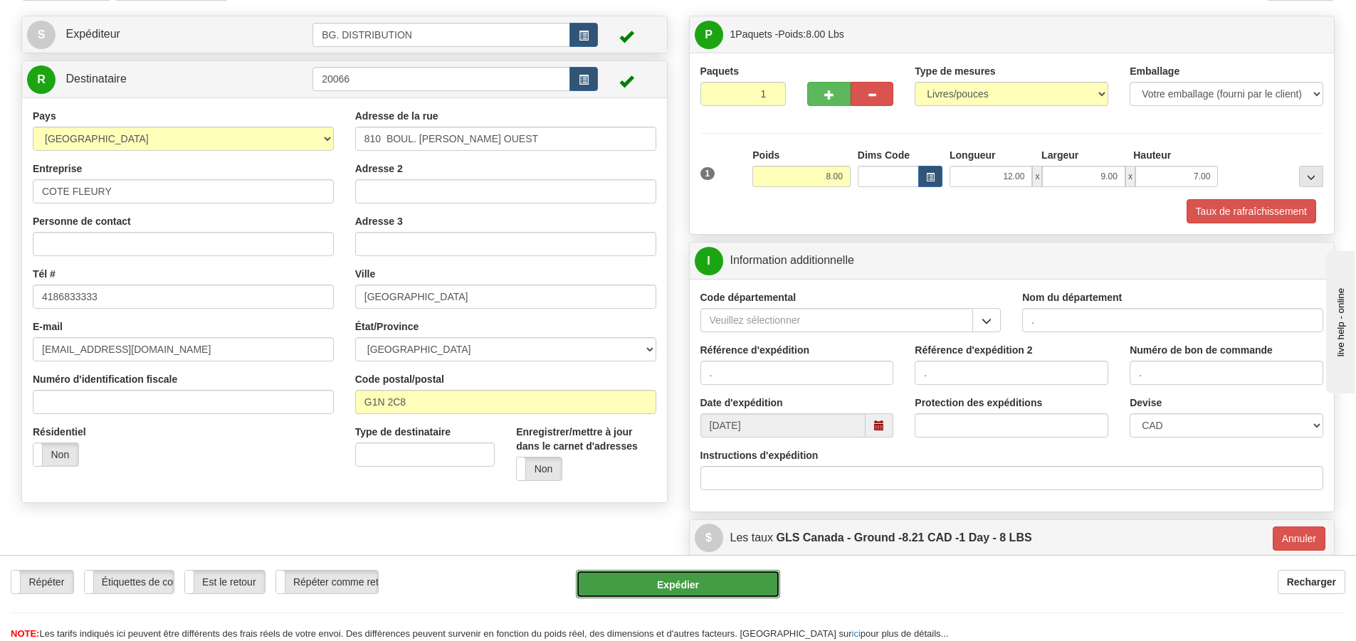
click at [680, 582] on button "Expédier" at bounding box center [678, 584] width 204 height 28
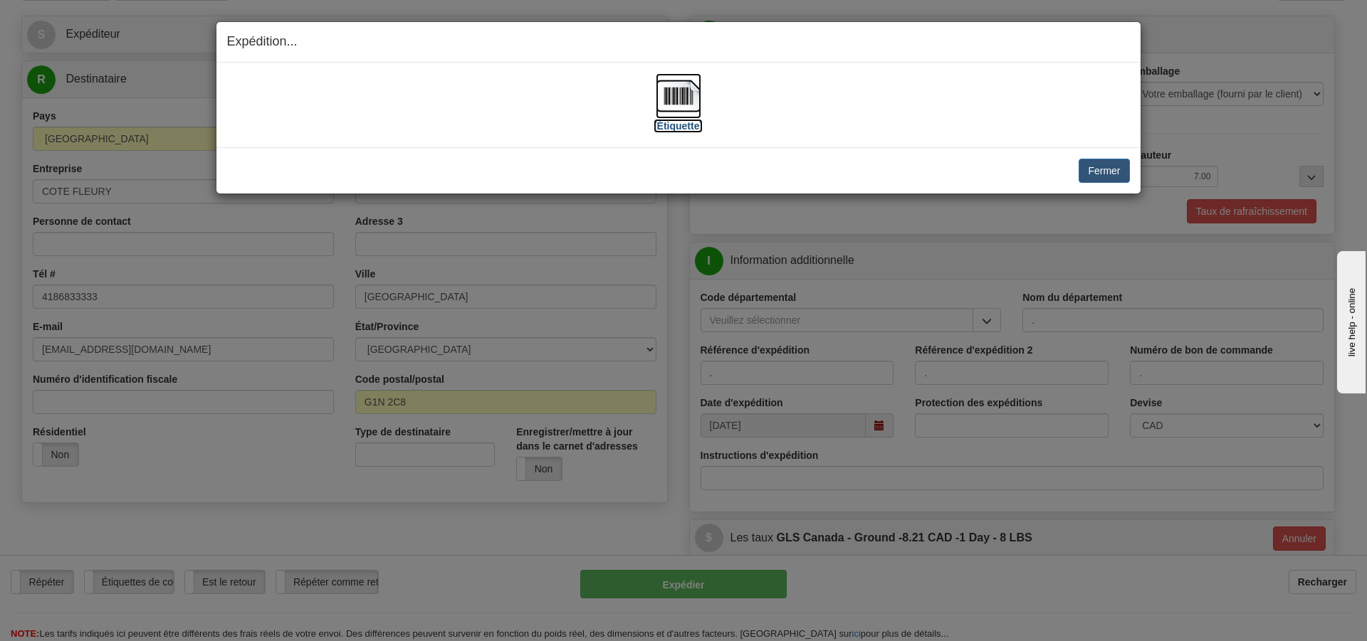
click at [681, 129] on label "[Étiquette]" at bounding box center [678, 126] width 49 height 14
